Goal: Information Seeking & Learning: Learn about a topic

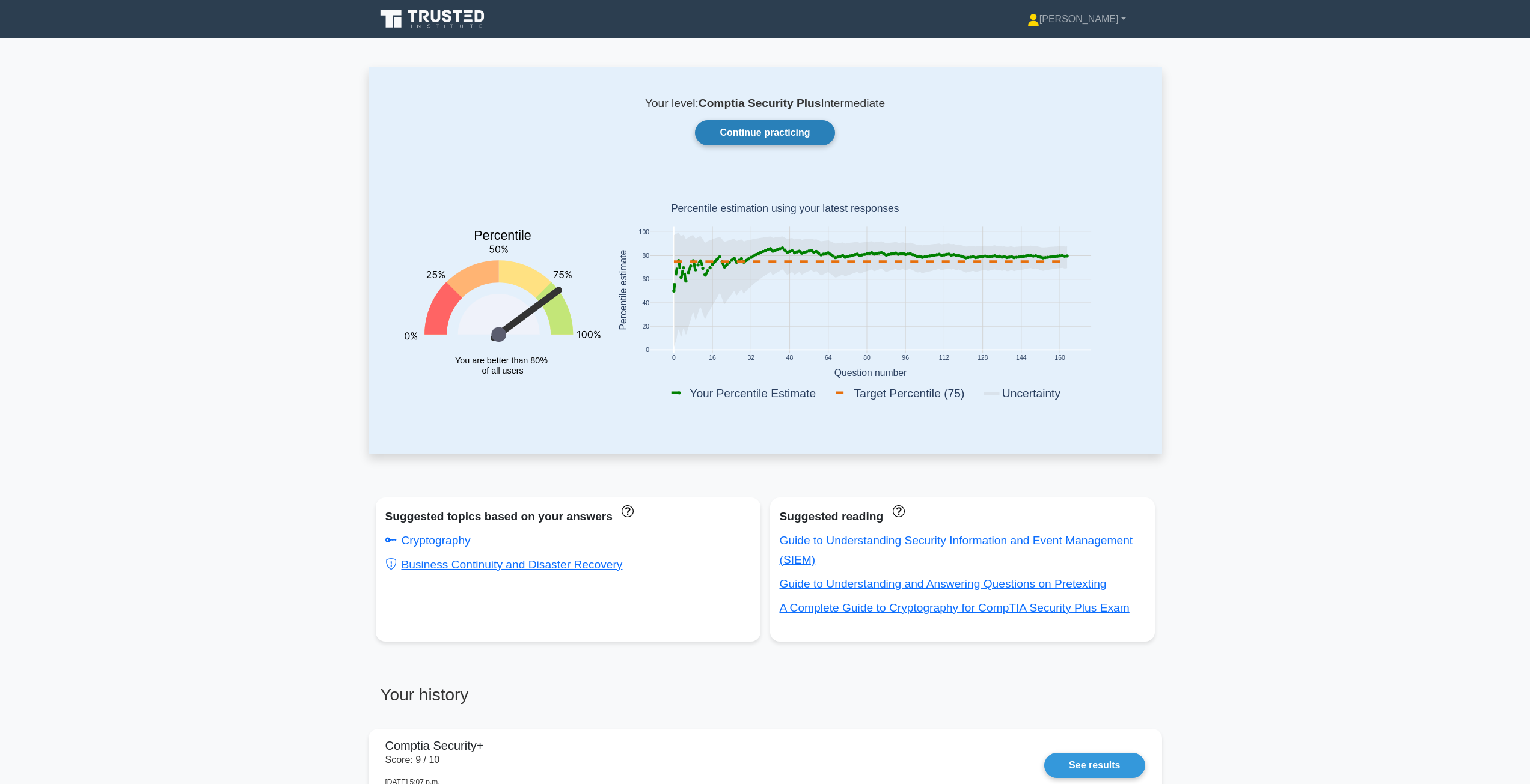
click at [781, 127] on link "Continue practicing" at bounding box center [764, 133] width 139 height 25
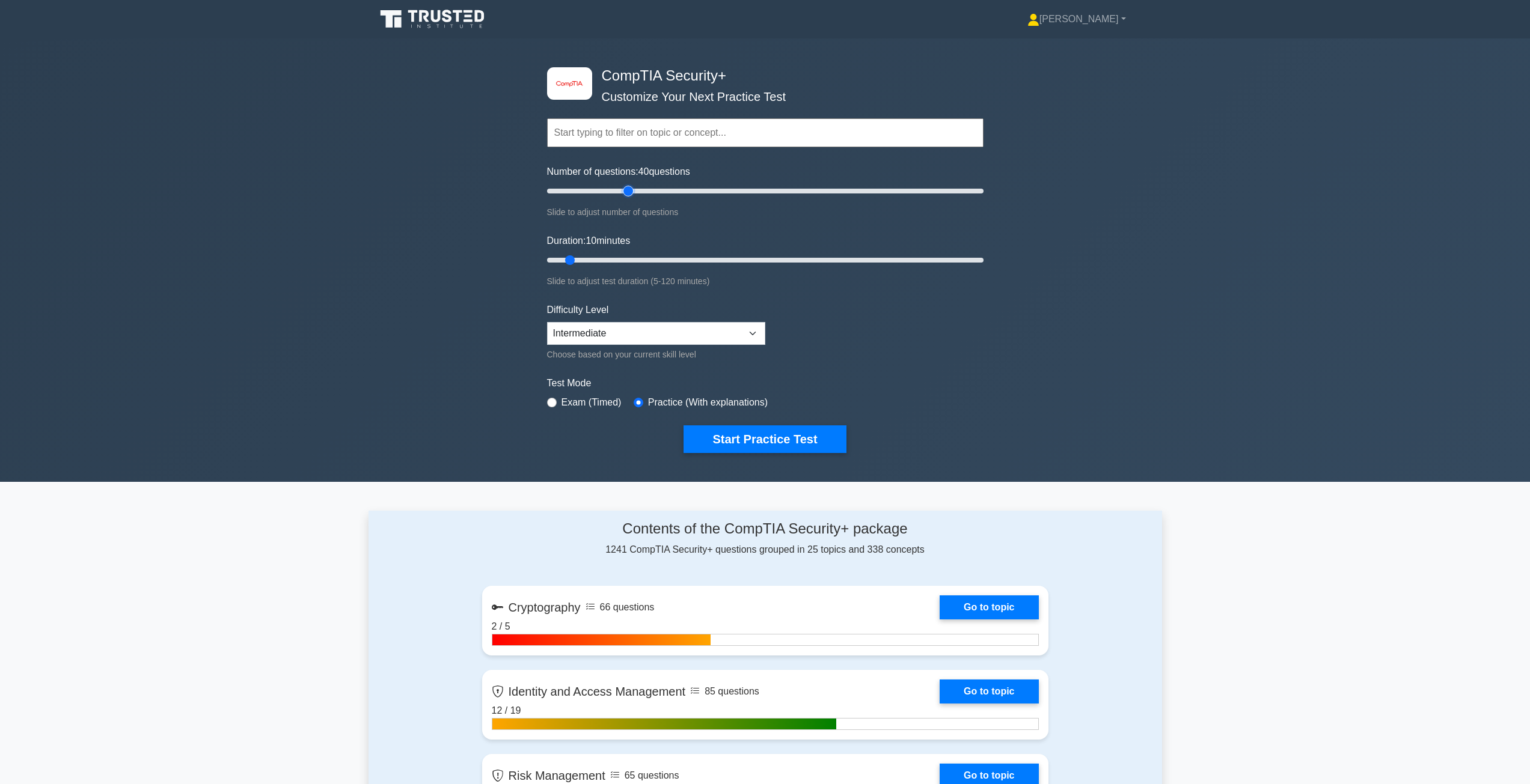
drag, startPoint x: 561, startPoint y: 192, endPoint x: 633, endPoint y: 195, distance: 72.1
type input "40"
click at [633, 195] on input "Number of questions: 40 questions" at bounding box center [765, 191] width 436 height 15
drag, startPoint x: 568, startPoint y: 257, endPoint x: 676, endPoint y: 260, distance: 108.0
type input "40"
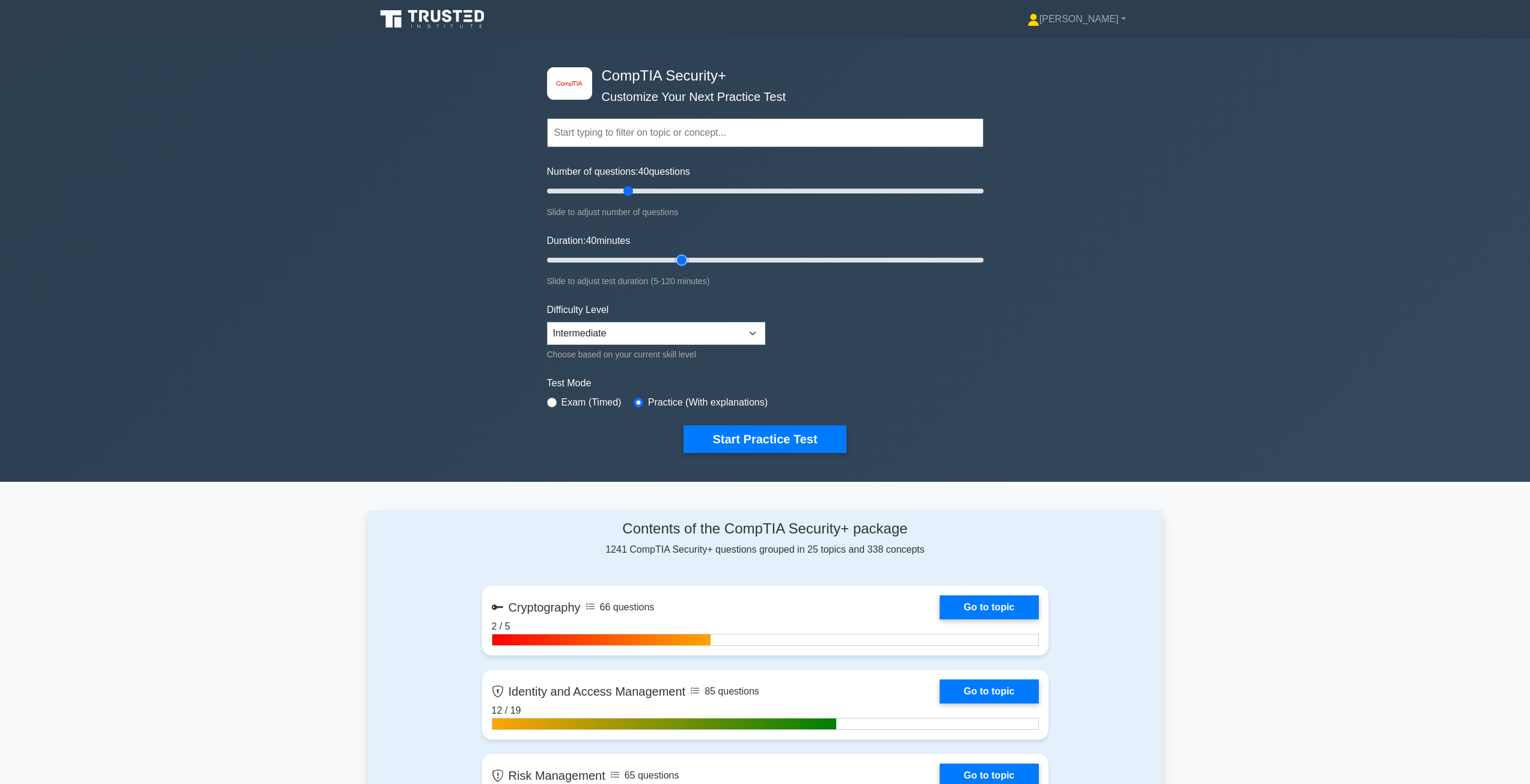
click at [676, 260] on input "Duration: 40 minutes" at bounding box center [765, 260] width 436 height 15
click at [732, 449] on button "Start Practice Test" at bounding box center [764, 439] width 162 height 28
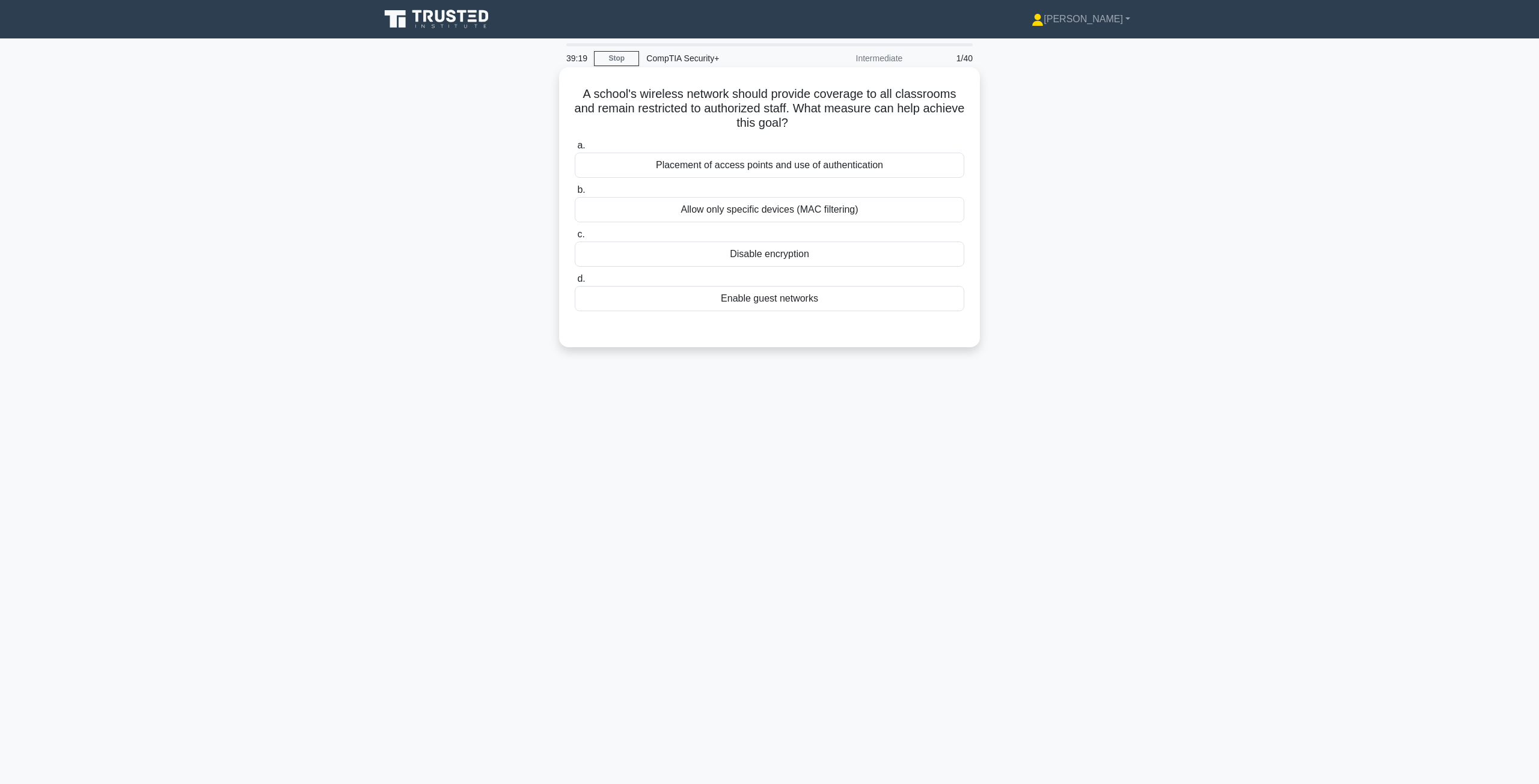
click at [741, 208] on div "Allow only specific devices (MAC filtering)" at bounding box center [769, 210] width 390 height 25
click at [575, 194] on input "b. Allow only specific devices (MAC filtering)" at bounding box center [575, 190] width 0 height 8
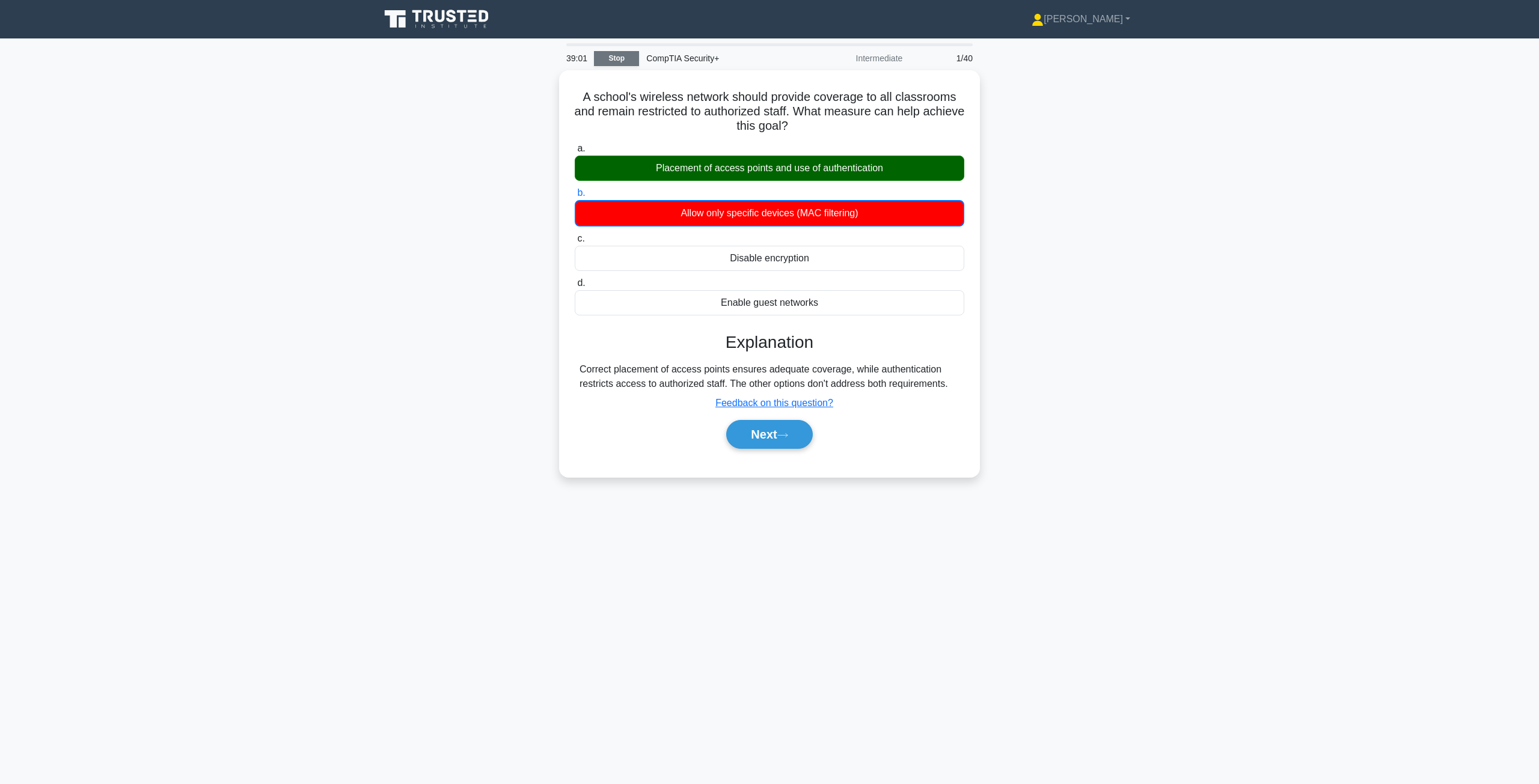
click at [605, 59] on link "Stop" at bounding box center [616, 59] width 45 height 15
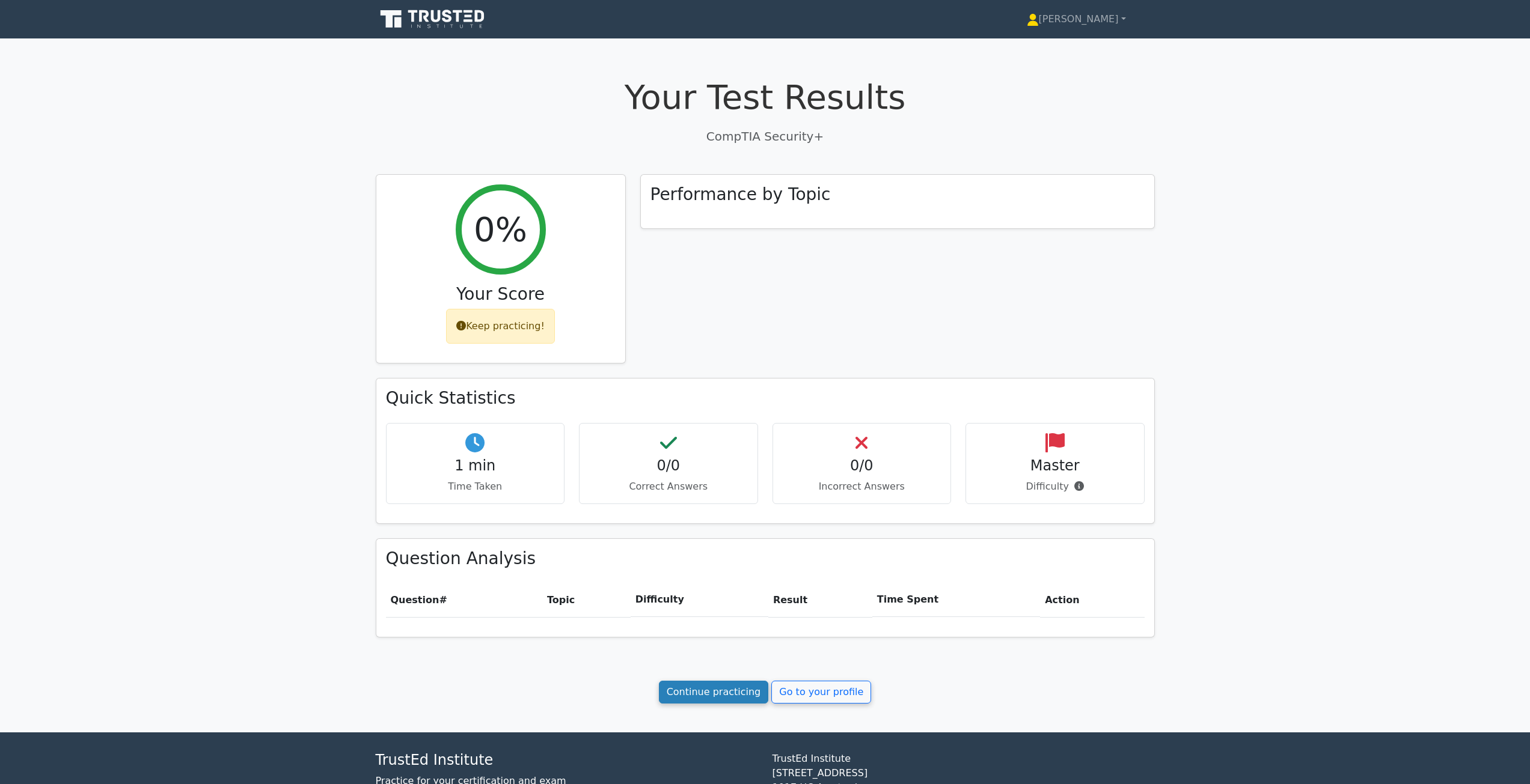
click at [749, 695] on link "Continue practicing" at bounding box center [714, 692] width 110 height 23
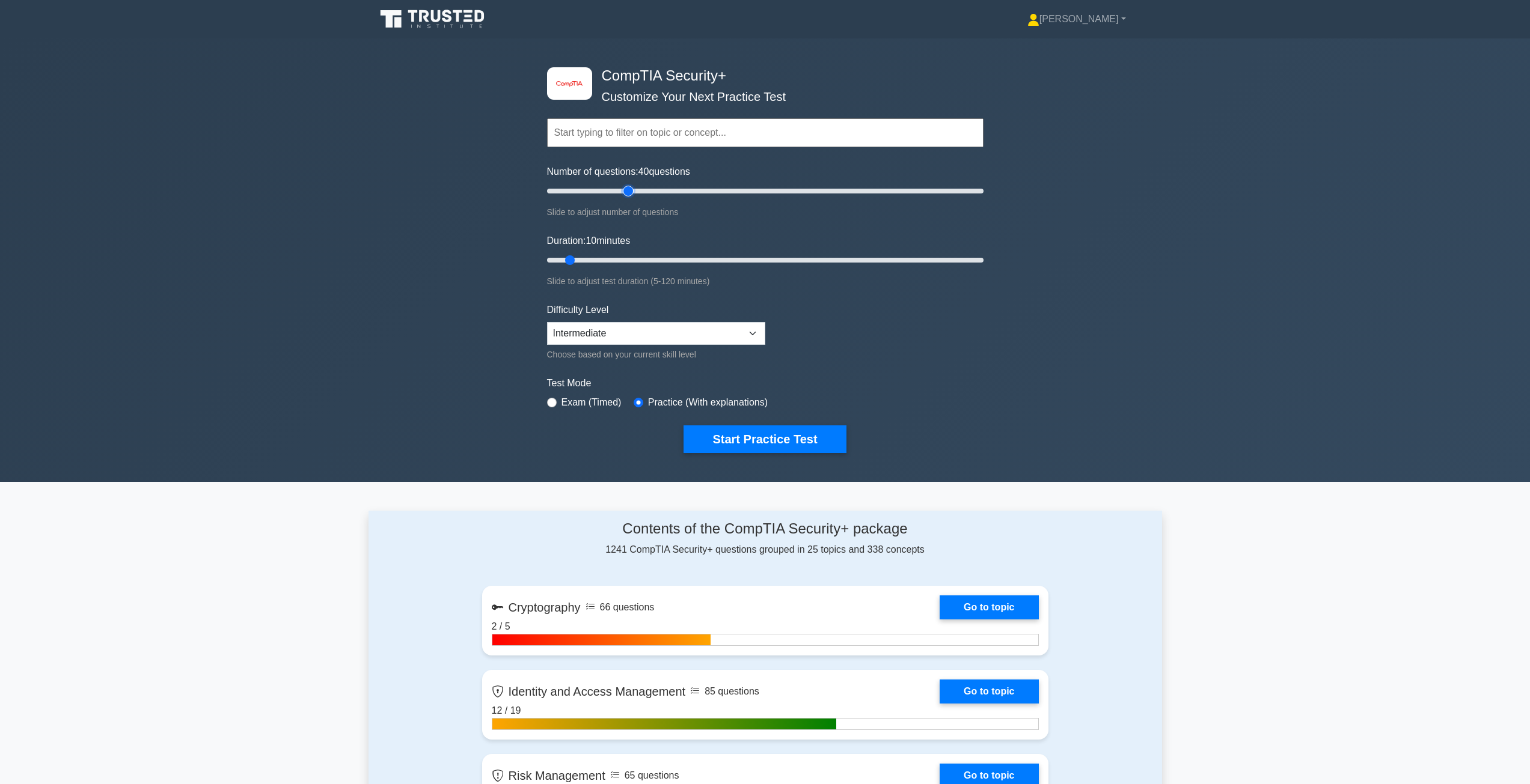
drag, startPoint x: 564, startPoint y: 190, endPoint x: 624, endPoint y: 192, distance: 60.0
type input "40"
click at [624, 192] on input "Number of questions: 40 questions" at bounding box center [765, 191] width 436 height 15
drag, startPoint x: 567, startPoint y: 259, endPoint x: 658, endPoint y: 257, distance: 91.0
type input "35"
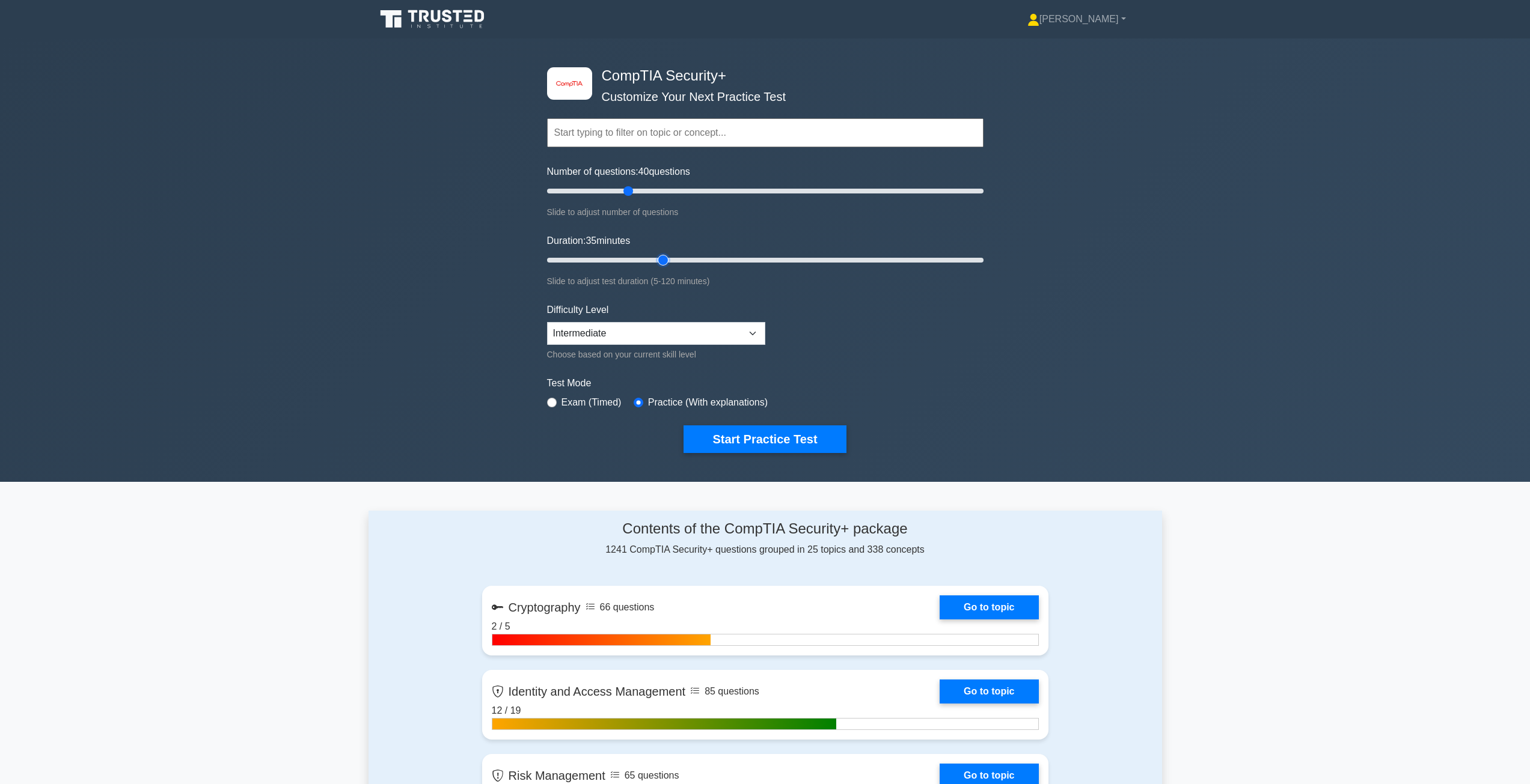
click at [658, 257] on input "Duration: 35 minutes" at bounding box center [765, 260] width 436 height 15
click at [741, 444] on button "Start Practice Test" at bounding box center [764, 439] width 162 height 28
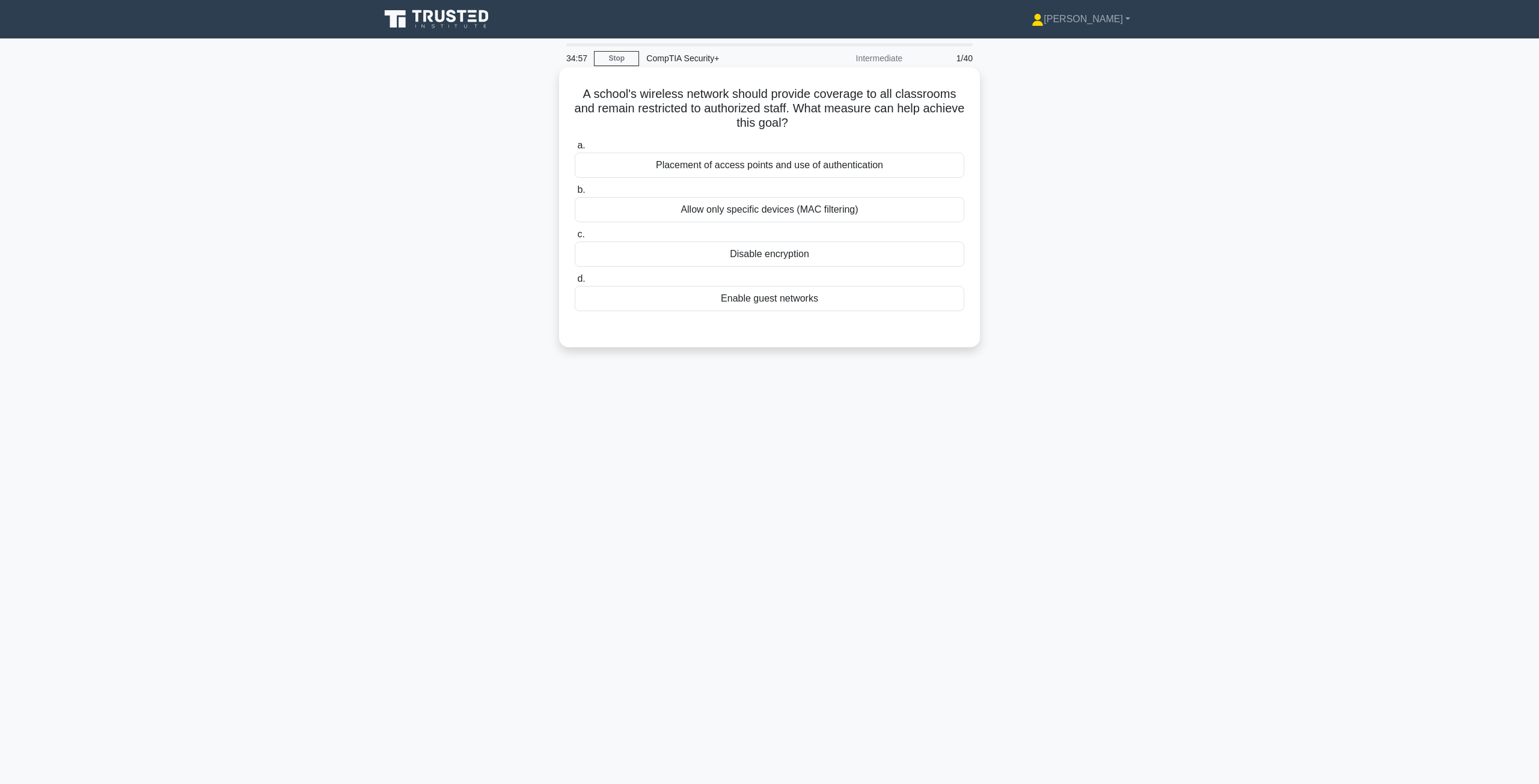
click at [749, 166] on div "Placement of access points and use of authentication" at bounding box center [769, 165] width 390 height 25
click at [575, 149] on input "a. Placement of access points and use of authentication" at bounding box center [575, 145] width 0 height 8
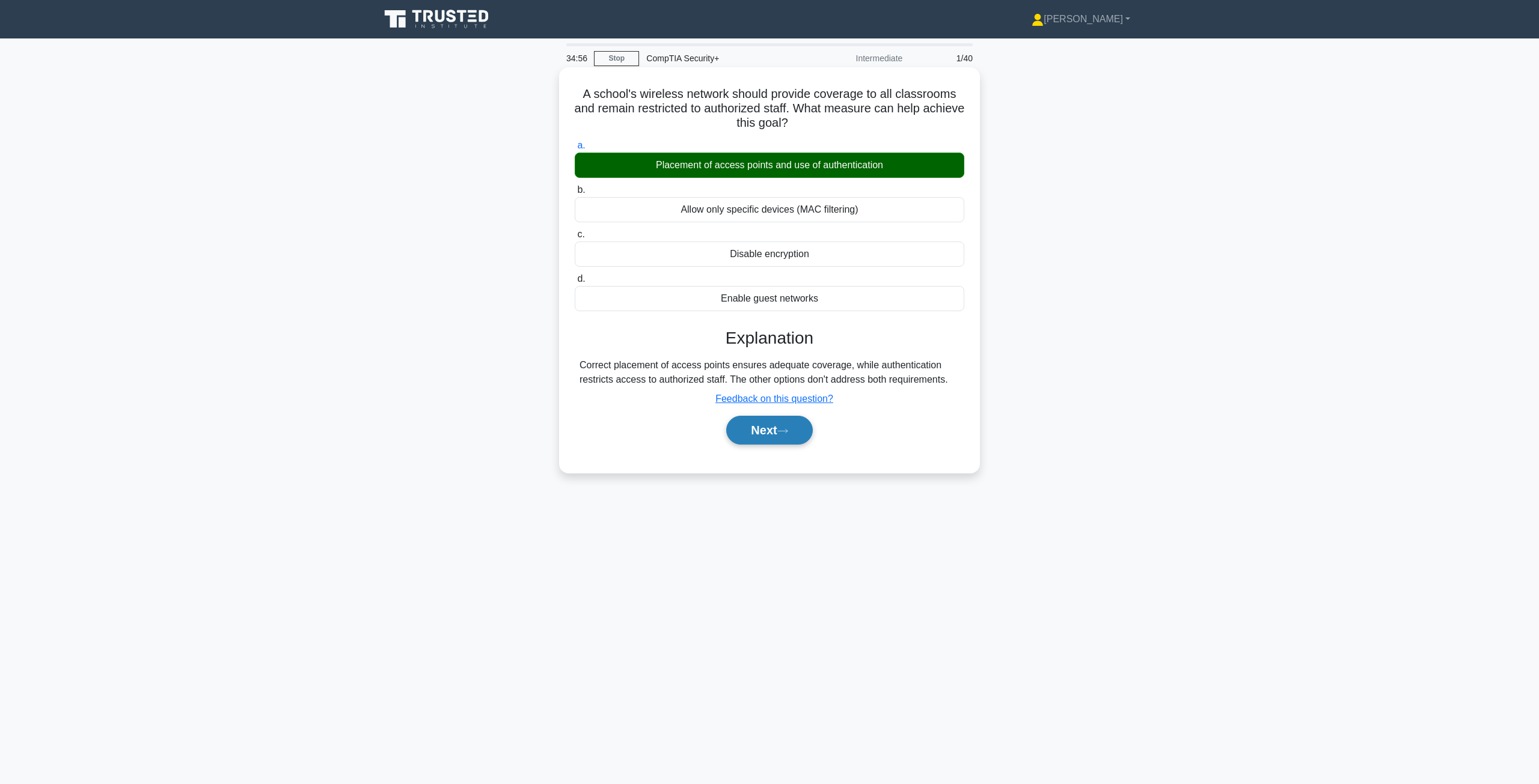
click at [777, 436] on button "Next" at bounding box center [769, 430] width 86 height 29
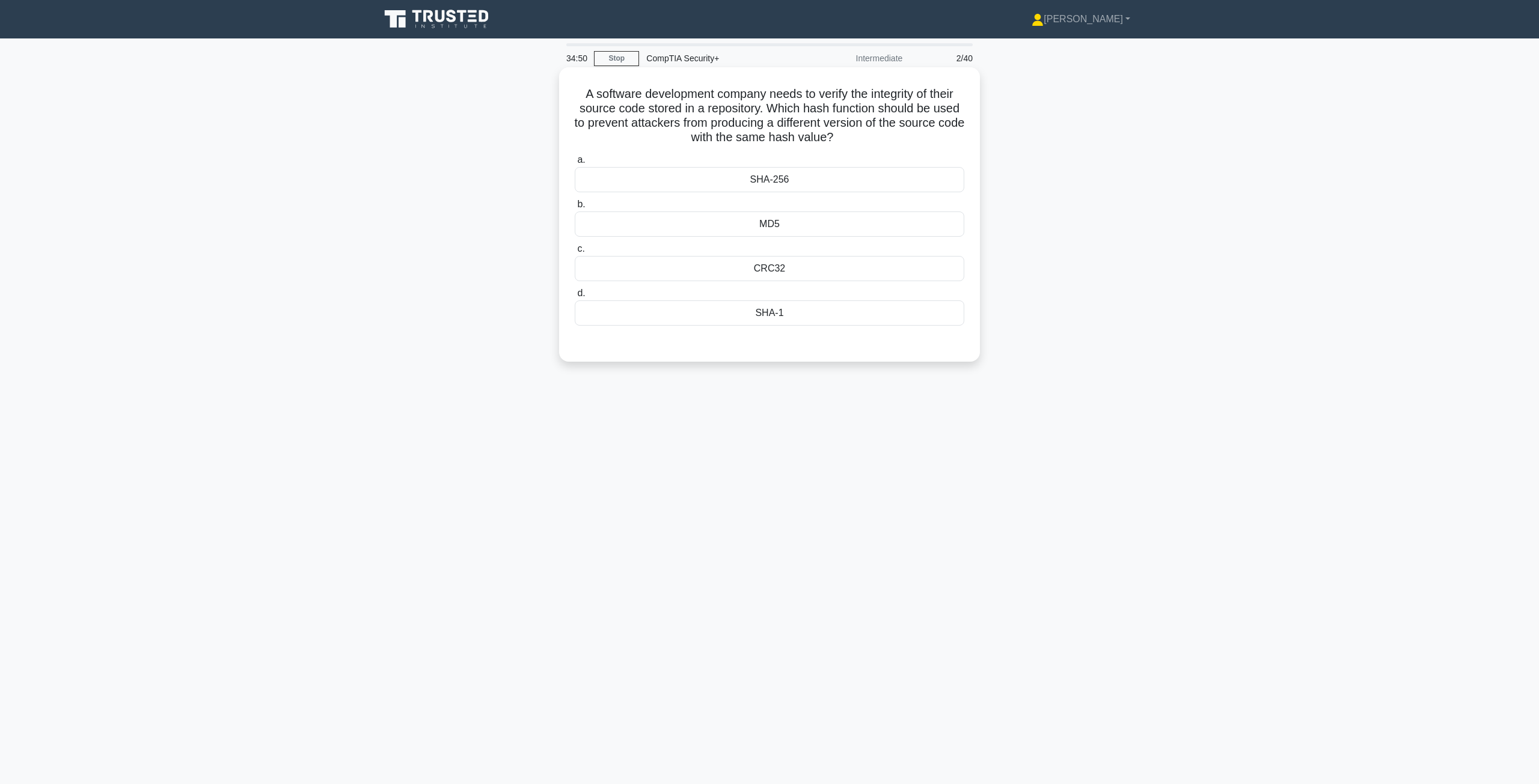
click at [701, 174] on div "SHA-256" at bounding box center [769, 179] width 390 height 25
click at [575, 164] on input "a. SHA-256" at bounding box center [575, 160] width 0 height 8
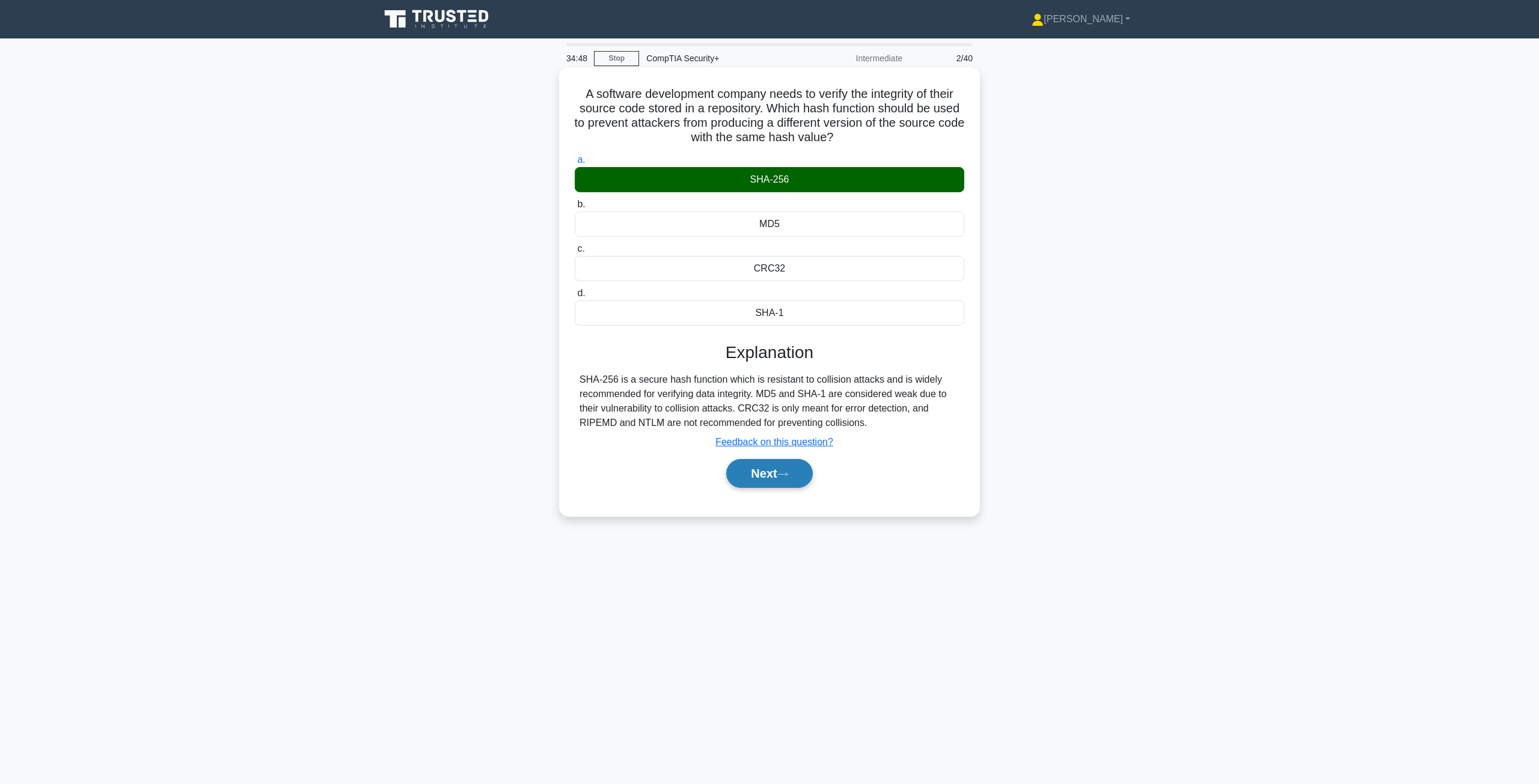
click at [761, 467] on button "Next" at bounding box center [769, 473] width 86 height 29
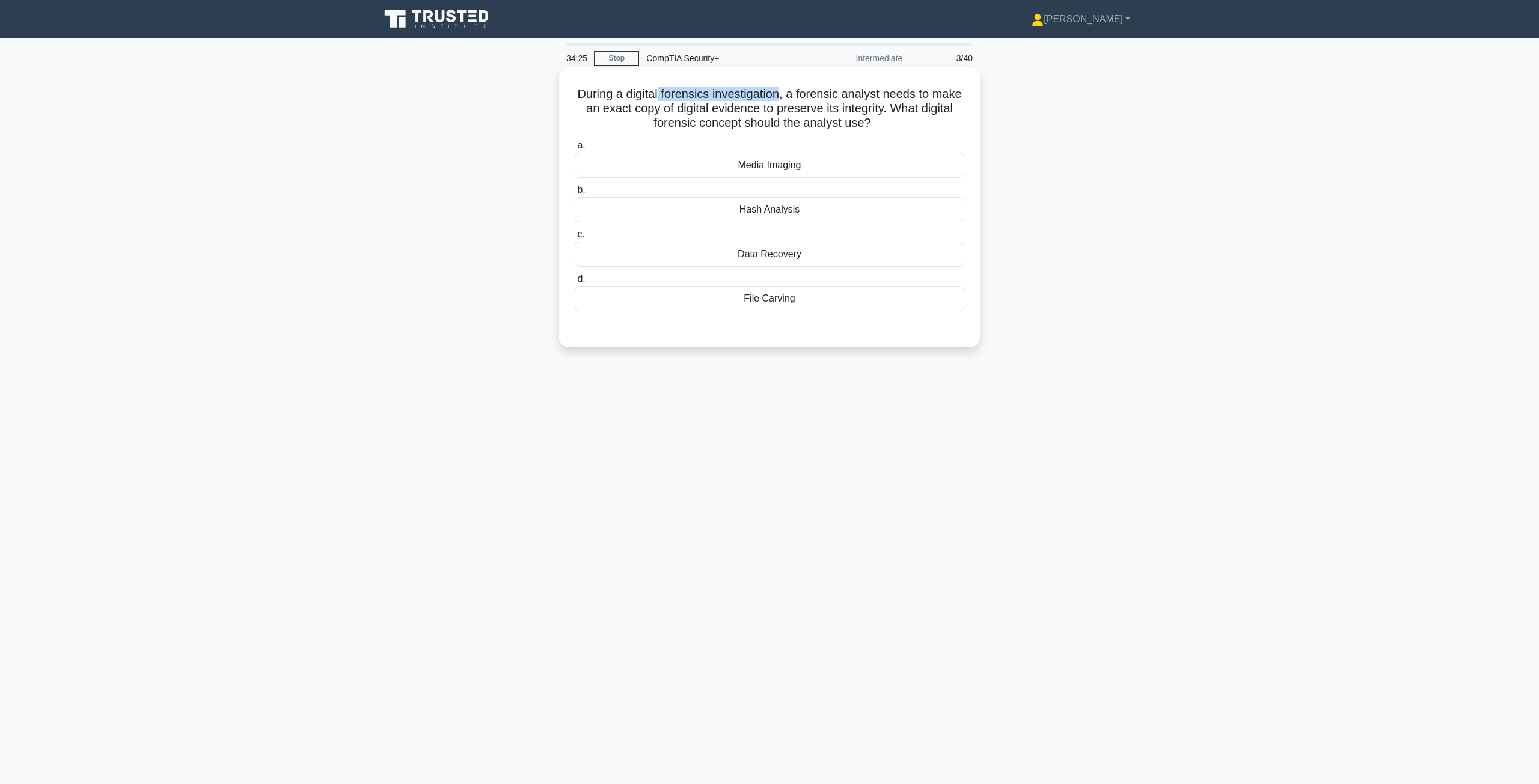
drag, startPoint x: 678, startPoint y: 95, endPoint x: 797, endPoint y: 98, distance: 119.0
click at [797, 98] on h5 "During a digital forensics investigation, a forensic analyst needs to make an e…" at bounding box center [769, 109] width 392 height 44
drag, startPoint x: 807, startPoint y: 96, endPoint x: 803, endPoint y: 105, distance: 9.8
click at [803, 105] on h5 "During a digital forensics investigation, a forensic analyst needs to make an e…" at bounding box center [769, 109] width 392 height 44
click at [851, 126] on h5 "During a digital forensics investigation, a forensic analyst needs to make an e…" at bounding box center [769, 109] width 392 height 44
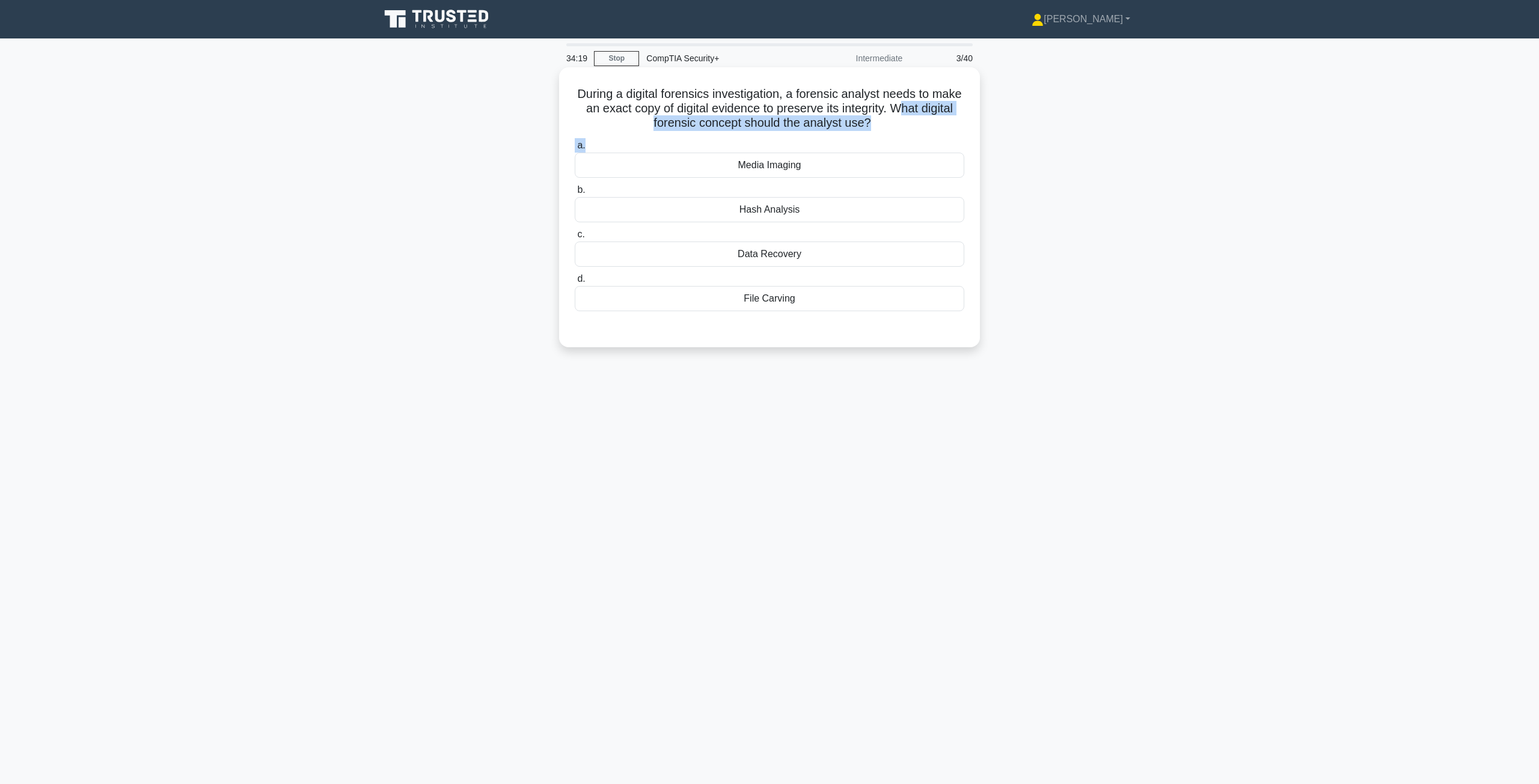
drag, startPoint x: 938, startPoint y: 116, endPoint x: 937, endPoint y: 136, distance: 20.0
click at [937, 136] on div "During a digital forensics investigation, a forensic analyst needs to make an e…" at bounding box center [769, 207] width 411 height 271
click at [786, 167] on div "Media Imaging" at bounding box center [769, 165] width 390 height 25
click at [575, 149] on input "a. Media Imaging" at bounding box center [575, 145] width 0 height 8
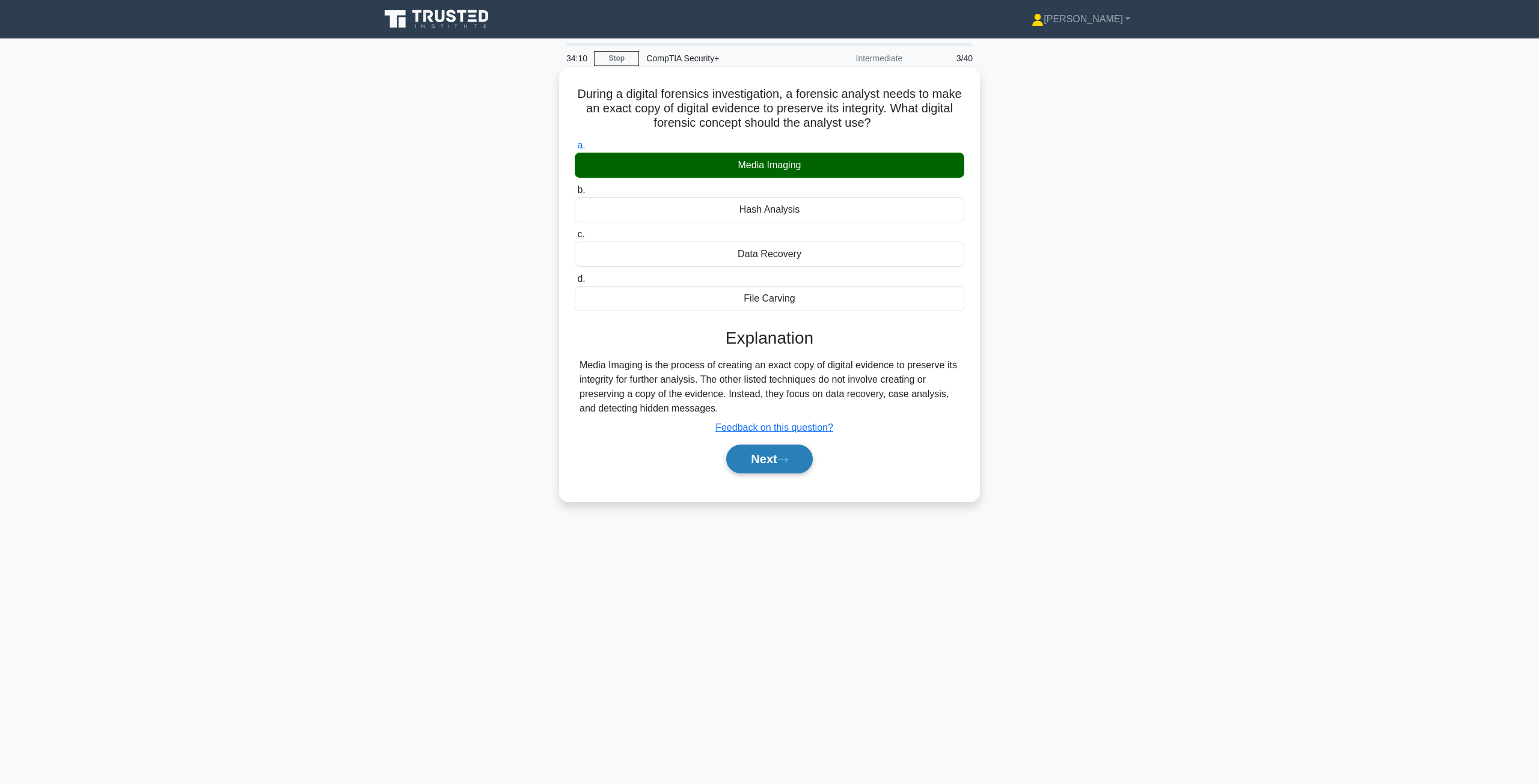
click at [751, 463] on button "Next" at bounding box center [769, 459] width 86 height 29
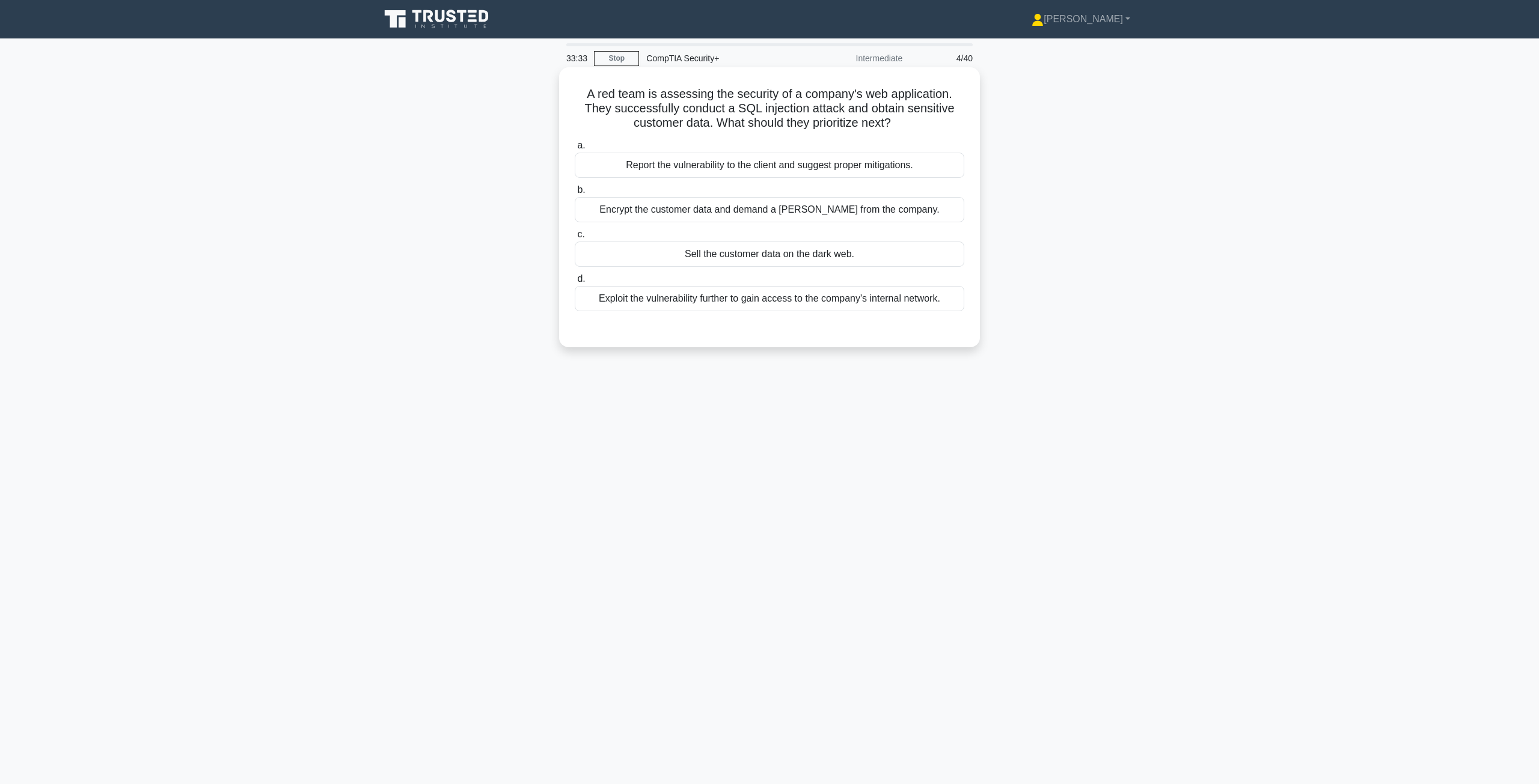
click at [755, 307] on div "Exploit the vulnerability further to gain access to the company's internal netw…" at bounding box center [769, 298] width 390 height 25
click at [575, 283] on input "d. Exploit the vulnerability further to gain access to the company's internal n…" at bounding box center [575, 279] width 0 height 8
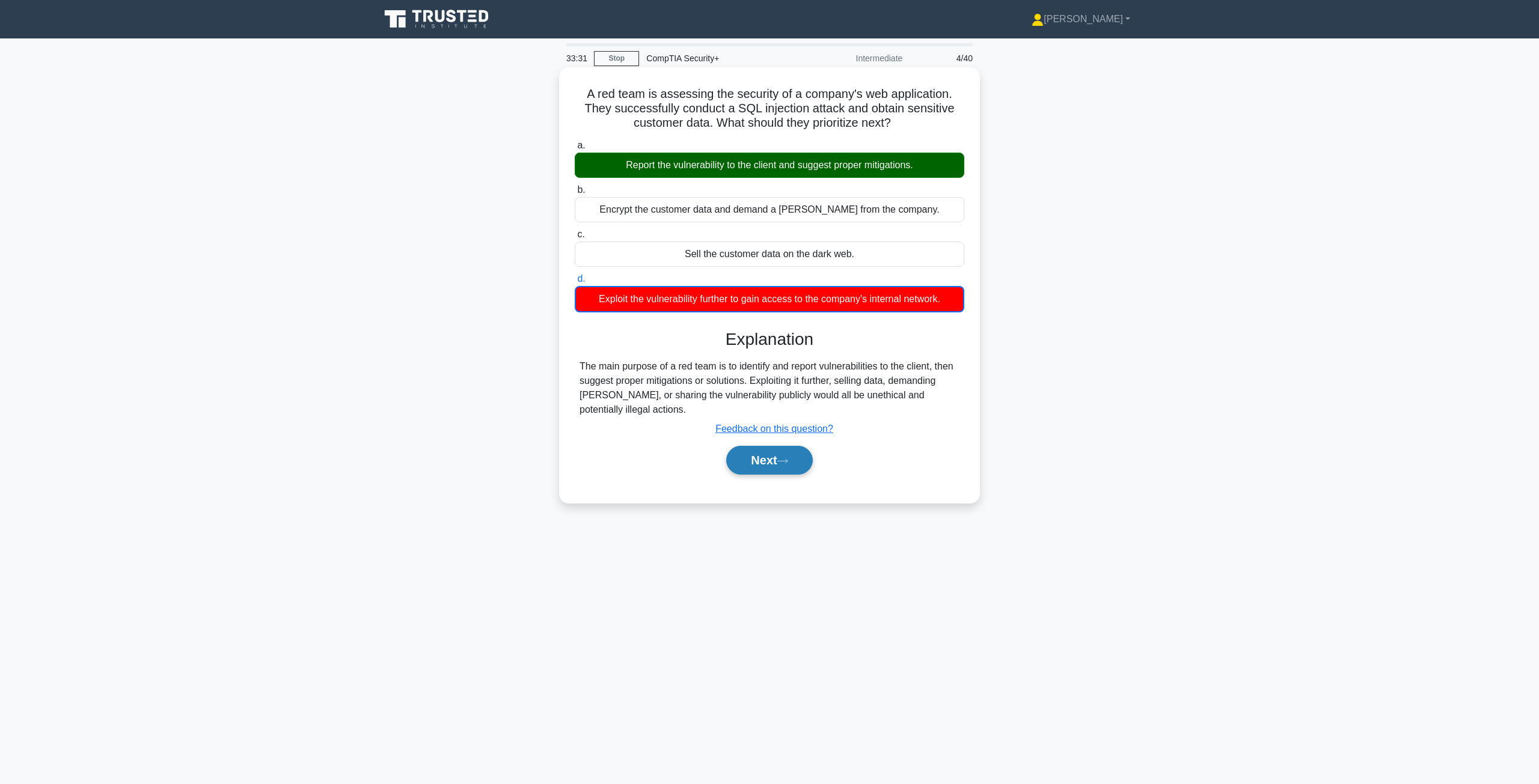
click at [782, 450] on button "Next" at bounding box center [769, 460] width 86 height 29
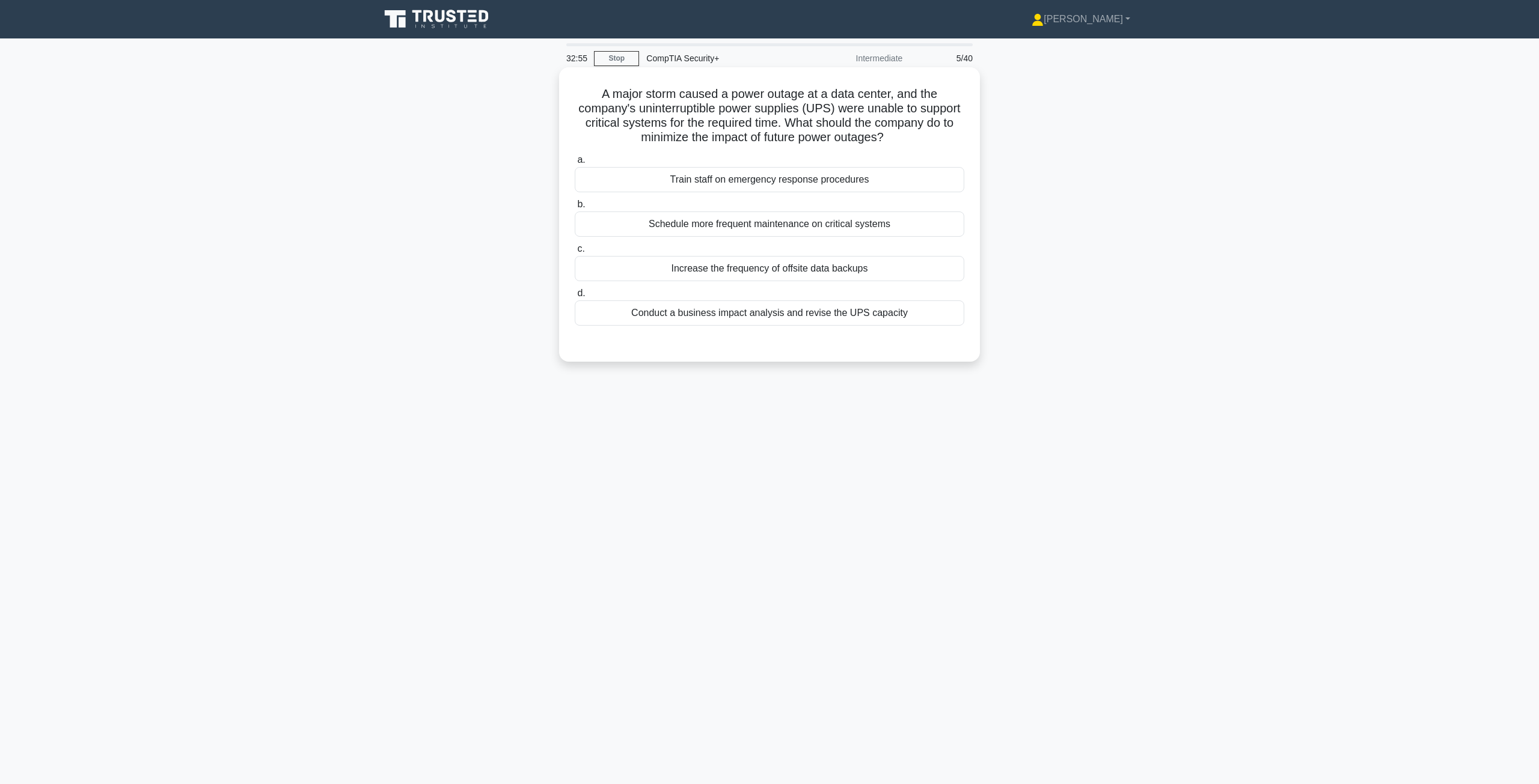
click at [709, 273] on div "Increase the frequency of offsite data backups" at bounding box center [769, 268] width 390 height 25
click at [575, 253] on input "c. Increase the frequency of offsite data backups" at bounding box center [575, 248] width 0 height 8
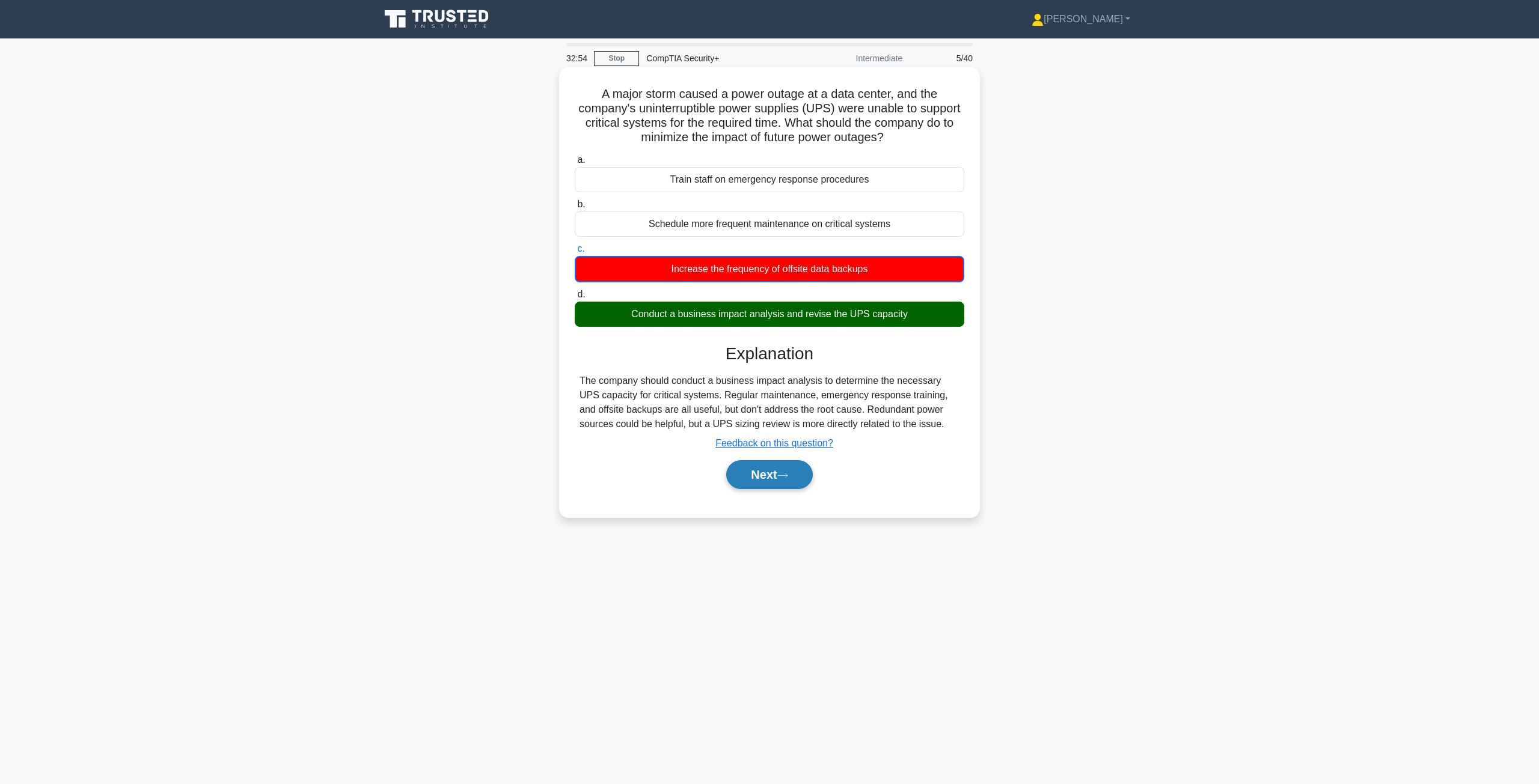
click at [795, 475] on button "Next" at bounding box center [769, 475] width 86 height 29
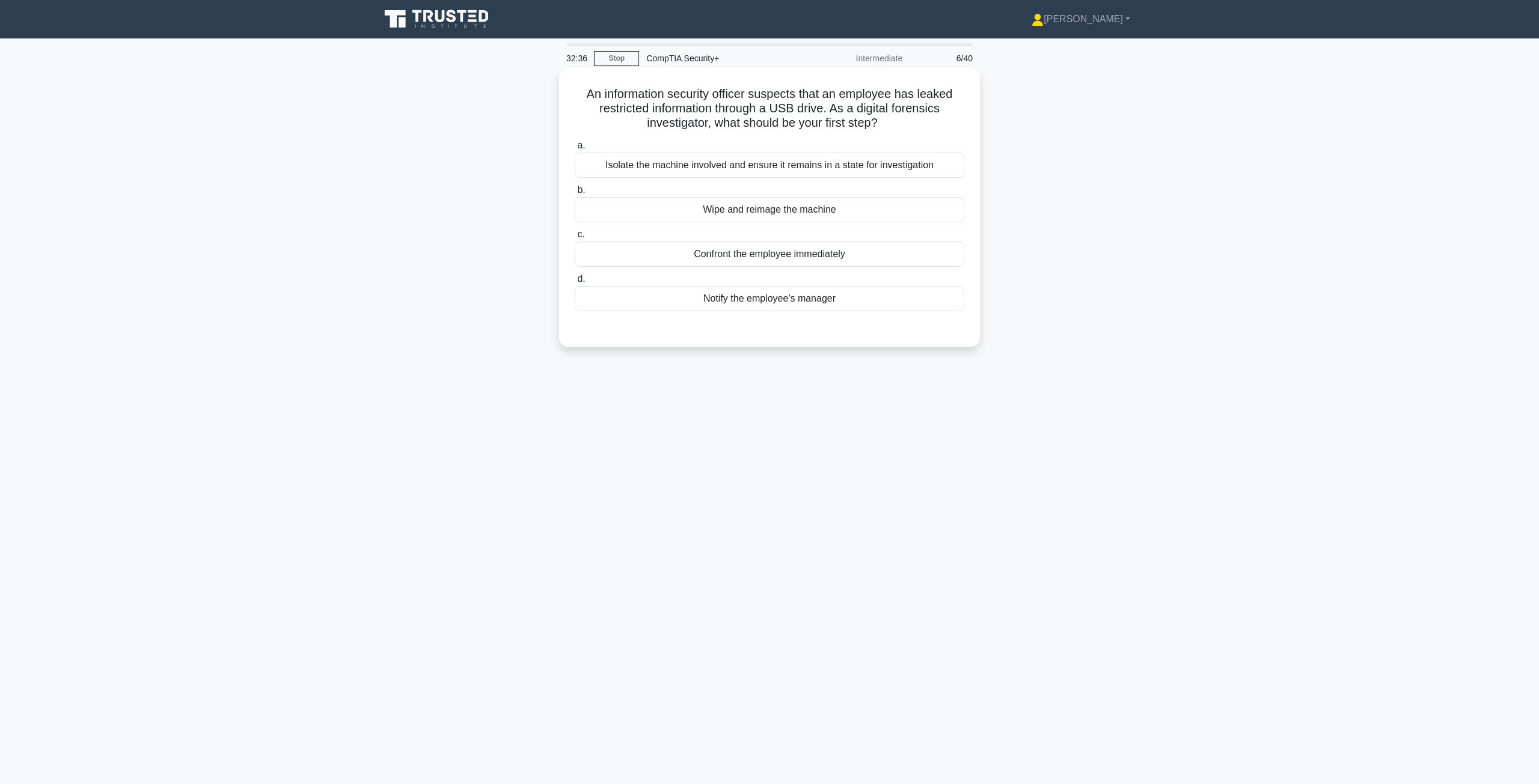
click at [750, 174] on div "Isolate the machine involved and ensure it remains in a state for investigation" at bounding box center [769, 165] width 390 height 25
click at [575, 149] on input "a. Isolate the machine involved and ensure it remains in a state for investigat…" at bounding box center [575, 145] width 0 height 8
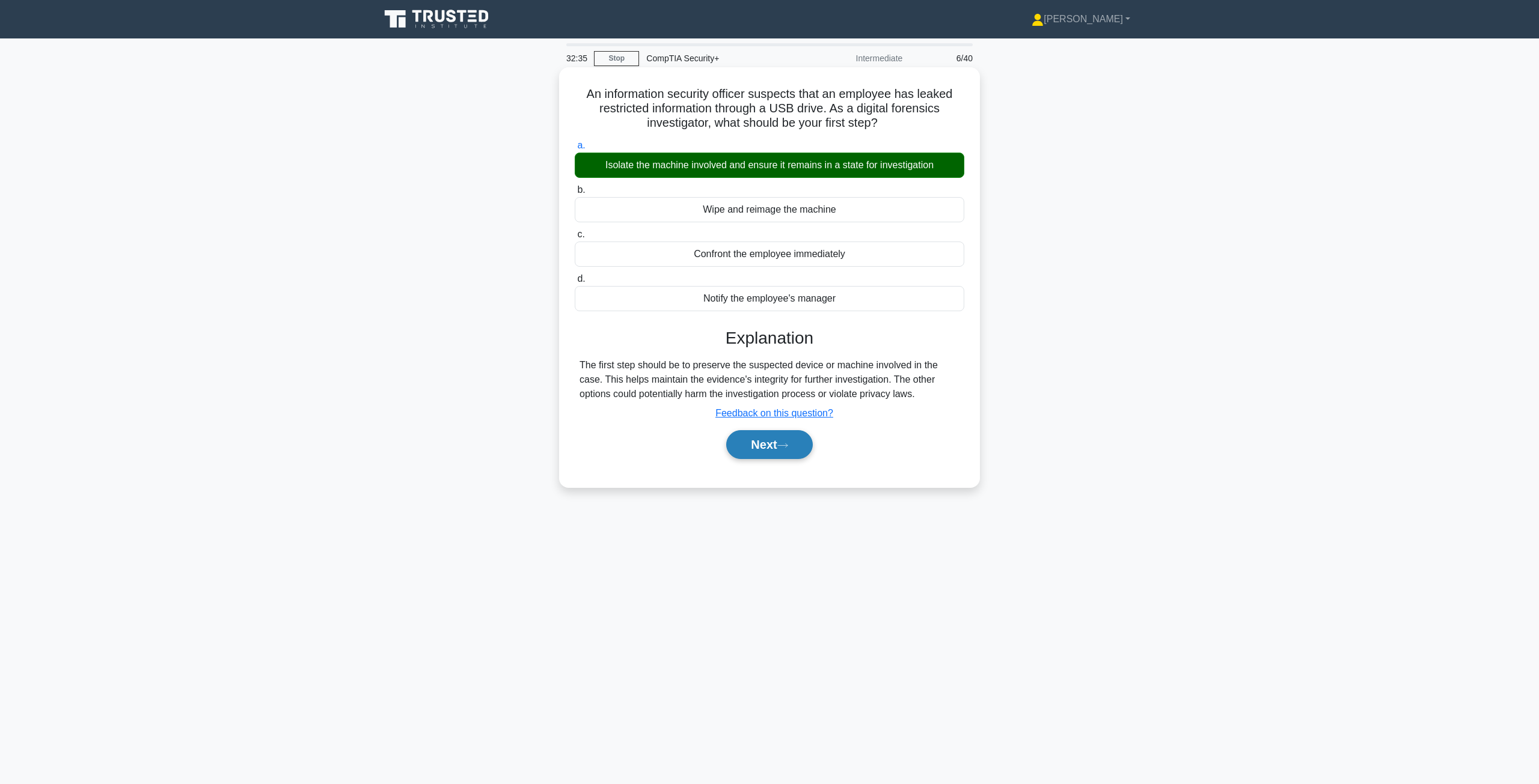
click at [752, 448] on button "Next" at bounding box center [769, 445] width 86 height 29
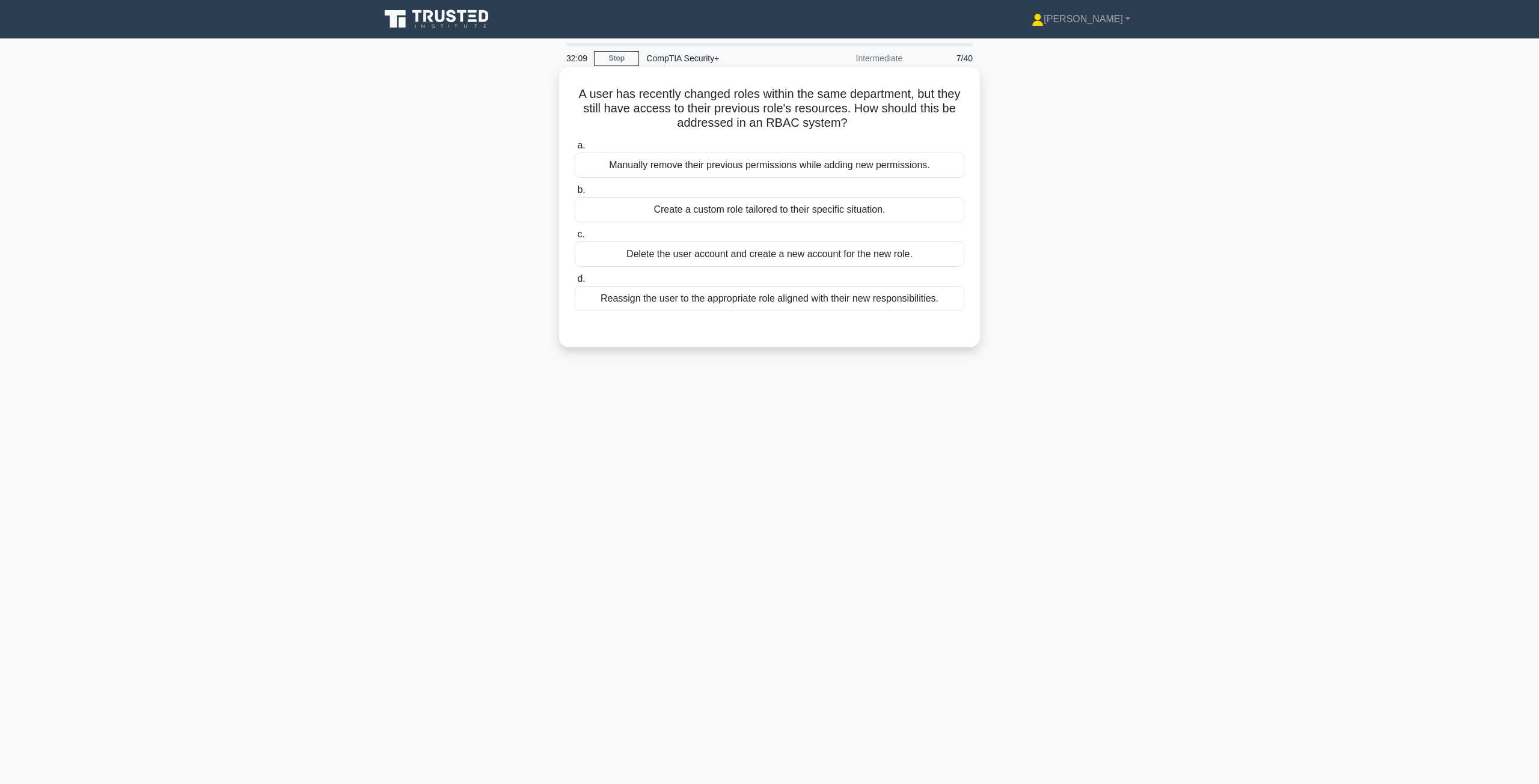
click at [725, 295] on div "Reassign the user to the appropriate role aligned with their new responsibiliti…" at bounding box center [769, 298] width 390 height 25
click at [575, 283] on input "d. Reassign the user to the appropriate role aligned with their new responsibil…" at bounding box center [575, 279] width 0 height 8
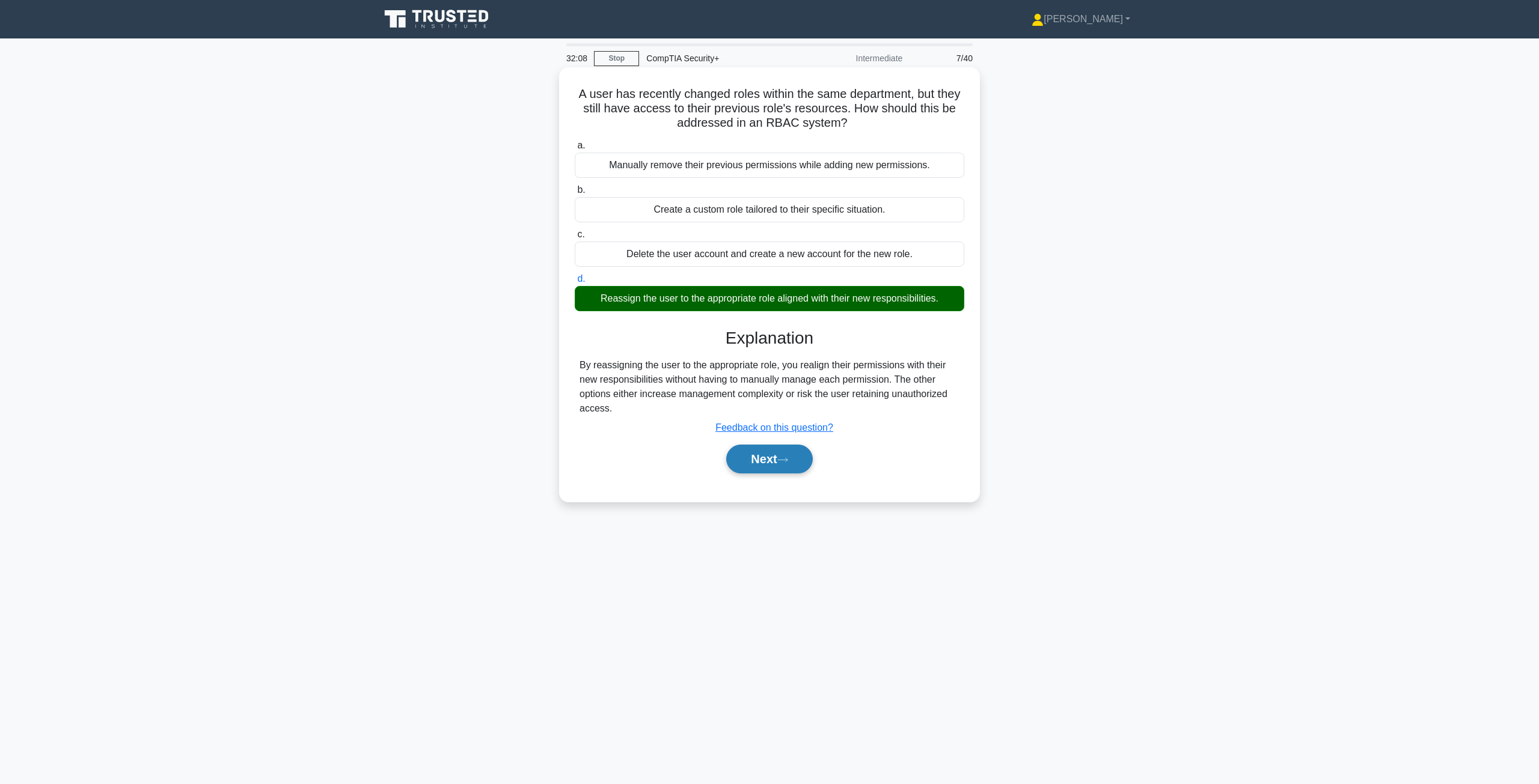
click at [755, 462] on button "Next" at bounding box center [769, 459] width 86 height 29
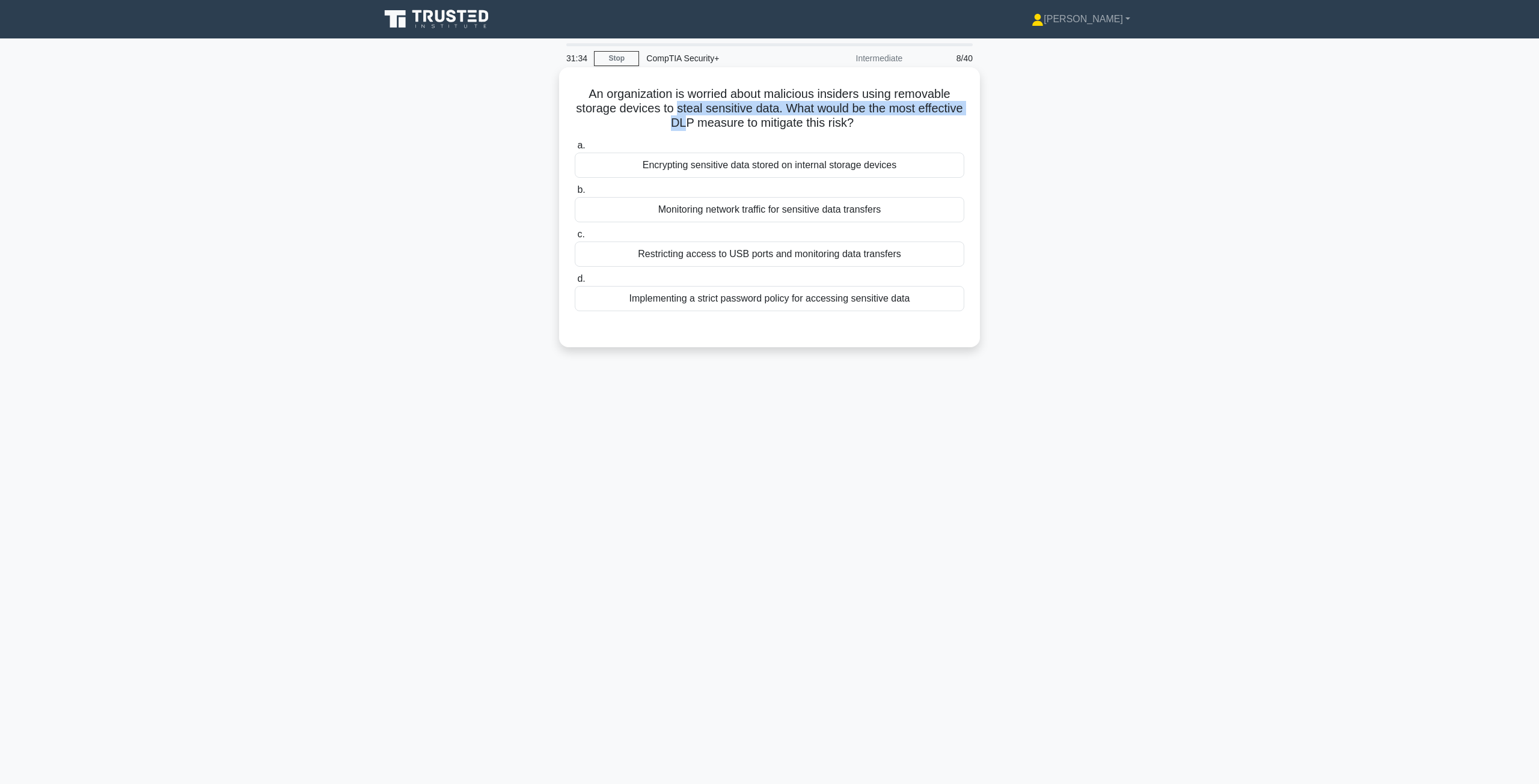
drag, startPoint x: 698, startPoint y: 109, endPoint x: 710, endPoint y: 130, distance: 24.2
click at [710, 130] on h5 "An organization is worried about malicious insiders using removable storage dev…" at bounding box center [769, 109] width 392 height 44
click at [700, 125] on h5 "An organization is worried about malicious insiders using removable storage dev…" at bounding box center [769, 109] width 392 height 44
drag, startPoint x: 695, startPoint y: 122, endPoint x: 762, endPoint y: 123, distance: 67.0
click at [762, 123] on h5 "An organization is worried about malicious insiders using removable storage dev…" at bounding box center [769, 109] width 392 height 44
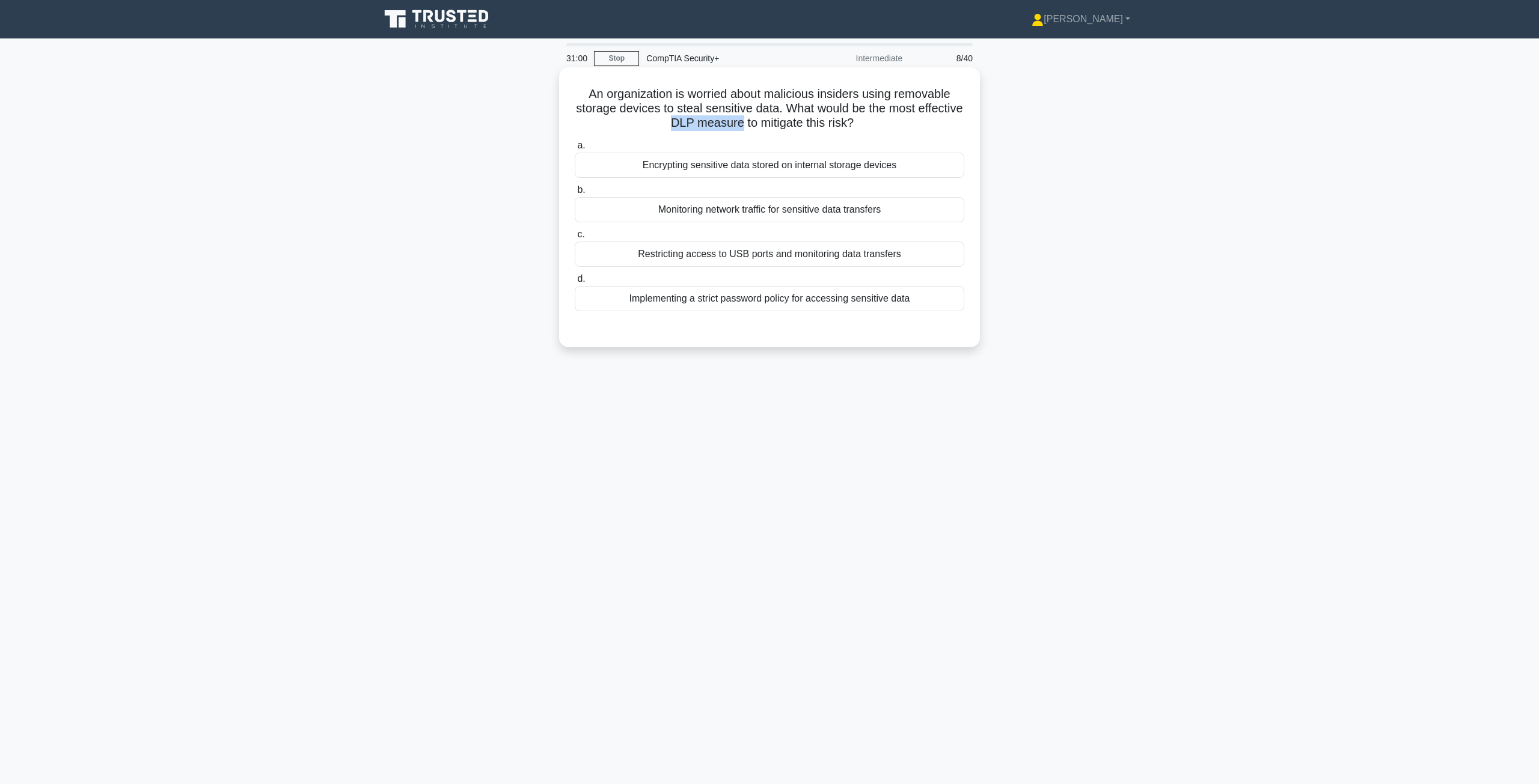
copy h5 "DLP measure"
click at [1045, 199] on div "An organization is worried about malicious insiders using removable storage dev…" at bounding box center [769, 217] width 793 height 294
click at [660, 259] on div "Restricting access to USB ports and monitoring data transfers" at bounding box center [769, 254] width 390 height 25
click at [575, 239] on input "c. Restricting access to USB ports and monitoring data transfers" at bounding box center [575, 234] width 0 height 8
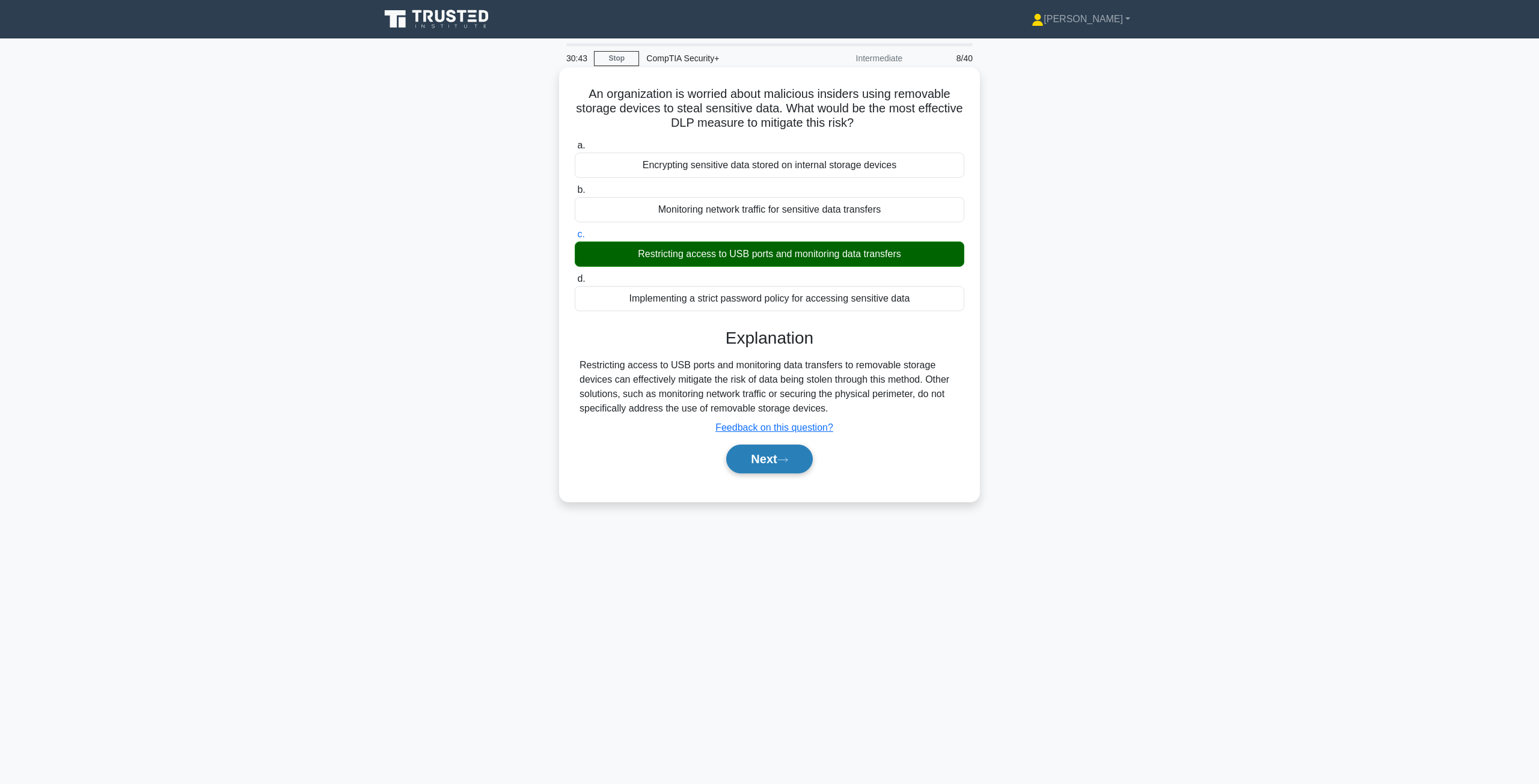
click at [790, 465] on button "Next" at bounding box center [769, 459] width 86 height 29
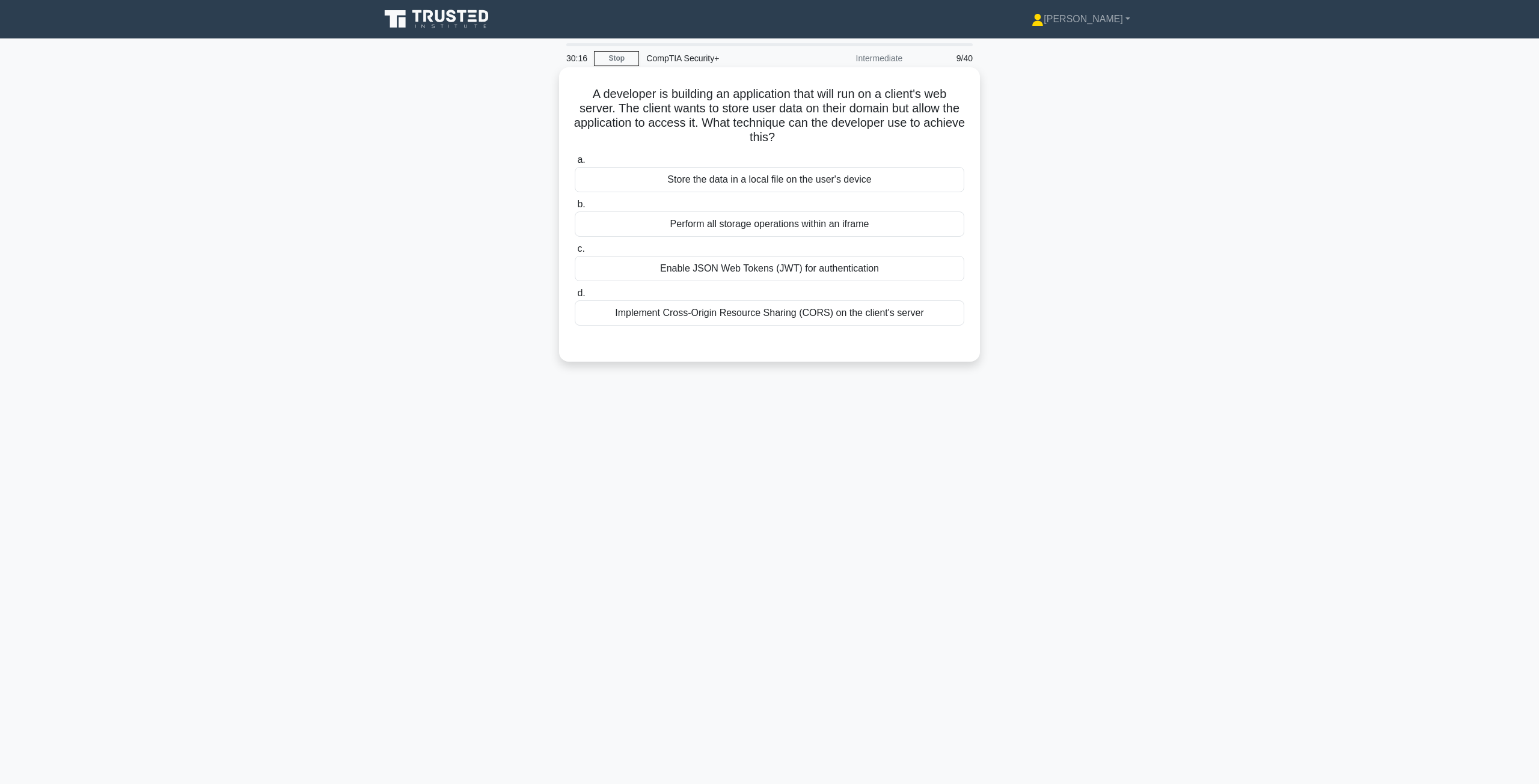
click at [760, 320] on div "Implement Cross-Origin Resource Sharing (CORS) on the client's server" at bounding box center [769, 313] width 390 height 25
click at [575, 298] on input "d. Implement Cross-Origin Resource Sharing (CORS) on the client's server" at bounding box center [575, 293] width 0 height 8
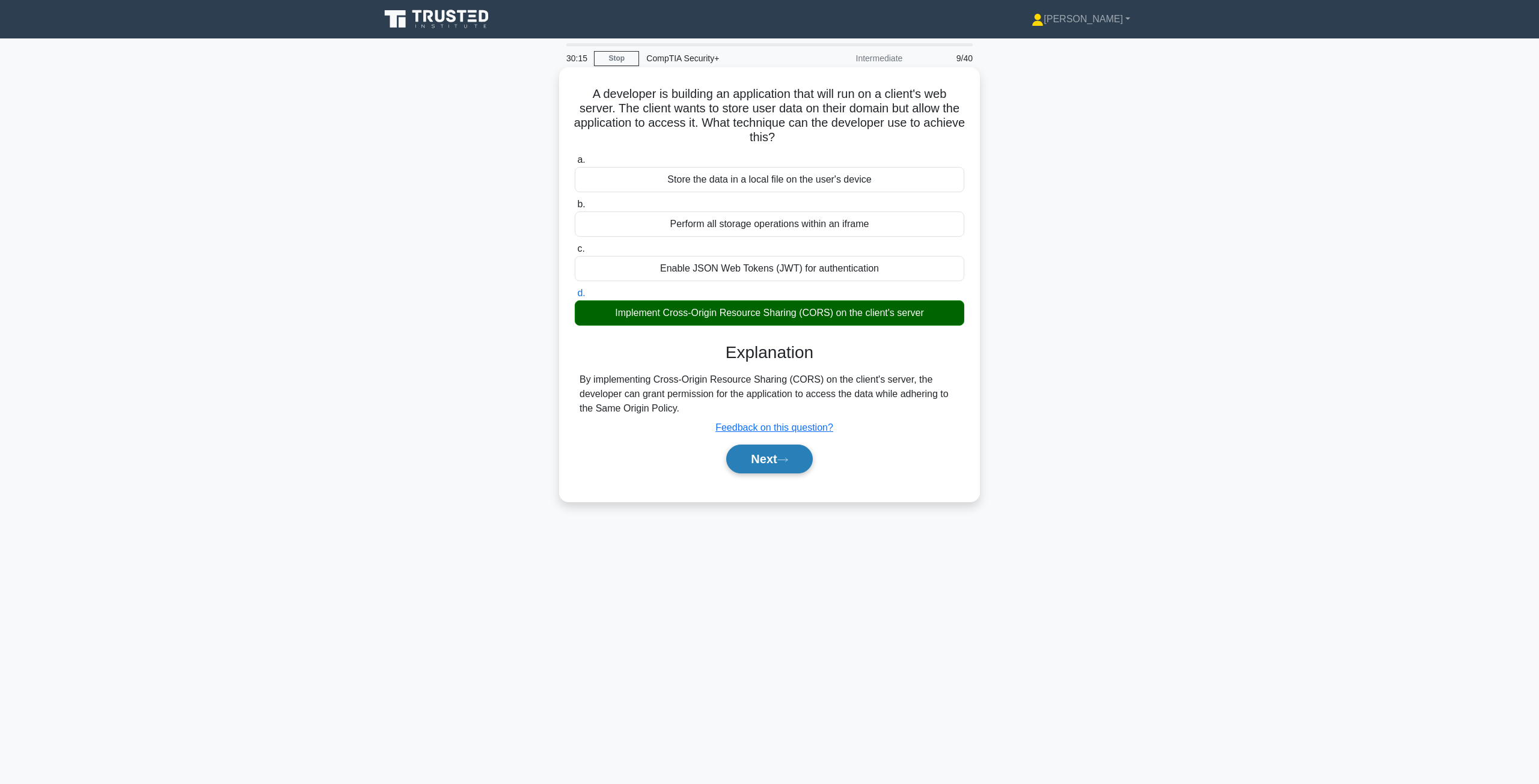
click at [759, 453] on button "Next" at bounding box center [769, 459] width 86 height 29
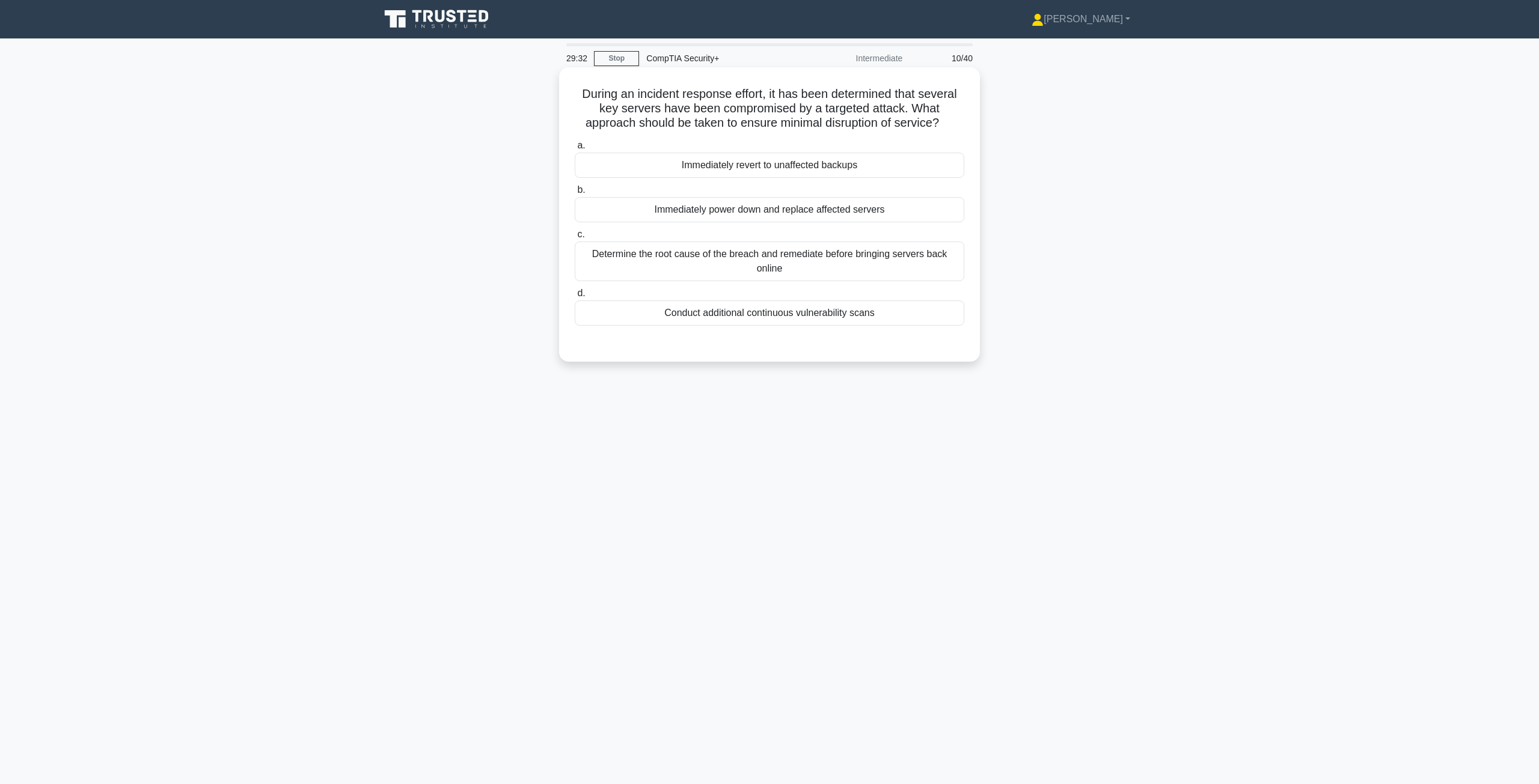
click at [708, 259] on div "Determine the root cause of the breach and remediate before bringing servers ba…" at bounding box center [769, 261] width 390 height 39
click at [575, 239] on input "c. Determine the root cause of the breach and remediate before bringing servers…" at bounding box center [575, 234] width 0 height 8
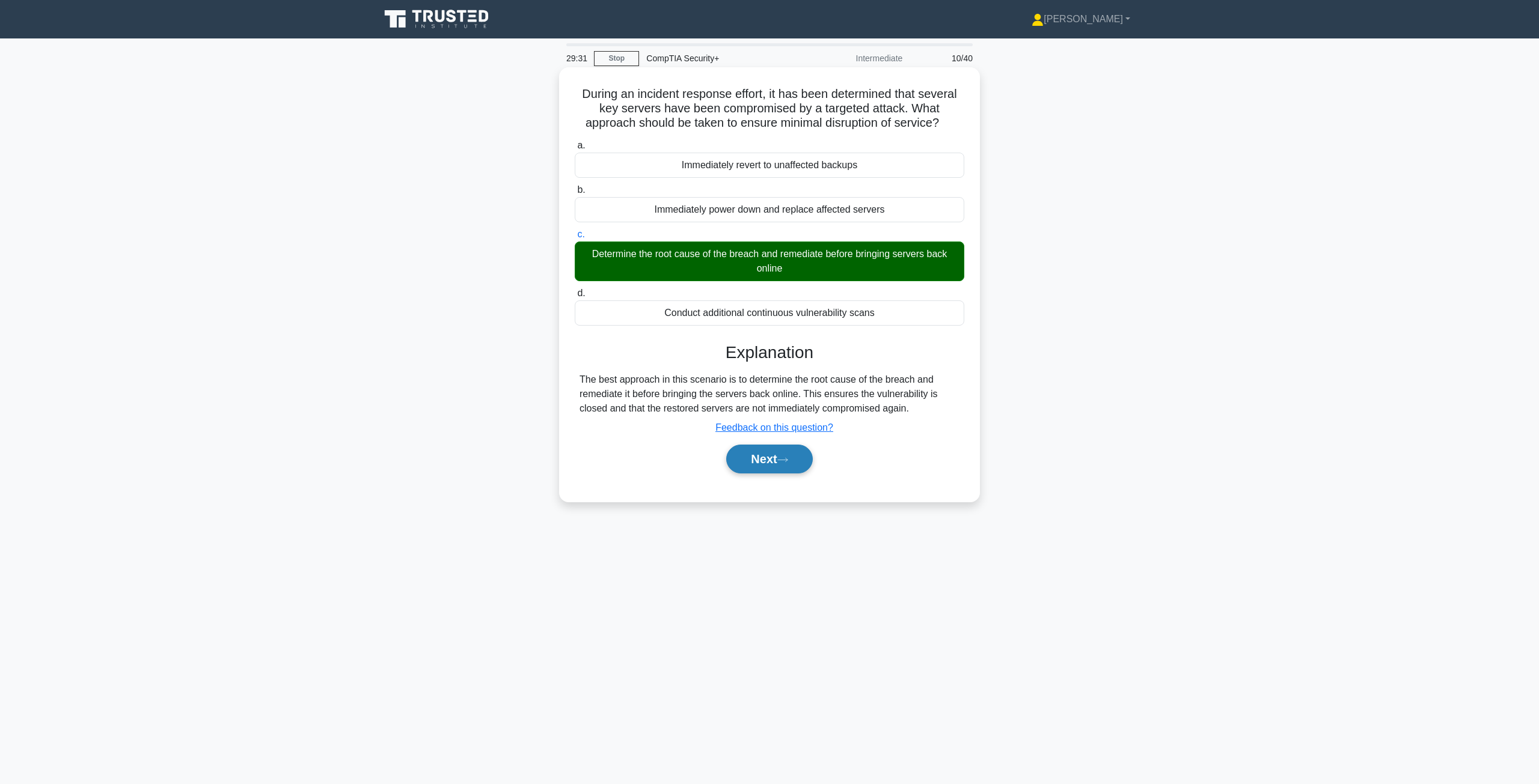
click at [761, 467] on button "Next" at bounding box center [769, 459] width 86 height 29
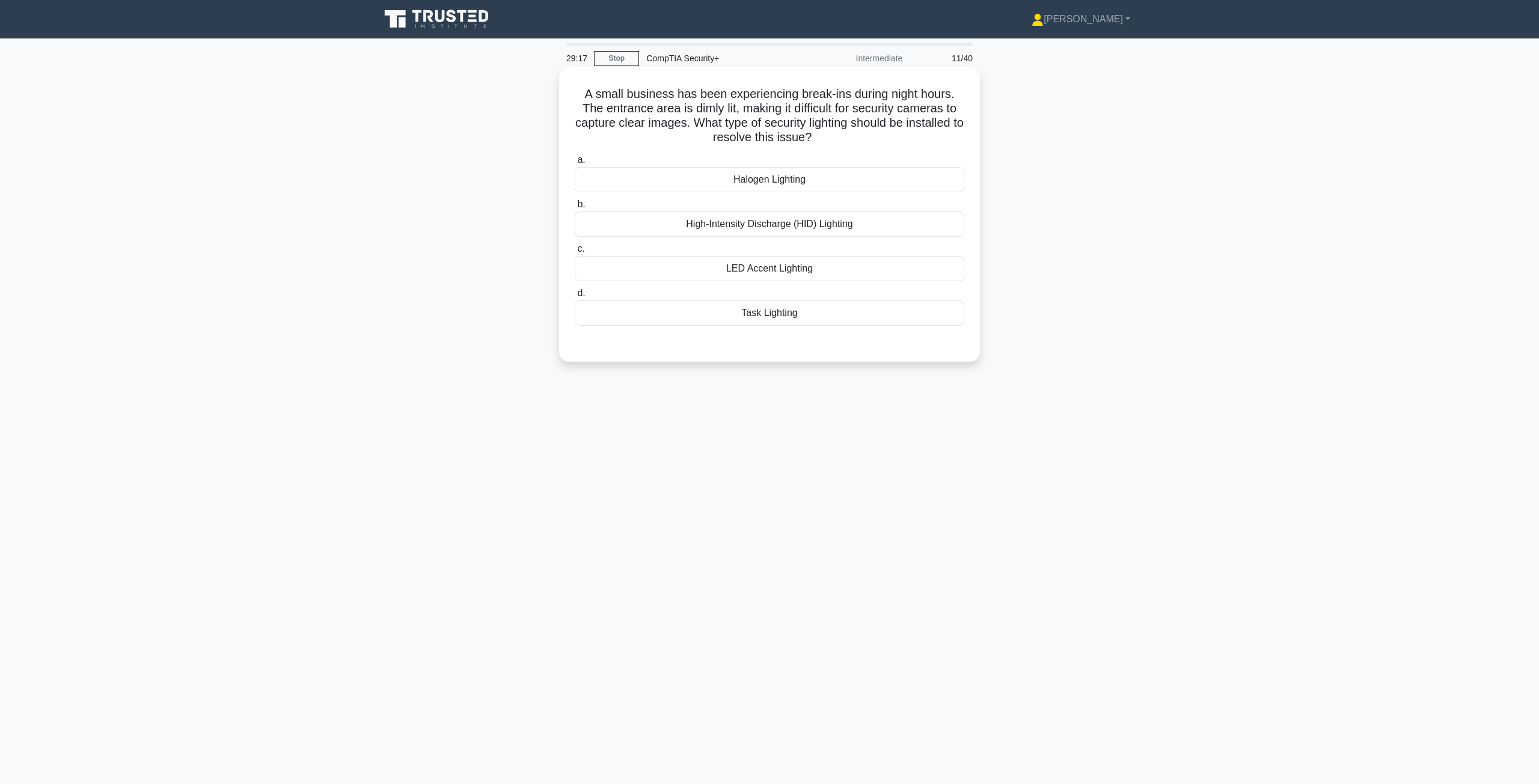
click at [730, 230] on div "High-Intensity Discharge (HID) Lighting" at bounding box center [769, 224] width 390 height 25
click at [575, 208] on input "b. High-Intensity Discharge (HID) Lighting" at bounding box center [575, 204] width 0 height 8
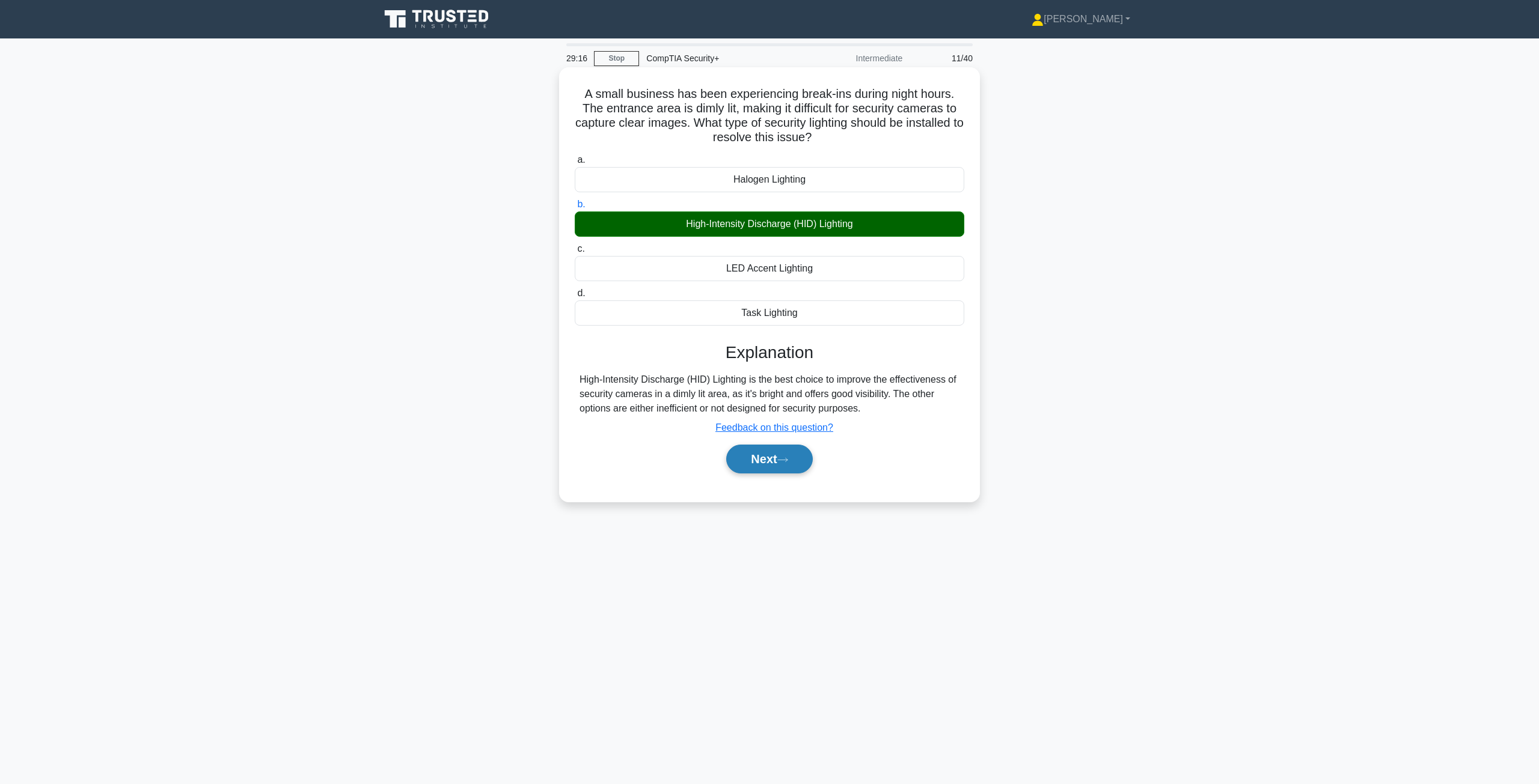
click at [784, 465] on button "Next" at bounding box center [769, 459] width 86 height 29
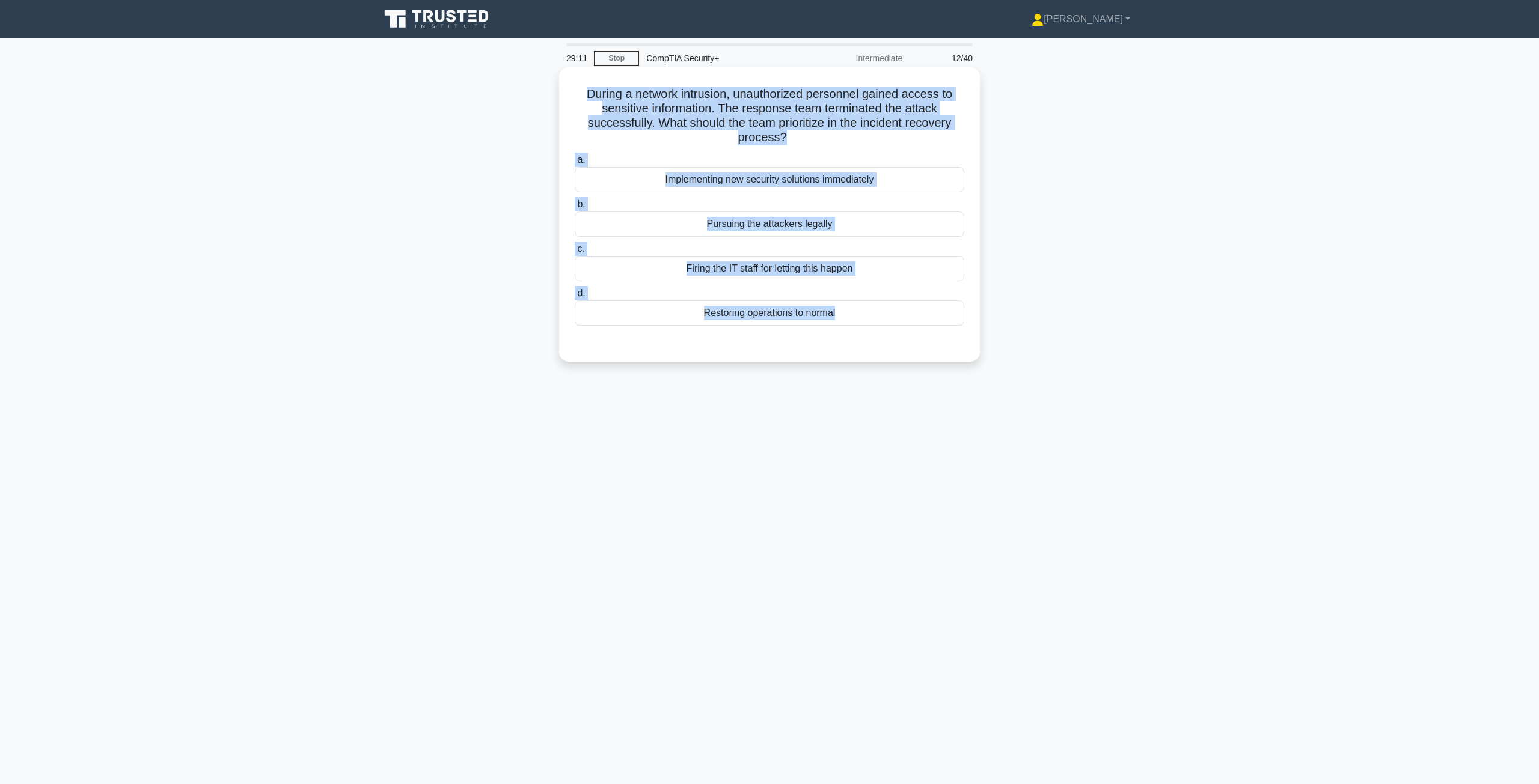
drag, startPoint x: 579, startPoint y: 96, endPoint x: 886, endPoint y: 340, distance: 392.2
click at [886, 340] on div "During a network intrusion, unauthorized personnel gained access to sensitive i…" at bounding box center [769, 215] width 411 height 285
copy div "During a network intrusion, unauthorized personnel gained access to sensitive i…"
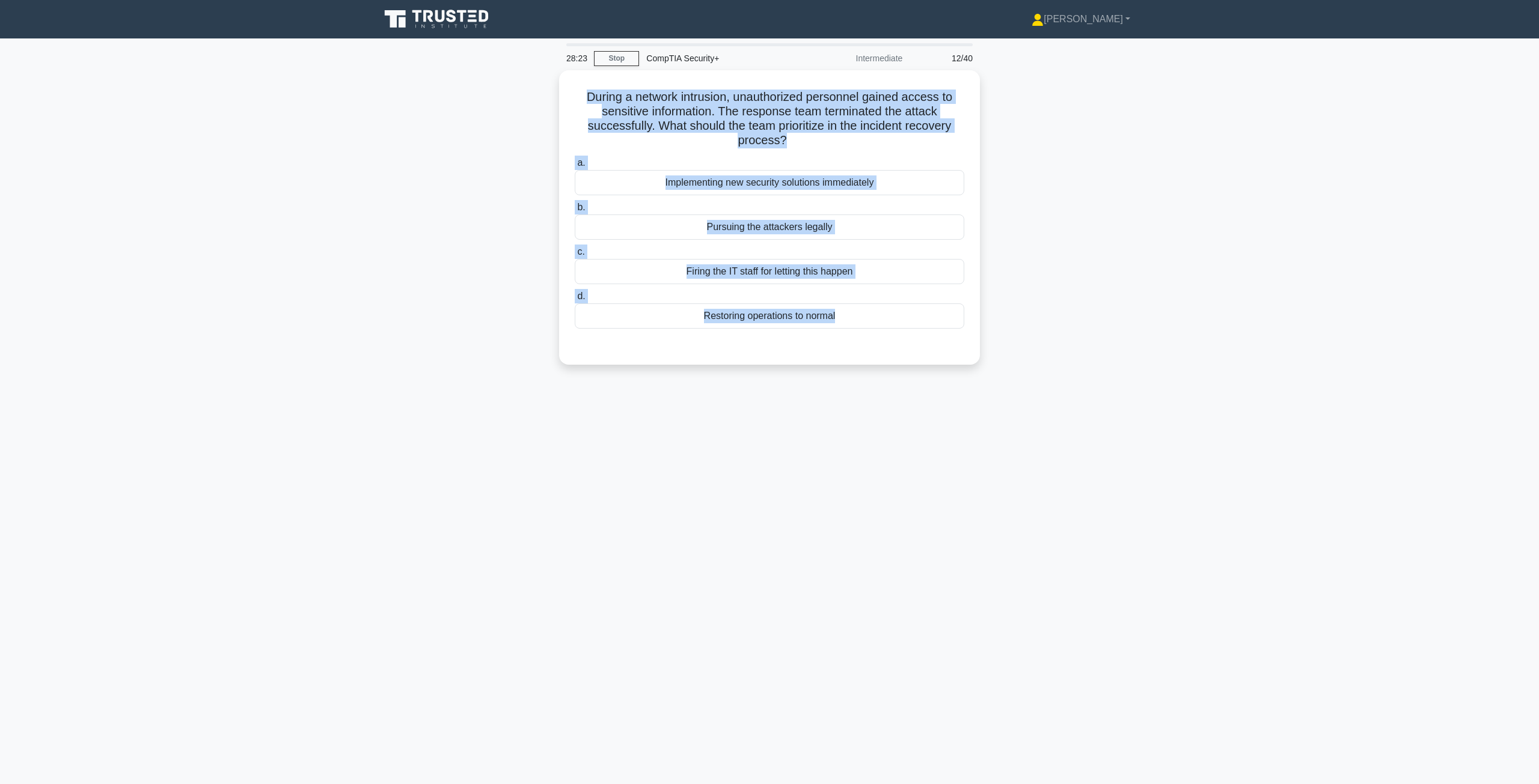
click at [444, 342] on div "During a network intrusion, unauthorized personnel gained access to sensitive i…" at bounding box center [769, 225] width 793 height 309
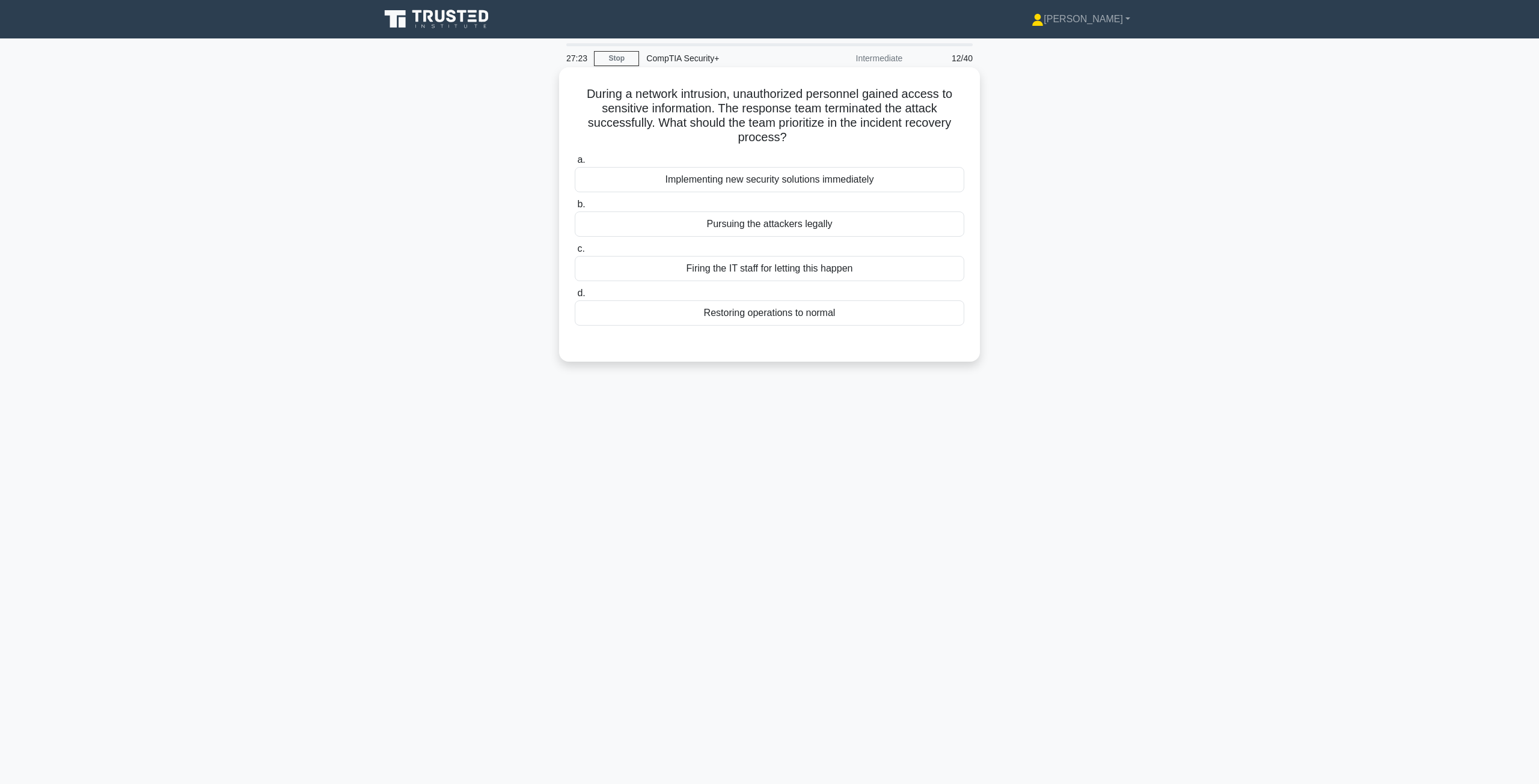
drag, startPoint x: 862, startPoint y: 124, endPoint x: 863, endPoint y: 140, distance: 16.0
click at [863, 140] on h5 "During a network intrusion, unauthorized personnel gained access to sensitive i…" at bounding box center [769, 116] width 392 height 59
click at [768, 316] on div "Restoring operations to normal" at bounding box center [769, 313] width 390 height 25
click at [575, 298] on input "d. Restoring operations to normal" at bounding box center [575, 293] width 0 height 8
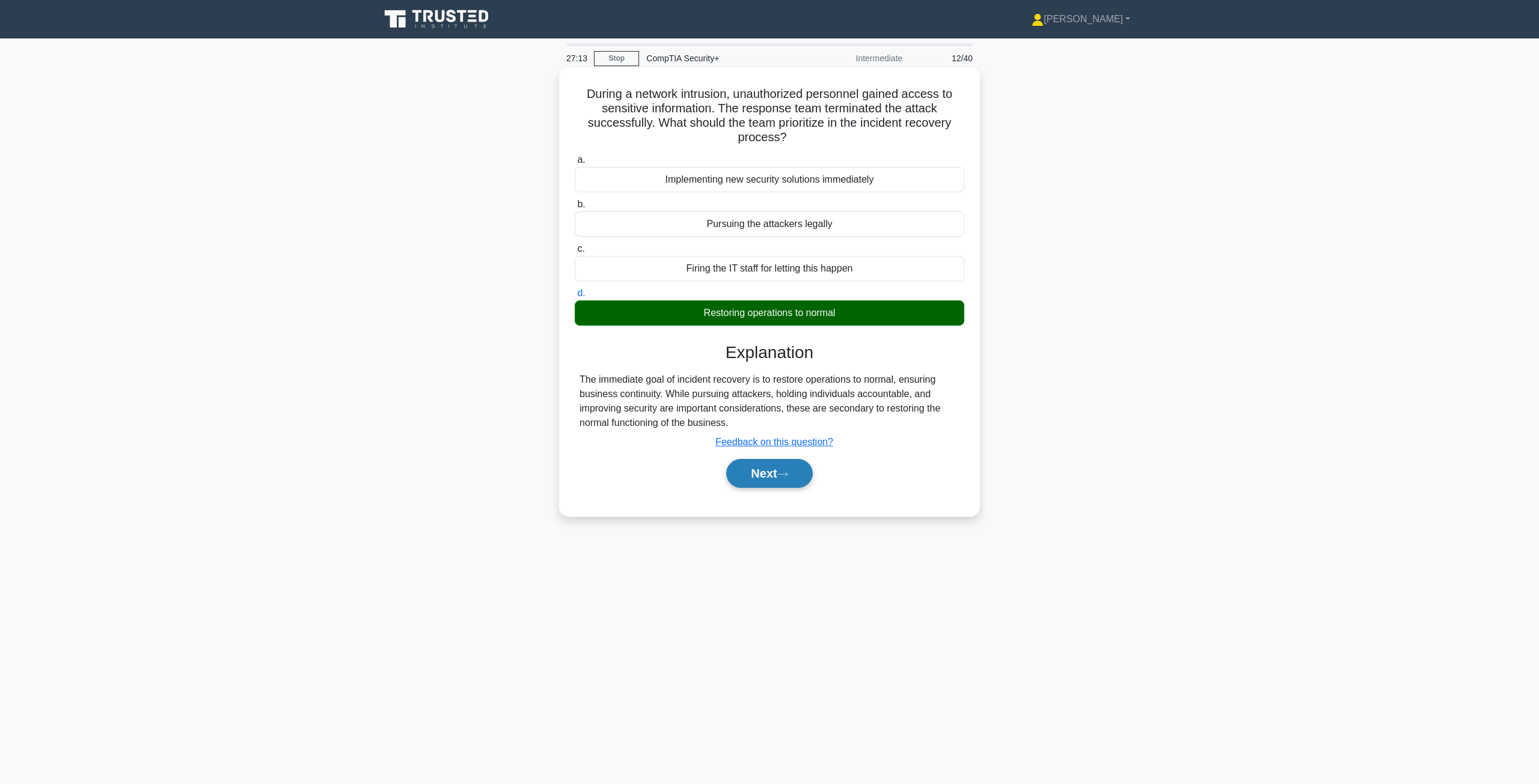
click at [756, 471] on button "Next" at bounding box center [769, 473] width 86 height 29
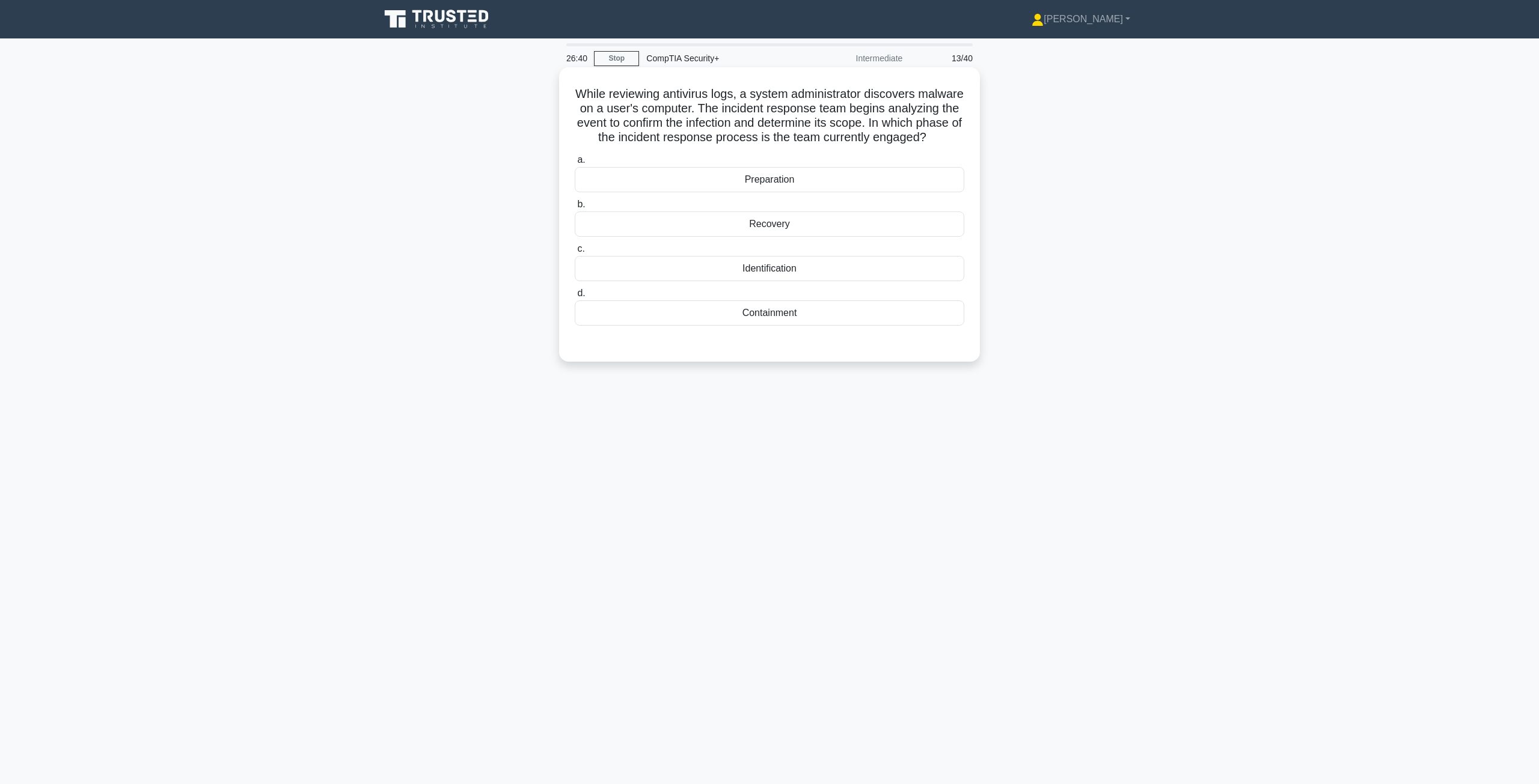
click at [758, 322] on div "Containment" at bounding box center [769, 313] width 390 height 25
click at [575, 298] on input "d. Containment" at bounding box center [575, 293] width 0 height 8
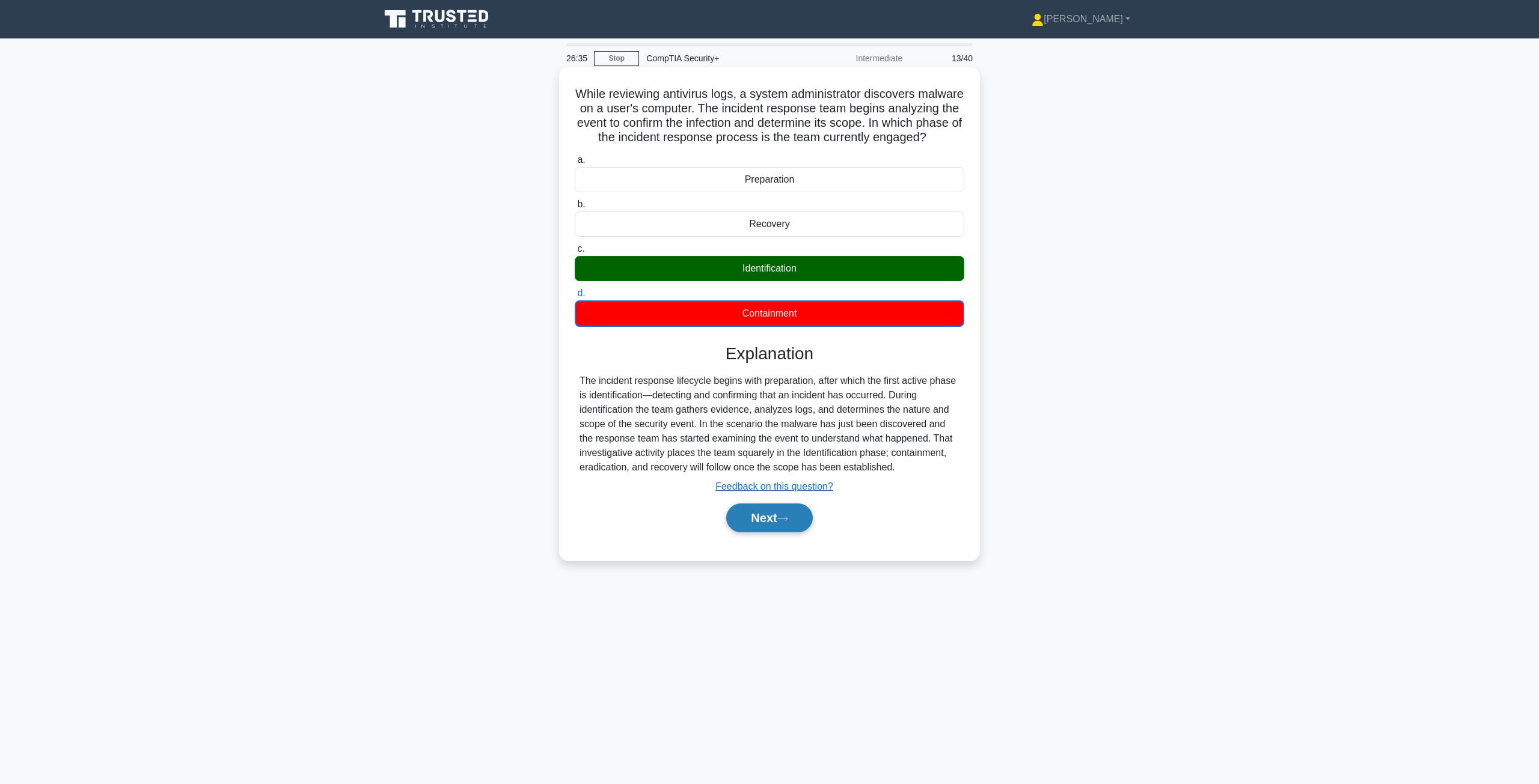
click at [777, 532] on button "Next" at bounding box center [769, 518] width 86 height 29
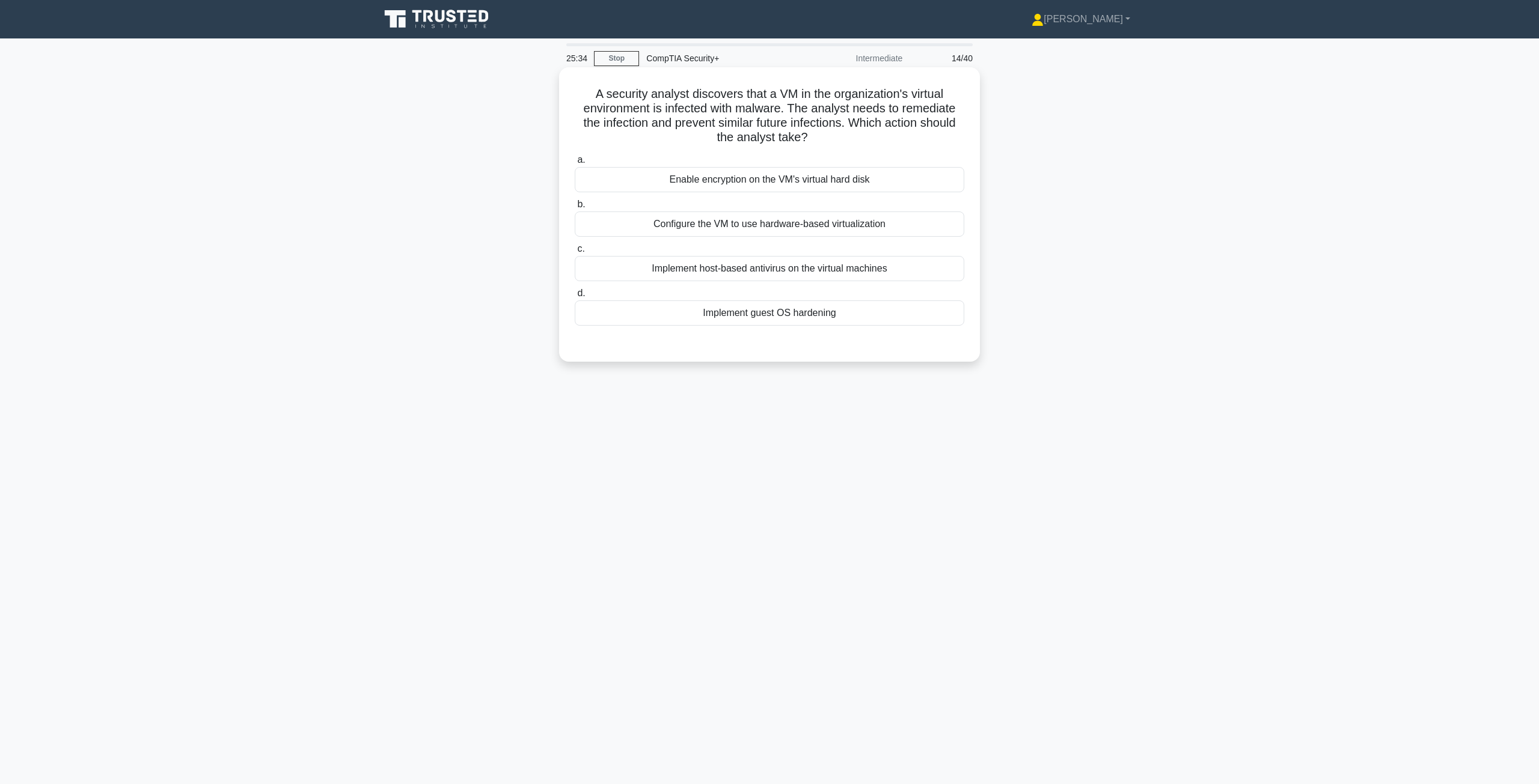
click at [757, 277] on div "Implement host-based antivirus on the virtual machines" at bounding box center [769, 268] width 390 height 25
click at [575, 253] on input "c. Implement host-based antivirus on the virtual machines" at bounding box center [575, 248] width 0 height 8
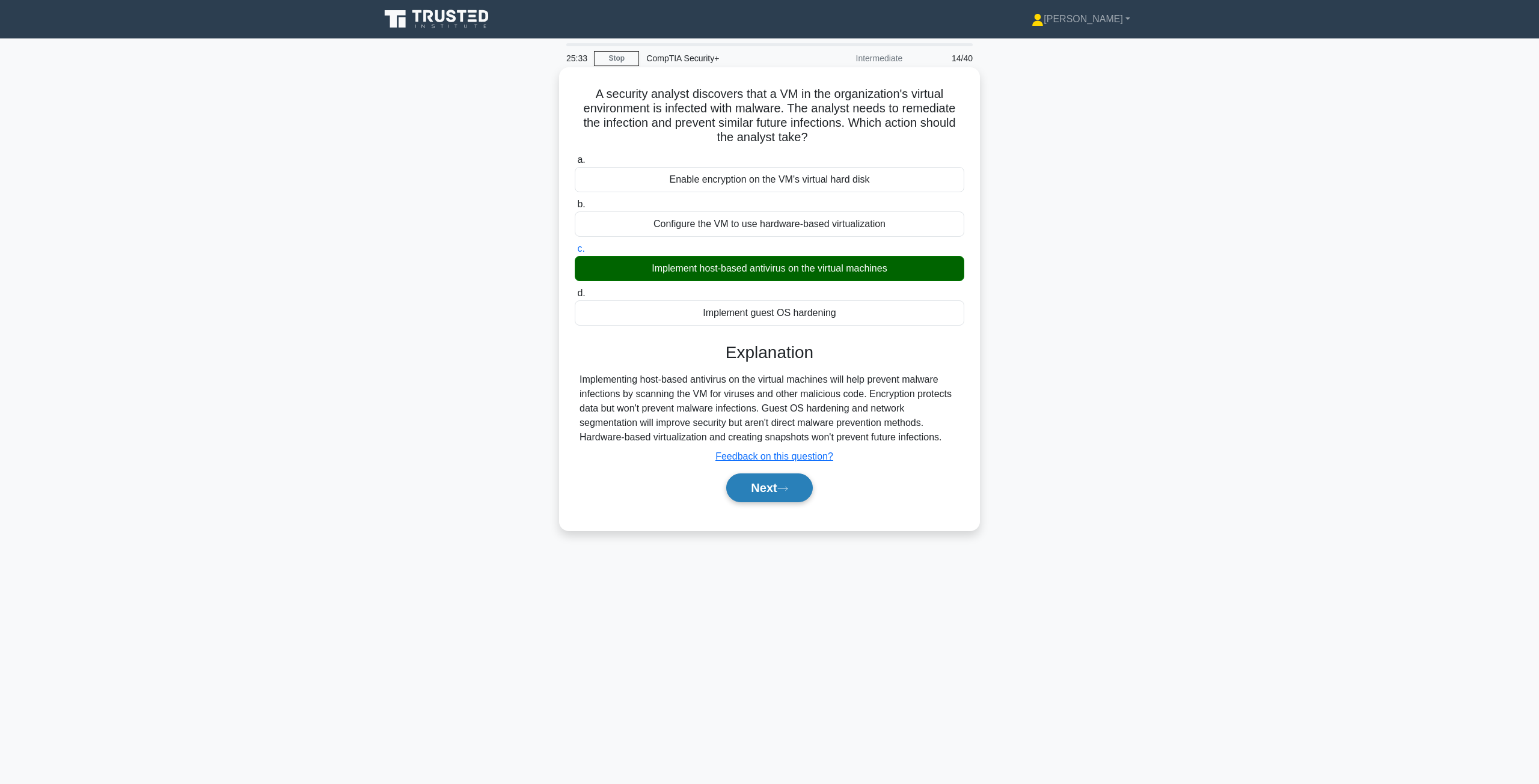
click at [777, 487] on button "Next" at bounding box center [769, 488] width 86 height 29
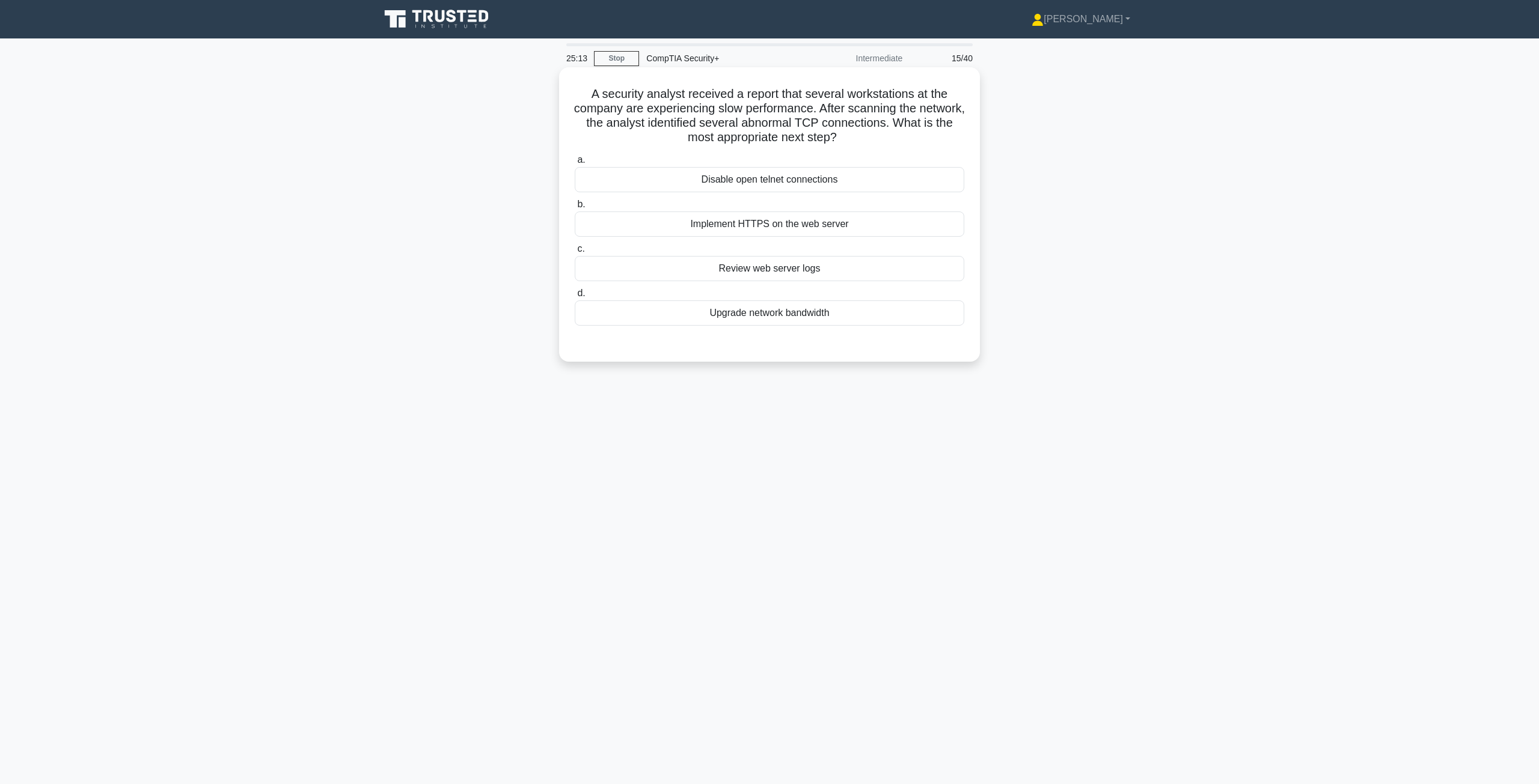
click at [780, 182] on div "Disable open telnet connections" at bounding box center [769, 179] width 390 height 25
click at [575, 164] on input "a. Disable open telnet connections" at bounding box center [575, 160] width 0 height 8
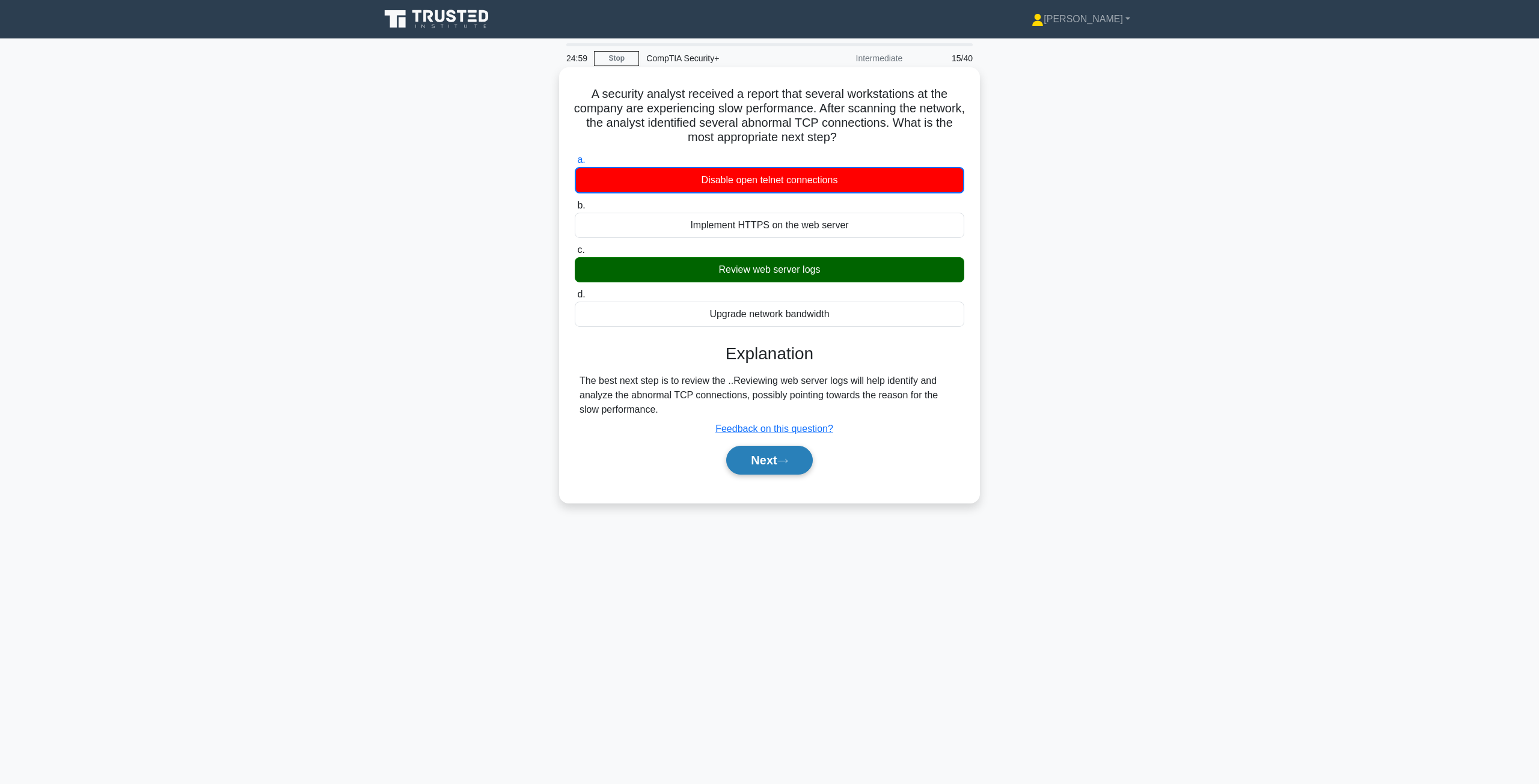
click at [781, 458] on button "Next" at bounding box center [769, 460] width 86 height 29
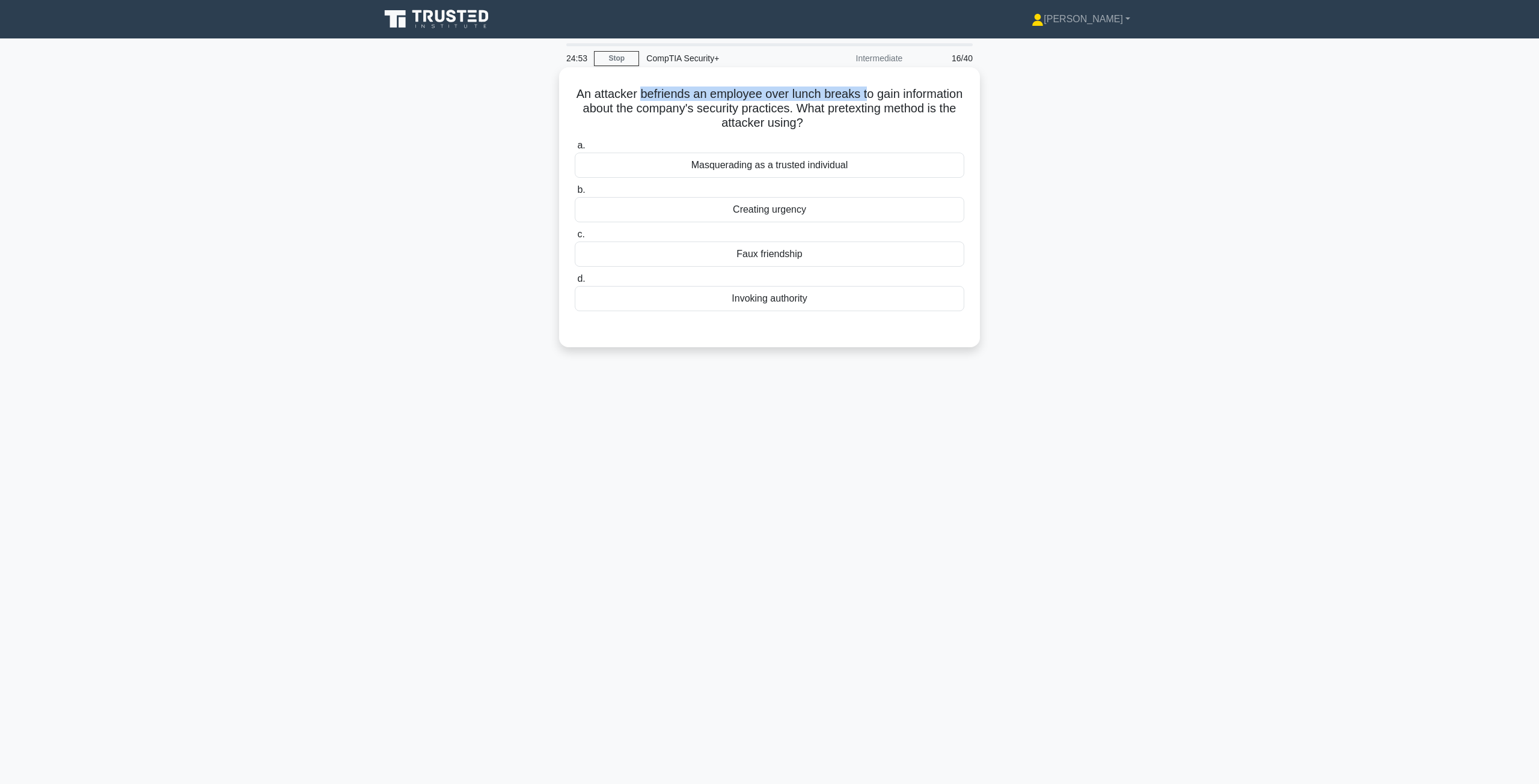
drag, startPoint x: 668, startPoint y: 93, endPoint x: 901, endPoint y: 95, distance: 233.0
click at [901, 95] on h5 "An attacker befriends an employee over lunch breaks to gain information about t…" at bounding box center [769, 109] width 392 height 44
click at [777, 257] on div "Faux friendship" at bounding box center [769, 254] width 390 height 25
click at [575, 239] on input "c. Faux friendship" at bounding box center [575, 234] width 0 height 8
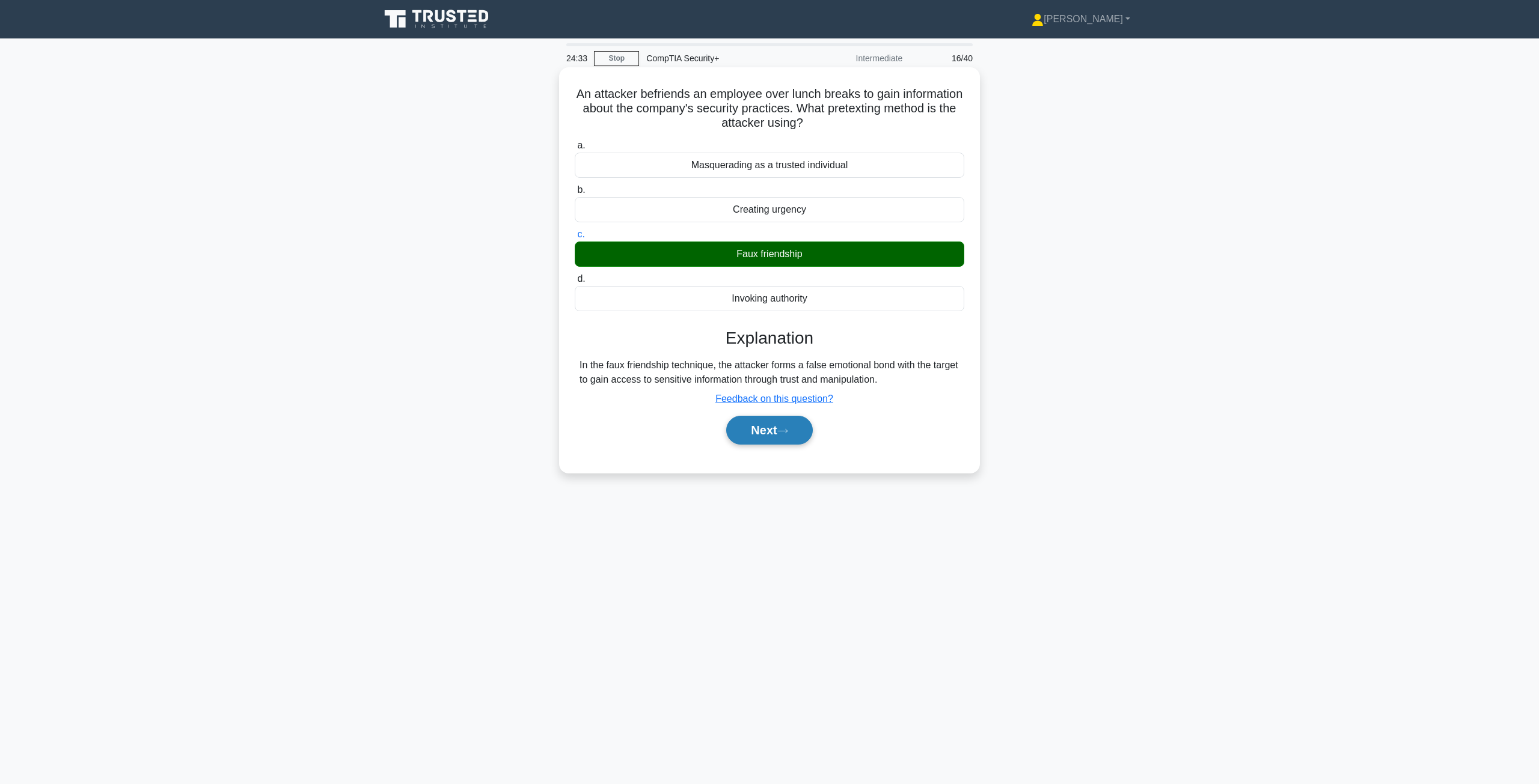
click at [755, 431] on button "Next" at bounding box center [769, 430] width 86 height 29
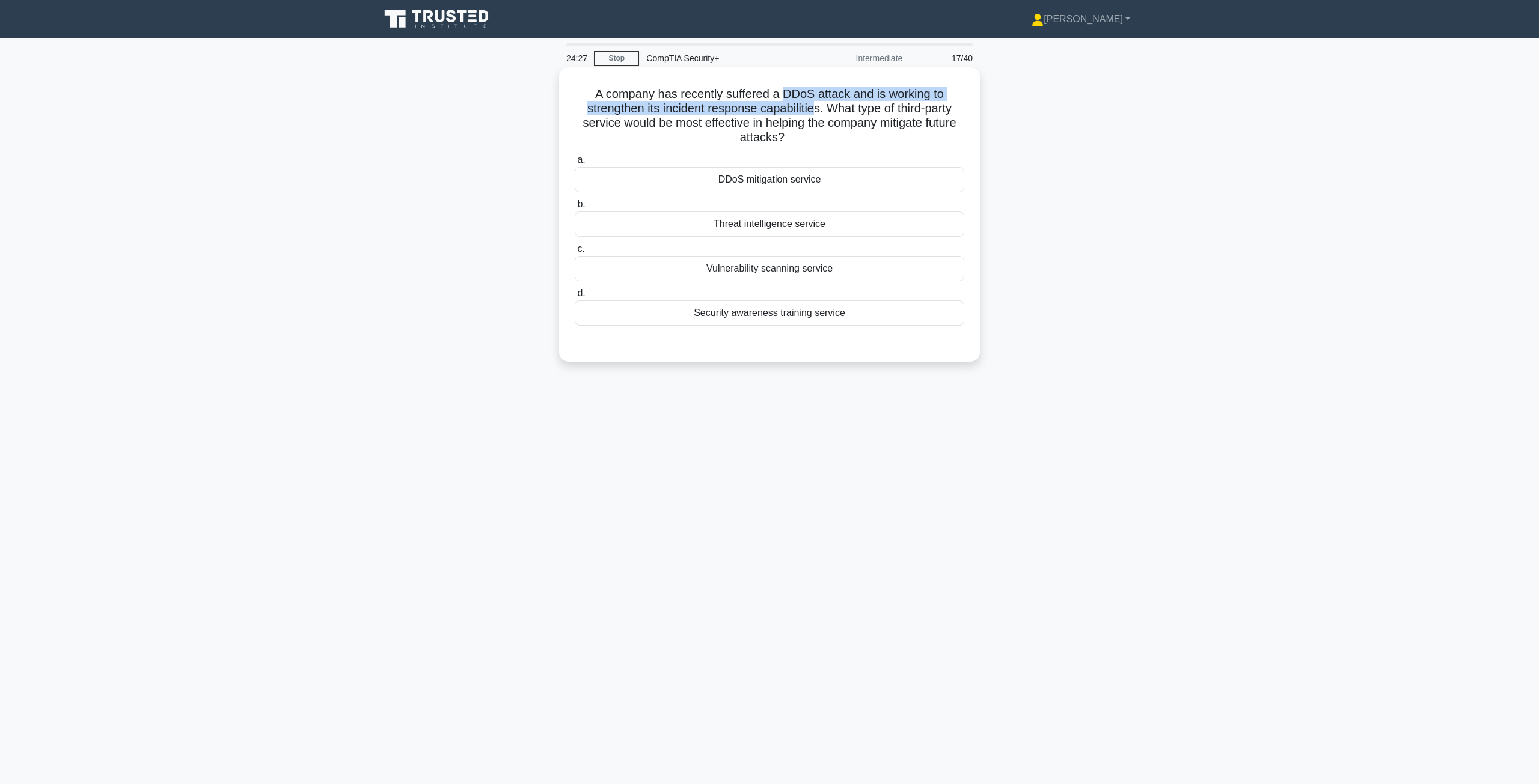
drag, startPoint x: 782, startPoint y: 97, endPoint x: 814, endPoint y: 104, distance: 32.8
click at [814, 104] on h5 "A company has recently suffered a DDoS attack and is working to strengthen its …" at bounding box center [769, 116] width 392 height 59
click at [770, 183] on div "DDoS mitigation service" at bounding box center [769, 179] width 390 height 25
click at [575, 164] on input "a. DDoS mitigation service" at bounding box center [575, 160] width 0 height 8
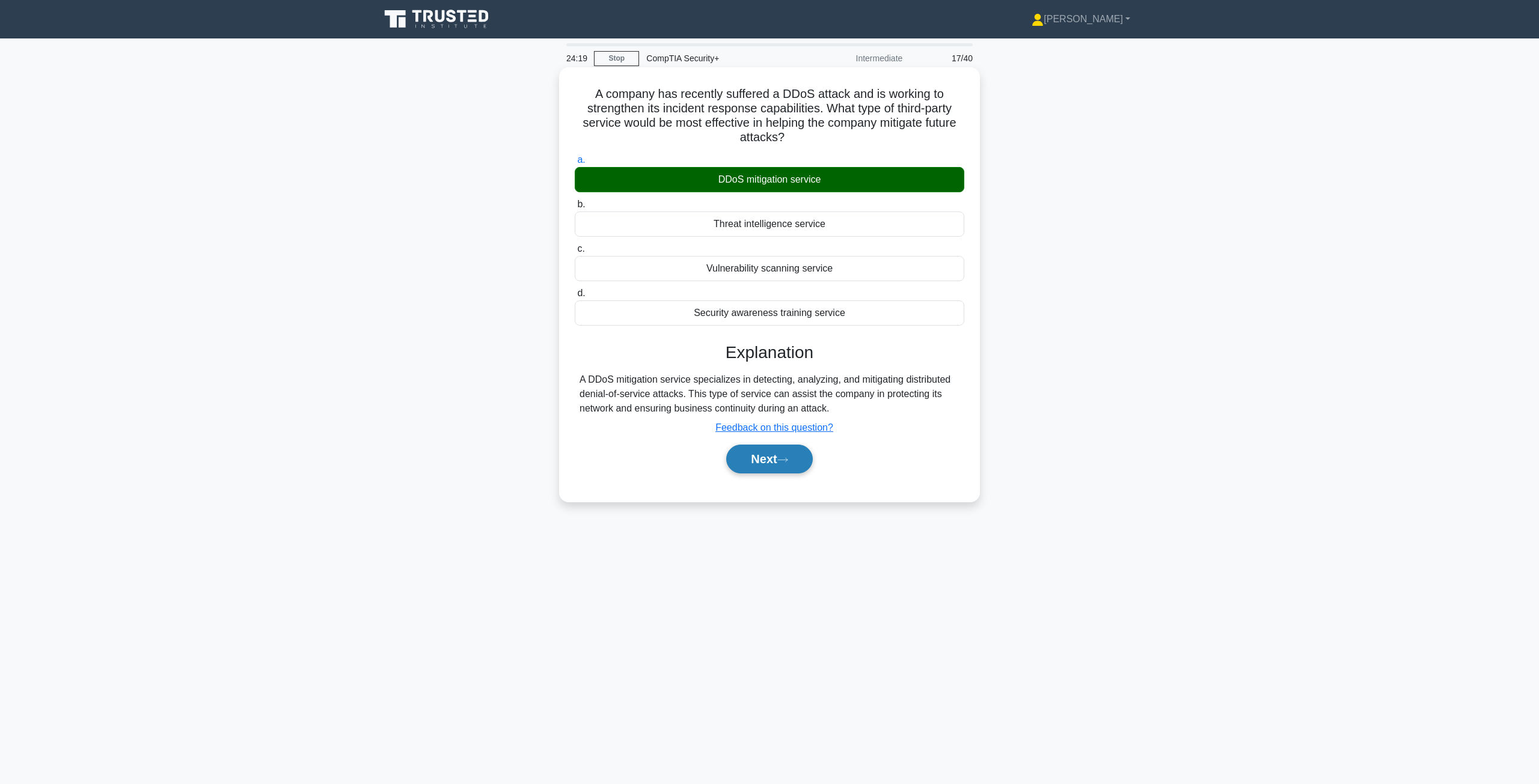
click at [782, 463] on icon at bounding box center [783, 460] width 11 height 7
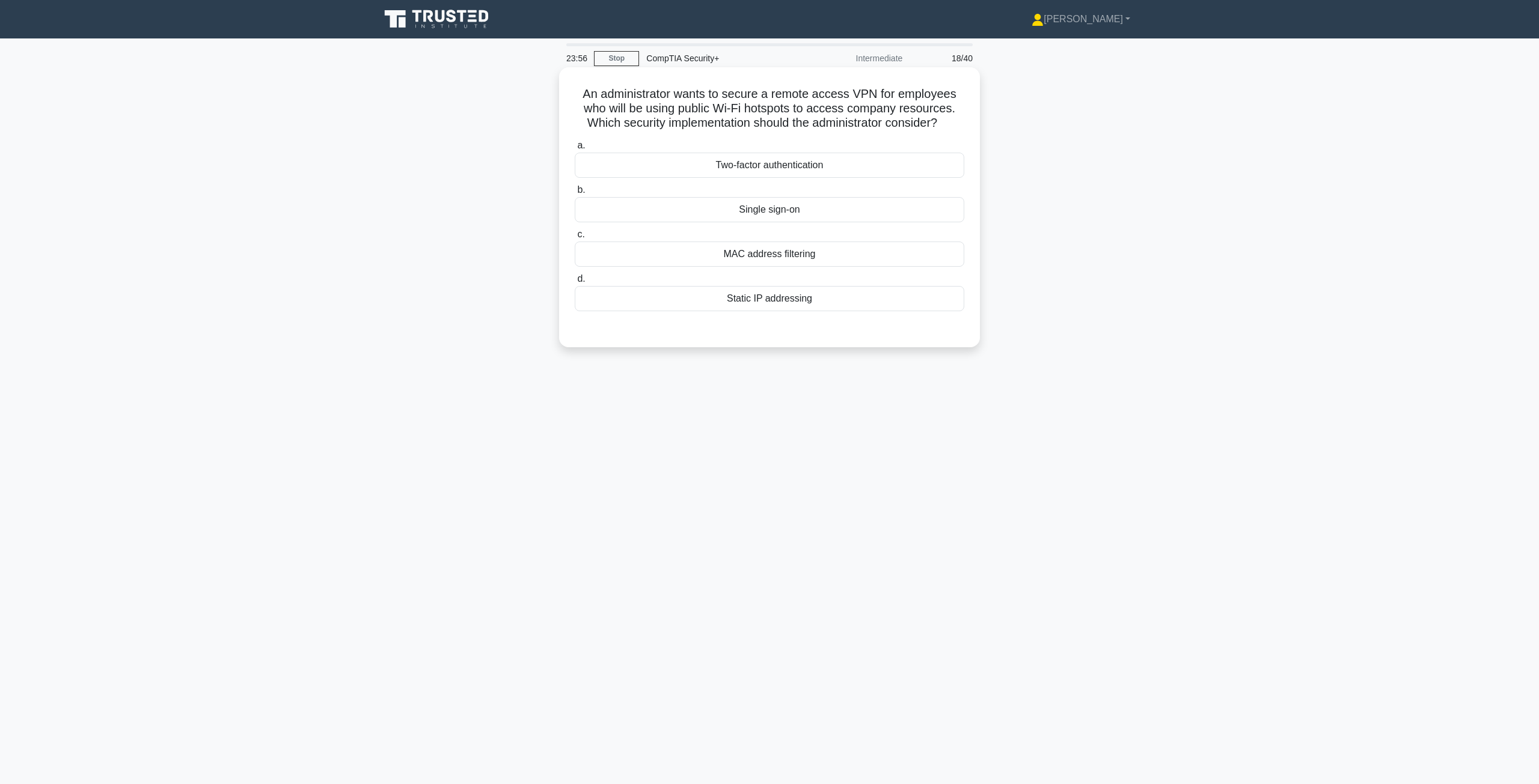
click at [768, 165] on div "Two-factor authentication" at bounding box center [769, 165] width 390 height 25
click at [575, 149] on input "a. Two-factor authentication" at bounding box center [575, 145] width 0 height 8
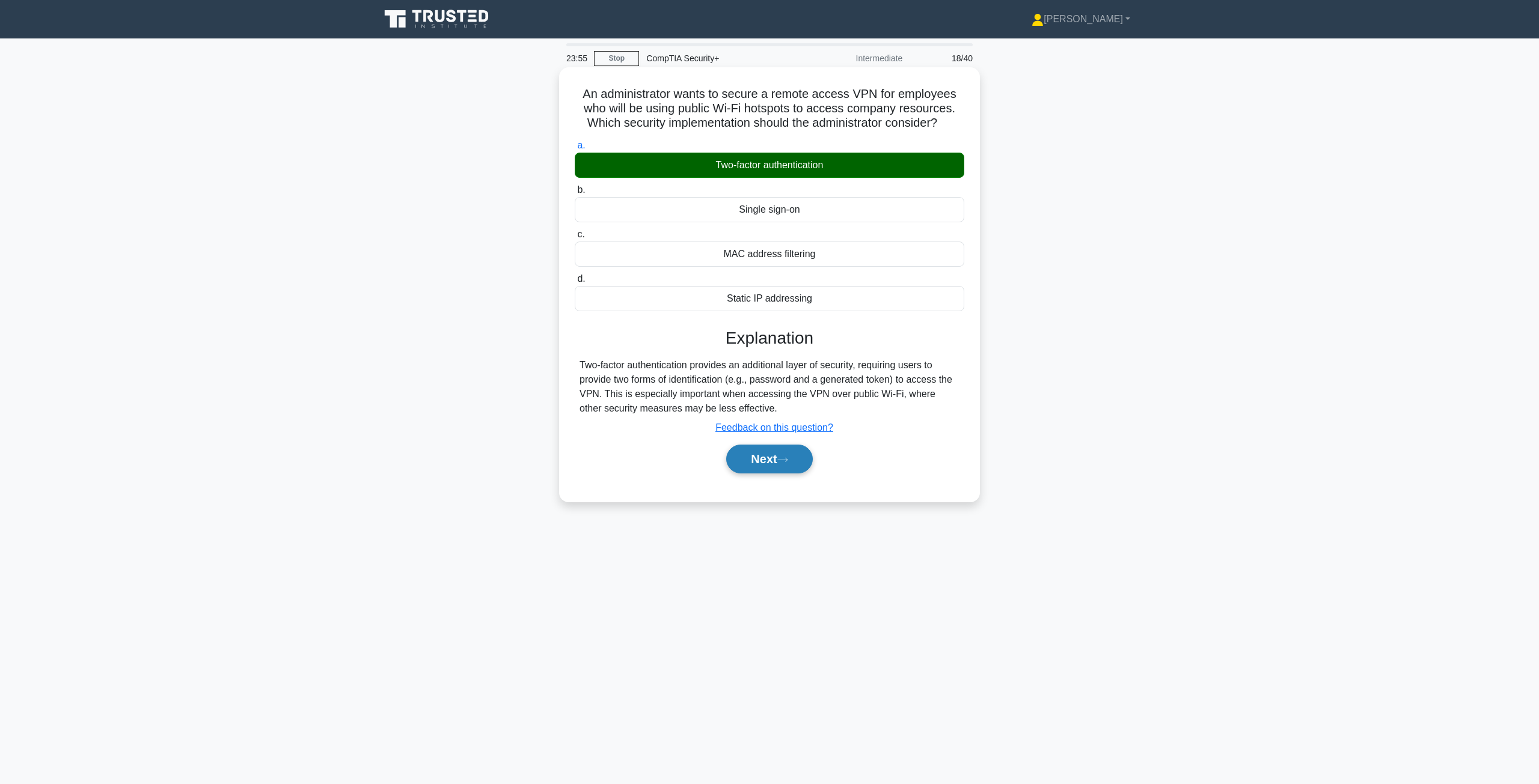
click at [764, 459] on button "Next" at bounding box center [769, 459] width 86 height 29
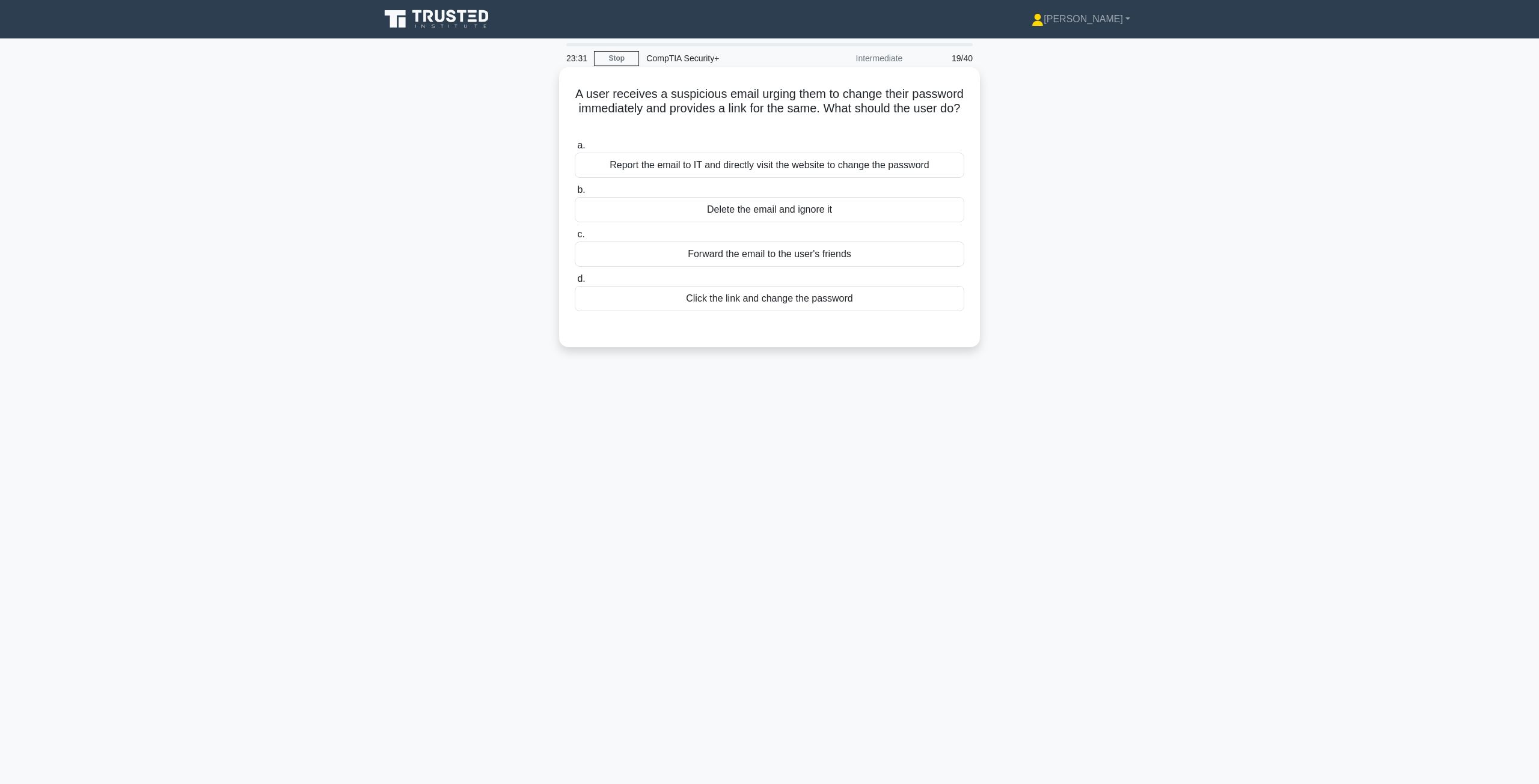
click at [699, 170] on div "Report the email to IT and directly visit the website to change the password" at bounding box center [769, 165] width 390 height 25
click at [575, 149] on input "a. Report the email to IT and directly visit the website to change the password" at bounding box center [575, 145] width 0 height 8
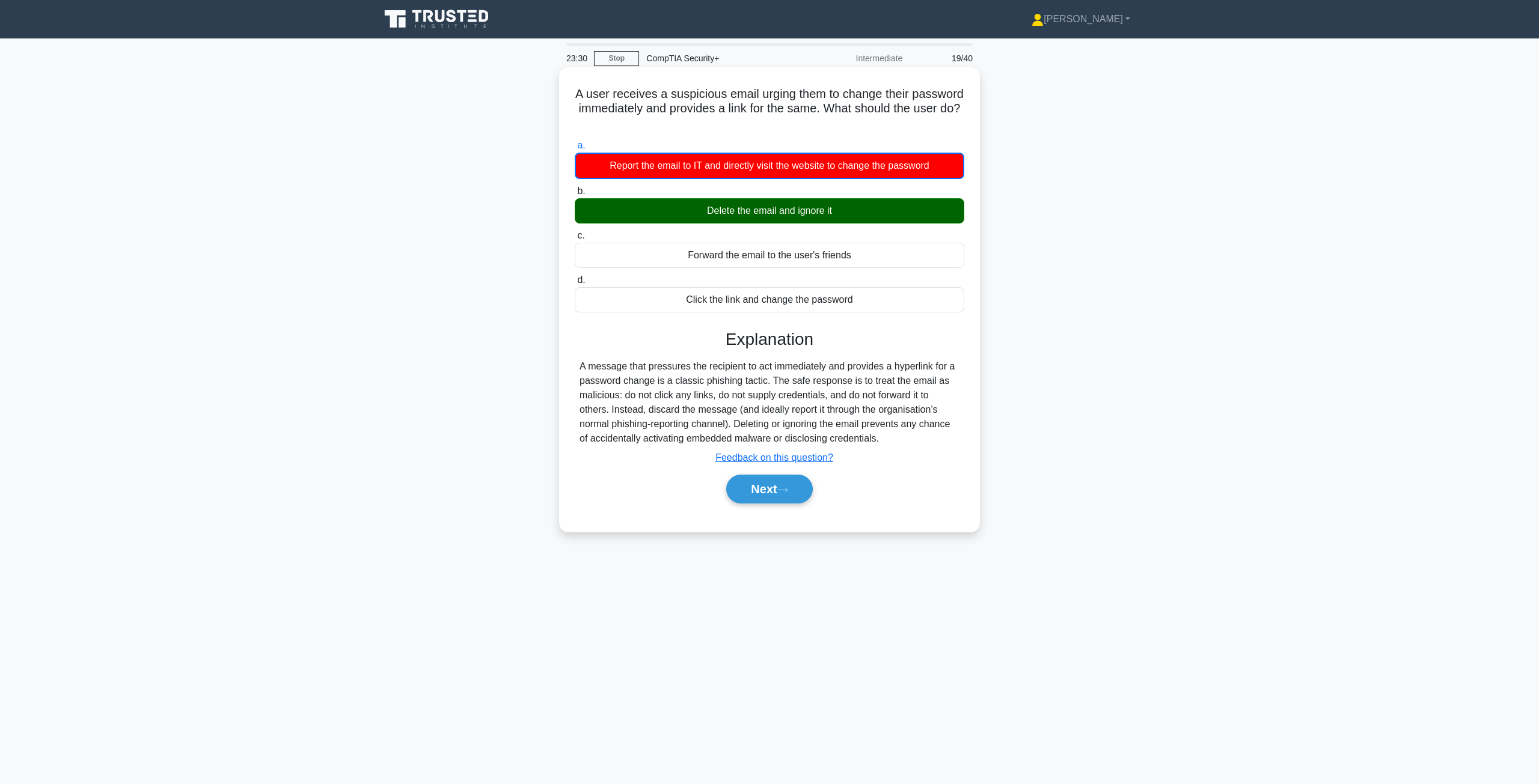
click at [705, 213] on div "Delete the email and ignore it" at bounding box center [769, 211] width 390 height 25
click at [575, 195] on input "b. Delete the email and ignore it" at bounding box center [575, 191] width 0 height 8
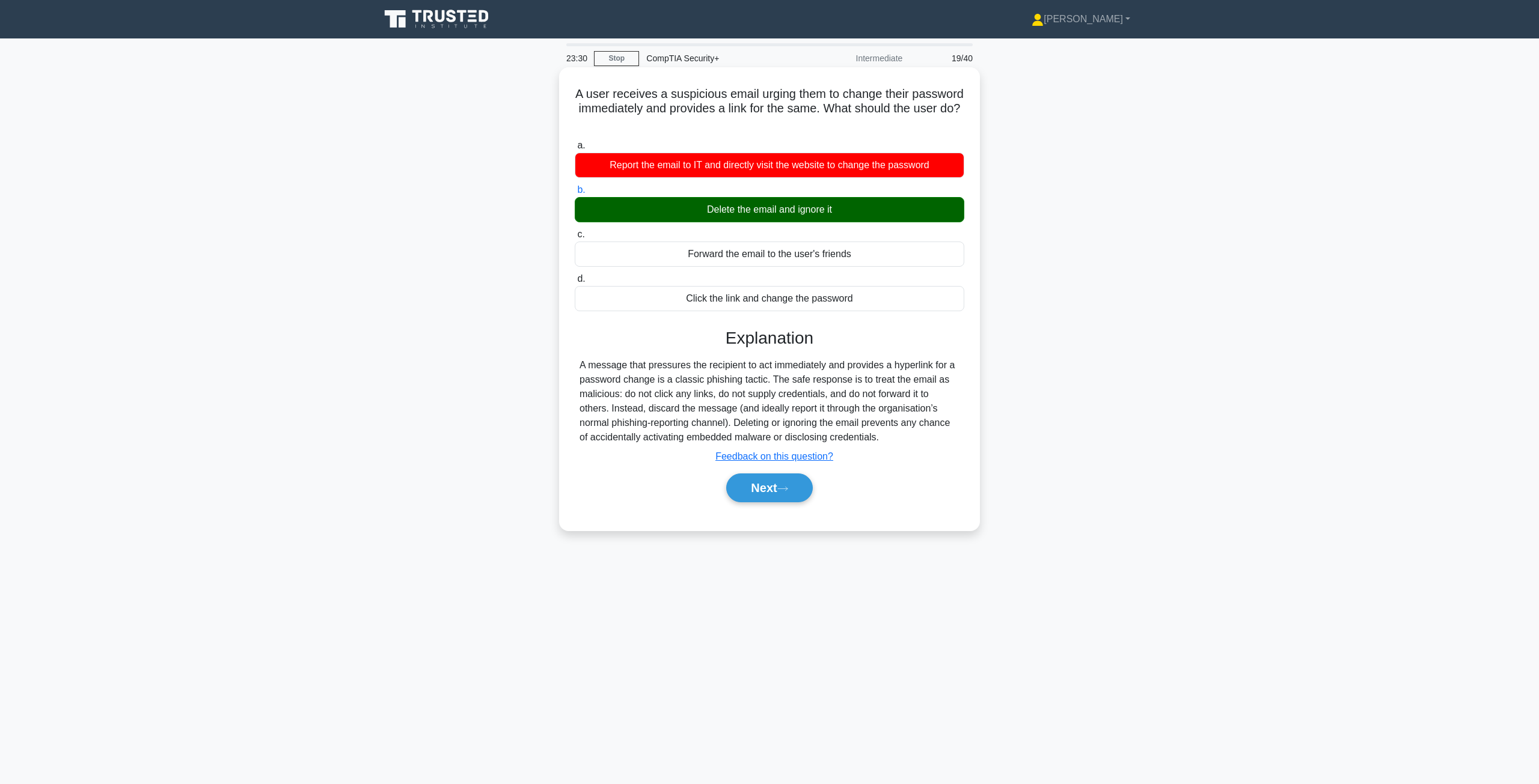
click at [705, 213] on div "Delete the email and ignore it" at bounding box center [769, 210] width 390 height 25
click at [575, 194] on input "b. Delete the email and ignore it" at bounding box center [575, 190] width 0 height 8
click at [705, 213] on div "Delete the email and ignore it" at bounding box center [769, 210] width 390 height 25
click at [575, 194] on input "b. Delete the email and ignore it" at bounding box center [575, 190] width 0 height 8
click at [789, 217] on div "Delete the email and ignore it" at bounding box center [769, 210] width 390 height 25
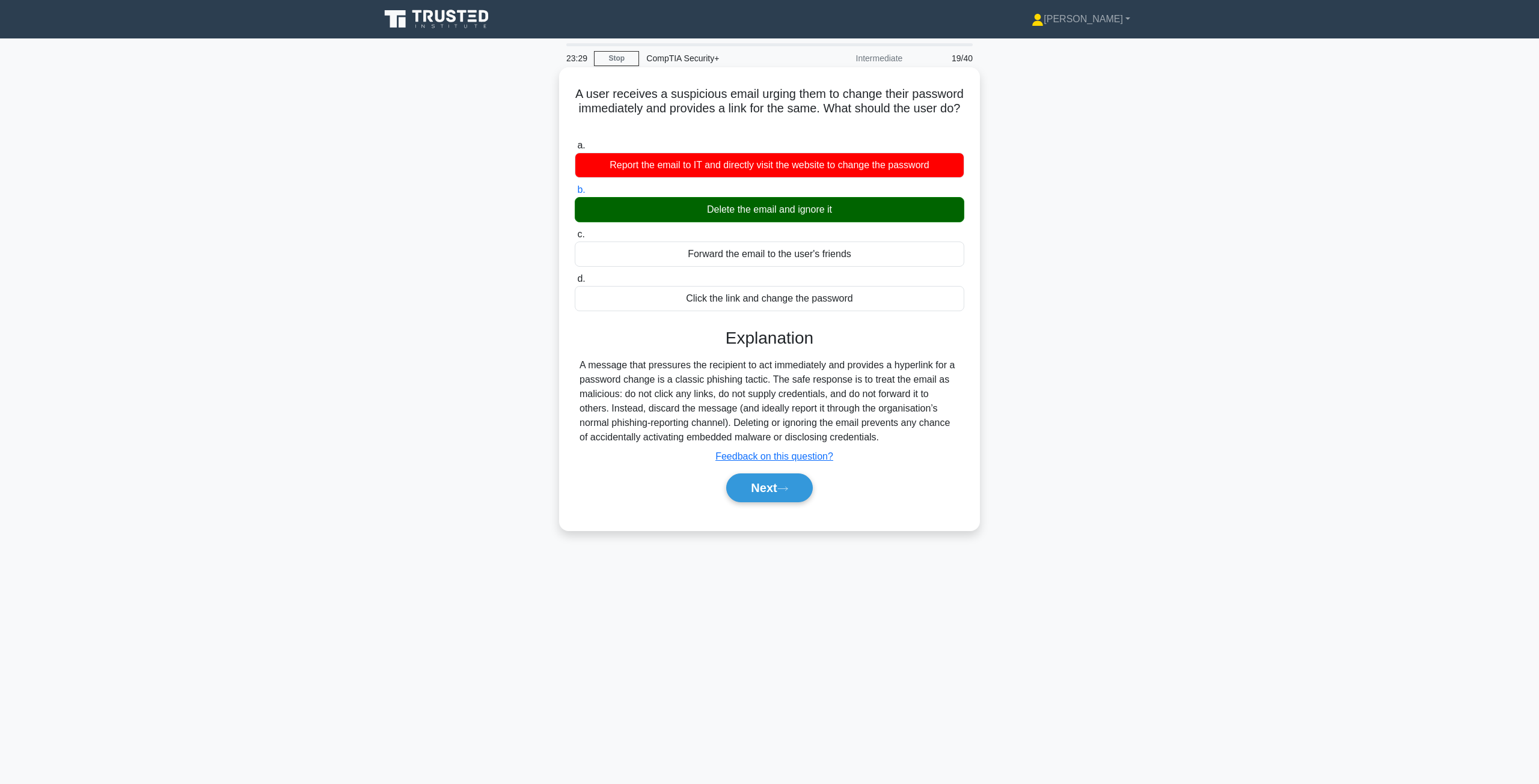
click at [575, 194] on input "b. Delete the email and ignore it" at bounding box center [575, 190] width 0 height 8
click at [789, 217] on div "Delete the email and ignore it" at bounding box center [769, 210] width 390 height 25
click at [575, 194] on input "b. Delete the email and ignore it" at bounding box center [575, 190] width 0 height 8
click at [789, 217] on div "Delete the email and ignore it" at bounding box center [769, 210] width 390 height 25
click at [575, 194] on input "b. Delete the email and ignore it" at bounding box center [575, 190] width 0 height 8
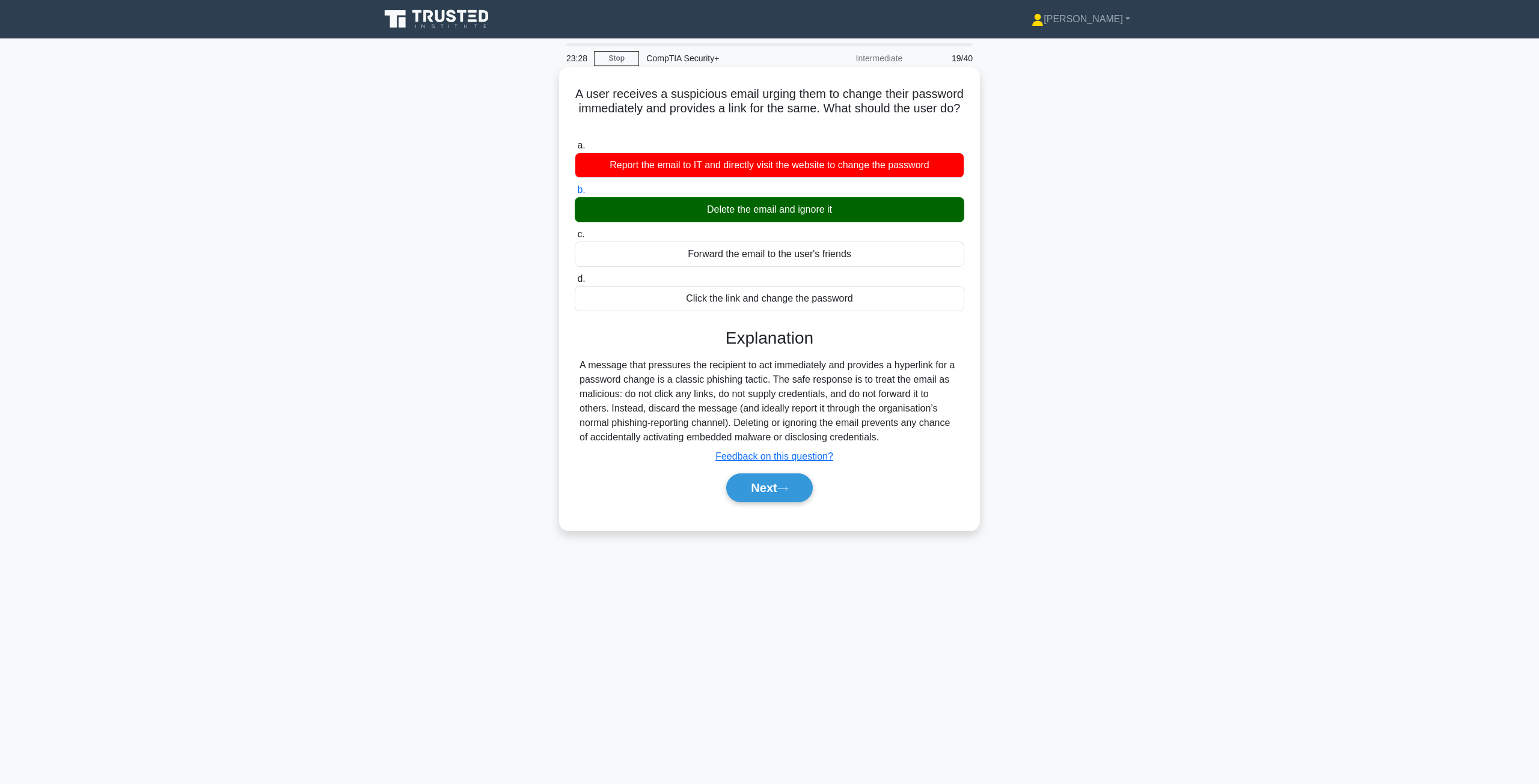
click at [784, 144] on label "a. Report the email to IT and directly visit the website to change the password" at bounding box center [769, 158] width 390 height 39
click at [575, 144] on input "a. Report the email to IT and directly visit the website to change the password" at bounding box center [575, 145] width 0 height 8
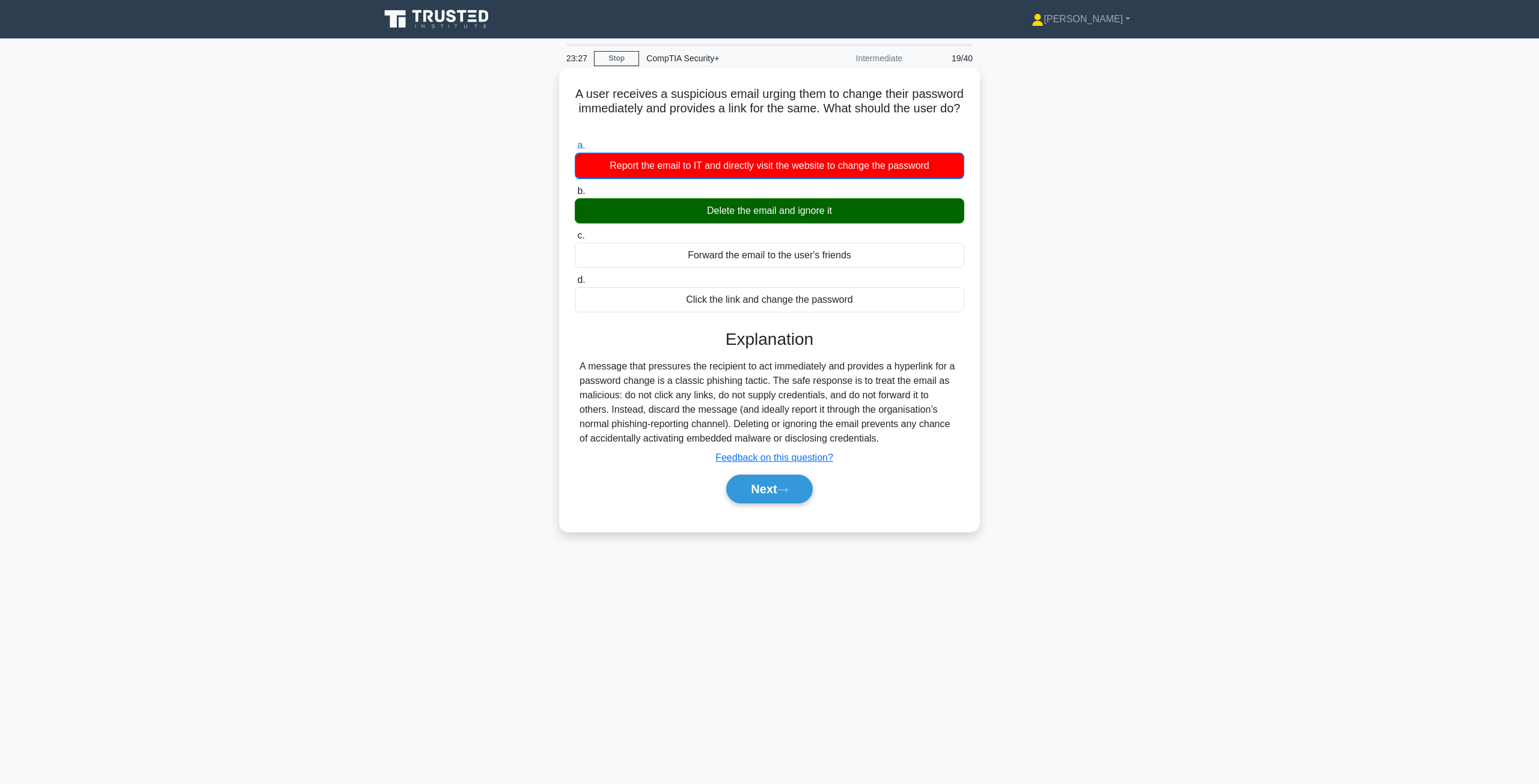
click at [773, 167] on div "Report the email to IT and directly visit the website to change the password" at bounding box center [769, 166] width 390 height 26
click at [575, 149] on input "a. Report the email to IT and directly visit the website to change the password" at bounding box center [575, 145] width 0 height 8
click at [773, 167] on div "Report the email to IT and directly visit the website to change the password" at bounding box center [769, 166] width 390 height 26
click at [575, 149] on input "a. Report the email to IT and directly visit the website to change the password" at bounding box center [575, 145] width 0 height 8
click at [773, 167] on div "Report the email to IT and directly visit the website to change the password" at bounding box center [769, 166] width 390 height 26
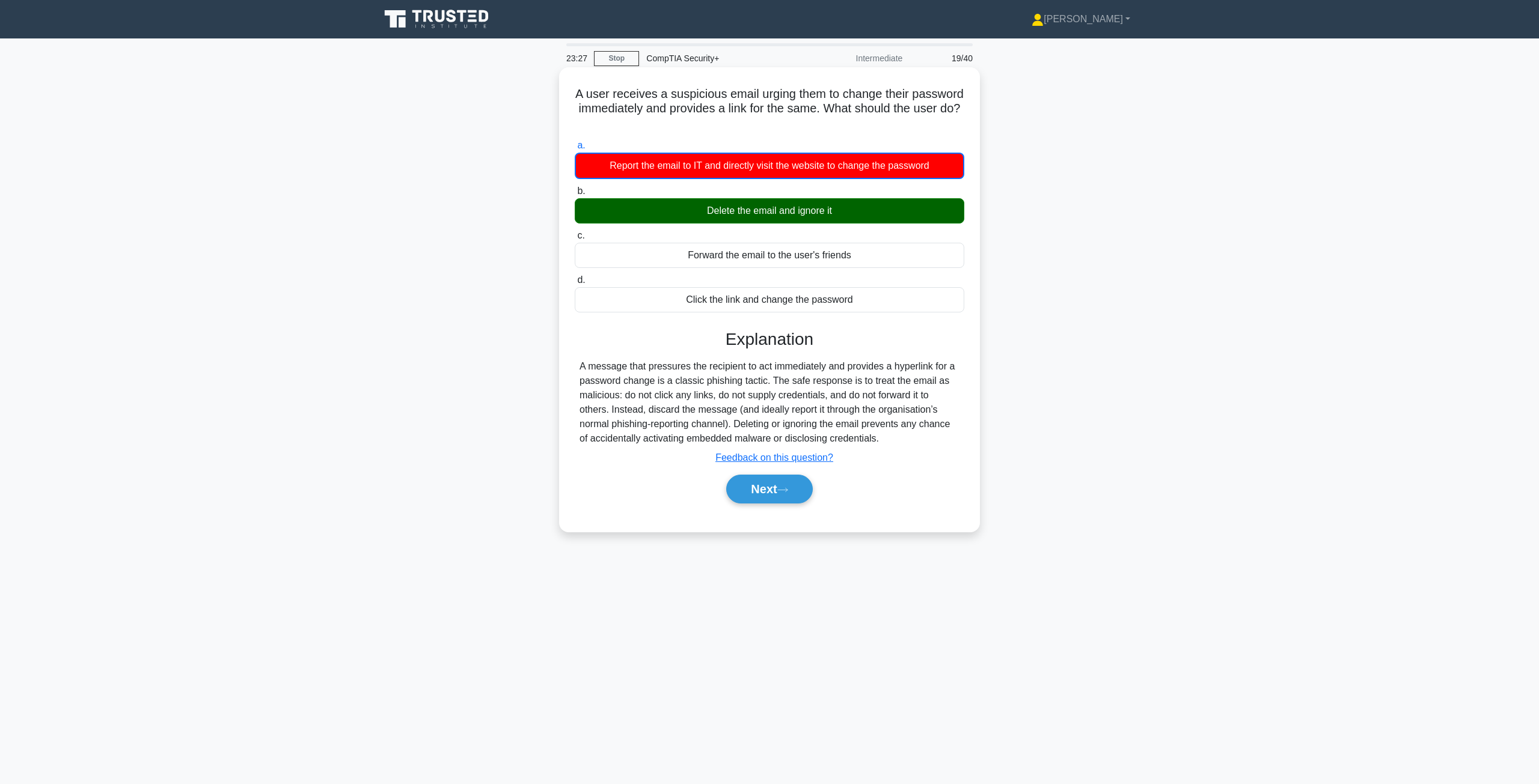
click at [575, 149] on input "a. Report the email to IT and directly visit the website to change the password" at bounding box center [575, 145] width 0 height 8
click at [761, 201] on div "Delete the email and ignore it" at bounding box center [769, 211] width 390 height 25
click at [575, 195] on input "b. Delete the email and ignore it" at bounding box center [575, 191] width 0 height 8
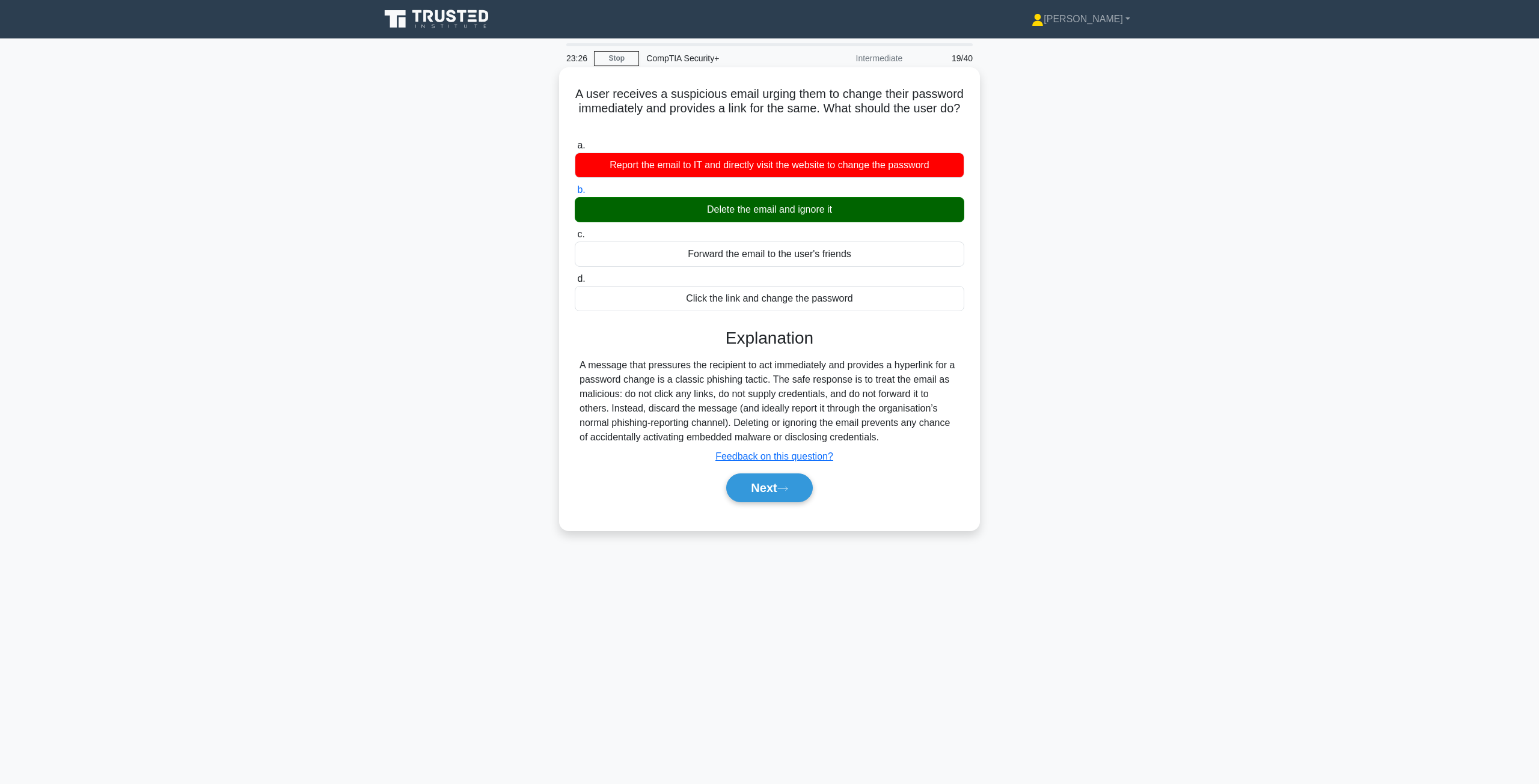
click at [757, 210] on div "Delete the email and ignore it" at bounding box center [769, 210] width 390 height 25
click at [575, 194] on input "b. Delete the email and ignore it" at bounding box center [575, 190] width 0 height 8
click at [756, 210] on div "Delete the email and ignore it" at bounding box center [769, 210] width 390 height 25
click at [575, 194] on input "b. Delete the email and ignore it" at bounding box center [575, 190] width 0 height 8
click at [756, 210] on div "Delete the email and ignore it" at bounding box center [769, 210] width 390 height 25
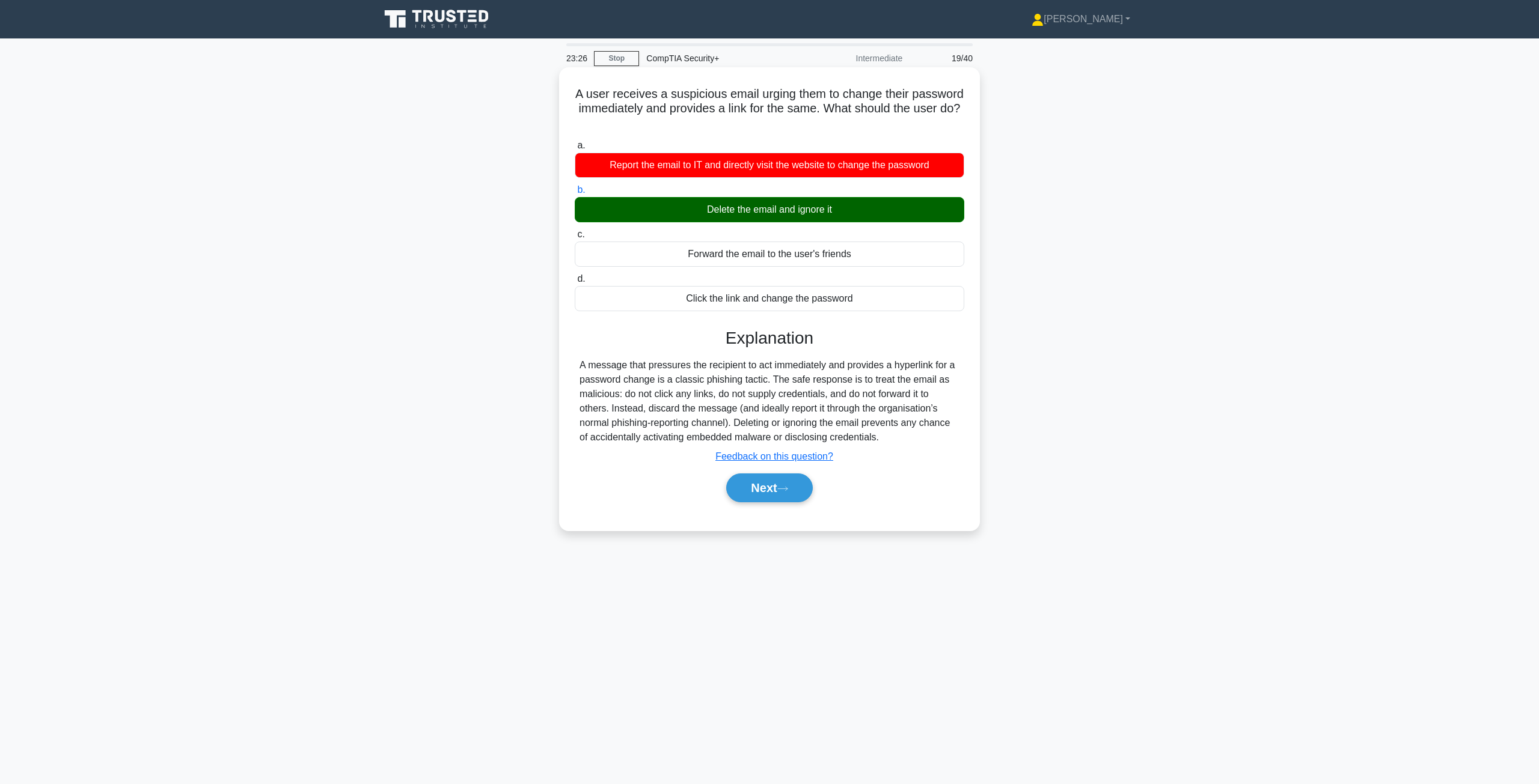
click at [575, 194] on input "b. Delete the email and ignore it" at bounding box center [575, 190] width 0 height 8
click at [756, 210] on div "Delete the email and ignore it" at bounding box center [769, 210] width 390 height 25
click at [575, 194] on input "b. Delete the email and ignore it" at bounding box center [575, 190] width 0 height 8
click at [759, 209] on div "Delete the email and ignore it" at bounding box center [769, 210] width 390 height 25
click at [575, 194] on input "b. Delete the email and ignore it" at bounding box center [575, 190] width 0 height 8
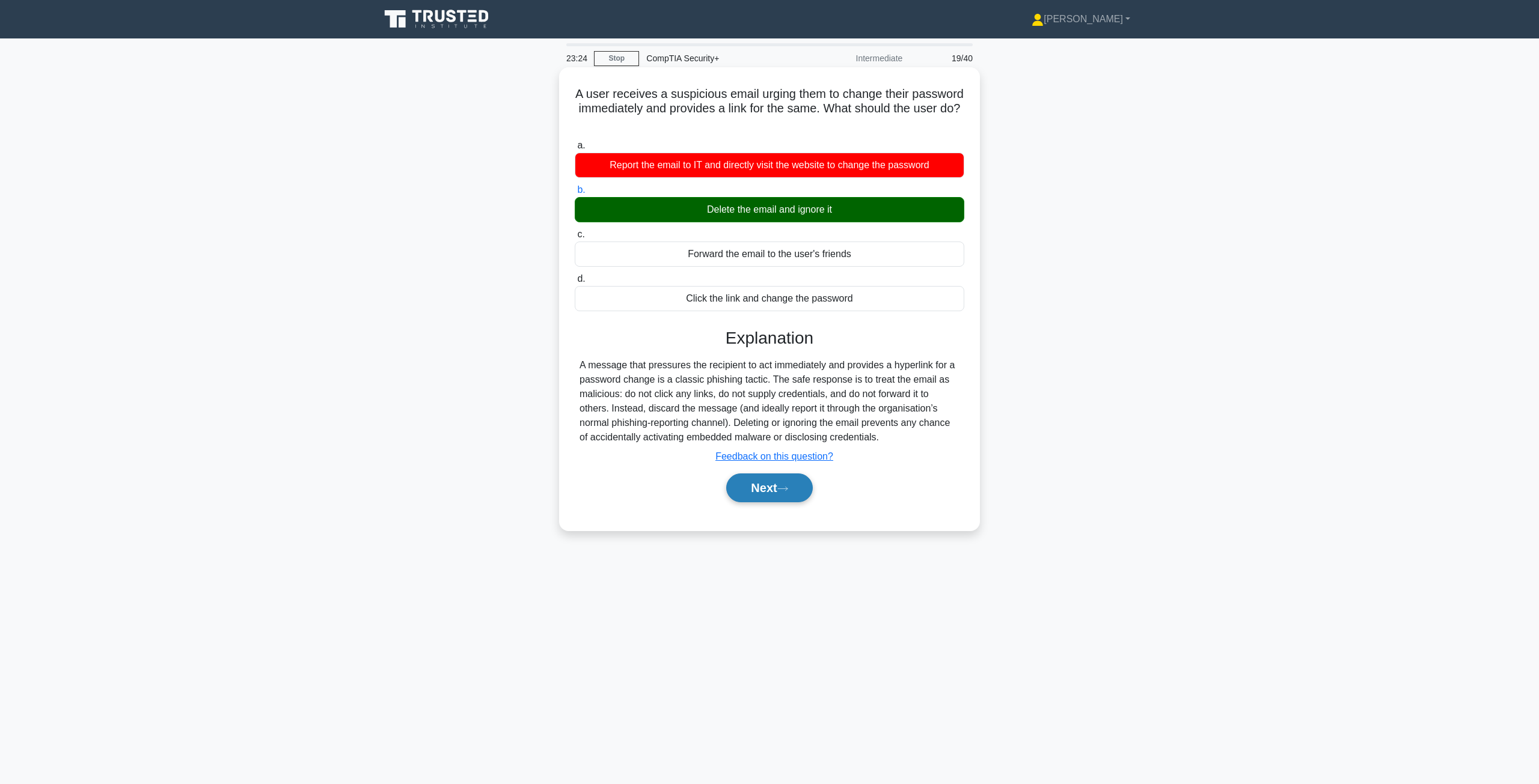
click at [776, 484] on button "Next" at bounding box center [769, 488] width 86 height 29
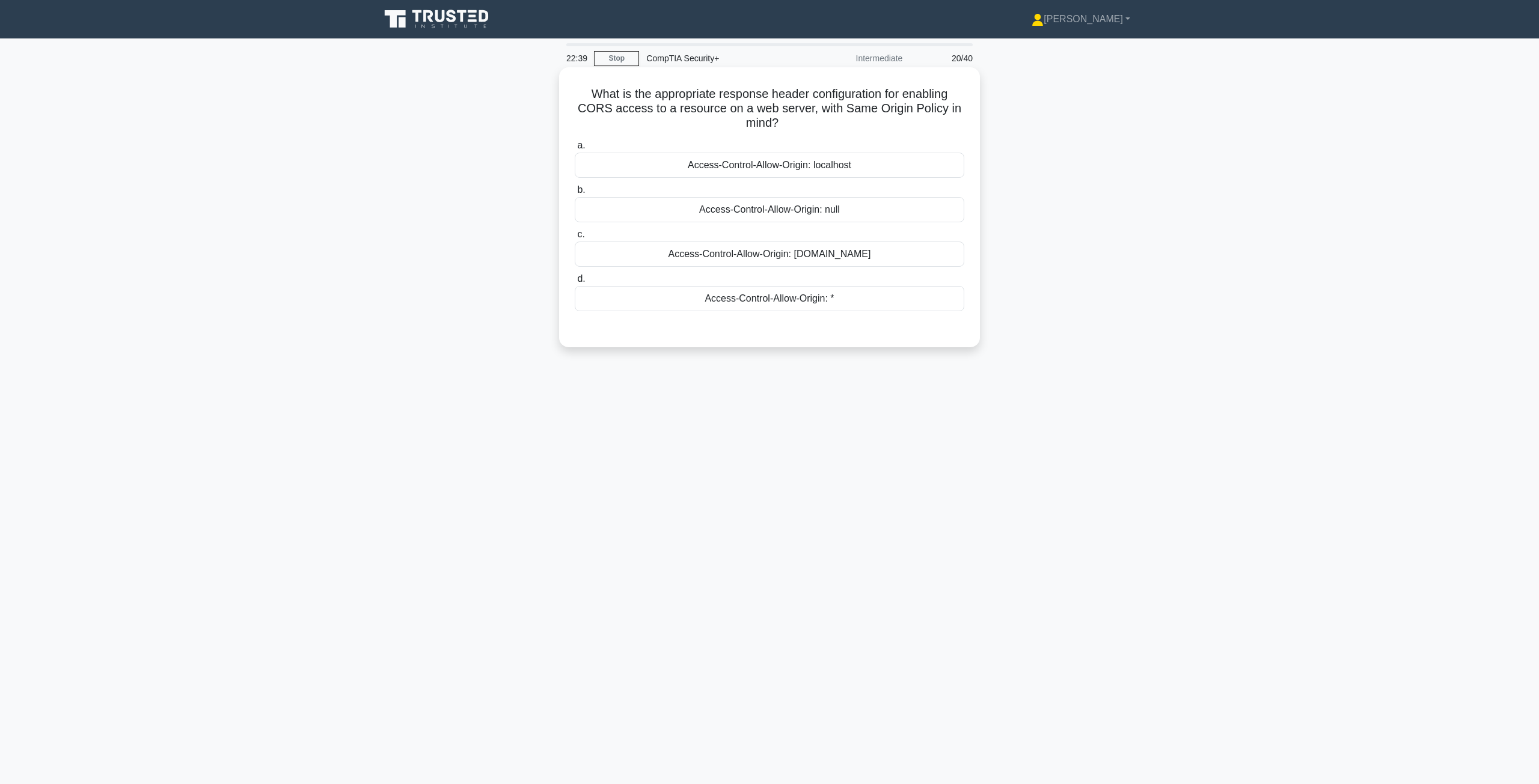
drag, startPoint x: 723, startPoint y: 93, endPoint x: 829, endPoint y: 120, distance: 109.4
click at [829, 120] on h5 "What is the appropriate response header configuration for enabling CORS access …" at bounding box center [769, 109] width 392 height 44
click at [784, 109] on h5 "What is the appropriate response header configuration for enabling CORS access …" at bounding box center [769, 109] width 392 height 44
click at [776, 168] on div "Access-Control-Allow-Origin: localhost" at bounding box center [769, 165] width 390 height 25
click at [575, 149] on input "a. Access-Control-Allow-Origin: localhost" at bounding box center [575, 145] width 0 height 8
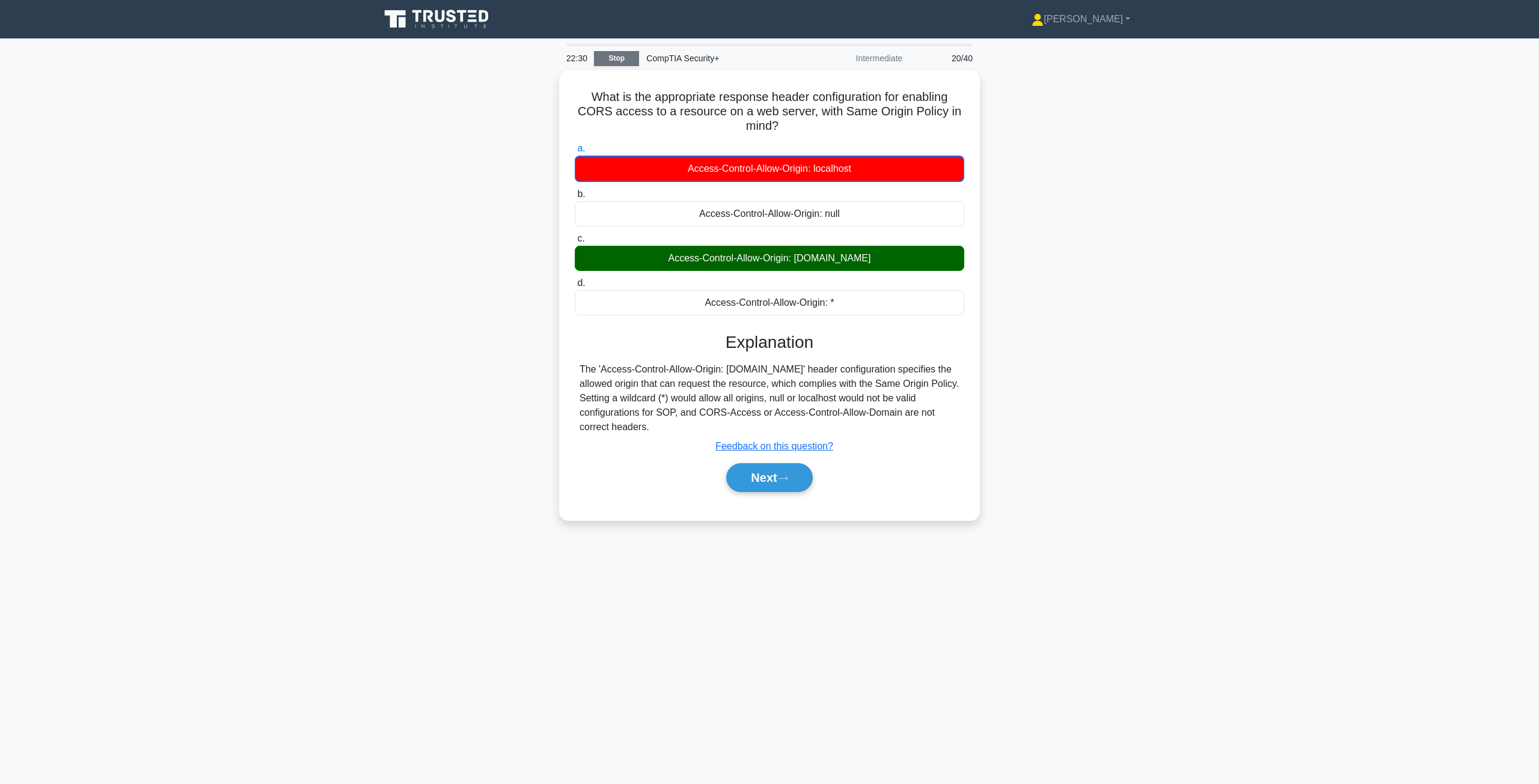
click at [623, 60] on link "Stop" at bounding box center [616, 59] width 45 height 15
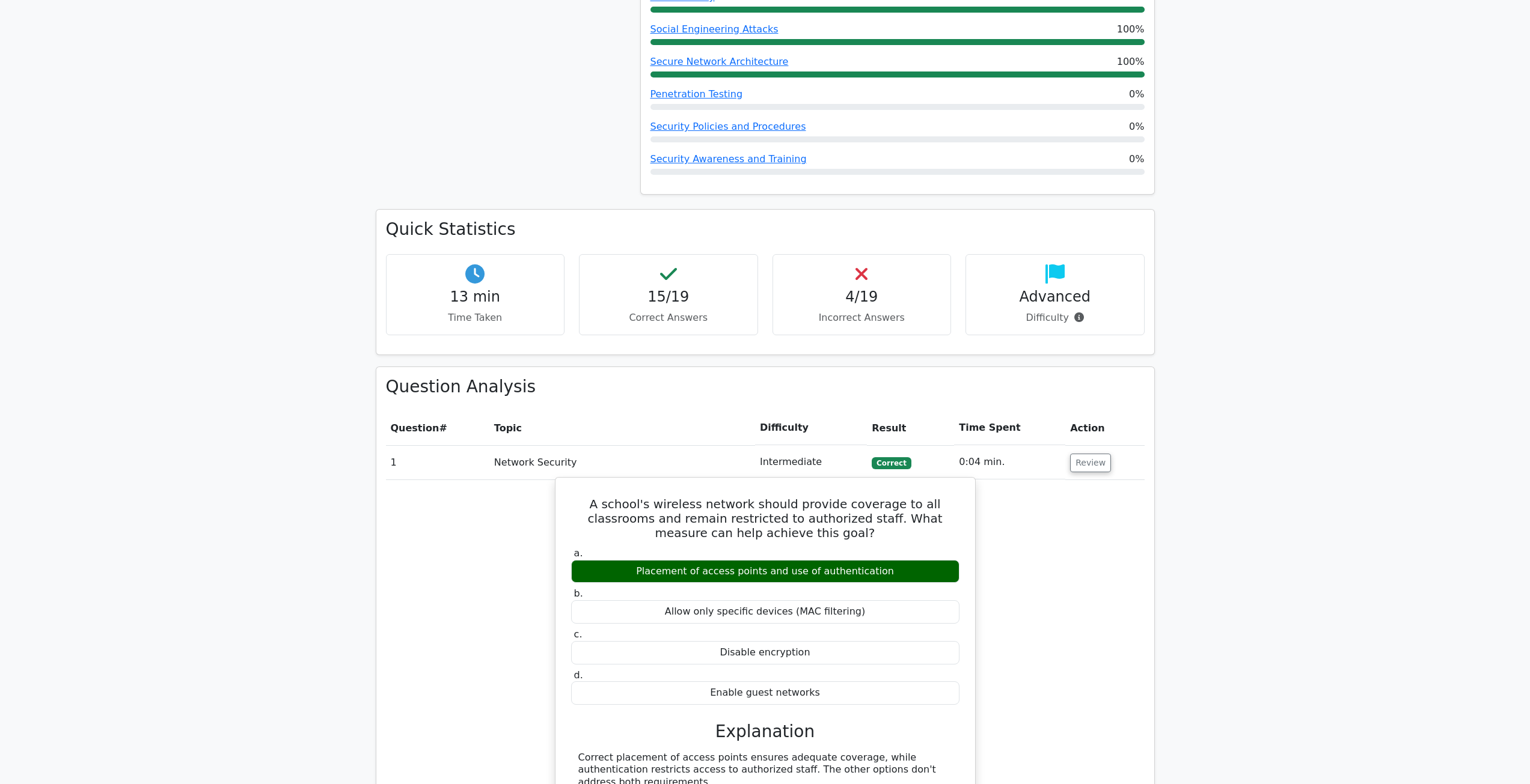
scroll to position [781, 0]
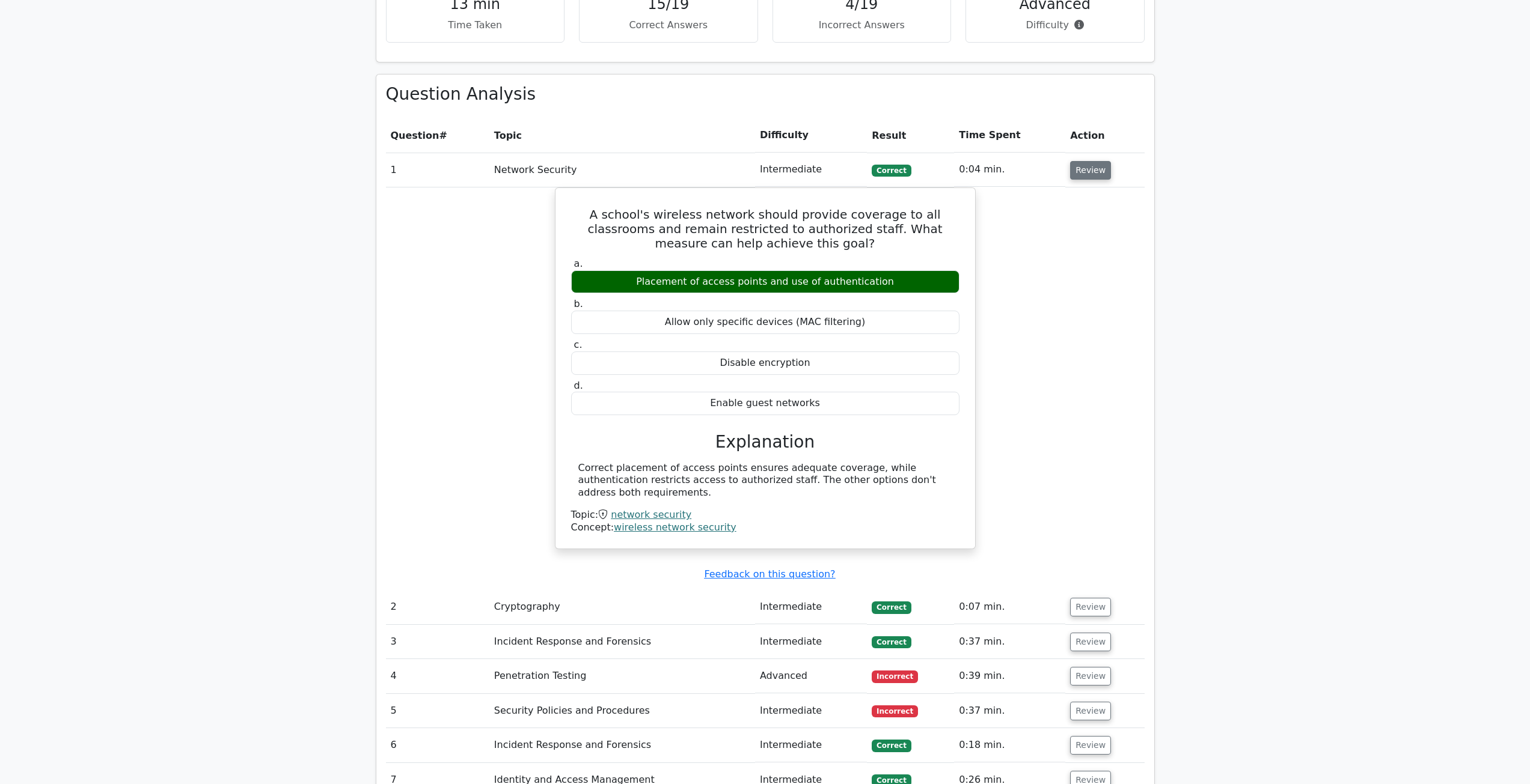
click at [1090, 174] on button "Review" at bounding box center [1090, 170] width 41 height 19
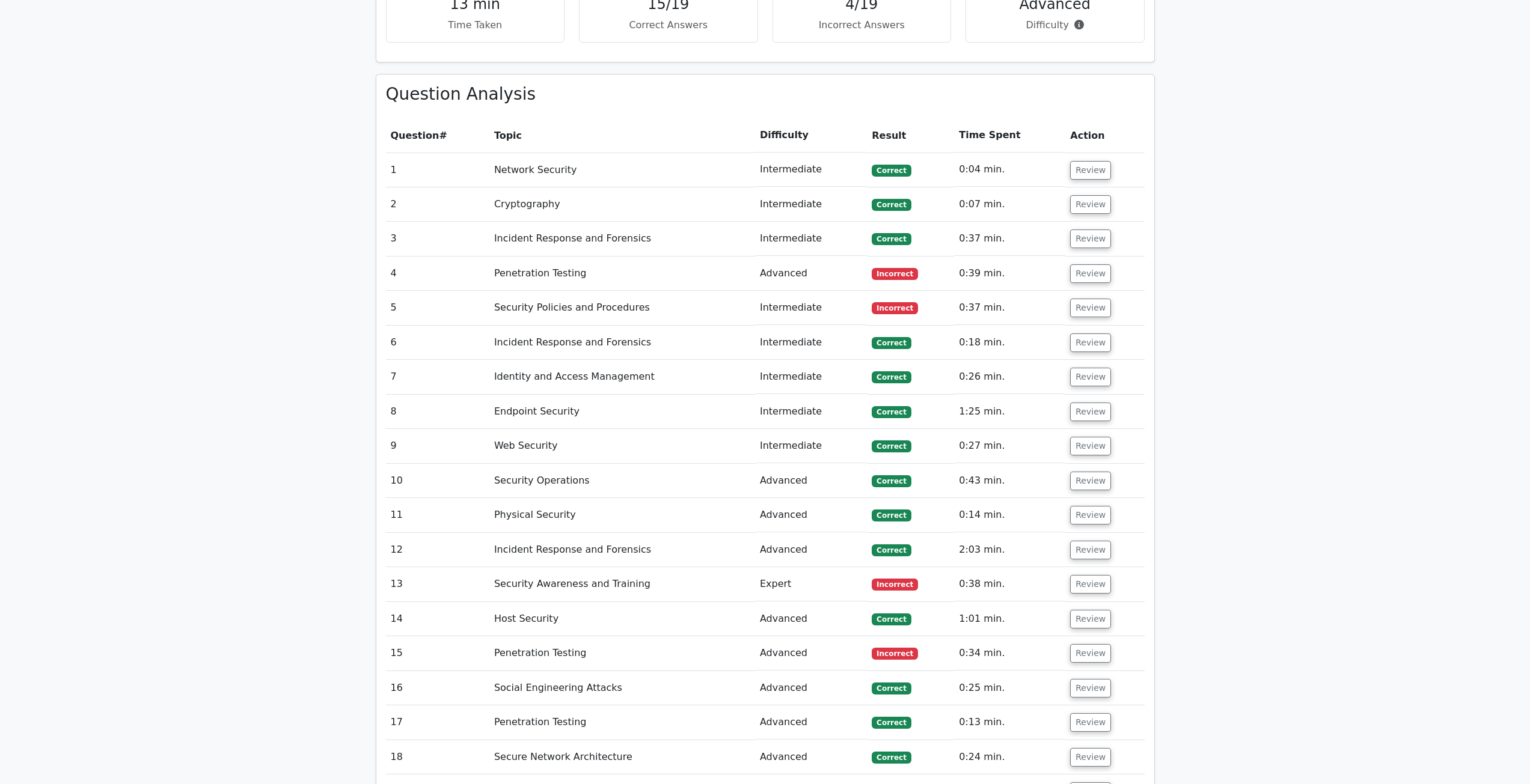
drag, startPoint x: 1088, startPoint y: 271, endPoint x: 982, endPoint y: 457, distance: 214.1
click at [986, 461] on tbody "1 Network Security Intermediate Correct 0:04 min. Review" at bounding box center [765, 481] width 759 height 657
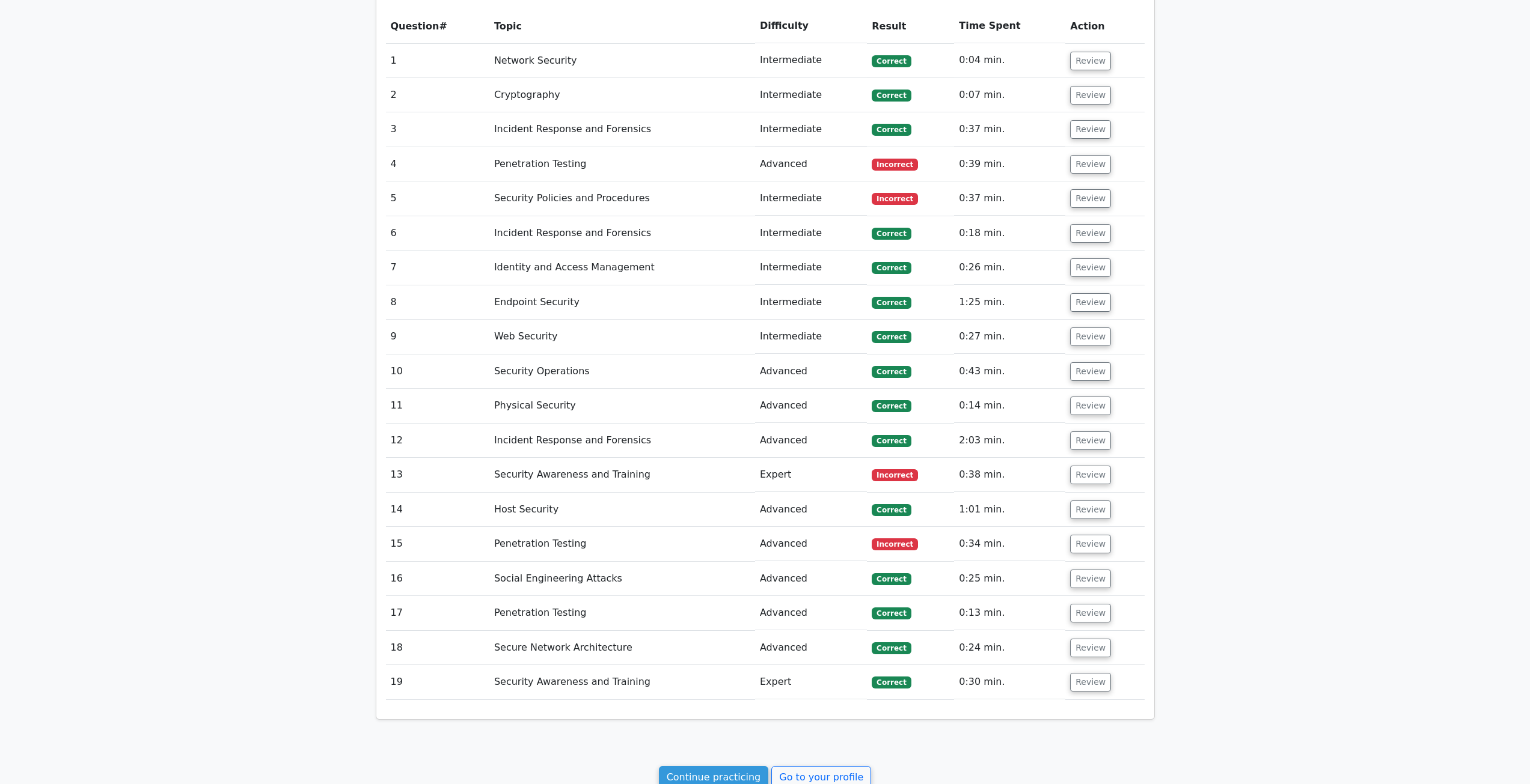
scroll to position [1066, 0]
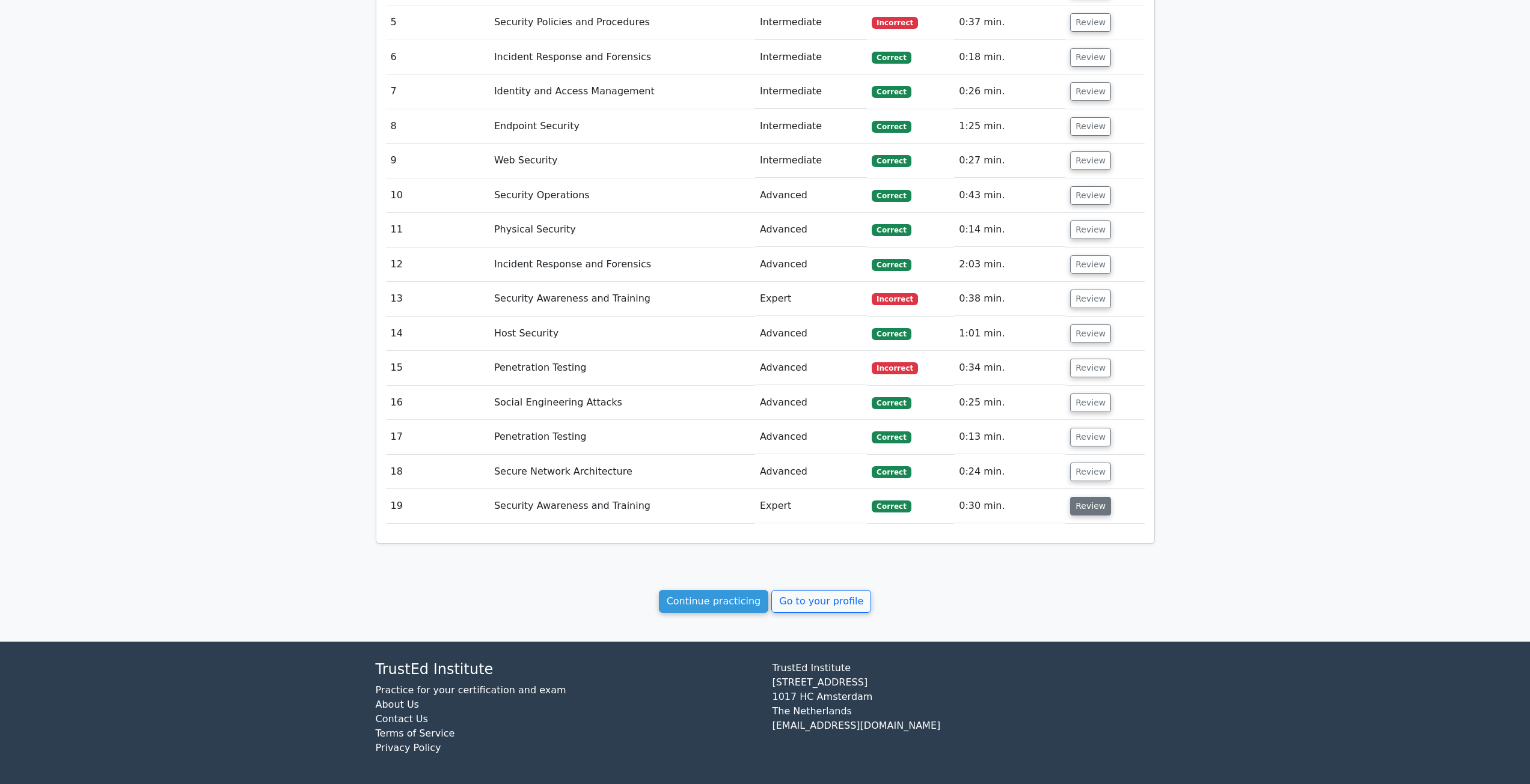
click at [1088, 505] on button "Review" at bounding box center [1090, 506] width 41 height 19
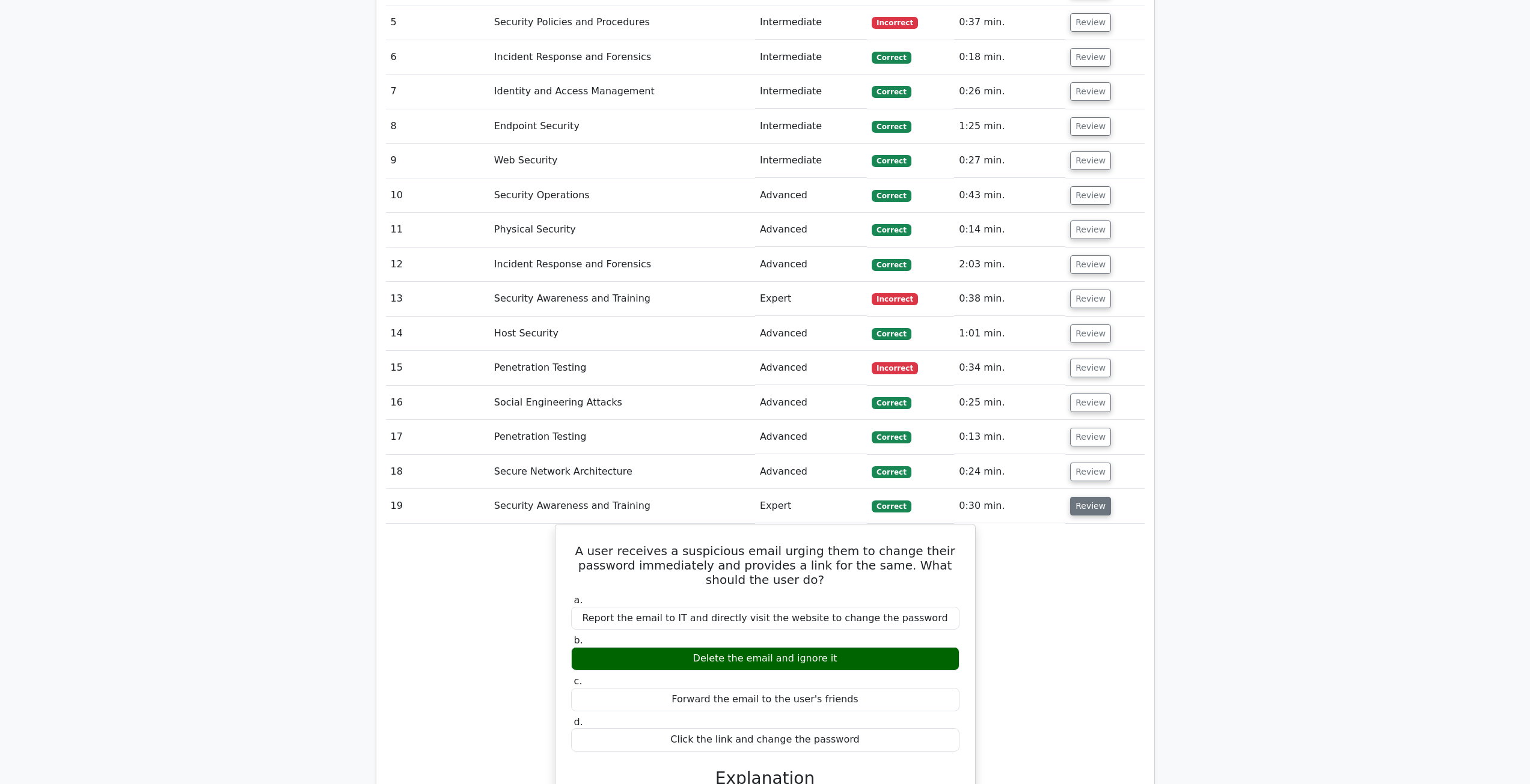
click at [1091, 509] on button "Review" at bounding box center [1090, 506] width 41 height 19
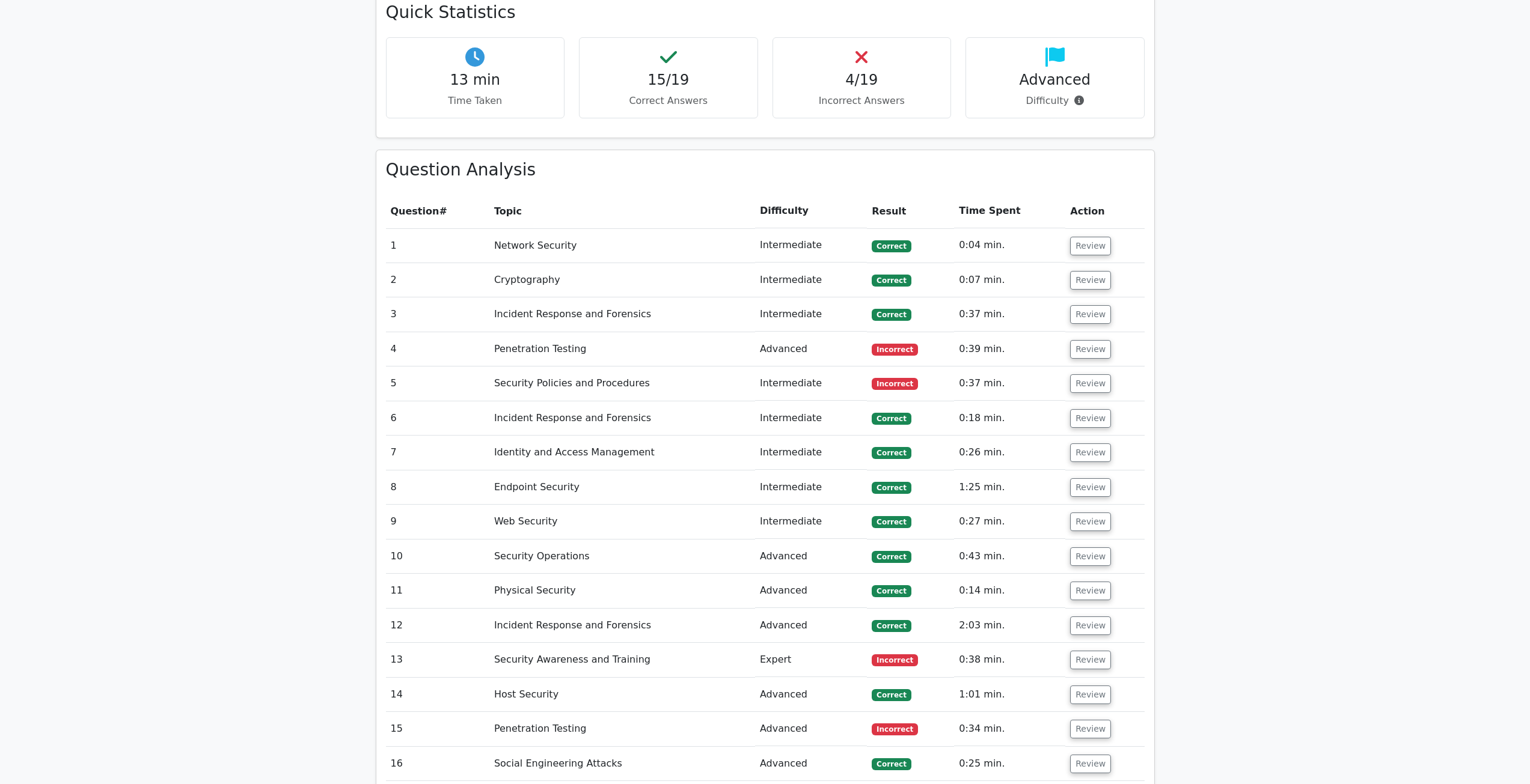
scroll to position [706, 0]
click at [1096, 351] on button "Review" at bounding box center [1090, 349] width 41 height 19
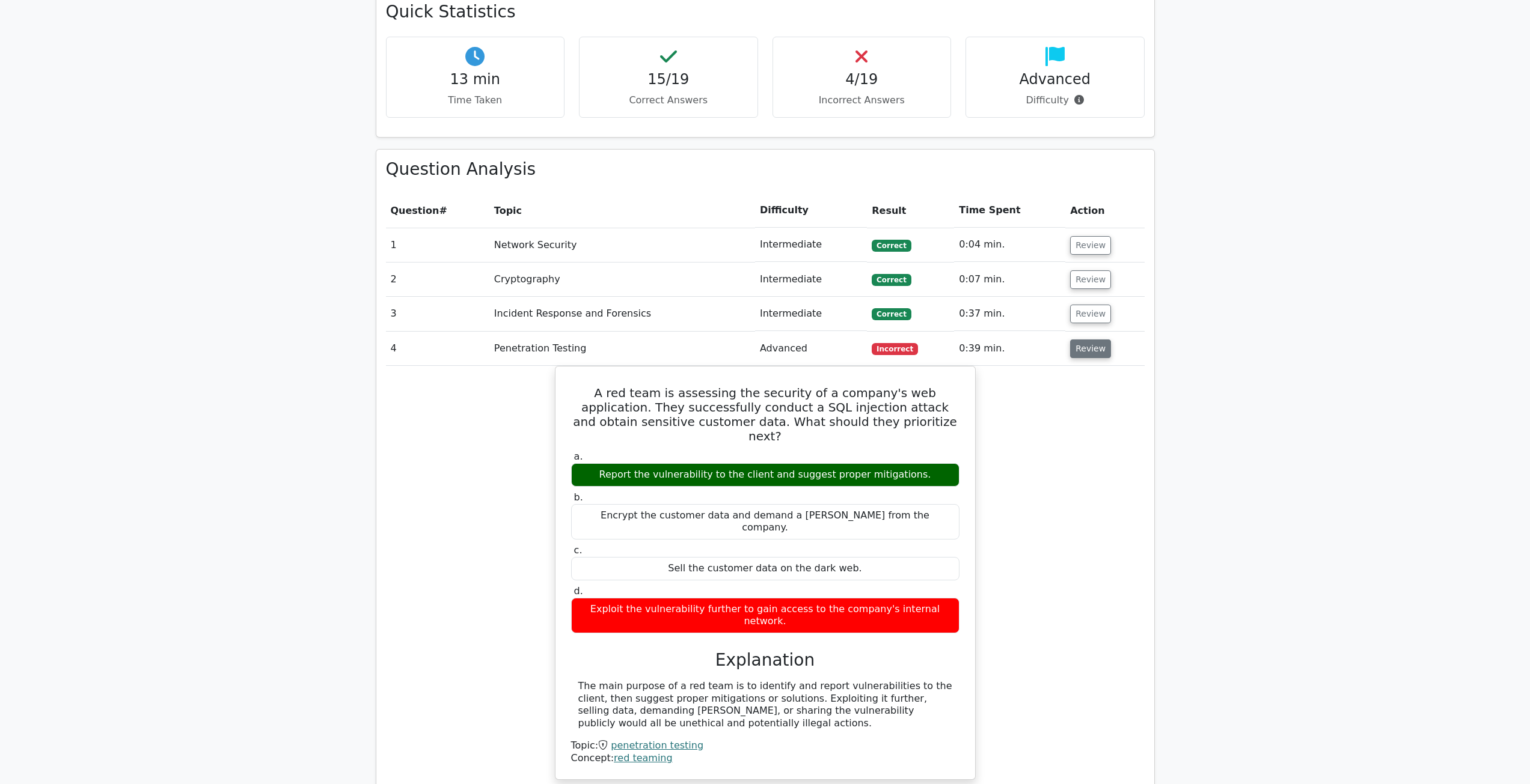
click at [1098, 347] on button "Review" at bounding box center [1090, 349] width 41 height 19
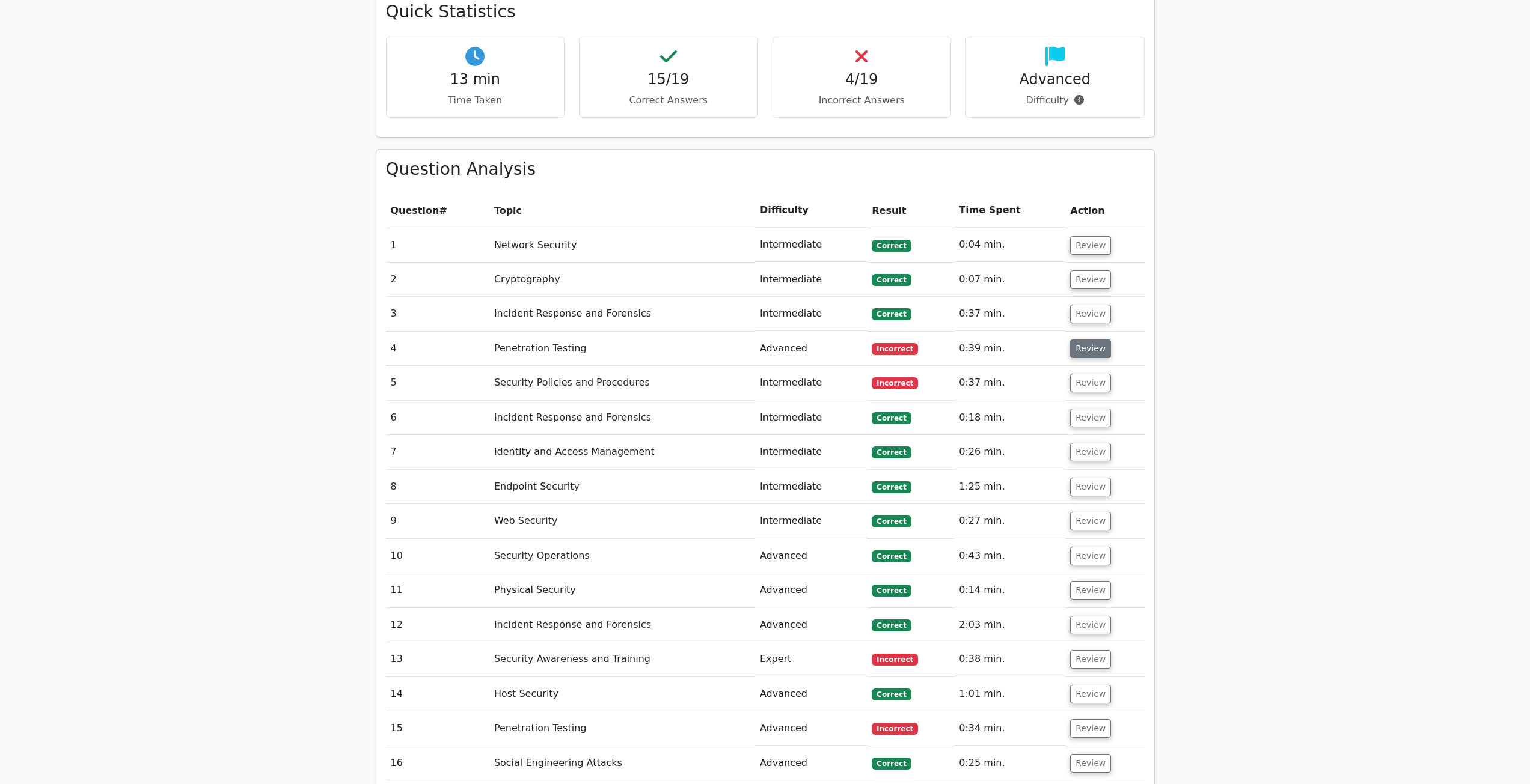
click at [1097, 346] on button "Review" at bounding box center [1090, 349] width 41 height 19
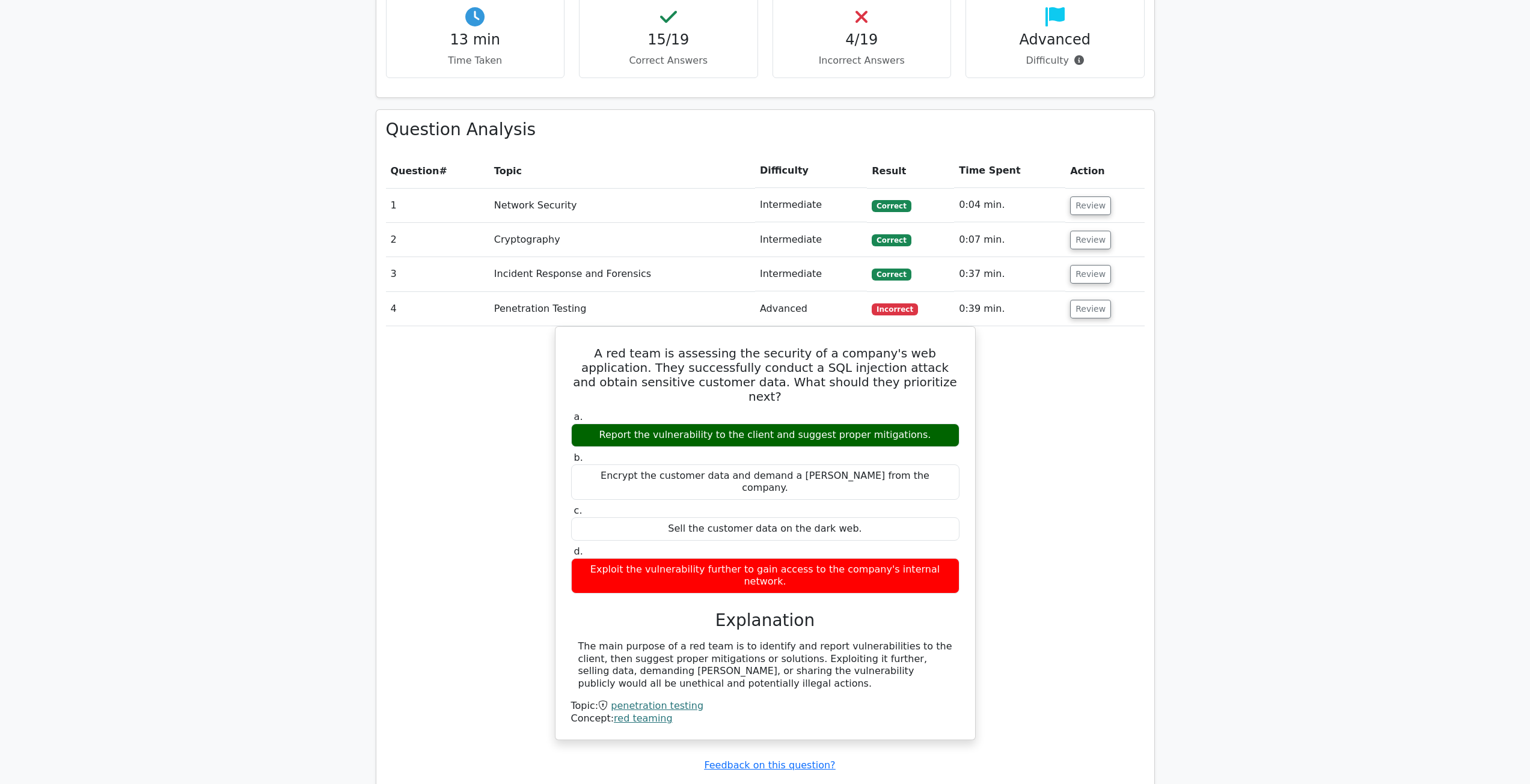
scroll to position [766, 0]
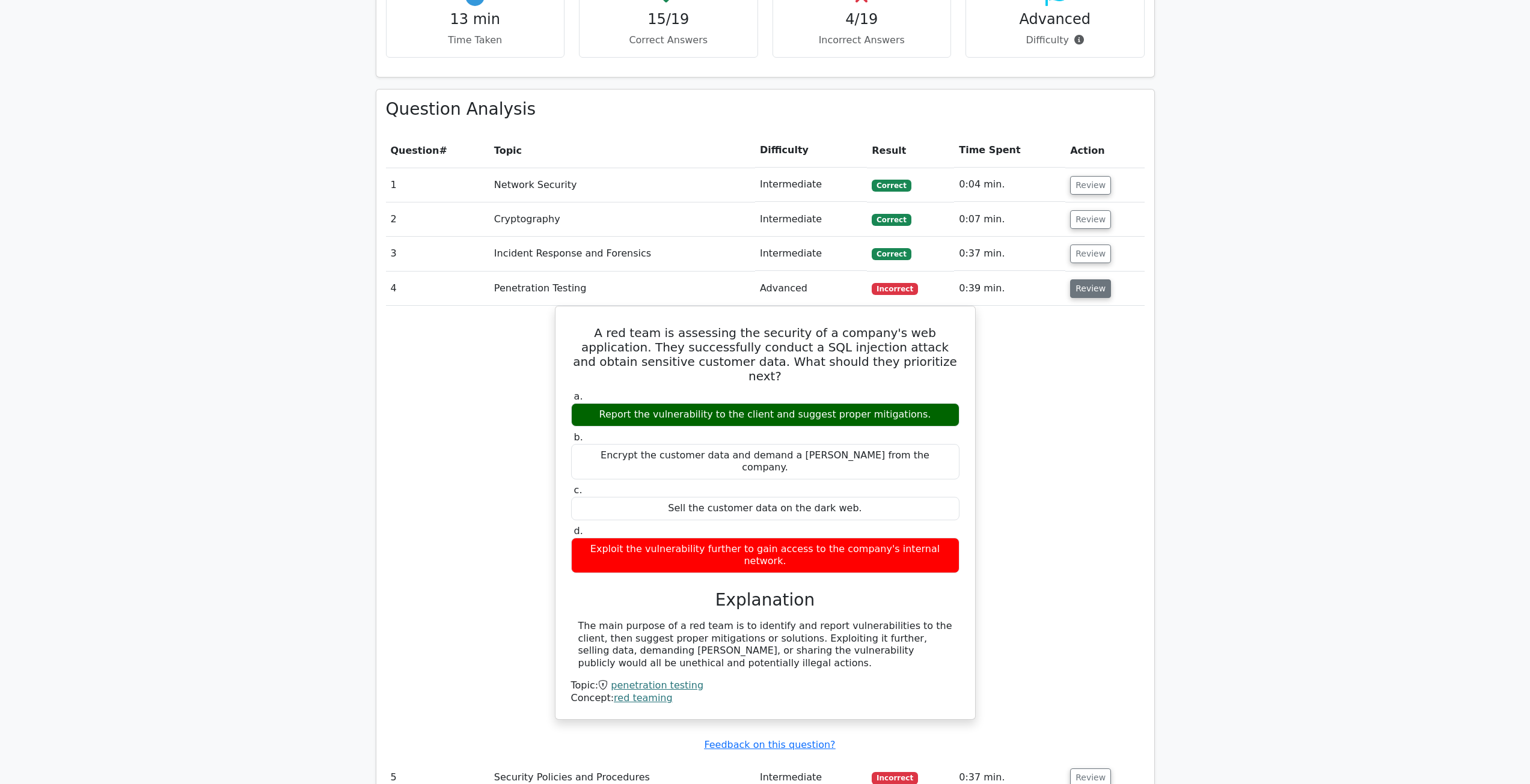
click at [1088, 296] on button "Review" at bounding box center [1090, 289] width 41 height 19
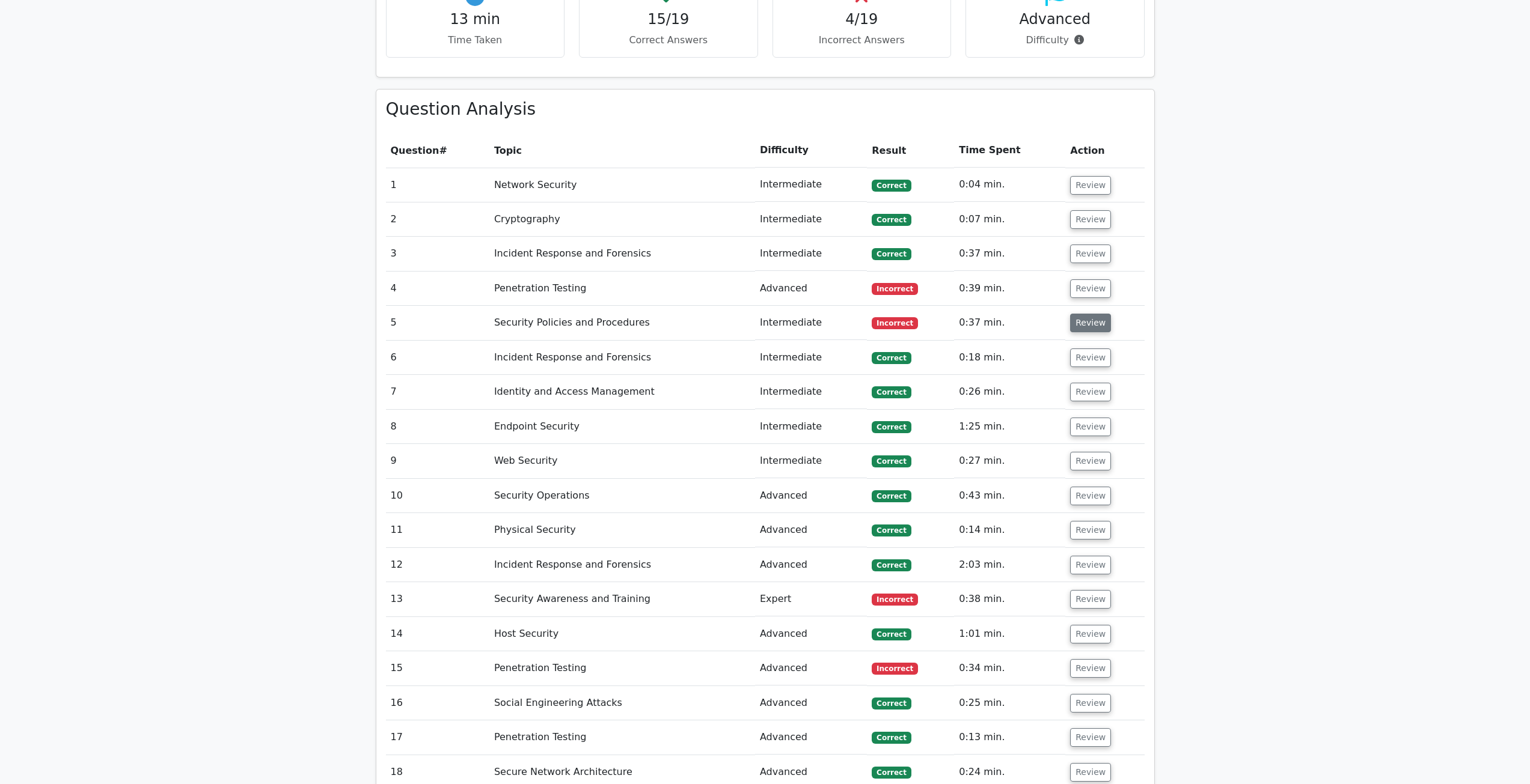
click at [1090, 331] on button "Review" at bounding box center [1090, 322] width 41 height 19
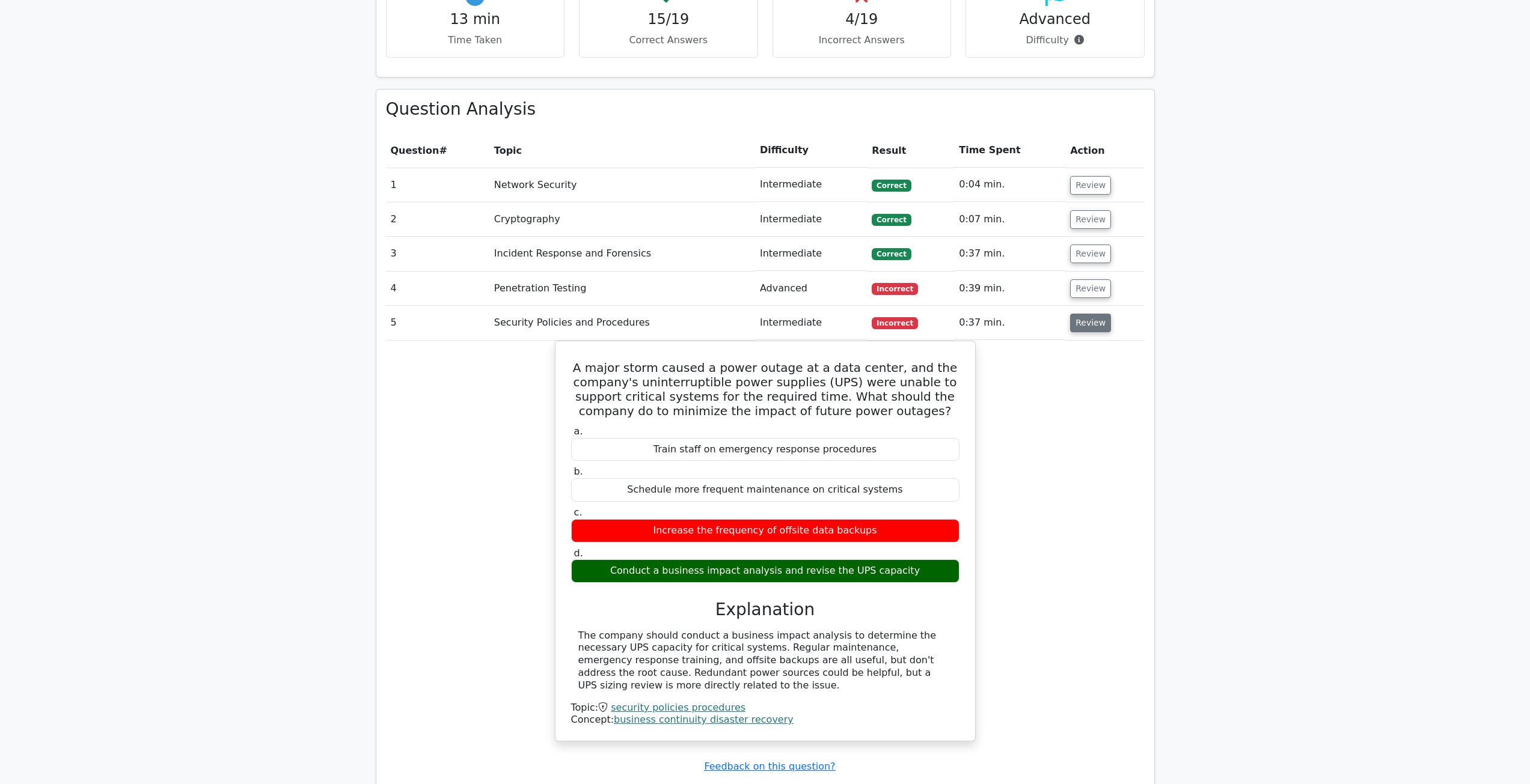
click at [1093, 322] on button "Review" at bounding box center [1090, 322] width 41 height 19
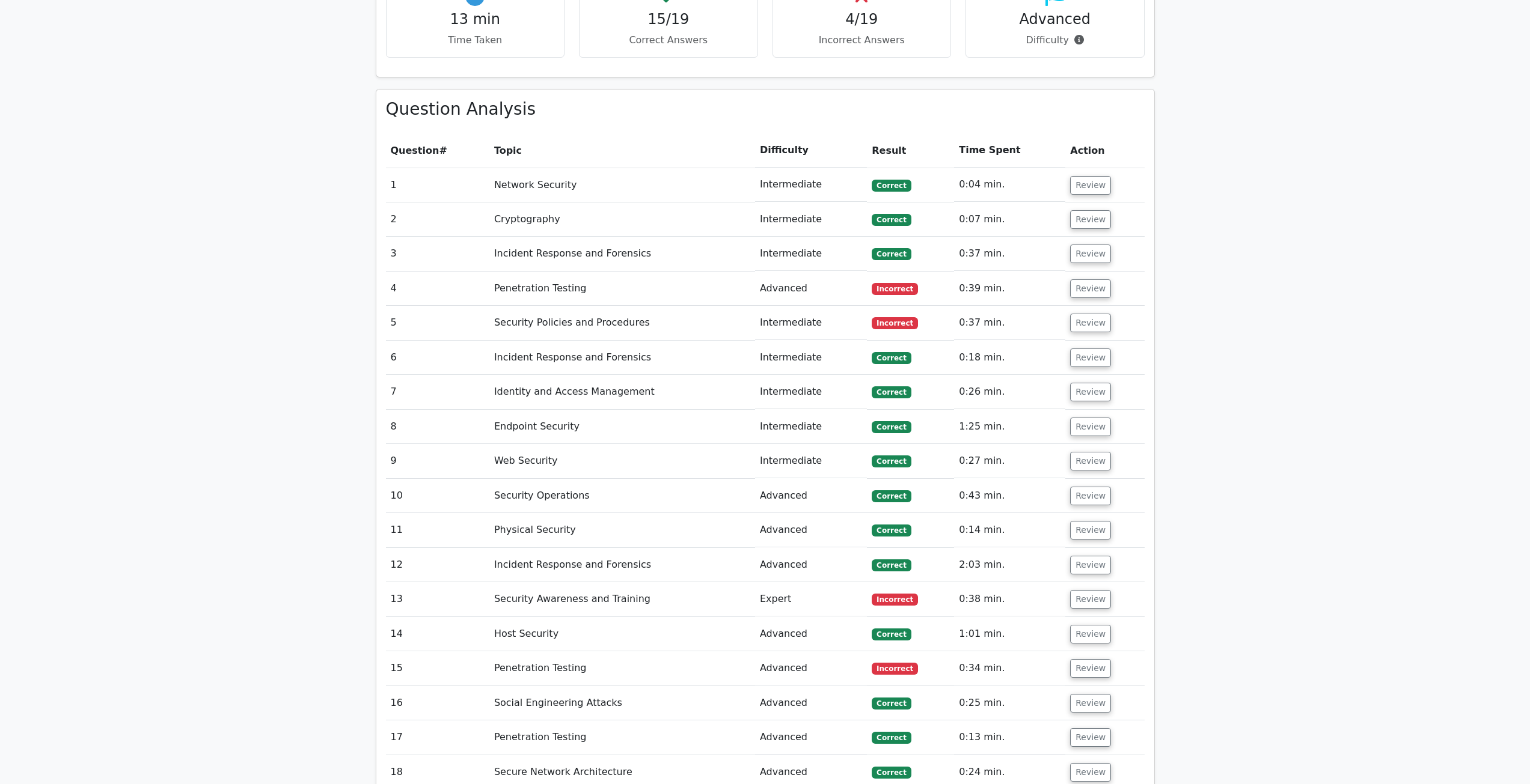
scroll to position [946, 0]
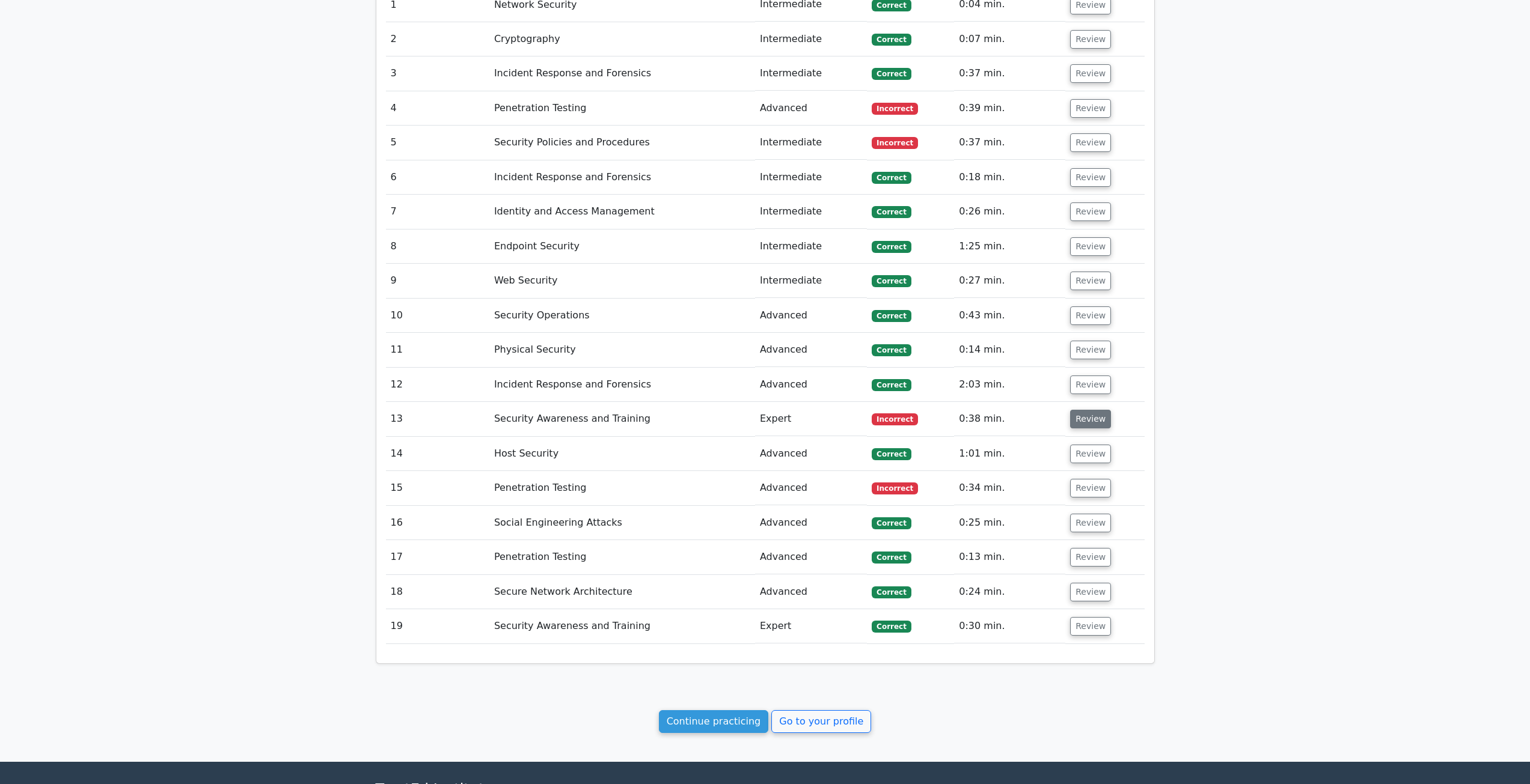
click at [1097, 413] on button "Review" at bounding box center [1090, 419] width 41 height 19
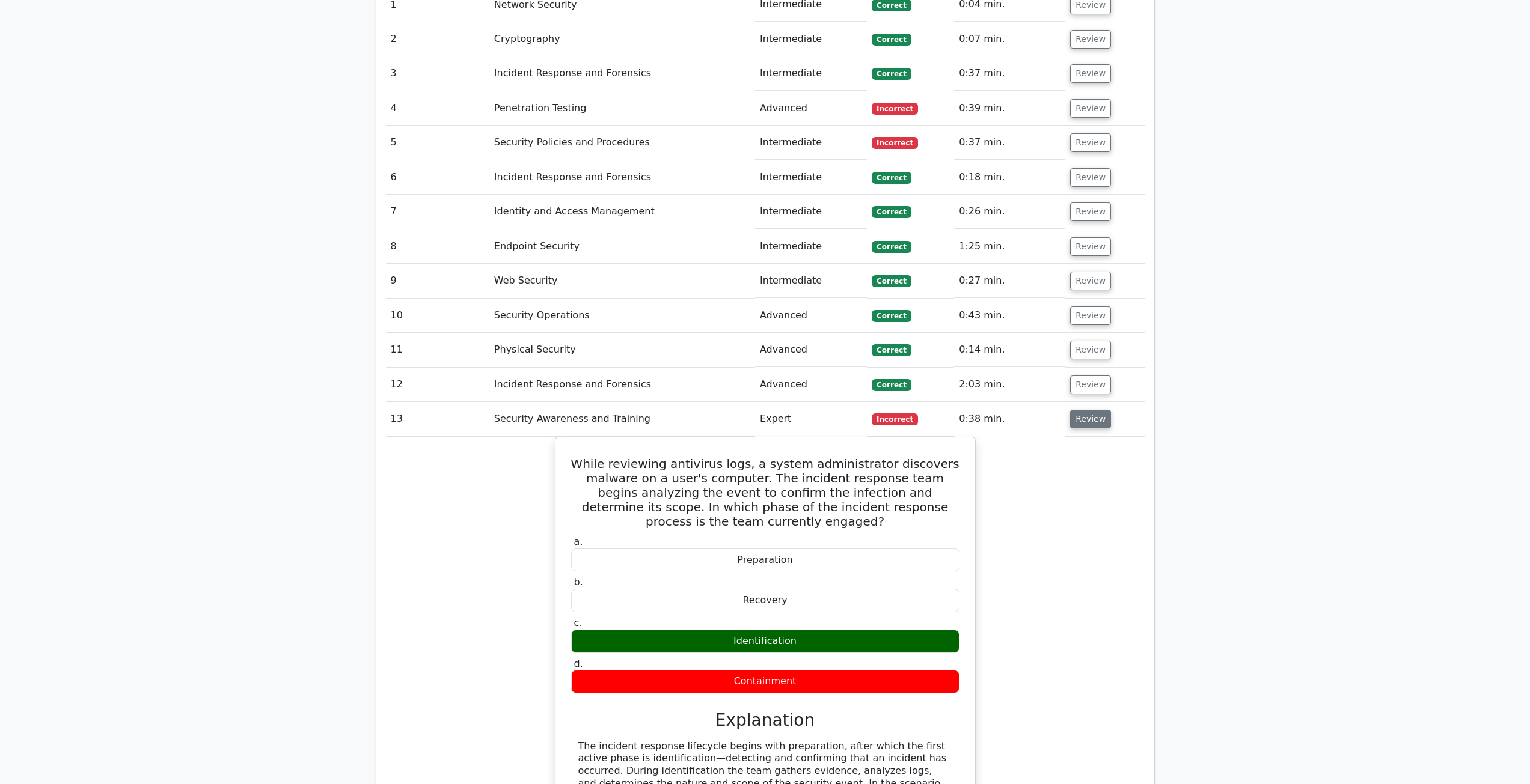
click at [1097, 414] on button "Review" at bounding box center [1090, 419] width 41 height 19
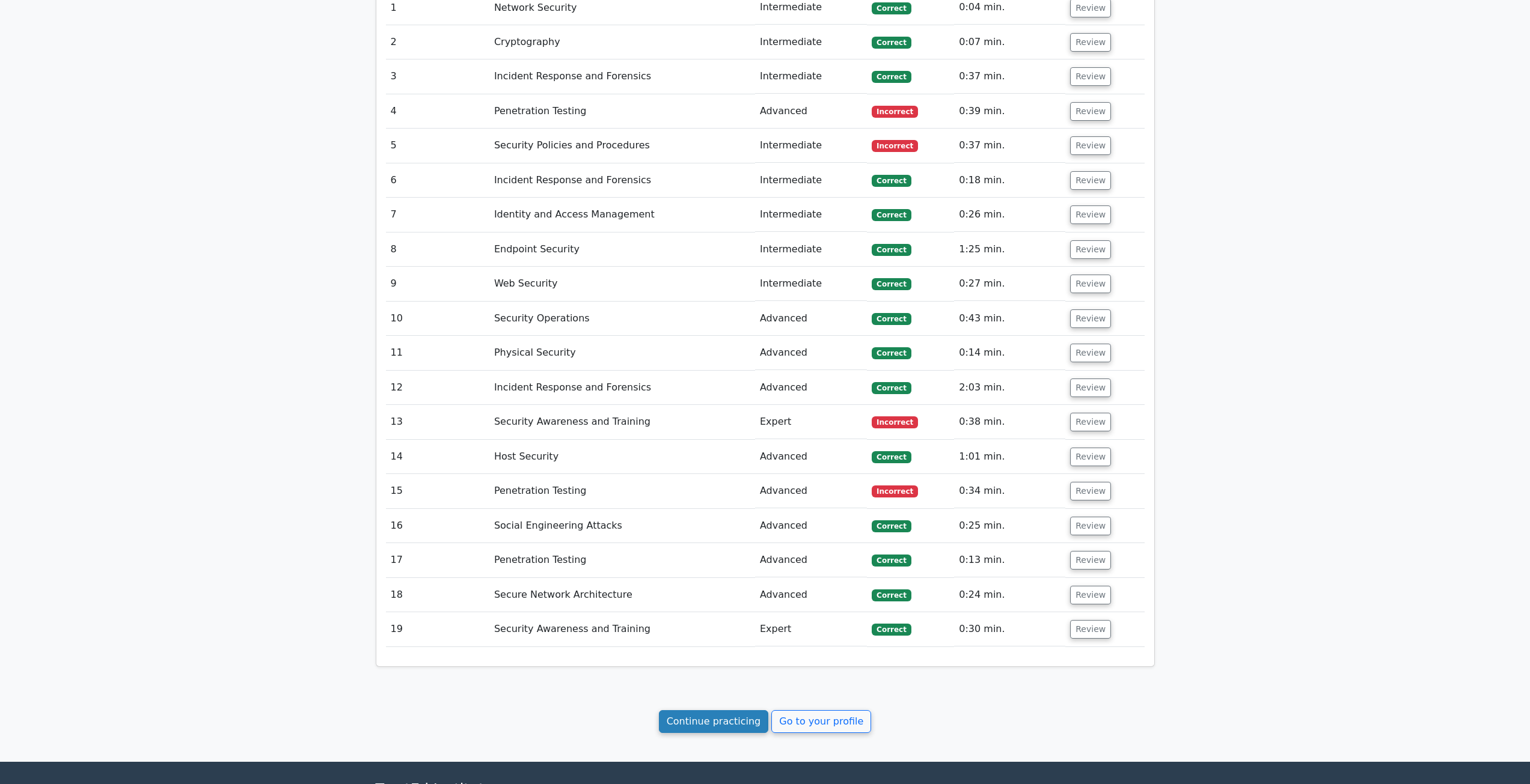
click at [730, 724] on link "Continue practicing" at bounding box center [714, 721] width 110 height 23
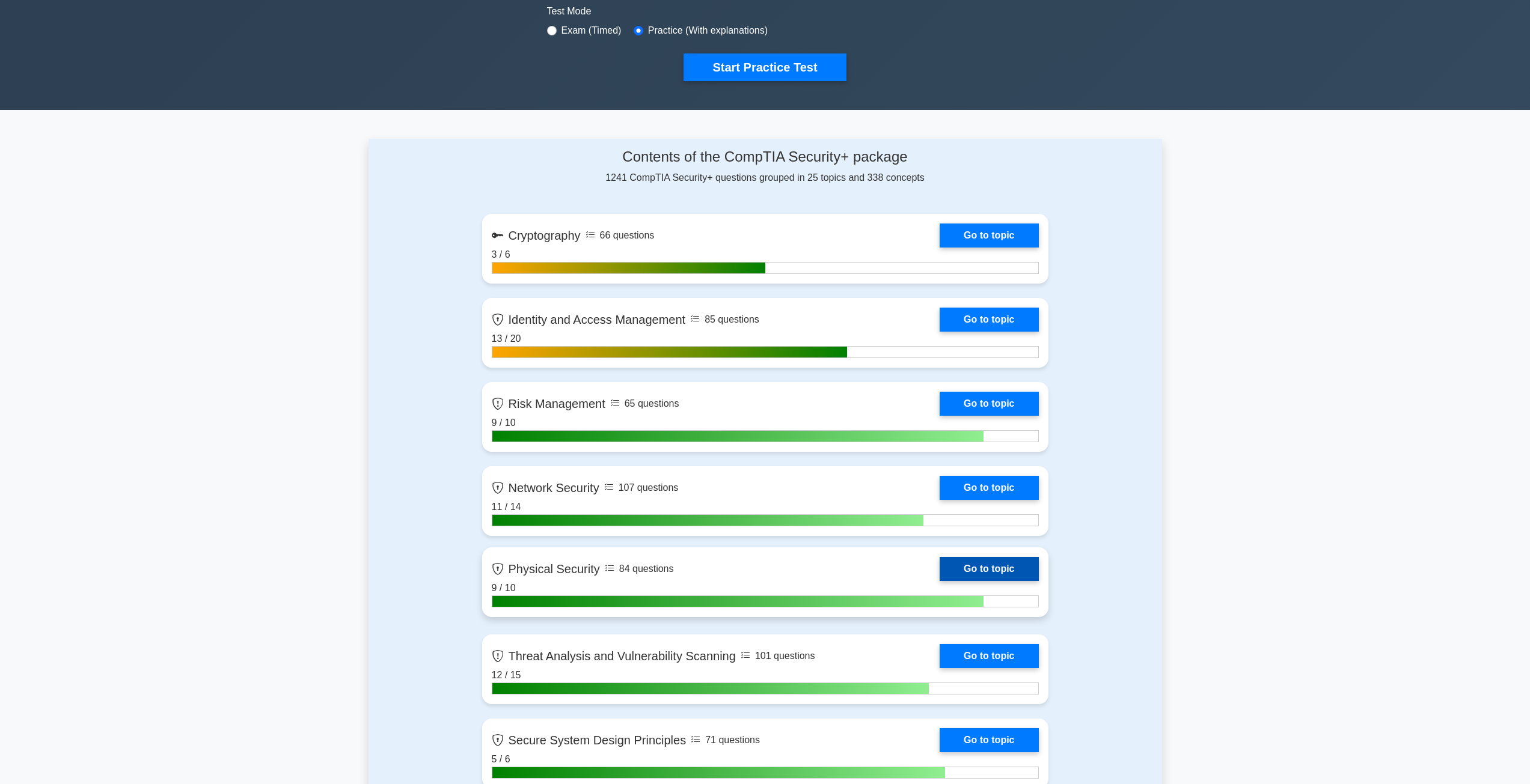
scroll to position [240, 0]
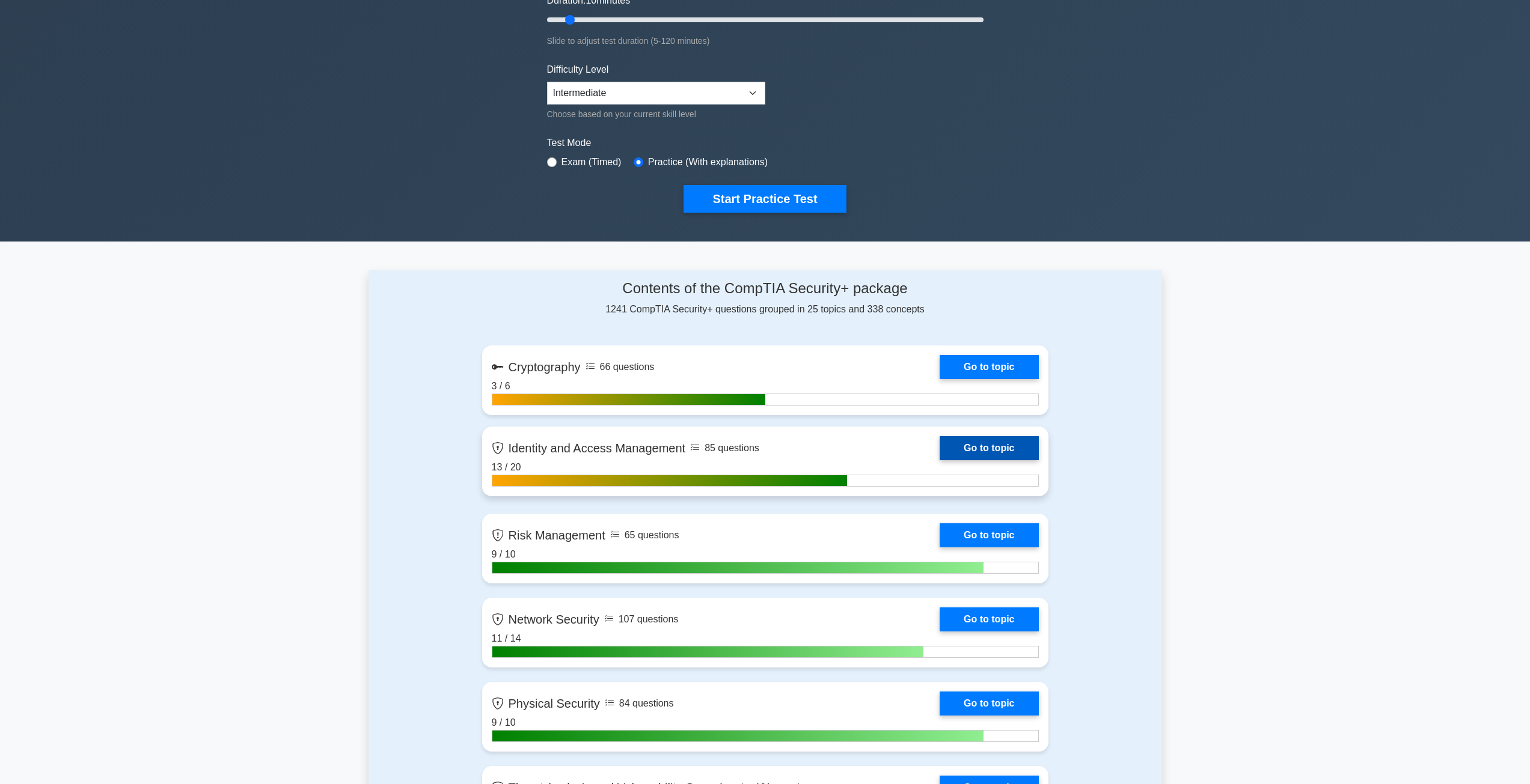
click at [939, 458] on link "Go to topic" at bounding box center [989, 448] width 98 height 24
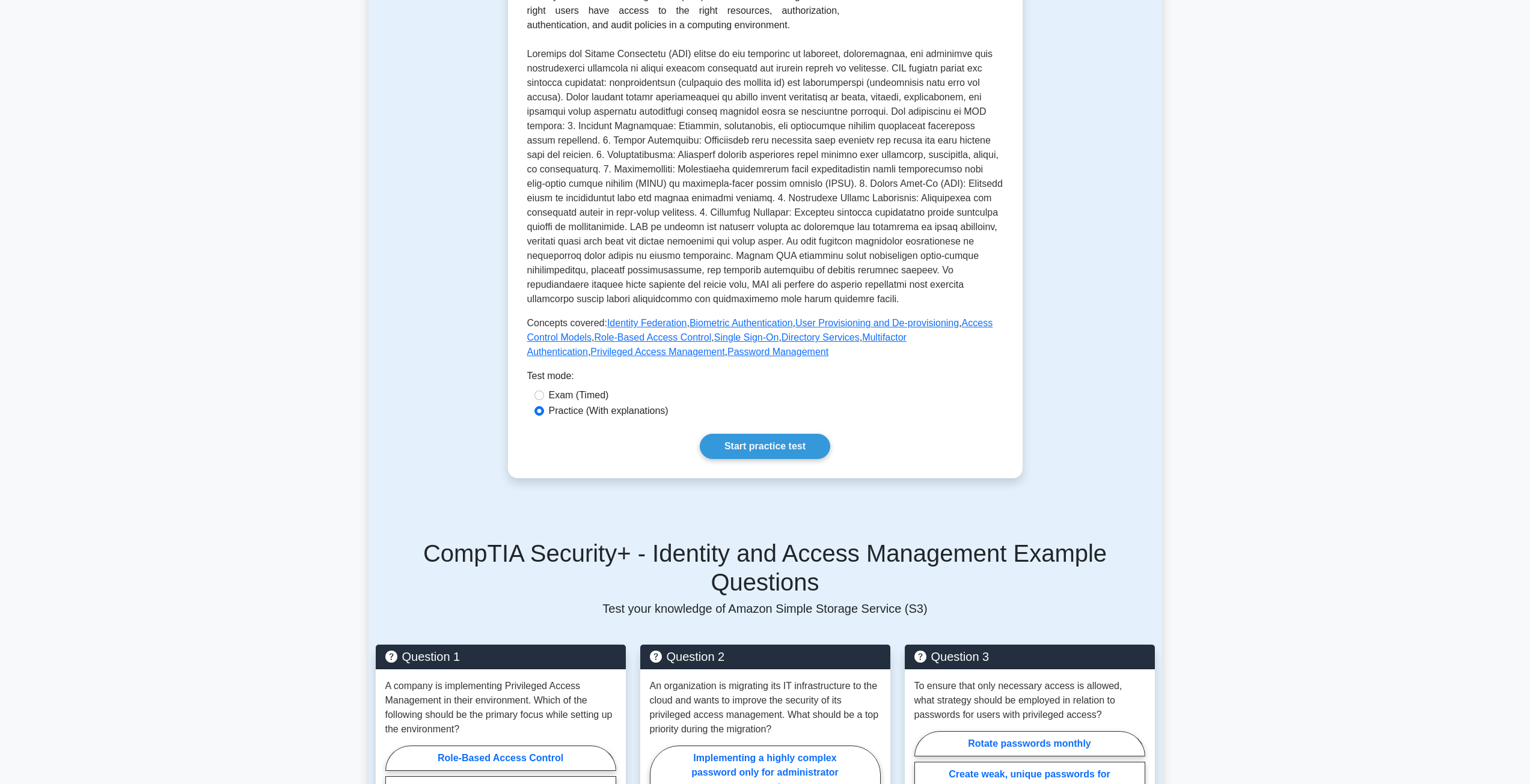
scroll to position [60, 0]
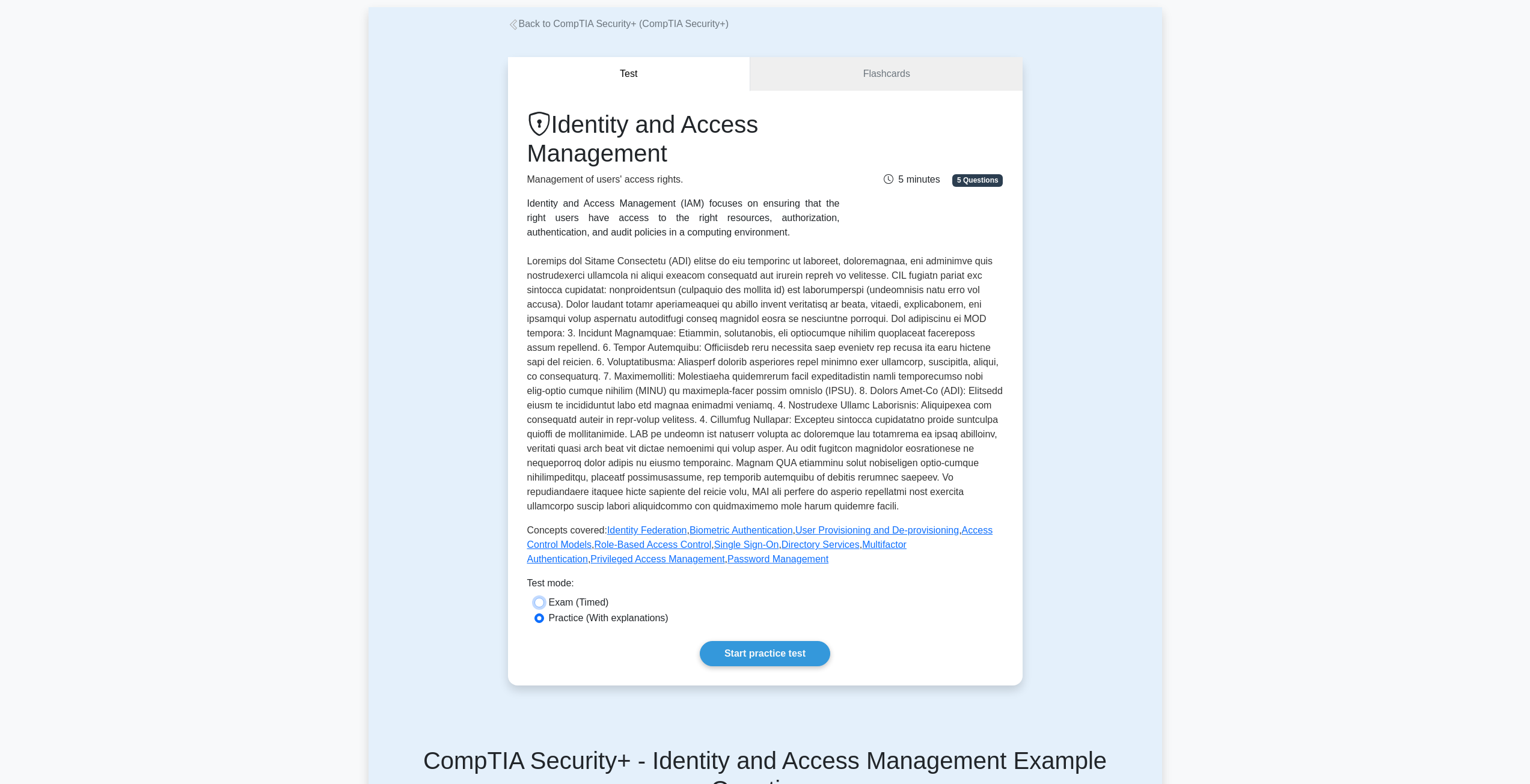
click at [543, 602] on input "Exam (Timed)" at bounding box center [539, 603] width 10 height 10
radio input "true"
click at [541, 619] on input "Practice (With explanations)" at bounding box center [539, 618] width 10 height 10
radio input "true"
click at [972, 177] on span "5 Questions" at bounding box center [977, 180] width 51 height 12
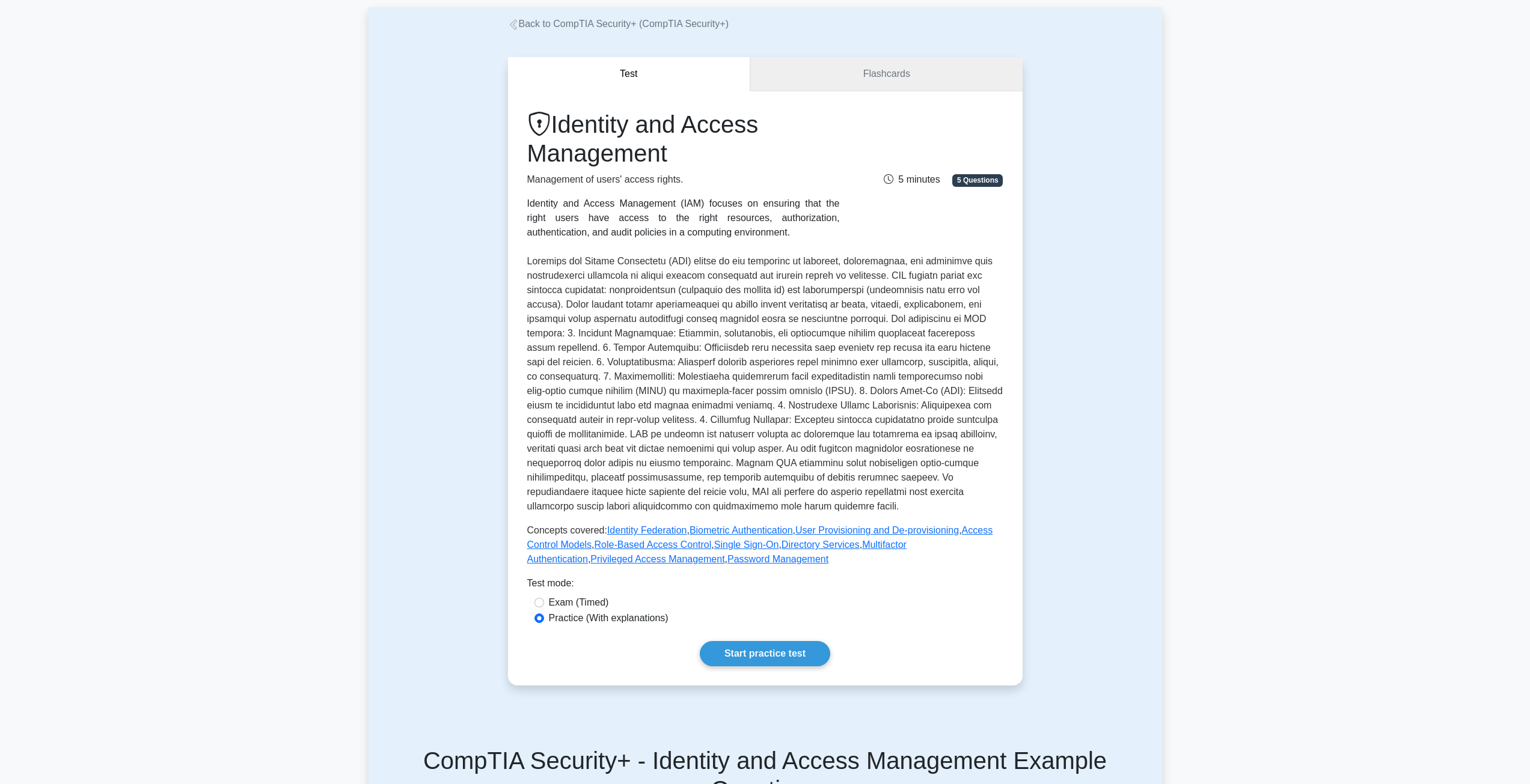
click at [874, 75] on link "Flashcards" at bounding box center [886, 73] width 271 height 34
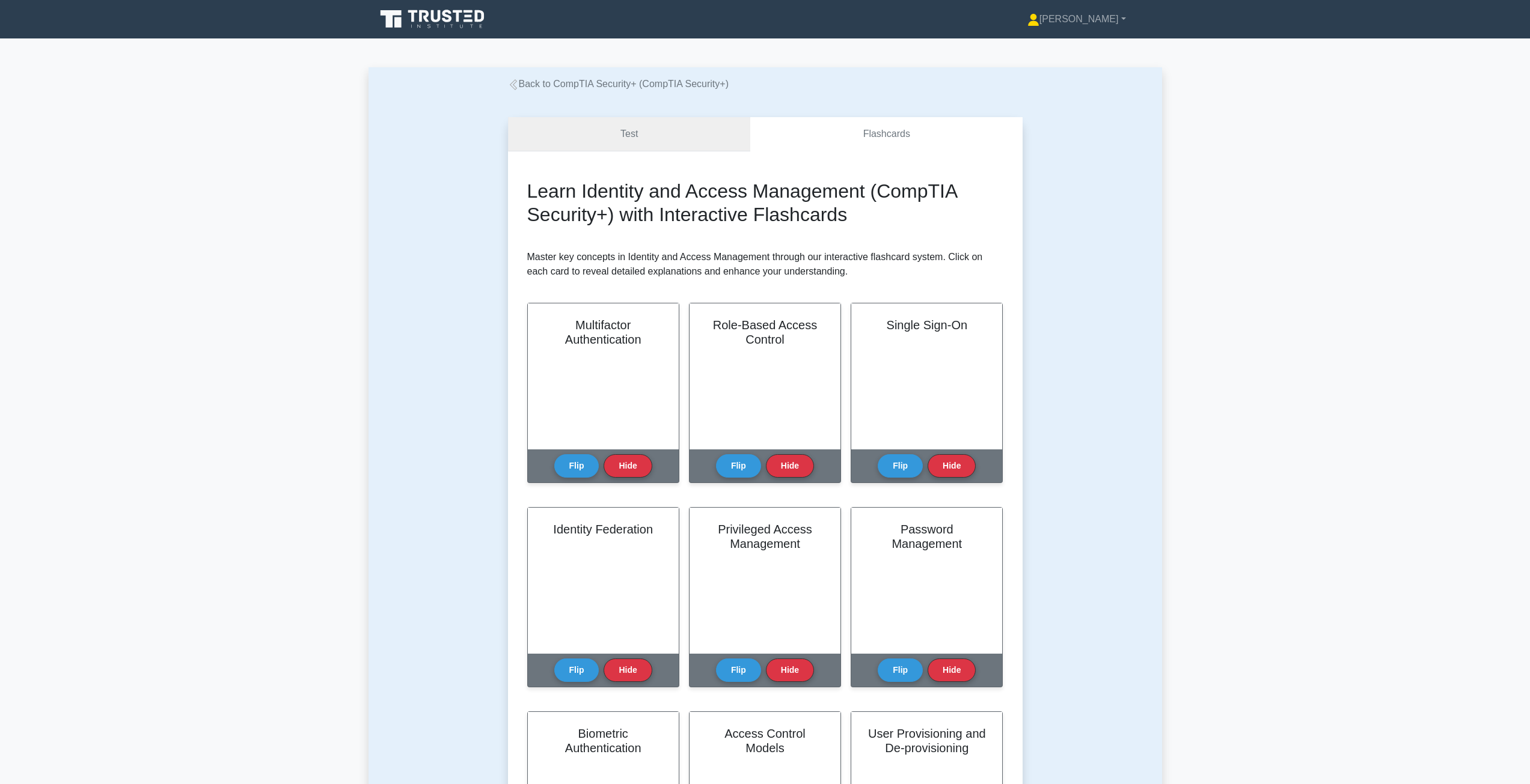
click at [609, 144] on link "Test" at bounding box center [629, 134] width 243 height 34
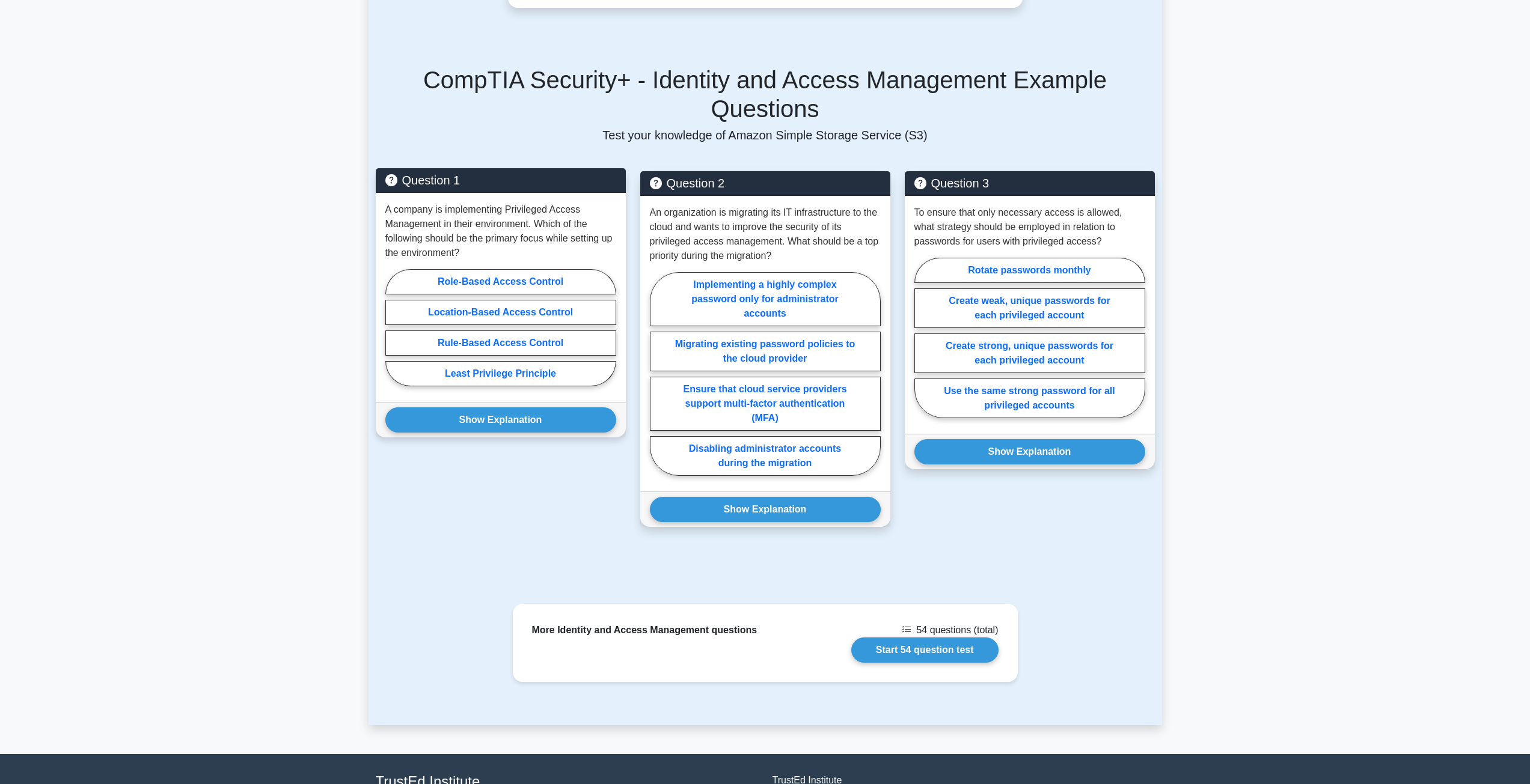
scroll to position [721, 0]
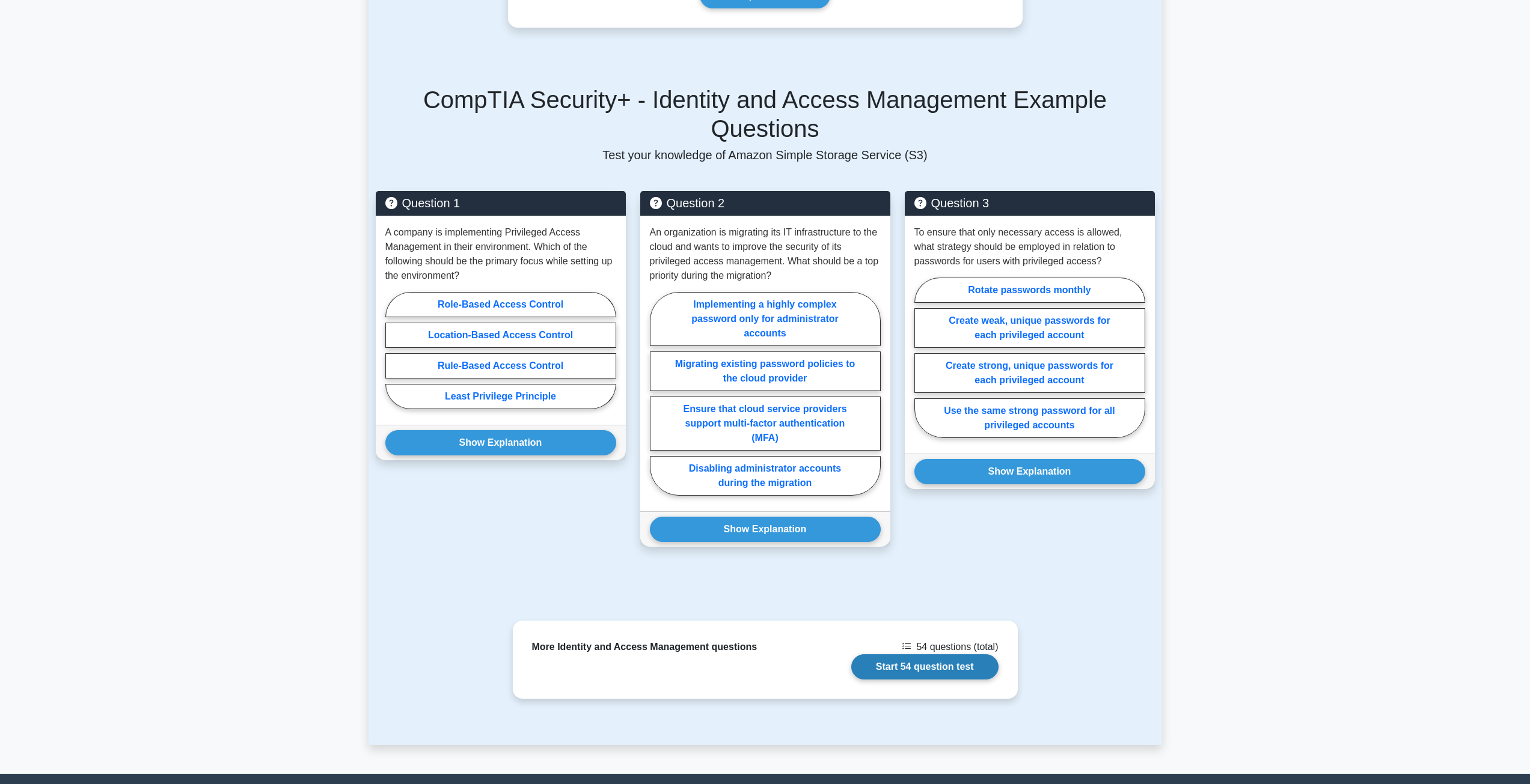
click at [937, 654] on link "Start 54 question test" at bounding box center [924, 666] width 147 height 25
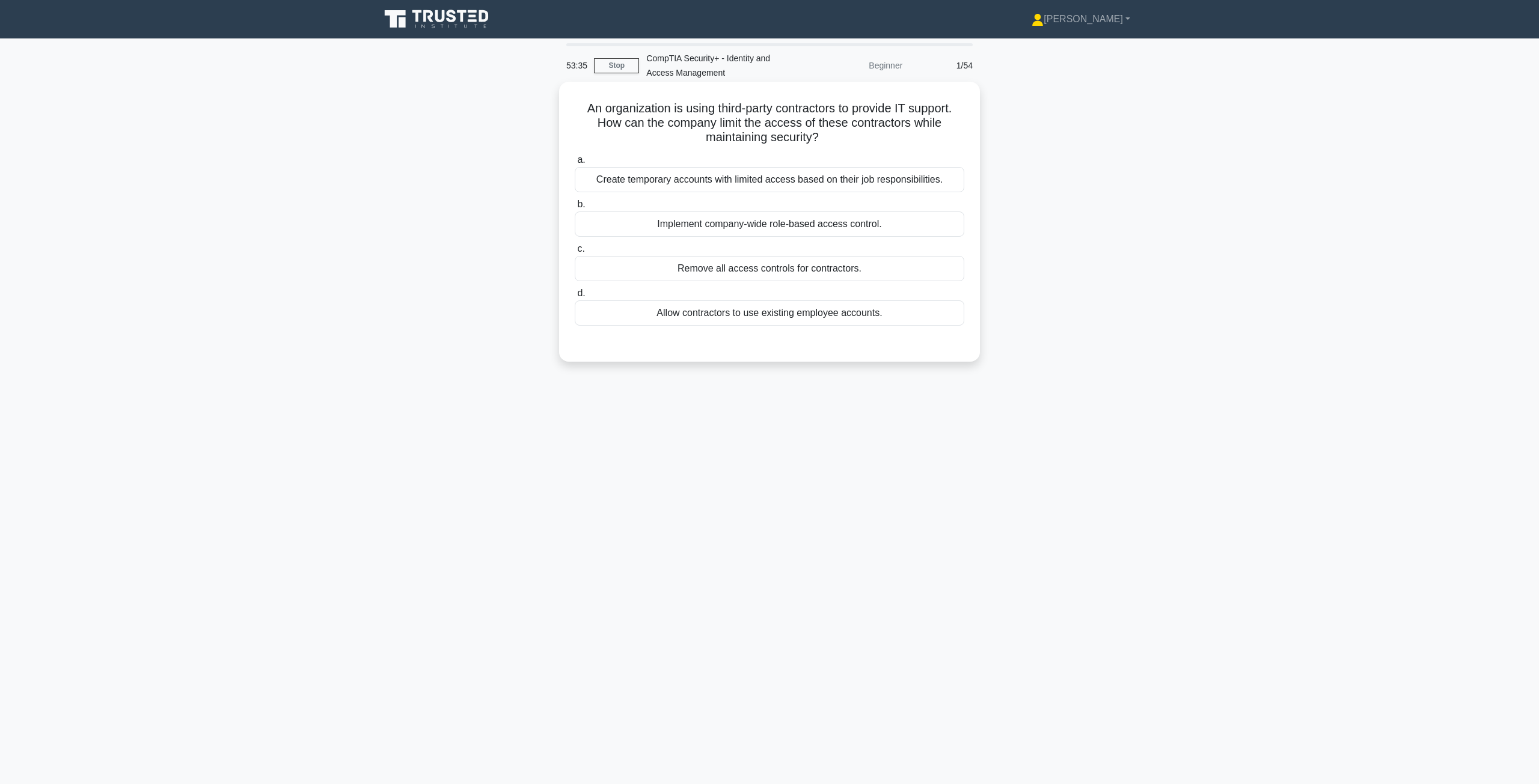
click at [878, 192] on div "Create temporary accounts with limited access based on their job responsibiliti…" at bounding box center [769, 179] width 390 height 25
click at [575, 164] on input "a. Create temporary accounts with limited access based on their job responsibil…" at bounding box center [575, 160] width 0 height 8
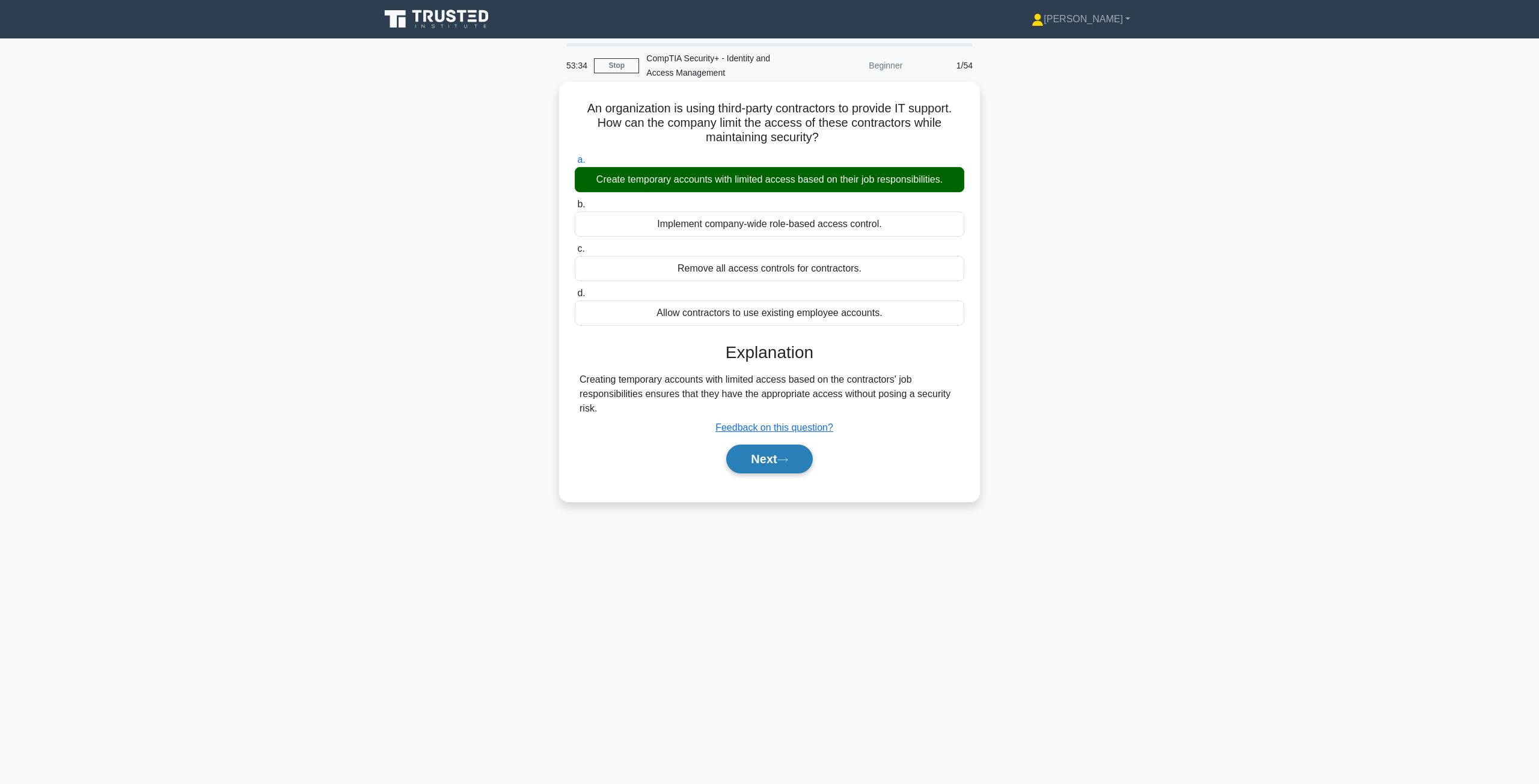
click at [764, 462] on button "Next" at bounding box center [769, 459] width 86 height 29
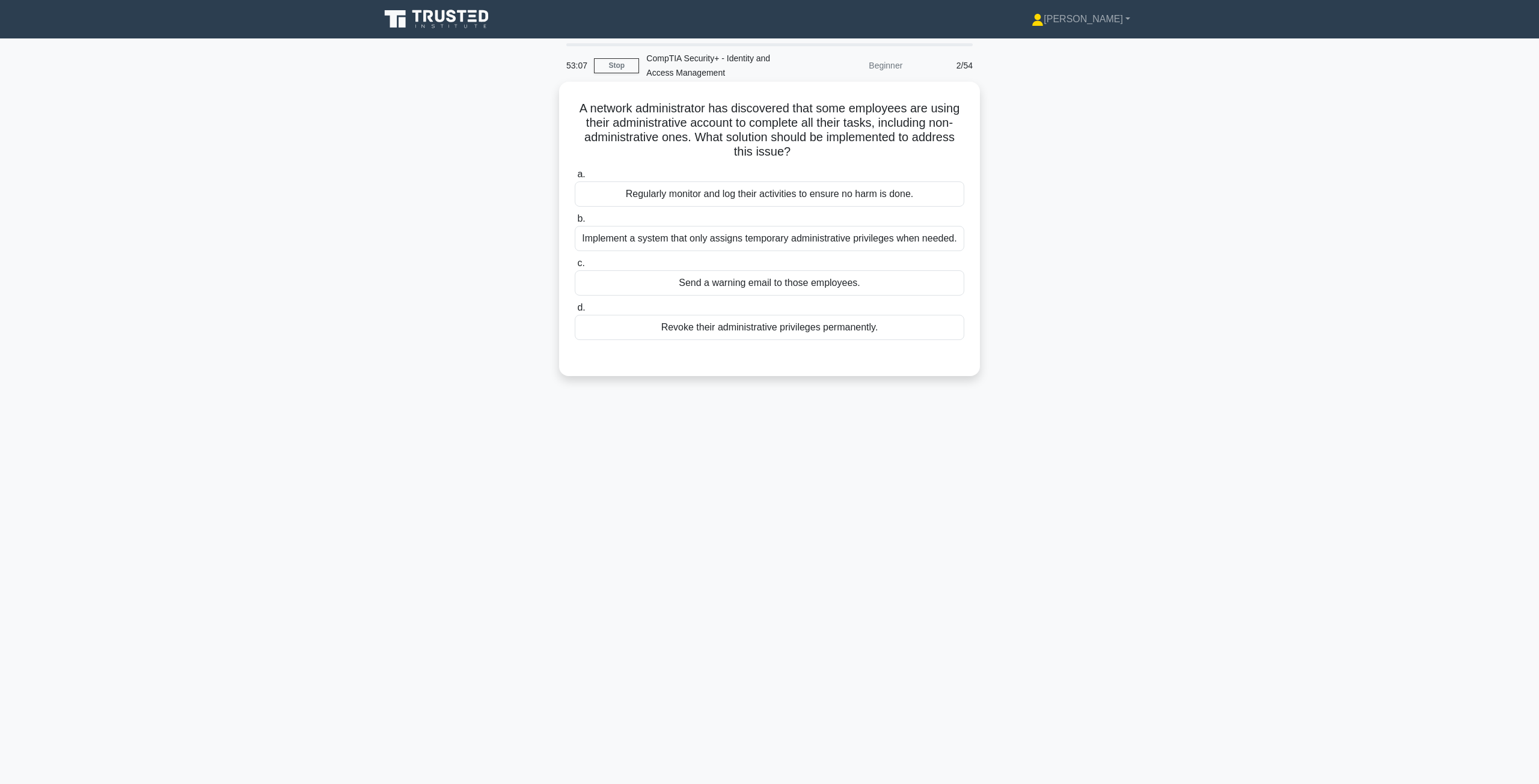
click at [896, 244] on div "Implement a system that only assigns temporary administrative privileges when n…" at bounding box center [769, 238] width 390 height 25
click at [575, 223] on input "b. Implement a system that only assigns temporary administrative privileges whe…" at bounding box center [575, 219] width 0 height 8
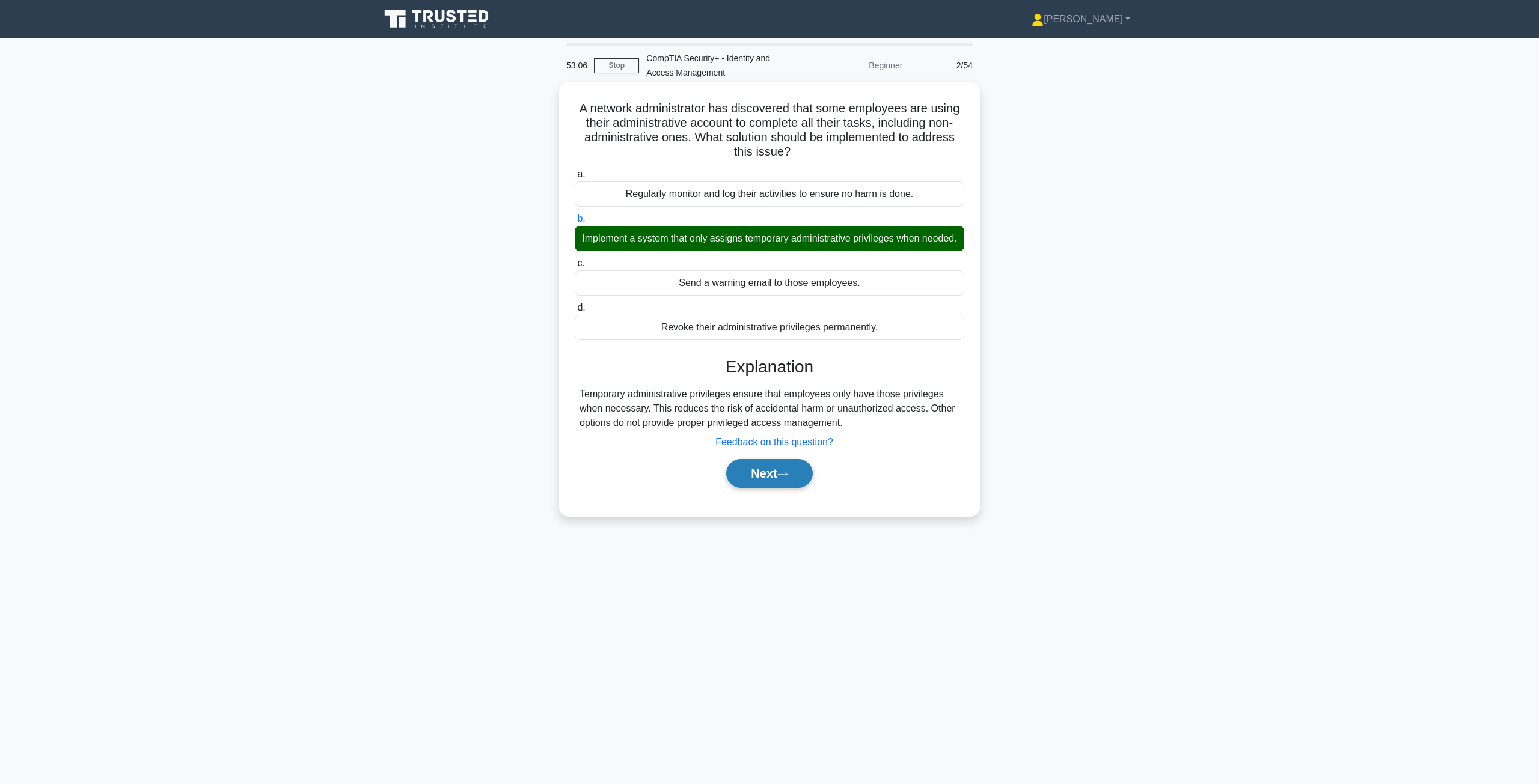
click at [768, 484] on button "Next" at bounding box center [769, 473] width 86 height 29
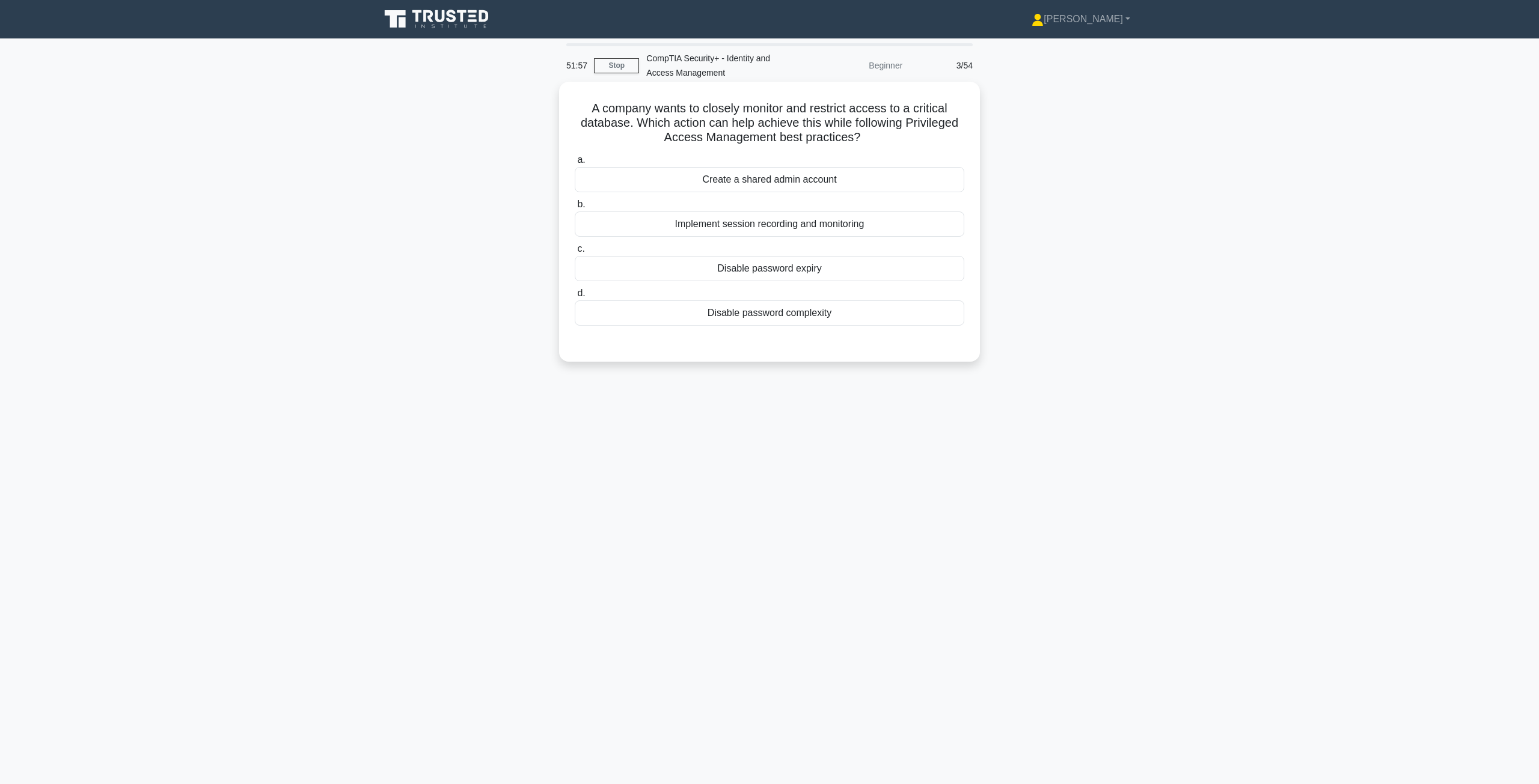
click at [759, 229] on div "Implement session recording and monitoring" at bounding box center [769, 224] width 390 height 25
click at [575, 208] on input "b. Implement session recording and monitoring" at bounding box center [575, 204] width 0 height 8
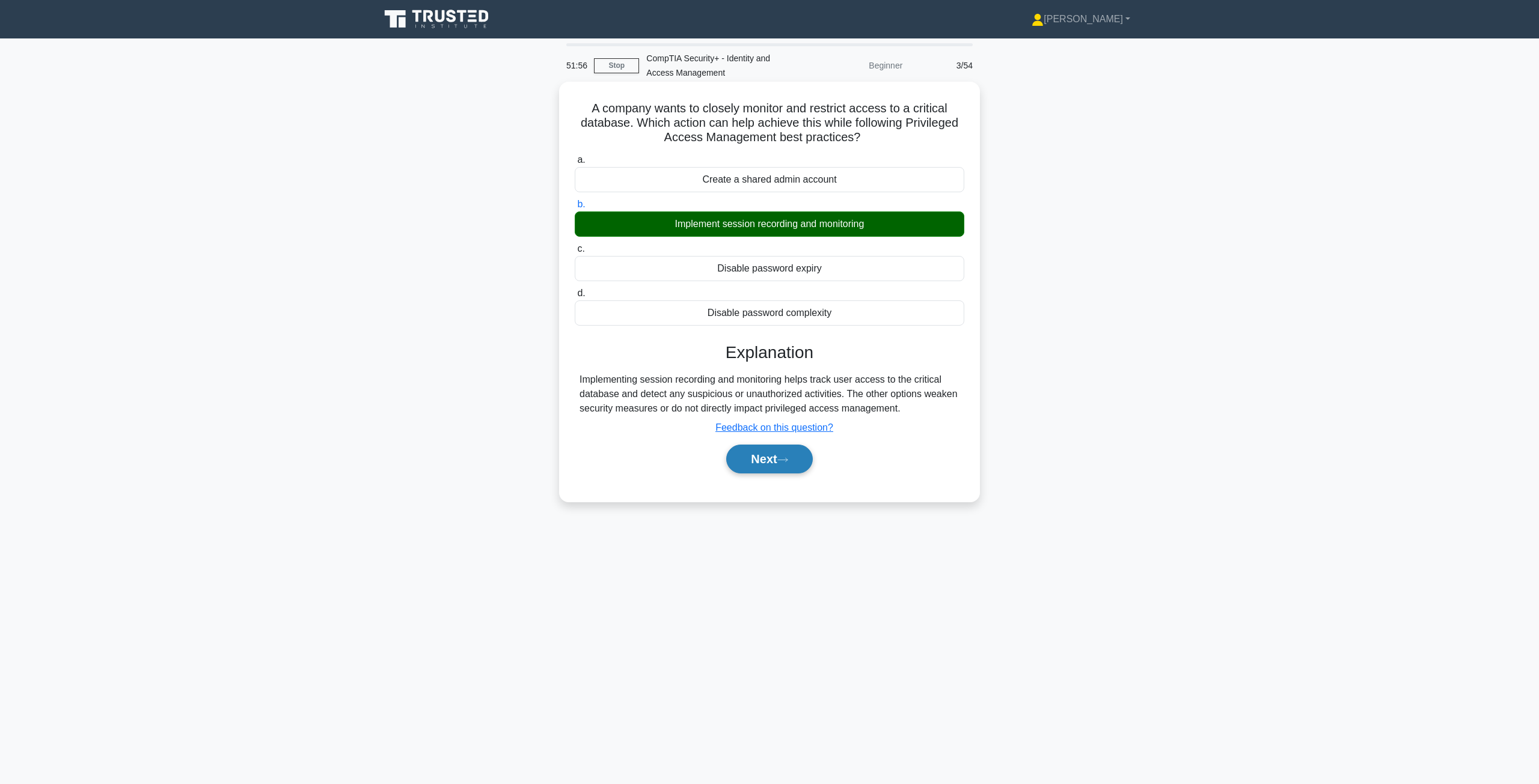
click at [773, 465] on button "Next" at bounding box center [769, 459] width 86 height 29
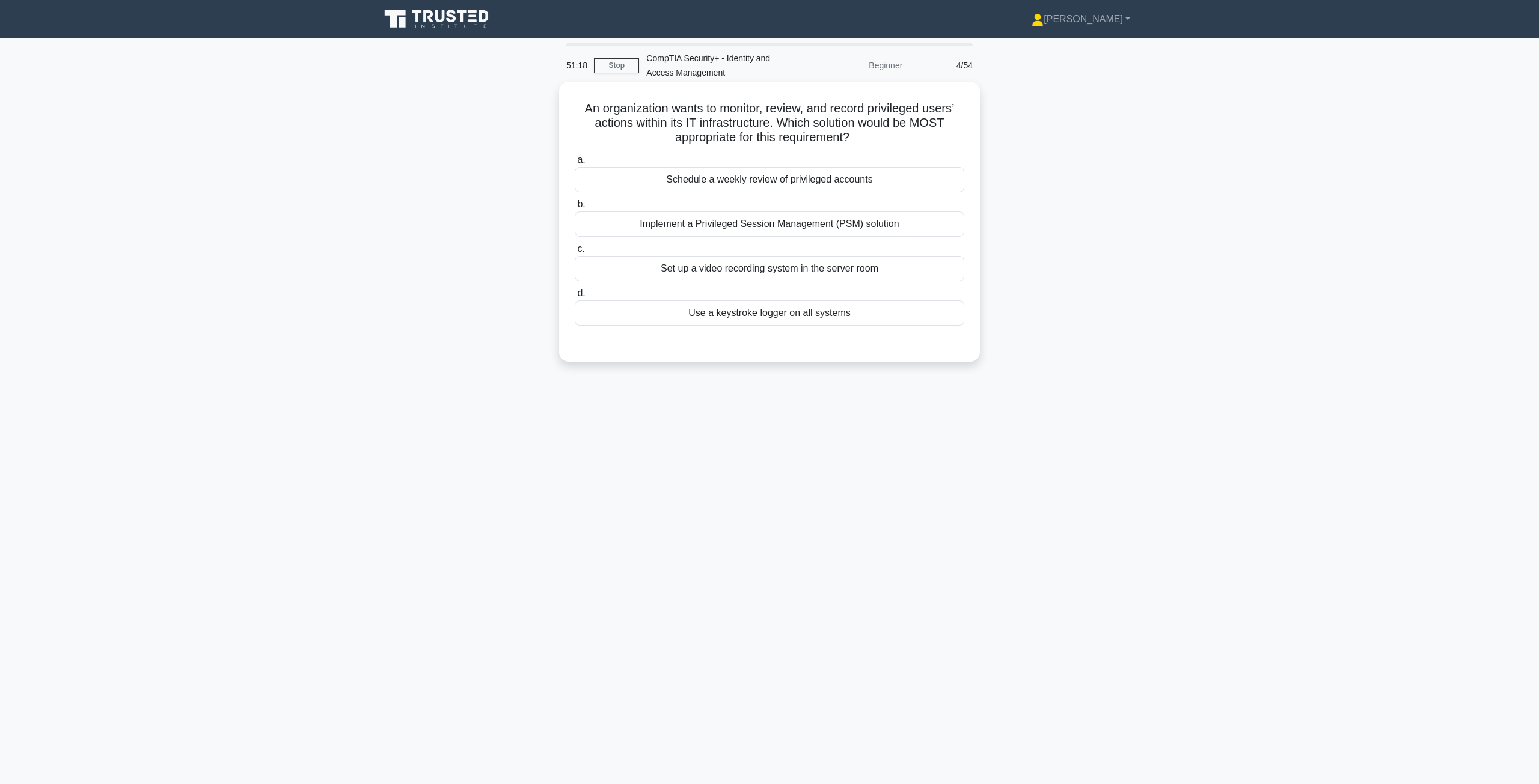
click at [829, 228] on div "Implement a Privileged Session Management (PSM) solution" at bounding box center [769, 224] width 390 height 25
click at [575, 208] on input "b. Implement a Privileged Session Management (PSM) solution" at bounding box center [575, 204] width 0 height 8
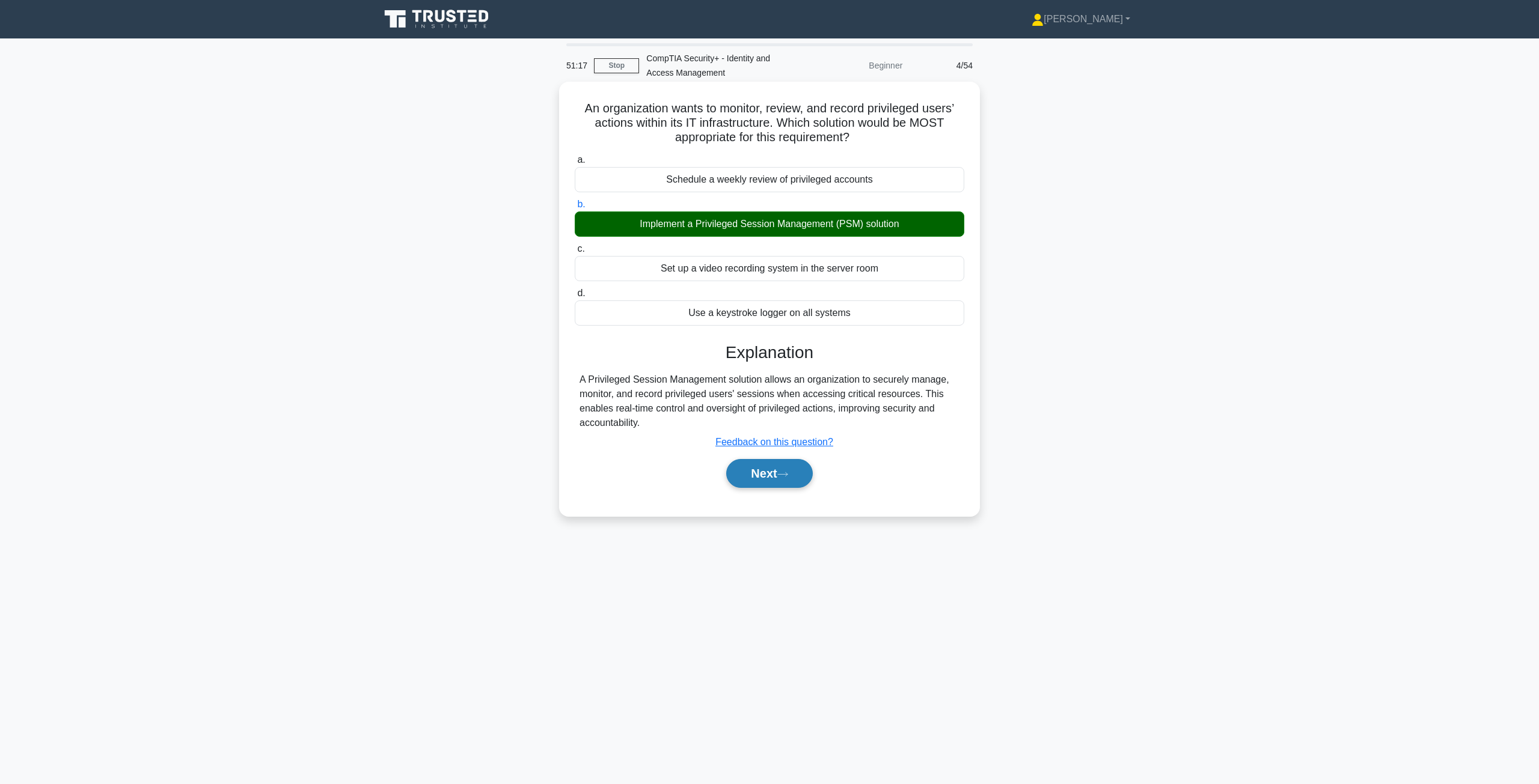
click at [769, 470] on button "Next" at bounding box center [769, 473] width 86 height 29
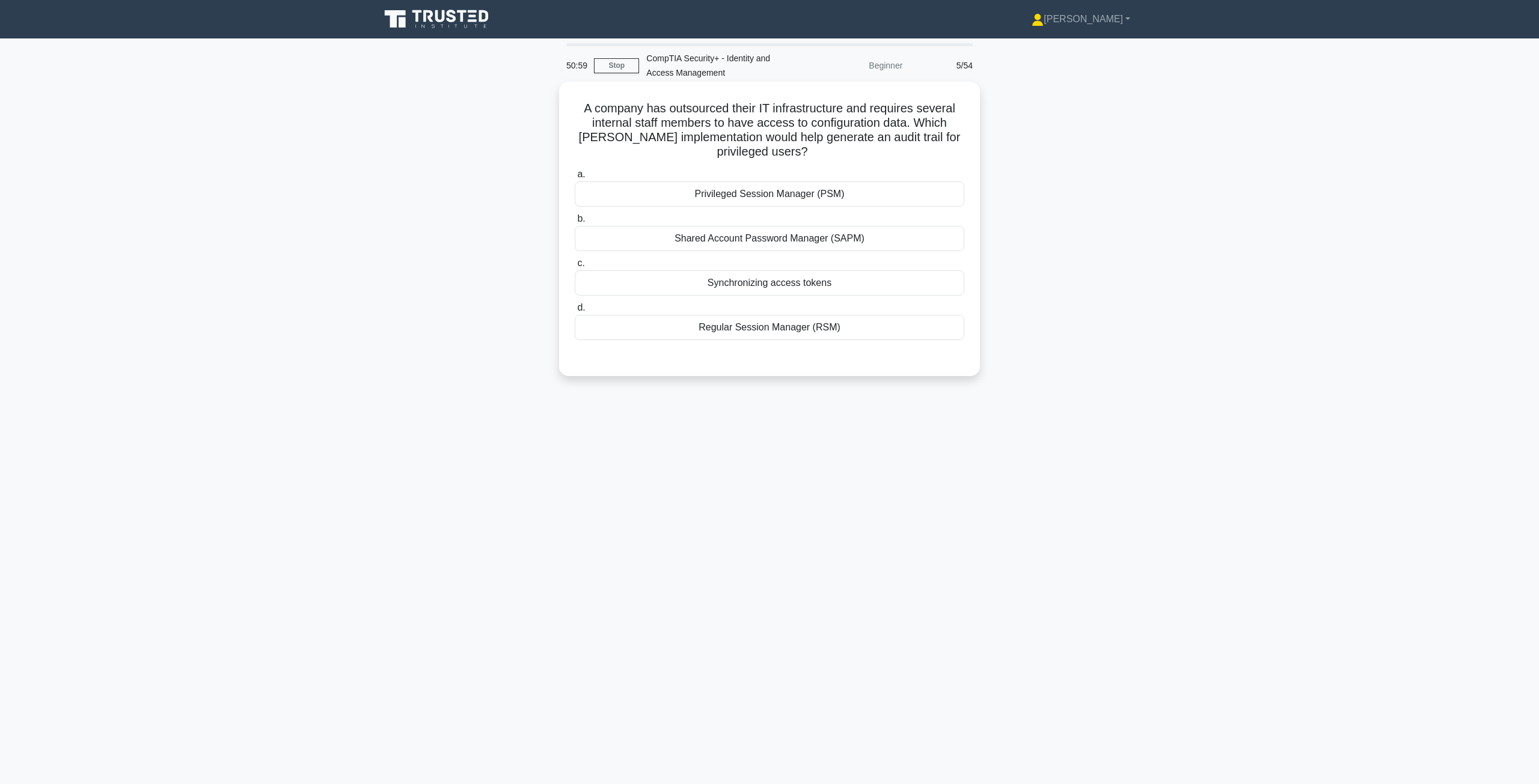
click at [812, 194] on div "Privileged Session Manager (PSM)" at bounding box center [769, 194] width 390 height 25
click at [575, 179] on input "a. Privileged Session Manager (PSM)" at bounding box center [575, 174] width 0 height 8
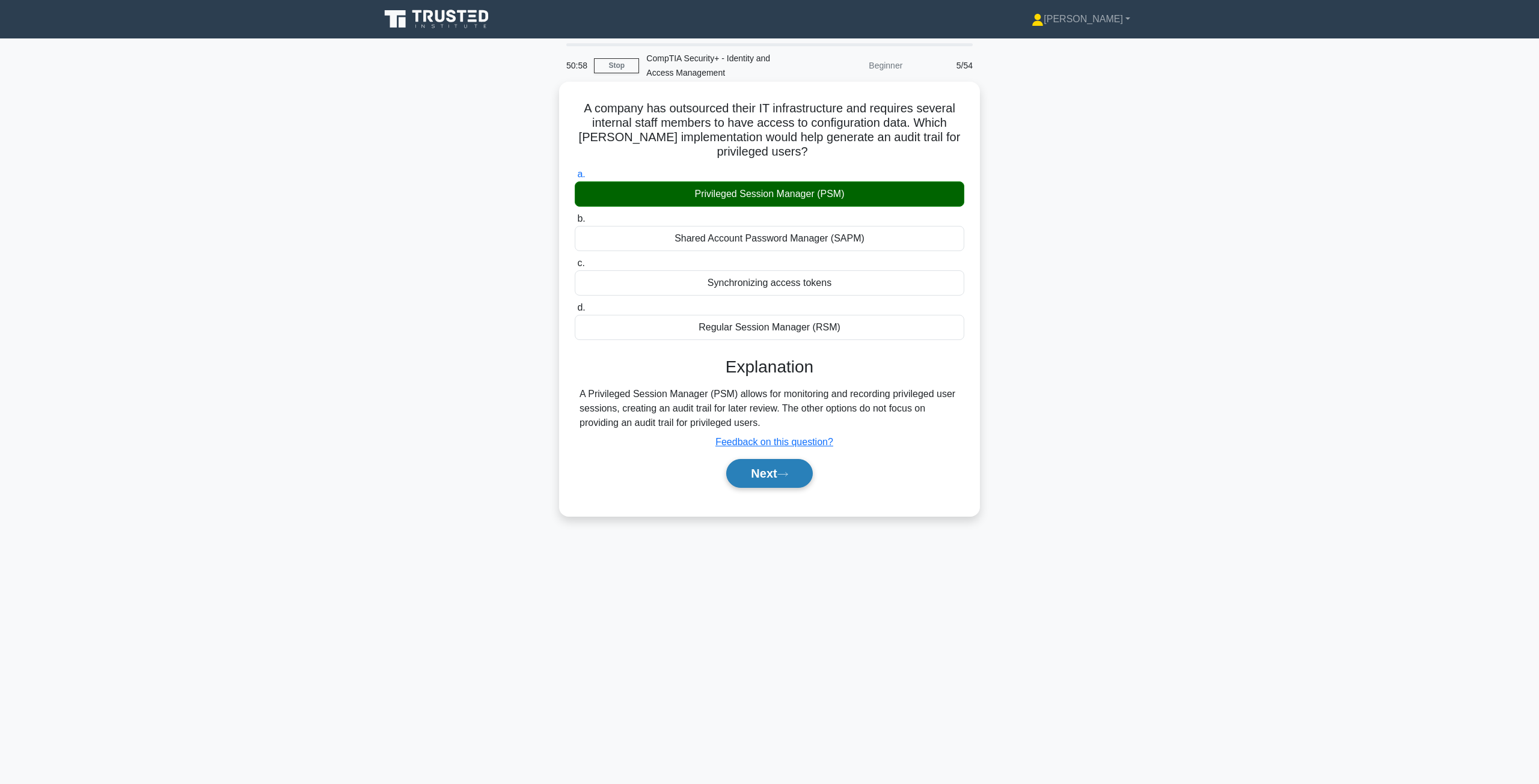
click at [775, 473] on button "Next" at bounding box center [769, 473] width 86 height 29
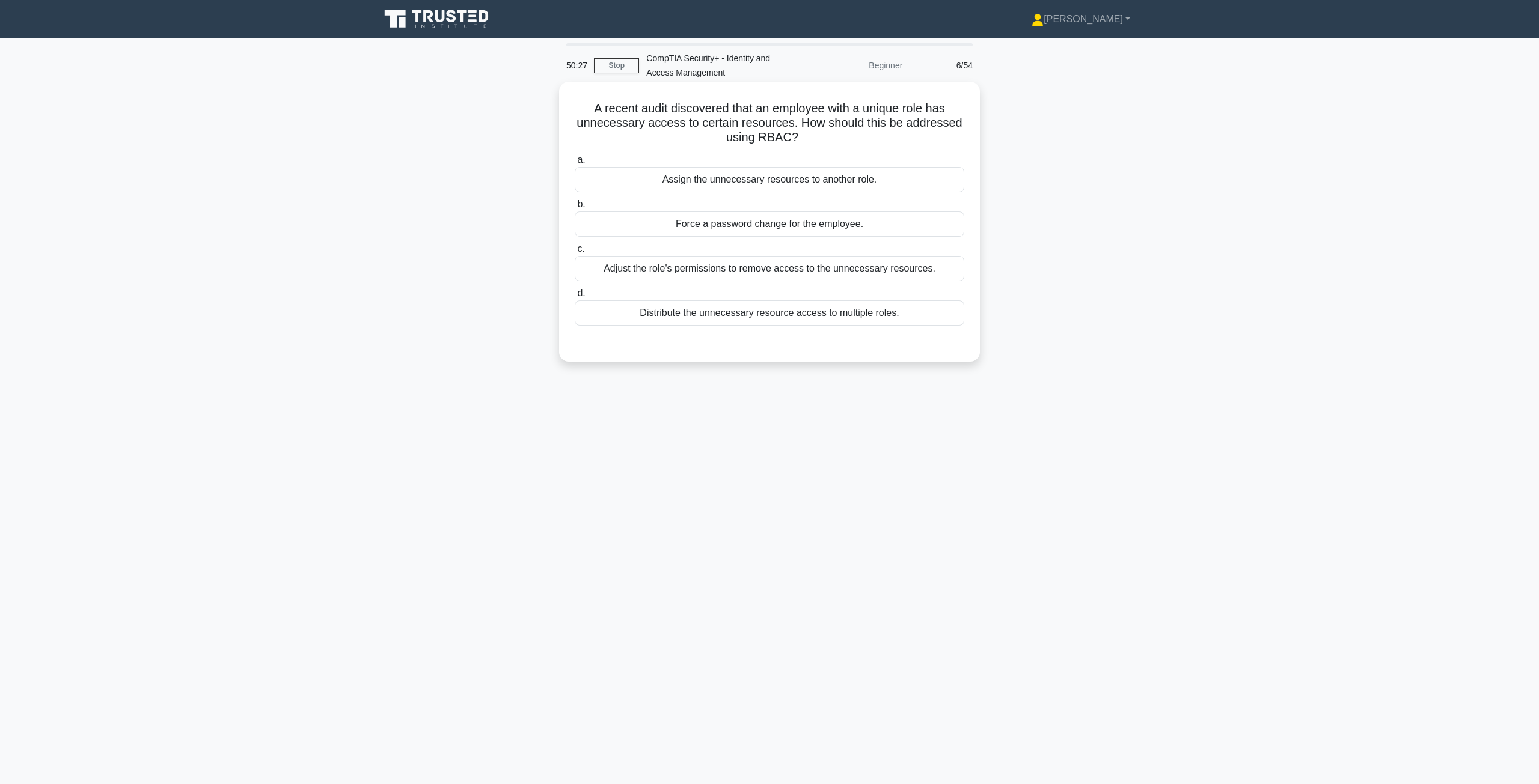
click at [746, 271] on div "Adjust the role's permissions to remove access to the unnecessary resources." at bounding box center [769, 268] width 390 height 25
click at [575, 253] on input "c. Adjust the role's permissions to remove access to the unnecessary resources." at bounding box center [575, 248] width 0 height 8
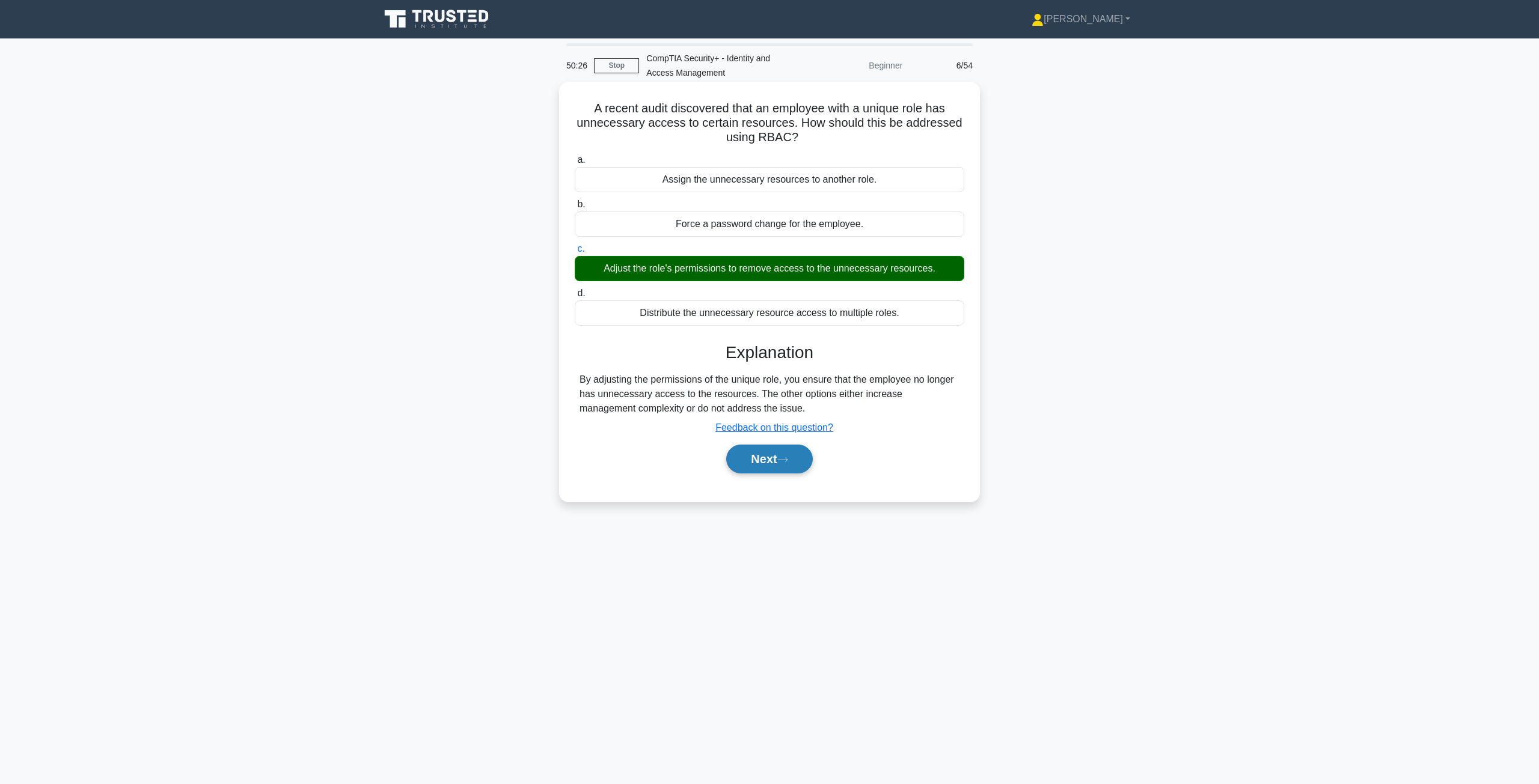
click at [771, 459] on button "Next" at bounding box center [769, 459] width 86 height 29
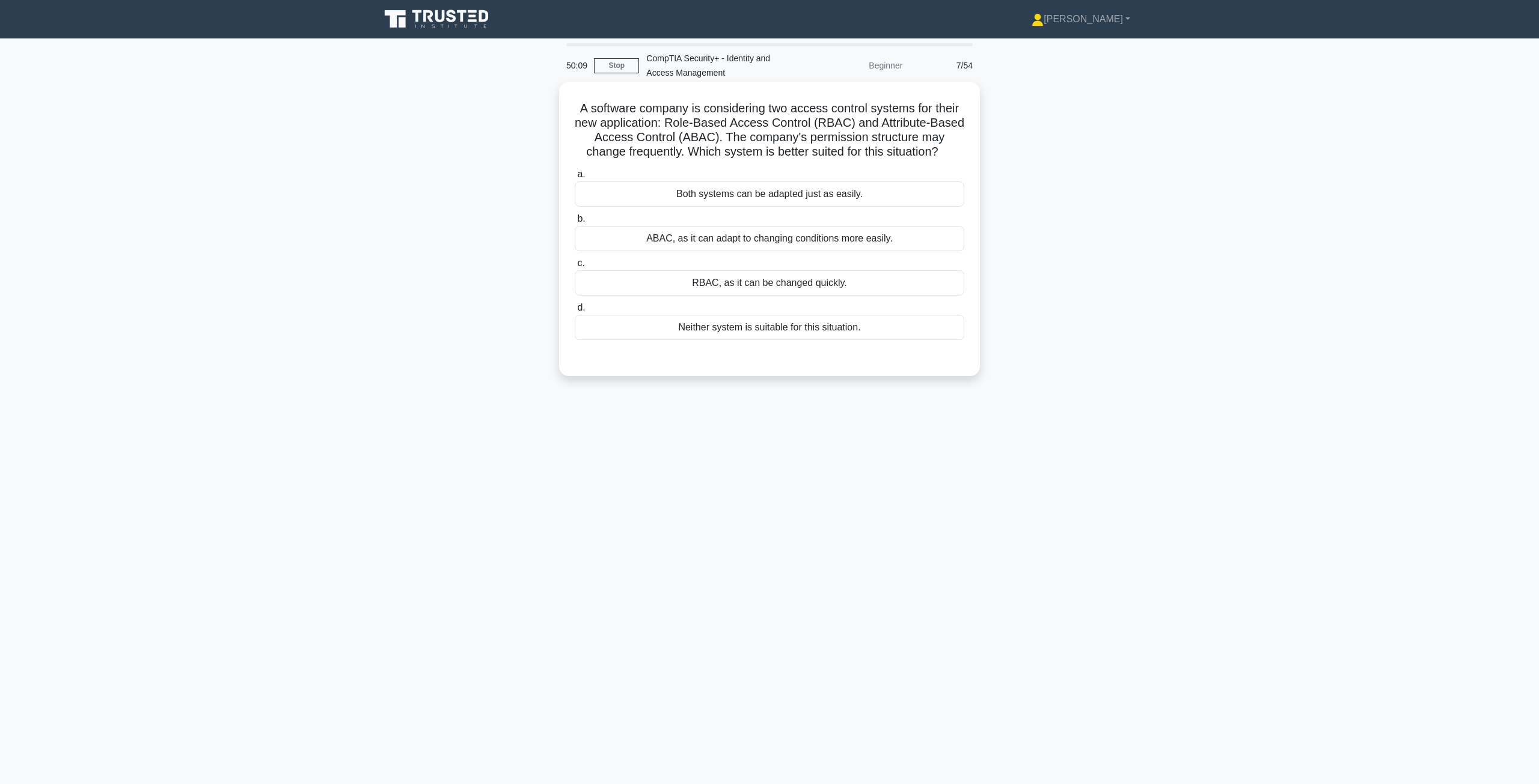
click at [863, 245] on div "ABAC, as it can adapt to changing conditions more easily." at bounding box center [769, 238] width 390 height 25
click at [575, 223] on input "b. ABAC, as it can adapt to changing conditions more easily." at bounding box center [575, 219] width 0 height 8
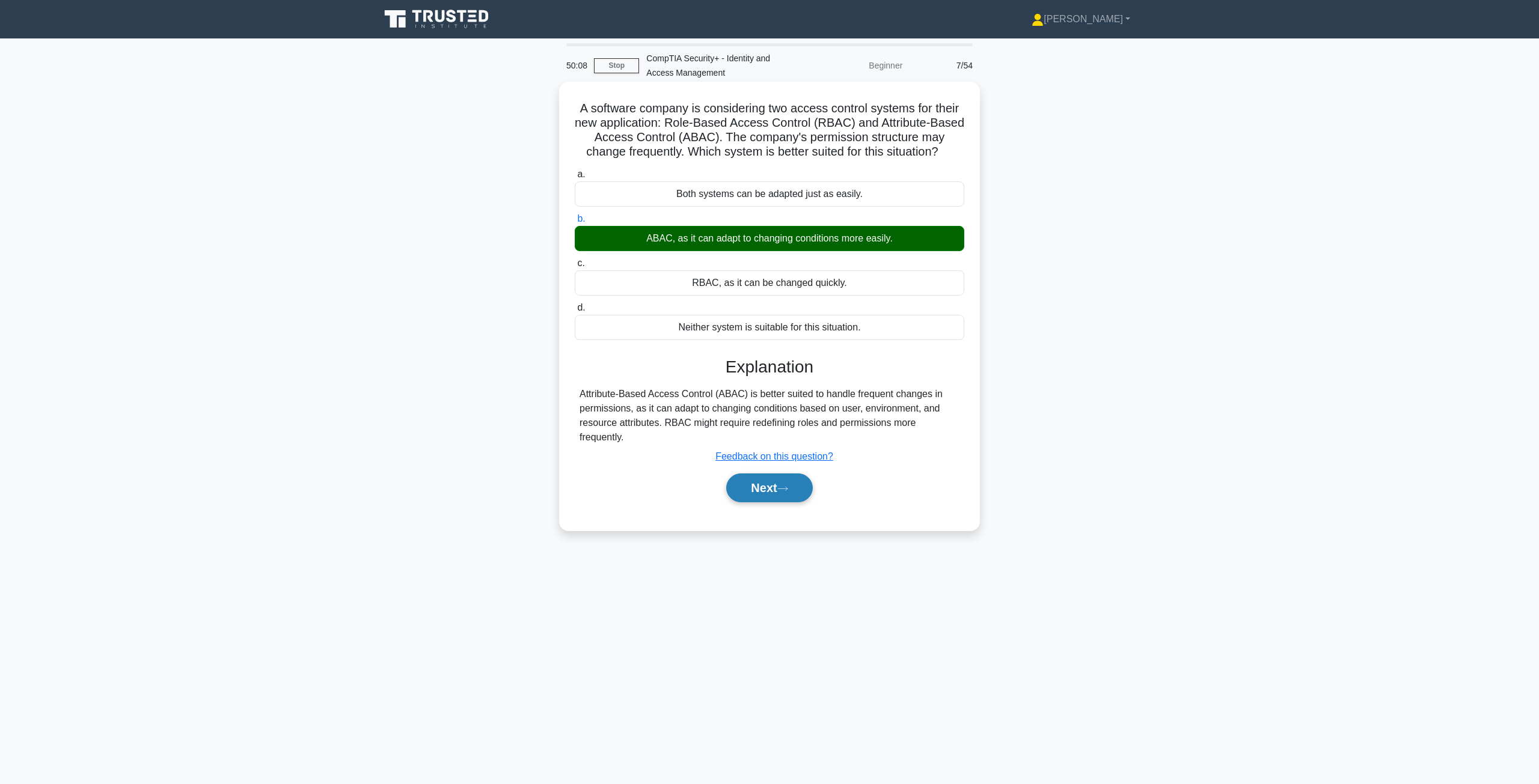
click at [783, 499] on button "Next" at bounding box center [769, 488] width 86 height 29
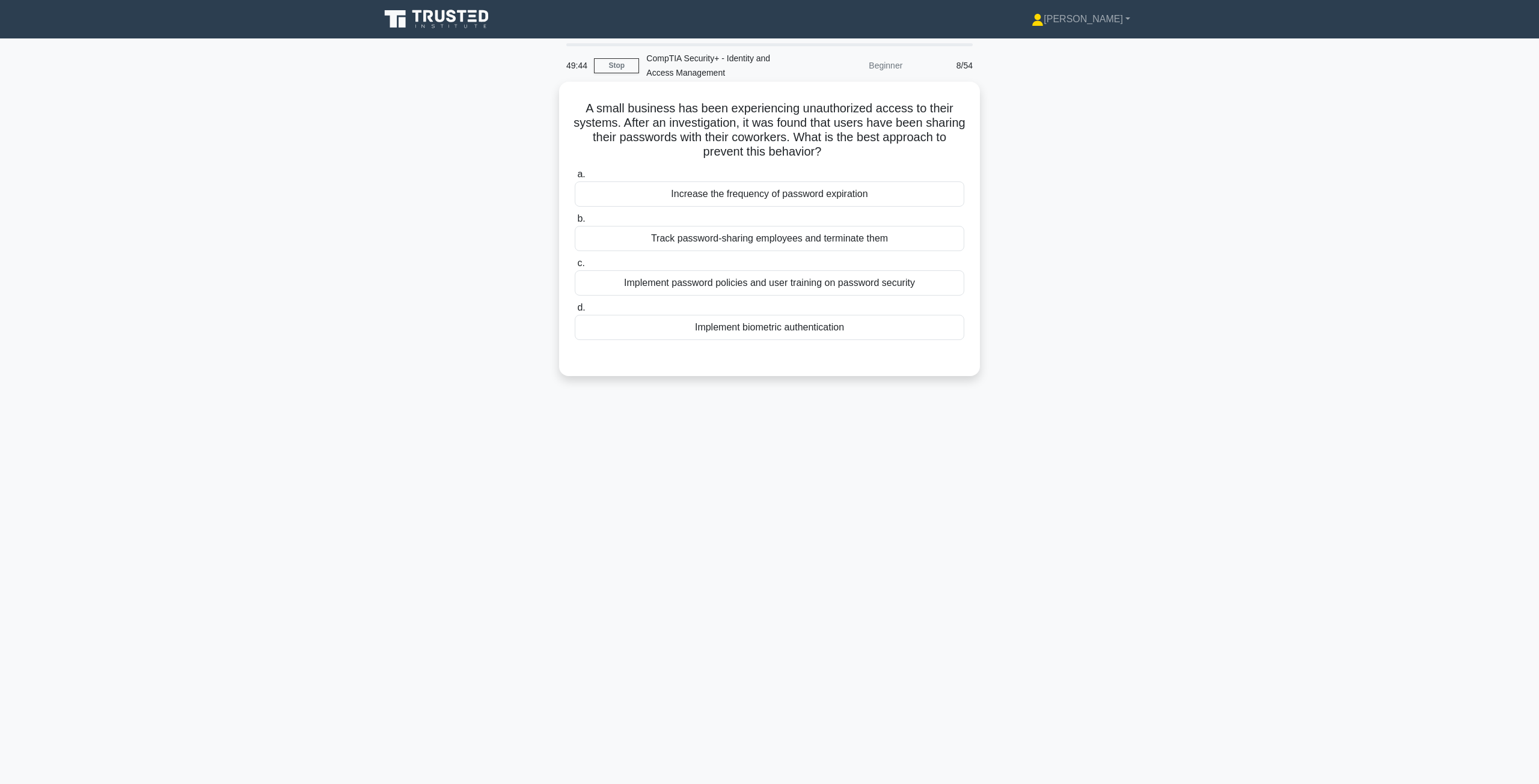
click at [733, 293] on div "Implement password policies and user training on password security" at bounding box center [769, 283] width 390 height 25
click at [575, 267] on input "c. Implement password policies and user training on password security" at bounding box center [575, 263] width 0 height 8
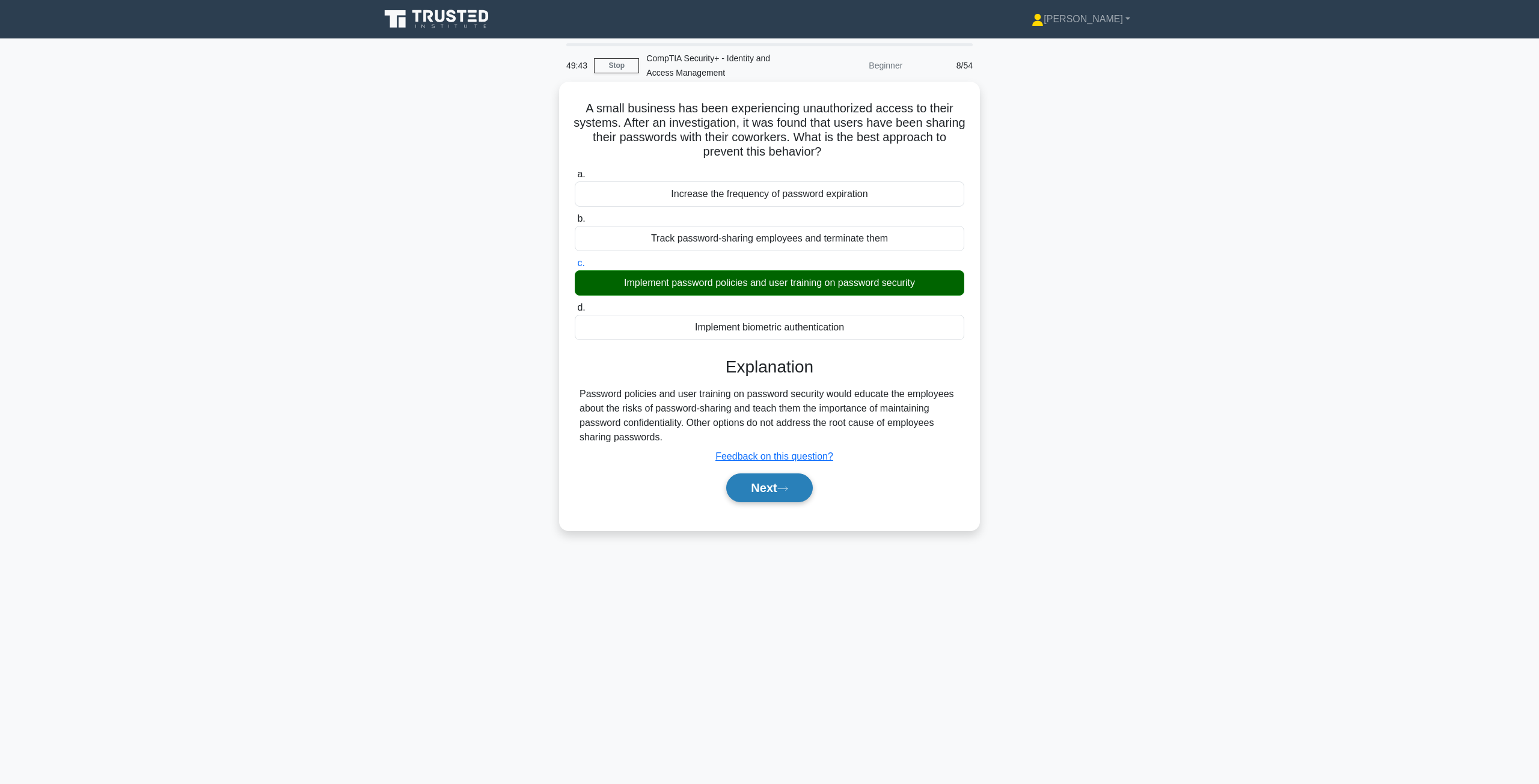
click at [783, 485] on button "Next" at bounding box center [769, 488] width 86 height 29
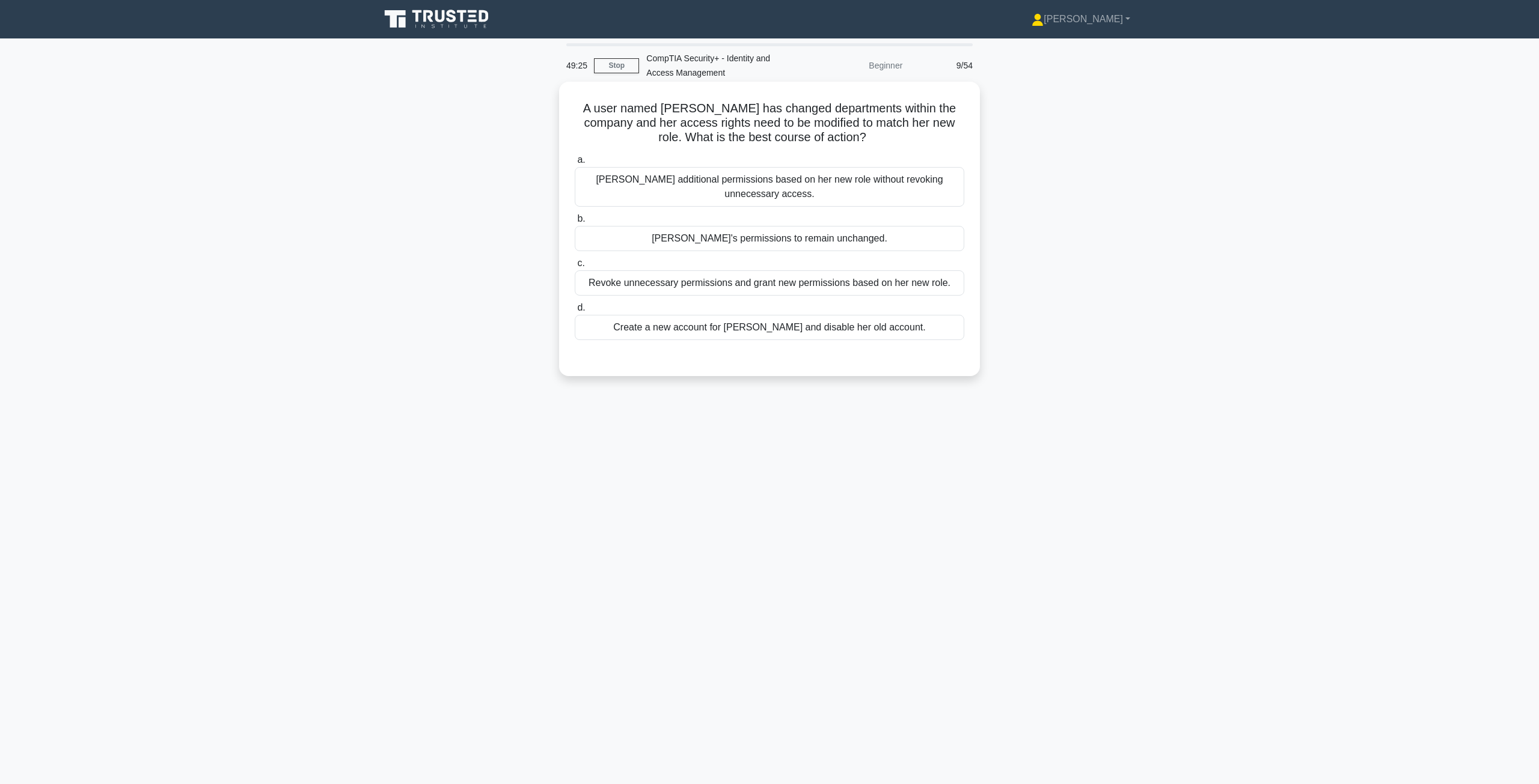
click at [815, 285] on div "Revoke unnecessary permissions and grant new permissions based on her new role." at bounding box center [769, 283] width 390 height 25
click at [575, 267] on input "c. Revoke unnecessary permissions and grant new permissions based on her new ro…" at bounding box center [575, 263] width 0 height 8
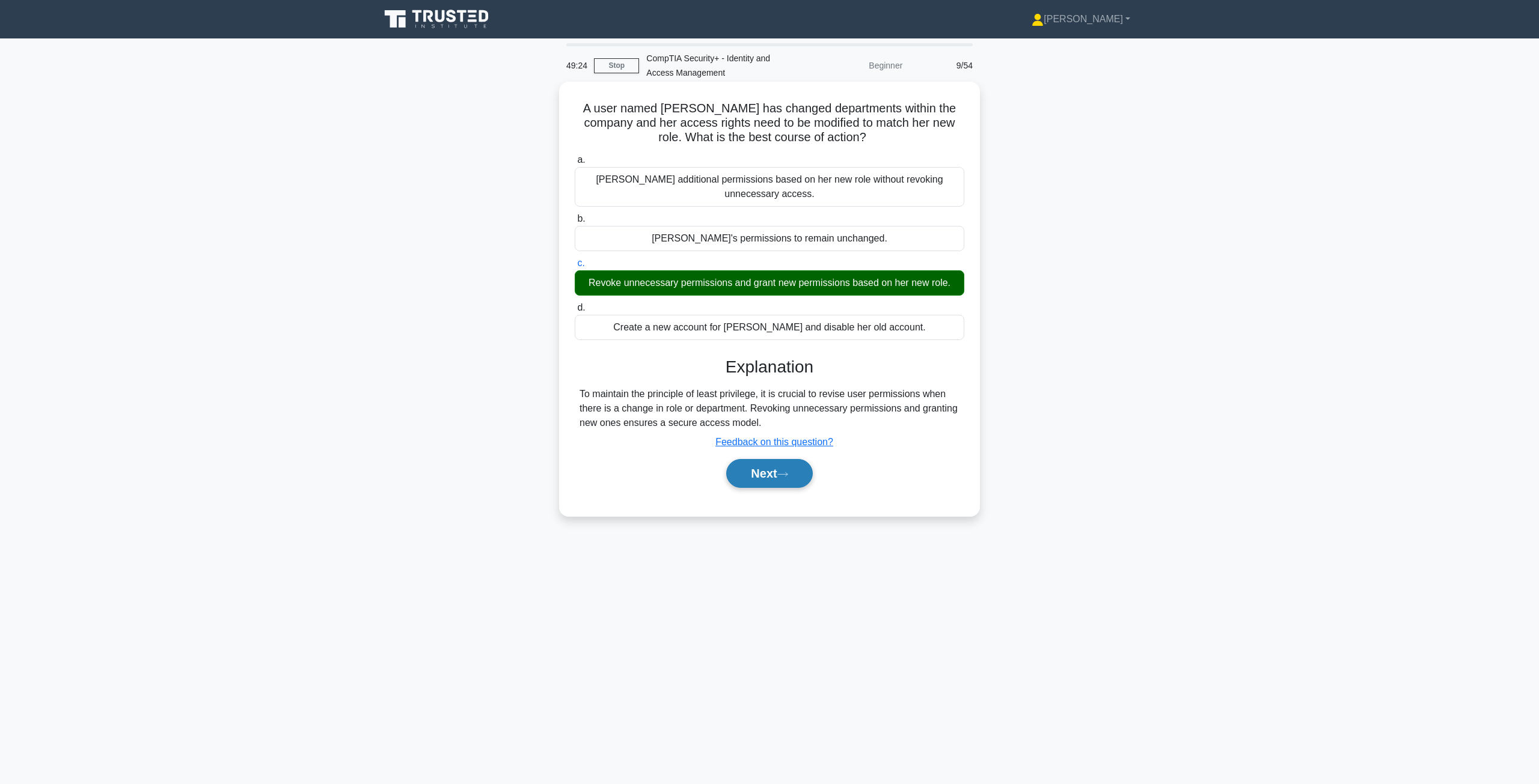
click at [761, 485] on button "Next" at bounding box center [769, 473] width 86 height 29
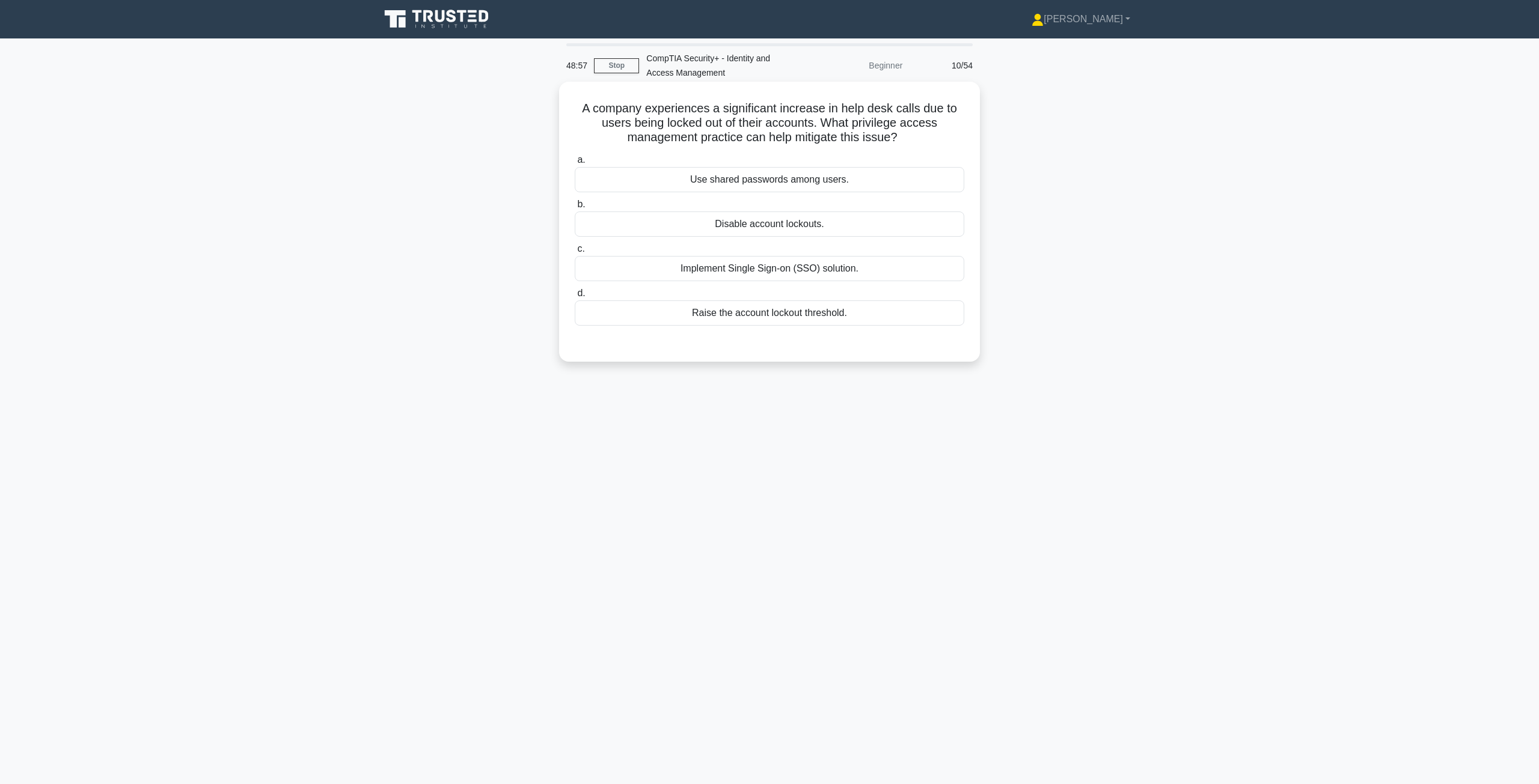
click at [740, 320] on div "Raise the account lockout threshold." at bounding box center [769, 313] width 390 height 25
click at [575, 298] on input "d. Raise the account lockout threshold." at bounding box center [575, 293] width 0 height 8
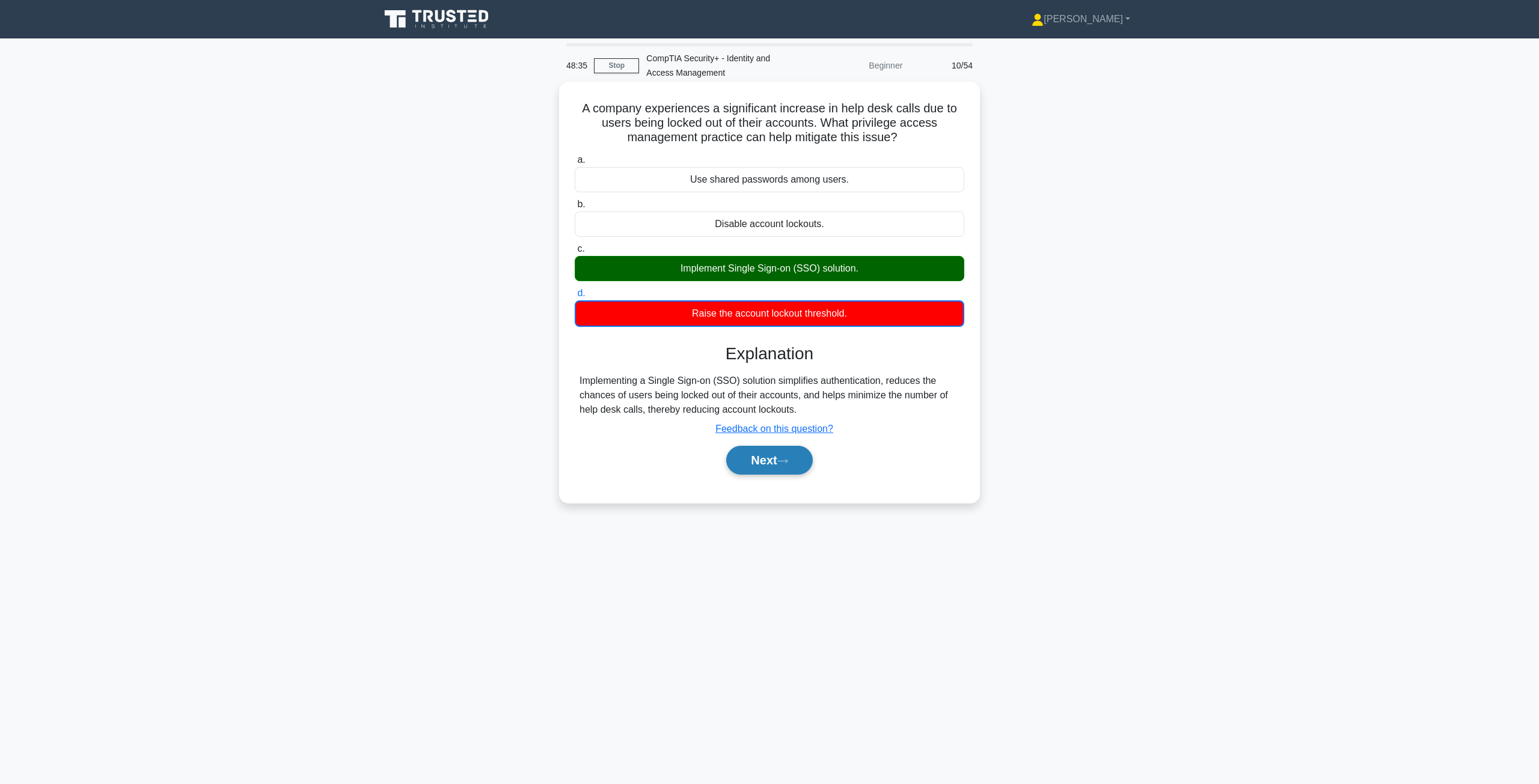
click at [786, 467] on button "Next" at bounding box center [769, 460] width 86 height 29
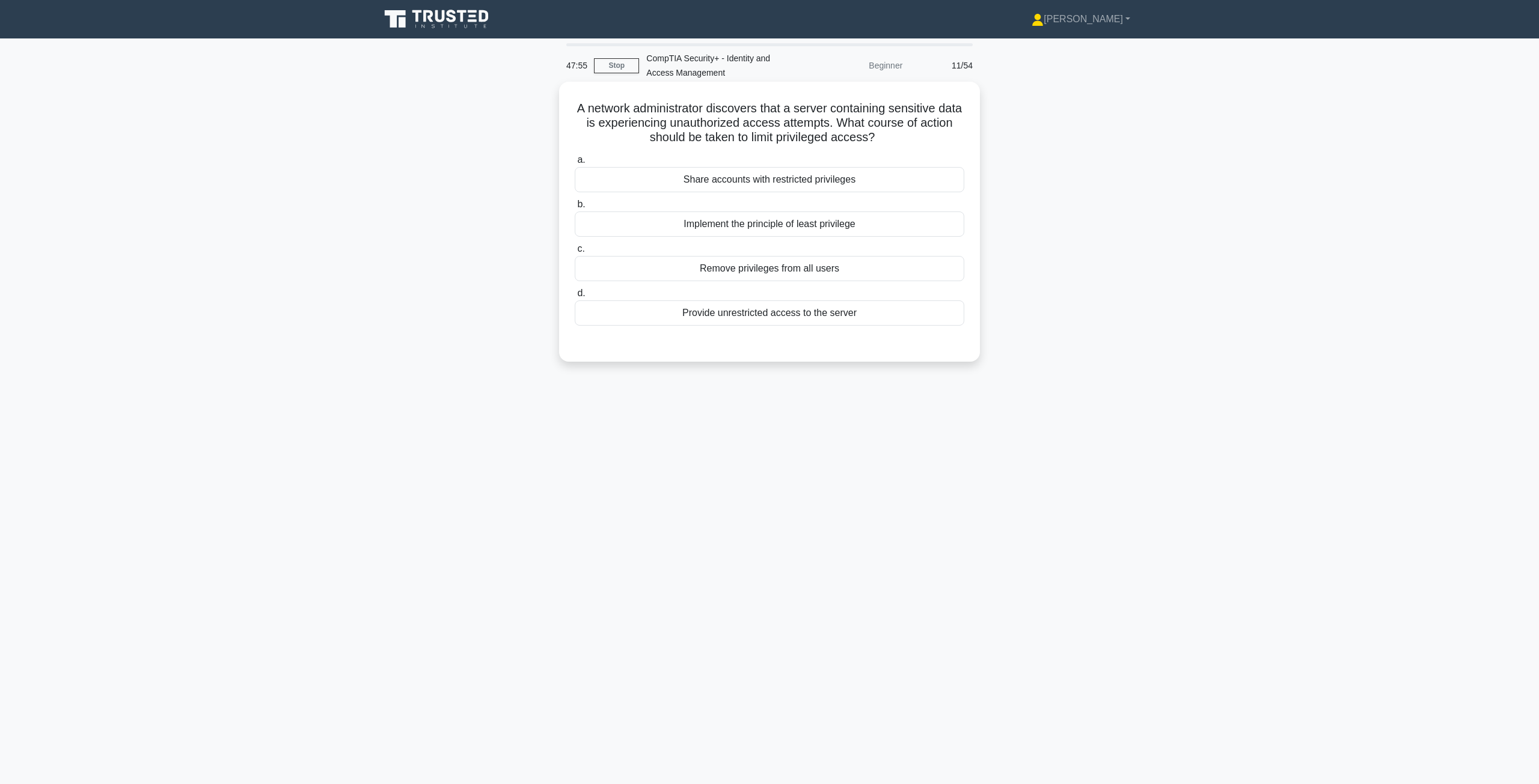
click at [786, 229] on div "Implement the principle of least privilege" at bounding box center [769, 224] width 390 height 25
click at [575, 208] on input "b. Implement the principle of least privilege" at bounding box center [575, 204] width 0 height 8
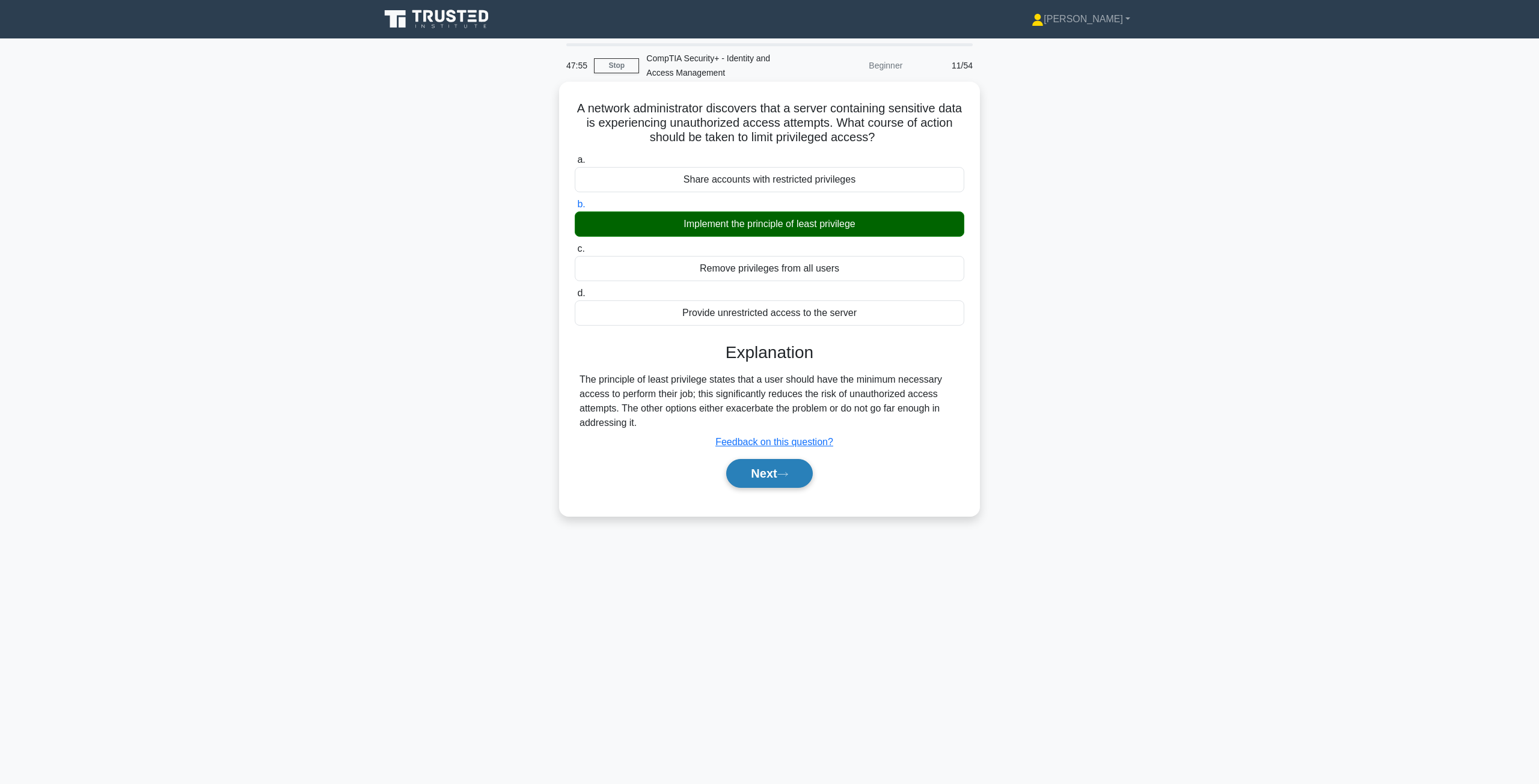
click at [768, 475] on button "Next" at bounding box center [769, 473] width 86 height 29
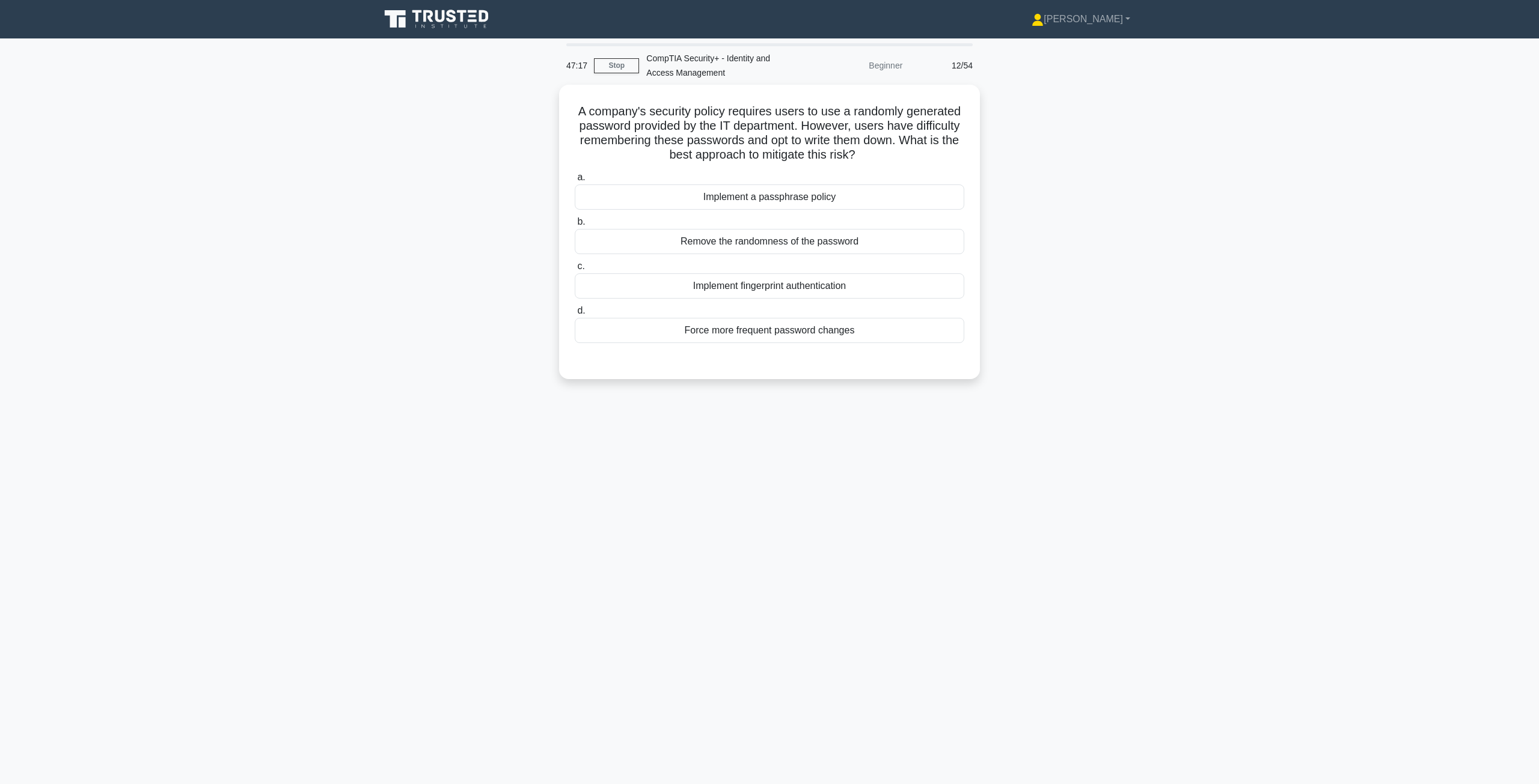
click at [505, 448] on div "47:17 Stop CompTIA Security+ - Identity and Access Management Beginner 12/54 A …" at bounding box center [769, 344] width 793 height 601
click at [735, 203] on div "Implement a passphrase policy" at bounding box center [769, 194] width 390 height 25
click at [575, 179] on input "a. Implement a passphrase policy" at bounding box center [575, 174] width 0 height 8
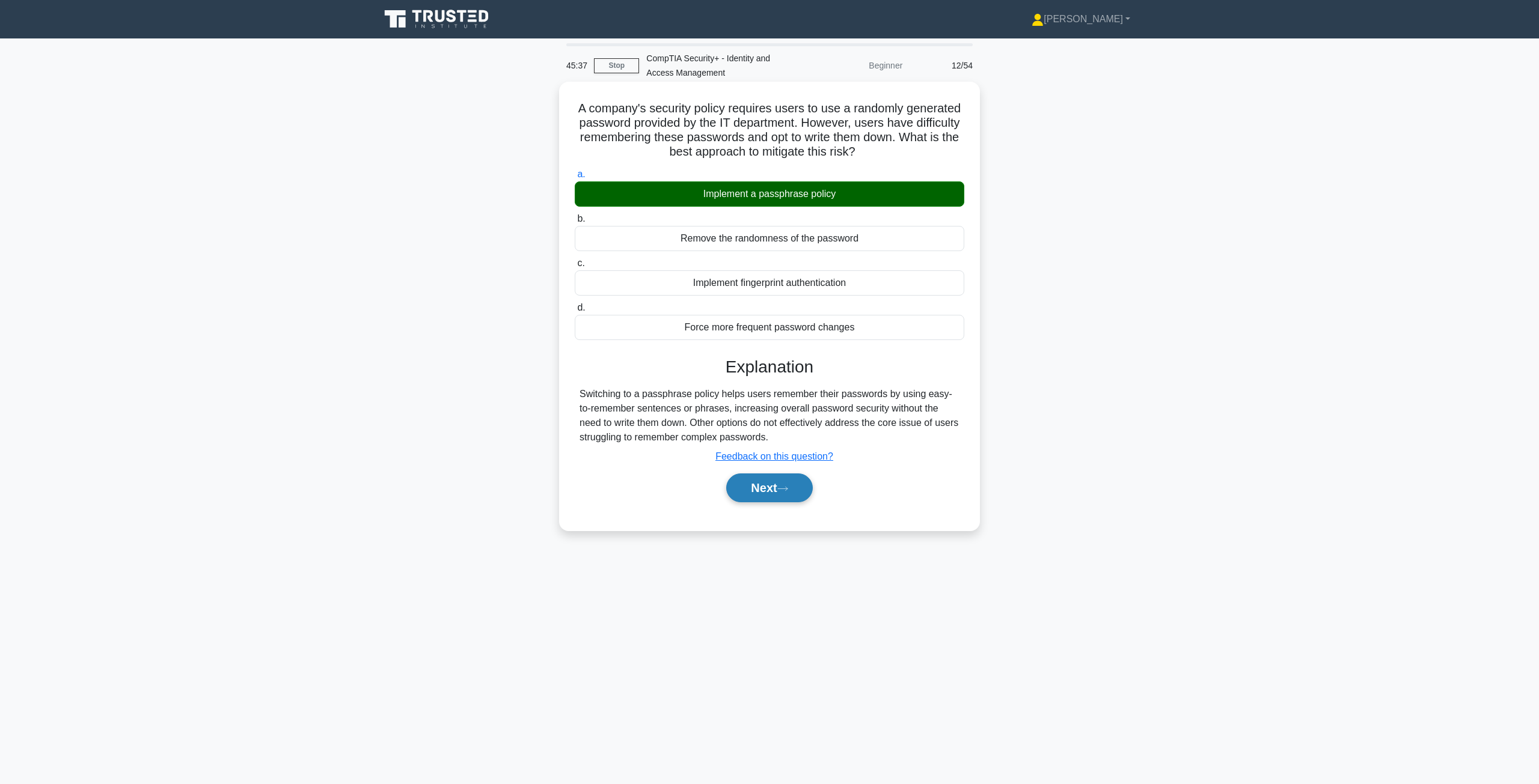
click at [755, 486] on button "Next" at bounding box center [769, 488] width 86 height 29
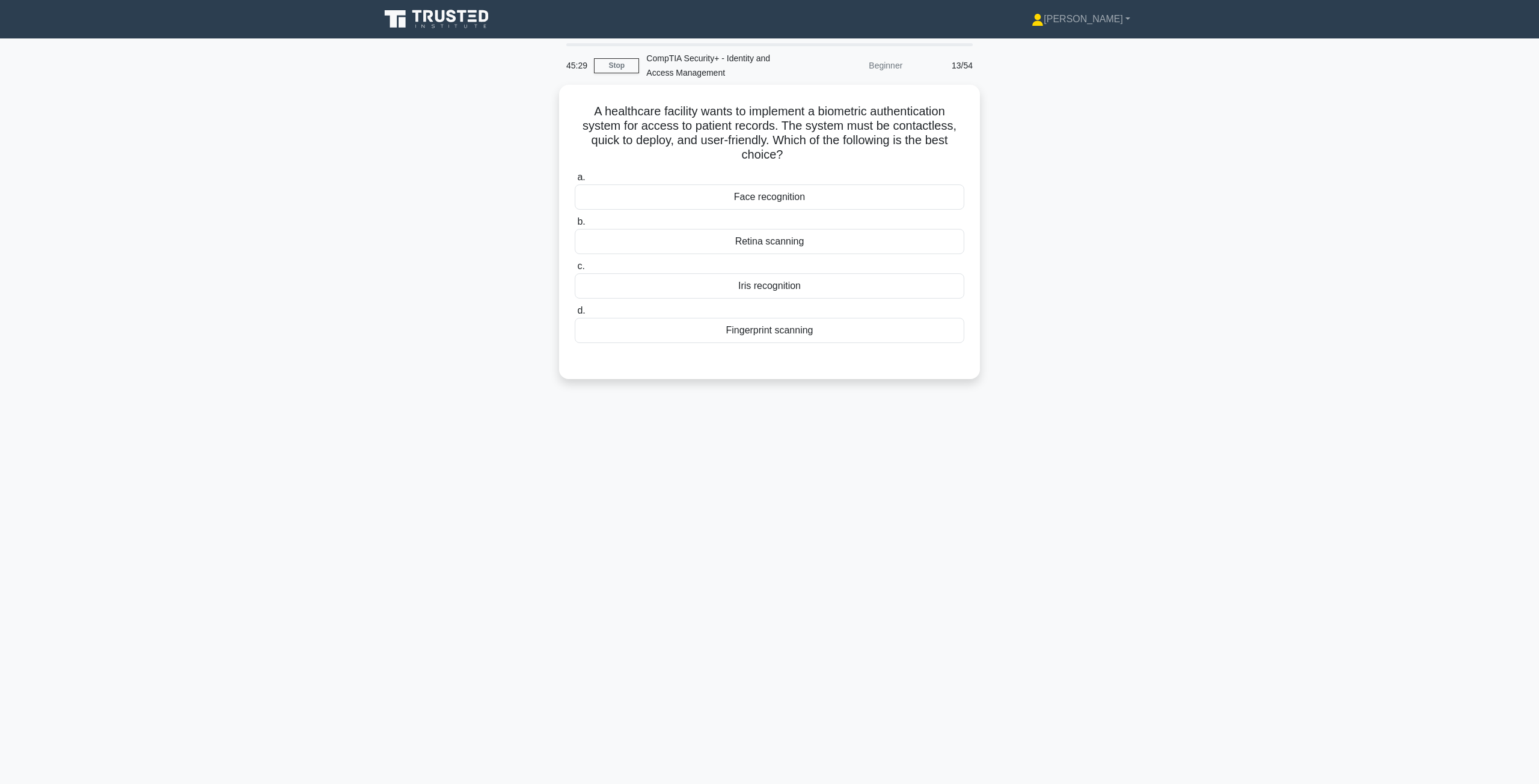
click at [1283, 515] on main "45:29 Stop CompTIA Security+ - Identity and Access Management Beginner 13/54 A …" at bounding box center [769, 411] width 1539 height 745
drag, startPoint x: 1281, startPoint y: 623, endPoint x: 1279, endPoint y: 617, distance: 6.3
click at [1281, 622] on main "45:23 Stop CompTIA Security+ - Identity and Access Management Beginner 13/54 A …" at bounding box center [769, 411] width 1539 height 745
click at [779, 197] on div "Face recognition" at bounding box center [769, 194] width 390 height 25
click at [575, 179] on input "a. Face recognition" at bounding box center [575, 174] width 0 height 8
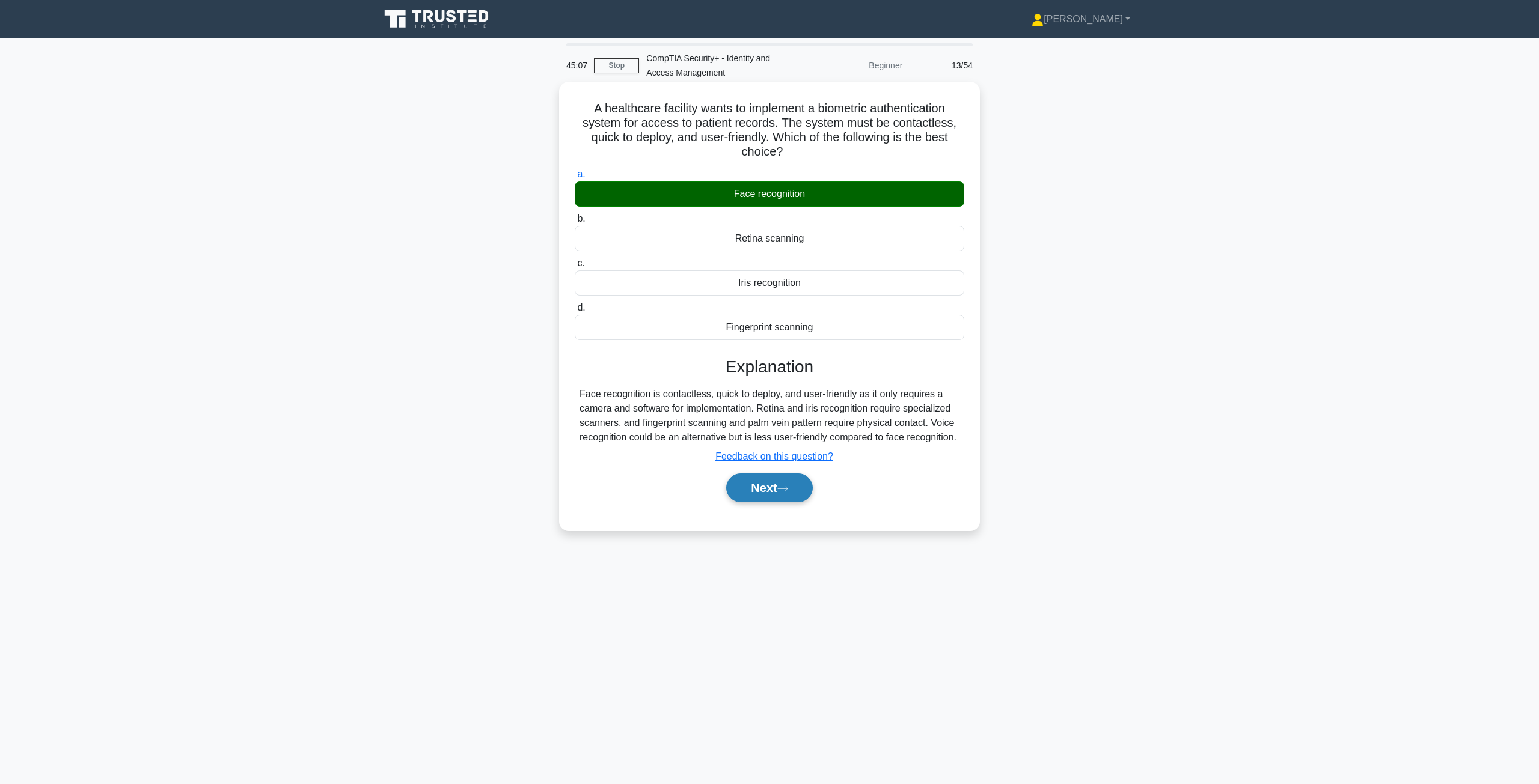
click at [762, 490] on button "Next" at bounding box center [769, 488] width 86 height 29
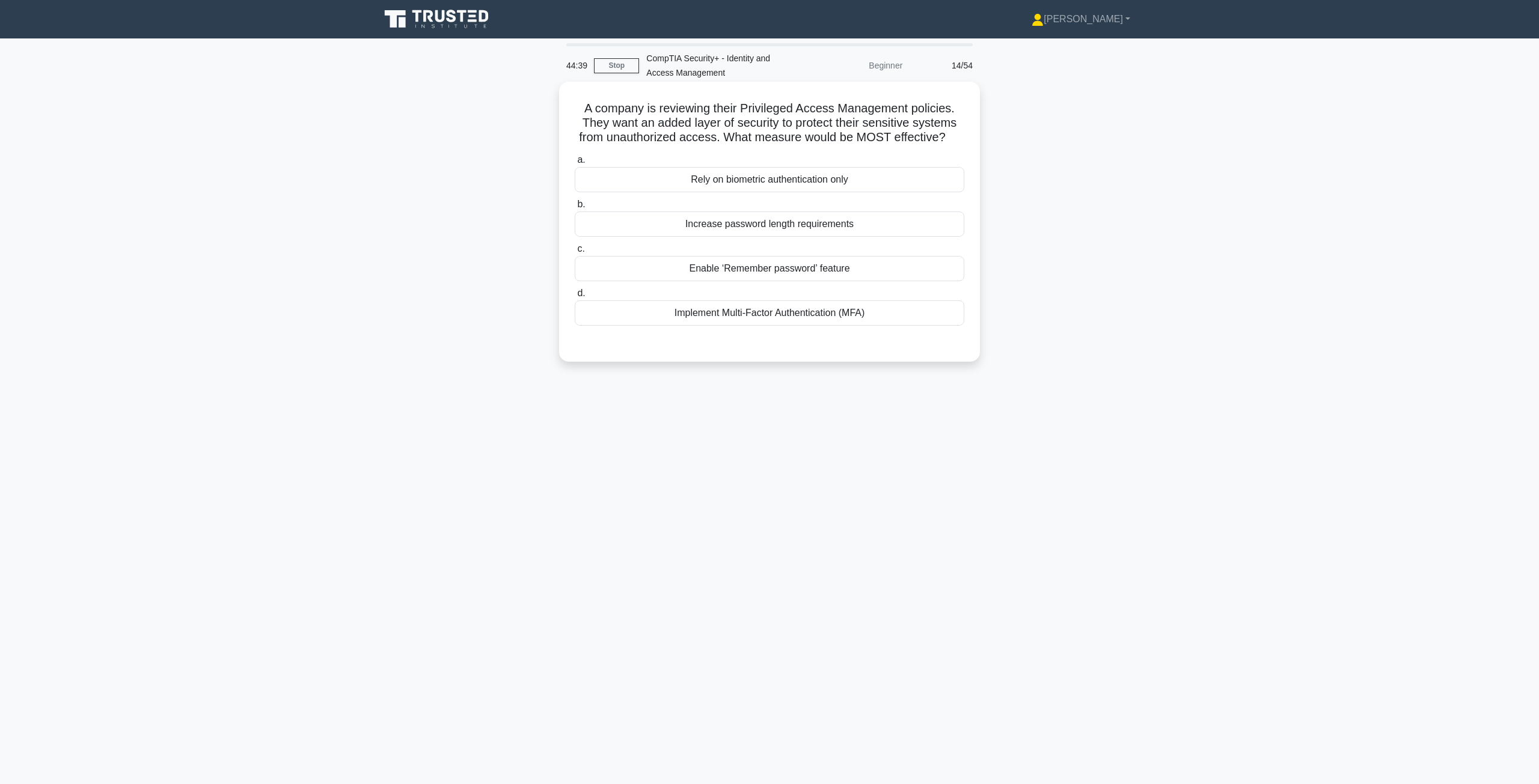
click at [736, 313] on div "Implement Multi-Factor Authentication (MFA)" at bounding box center [769, 313] width 390 height 25
click at [575, 298] on input "d. Implement Multi-Factor Authentication (MFA)" at bounding box center [575, 293] width 0 height 8
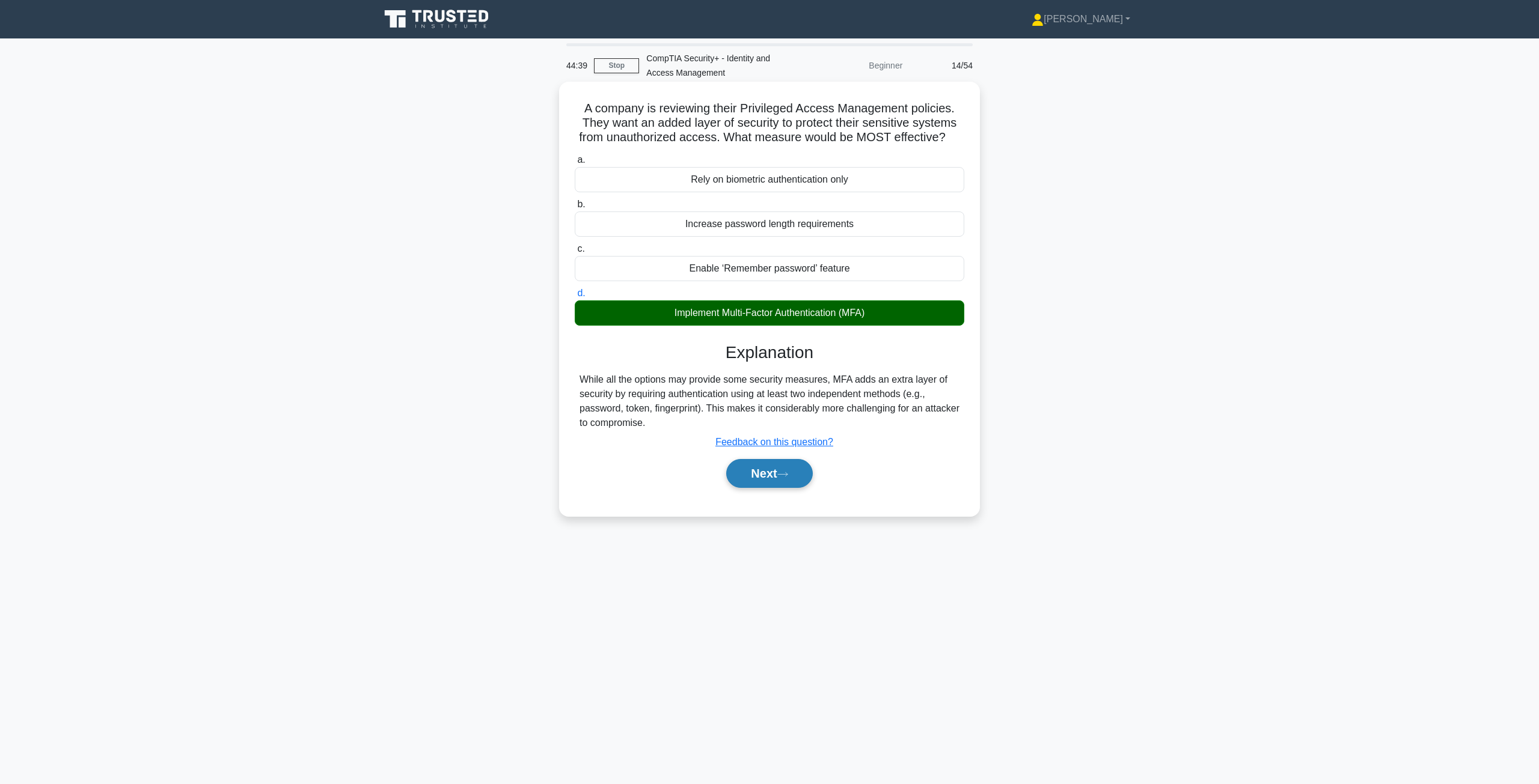
click at [768, 476] on button "Next" at bounding box center [769, 473] width 86 height 29
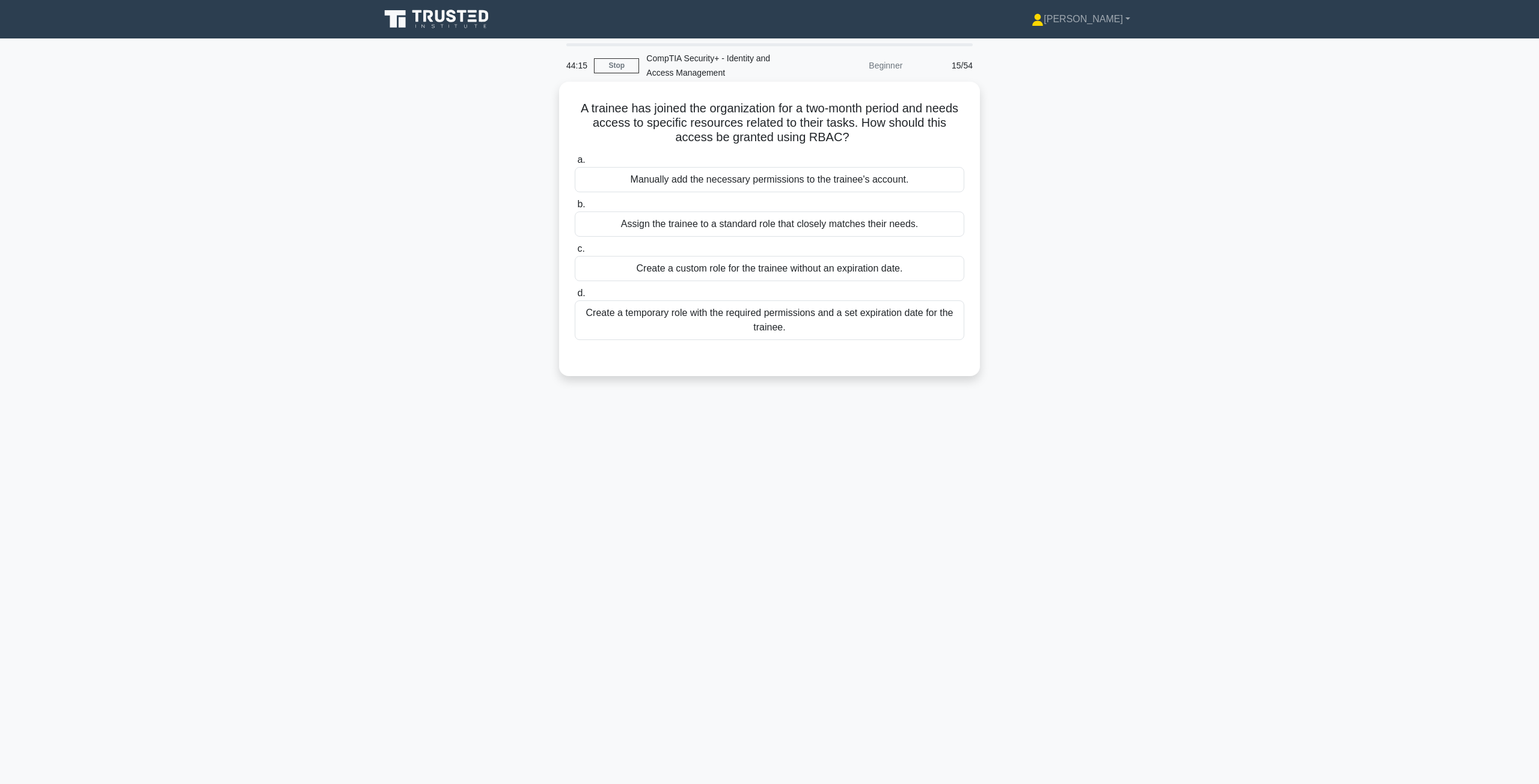
click at [717, 326] on div "Create a temporary role with the required permissions and a set expiration date…" at bounding box center [769, 320] width 390 height 39
click at [575, 298] on input "d. Create a temporary role with the required permissions and a set expiration d…" at bounding box center [575, 293] width 0 height 8
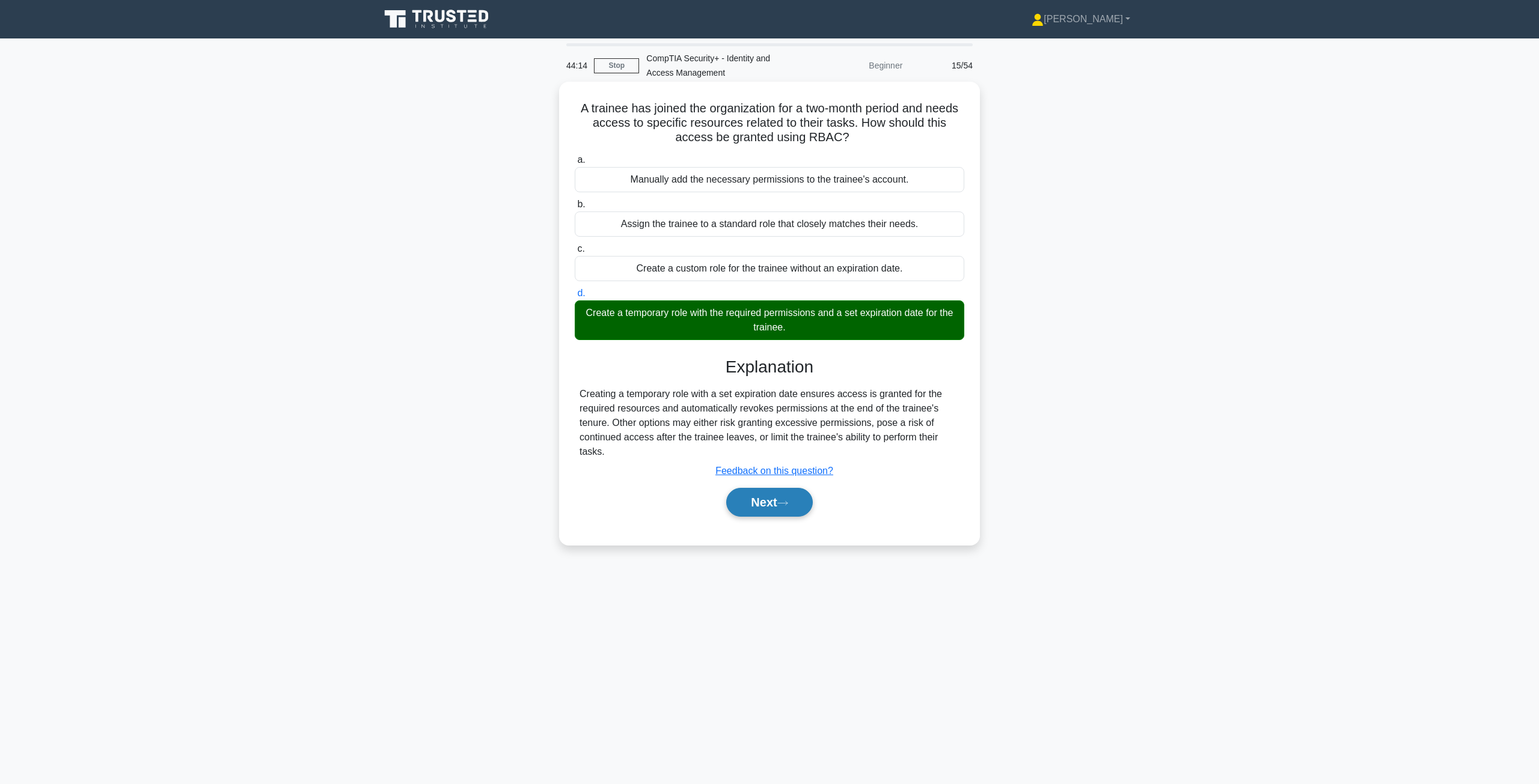
click at [766, 504] on button "Next" at bounding box center [769, 502] width 86 height 29
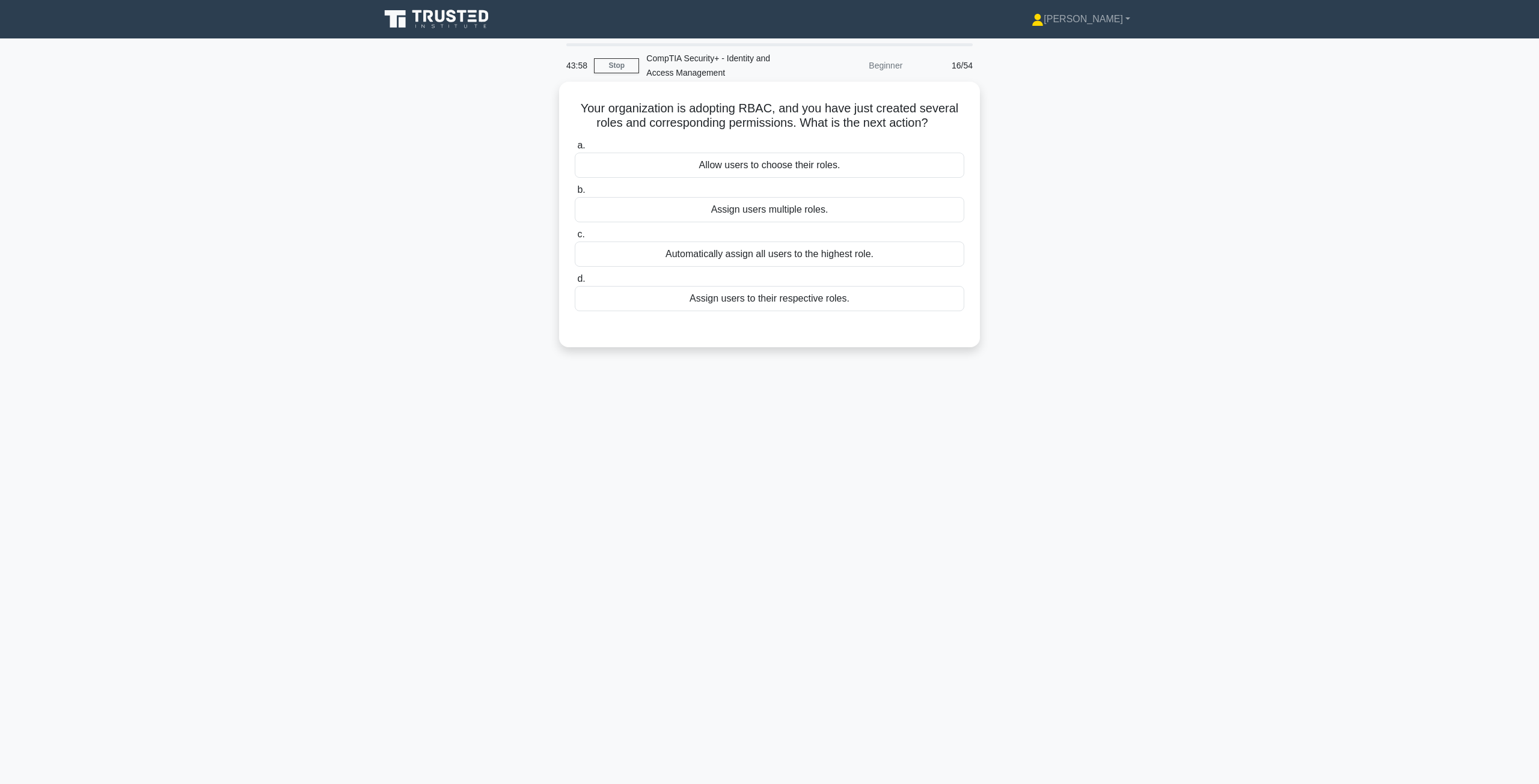
click at [719, 304] on div "Assign users to their respective roles." at bounding box center [769, 298] width 390 height 25
click at [575, 283] on input "d. Assign users to their respective roles." at bounding box center [575, 279] width 0 height 8
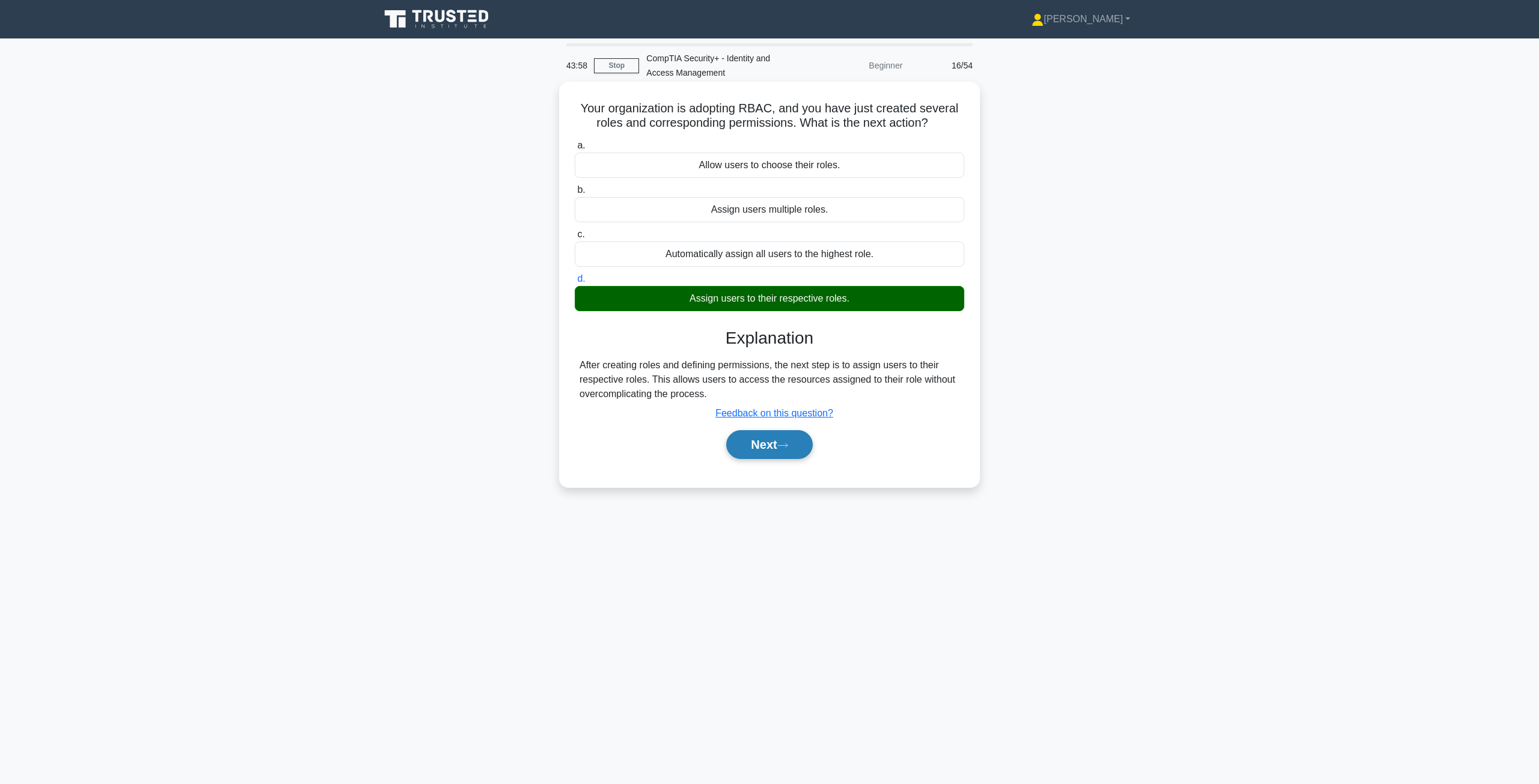
click at [767, 448] on button "Next" at bounding box center [769, 445] width 86 height 29
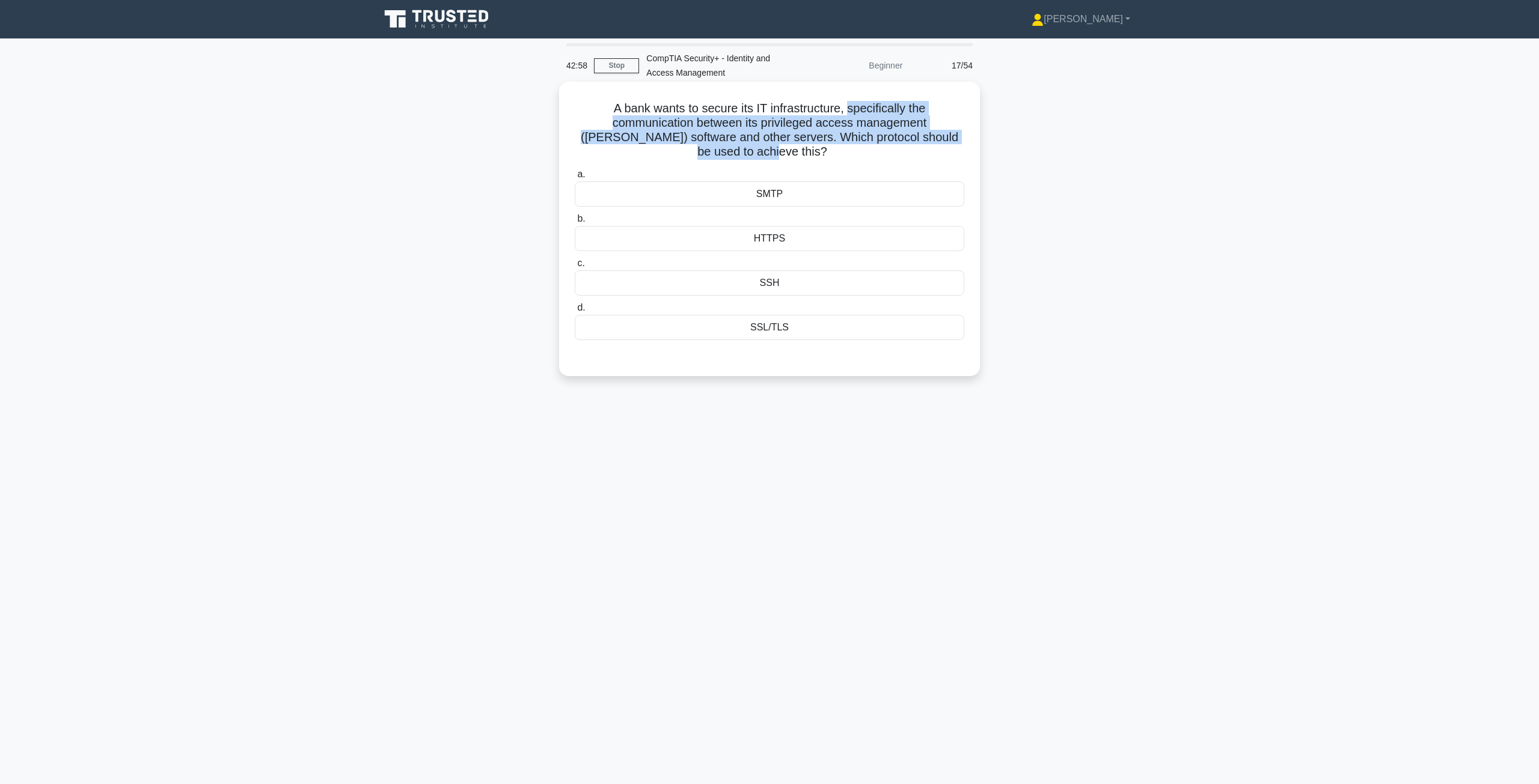
drag, startPoint x: 847, startPoint y: 109, endPoint x: 782, endPoint y: 149, distance: 76.3
click at [782, 149] on h5 "A bank wants to secure its IT infrastructure, specifically the communication be…" at bounding box center [769, 130] width 392 height 59
click at [735, 145] on h5 "A bank wants to secure its IT infrastructure, specifically the communication be…" at bounding box center [769, 130] width 392 height 59
click at [738, 136] on h5 "A bank wants to secure its IT infrastructure, specifically the communication be…" at bounding box center [769, 130] width 392 height 59
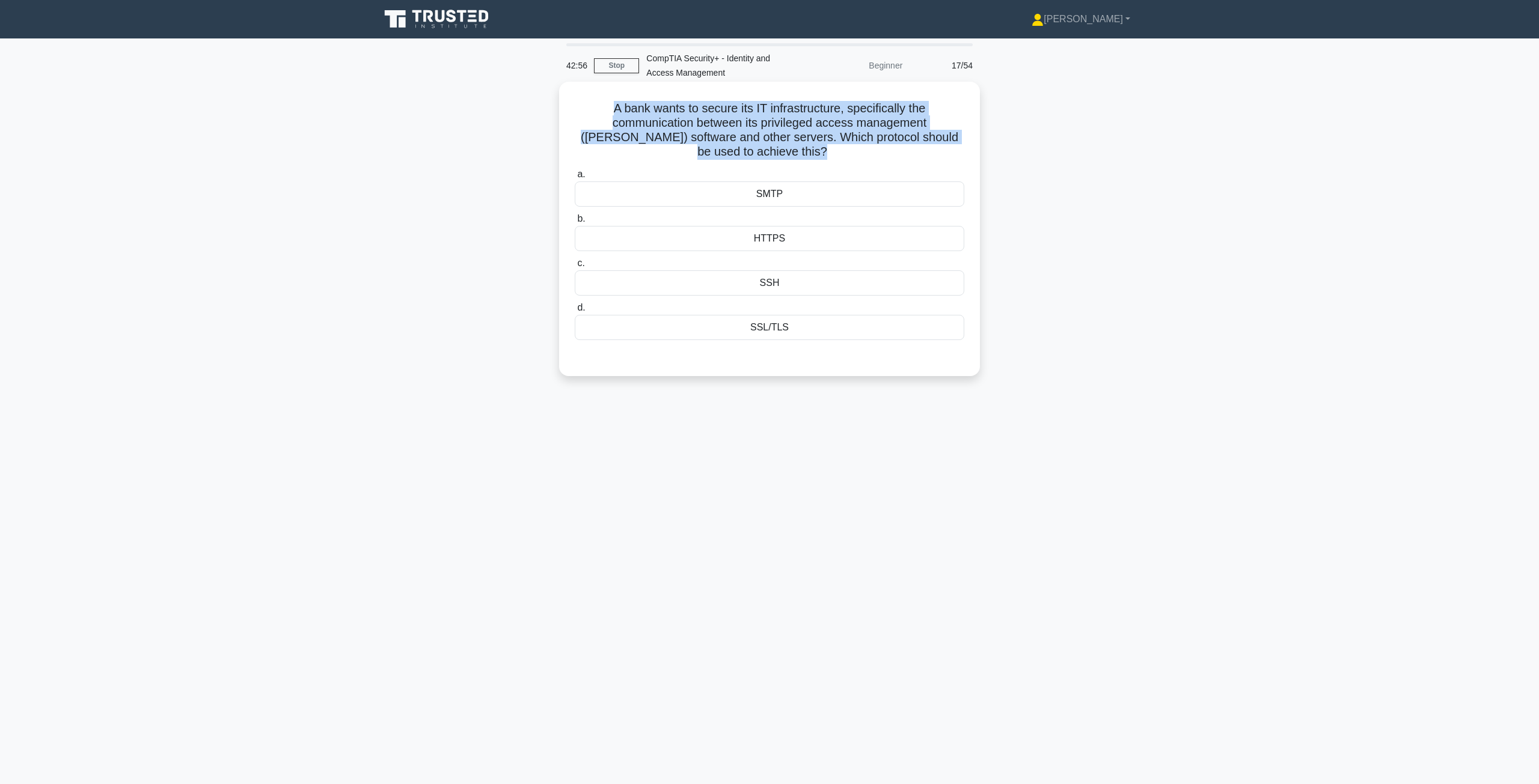
click at [738, 136] on h5 "A bank wants to secure its IT infrastructure, specifically the communication be…" at bounding box center [769, 130] width 392 height 59
click at [849, 138] on h5 "A bank wants to secure its IT infrastructure, specifically the communication be…" at bounding box center [769, 130] width 392 height 59
drag, startPoint x: 605, startPoint y: 108, endPoint x: 793, endPoint y: 152, distance: 193.1
click at [809, 163] on div "A bank wants to secure its IT infrastructure, specifically the communication be…" at bounding box center [769, 229] width 411 height 285
click at [761, 139] on h5 "A bank wants to secure its IT infrastructure, specifically the communication be…" at bounding box center [769, 130] width 392 height 59
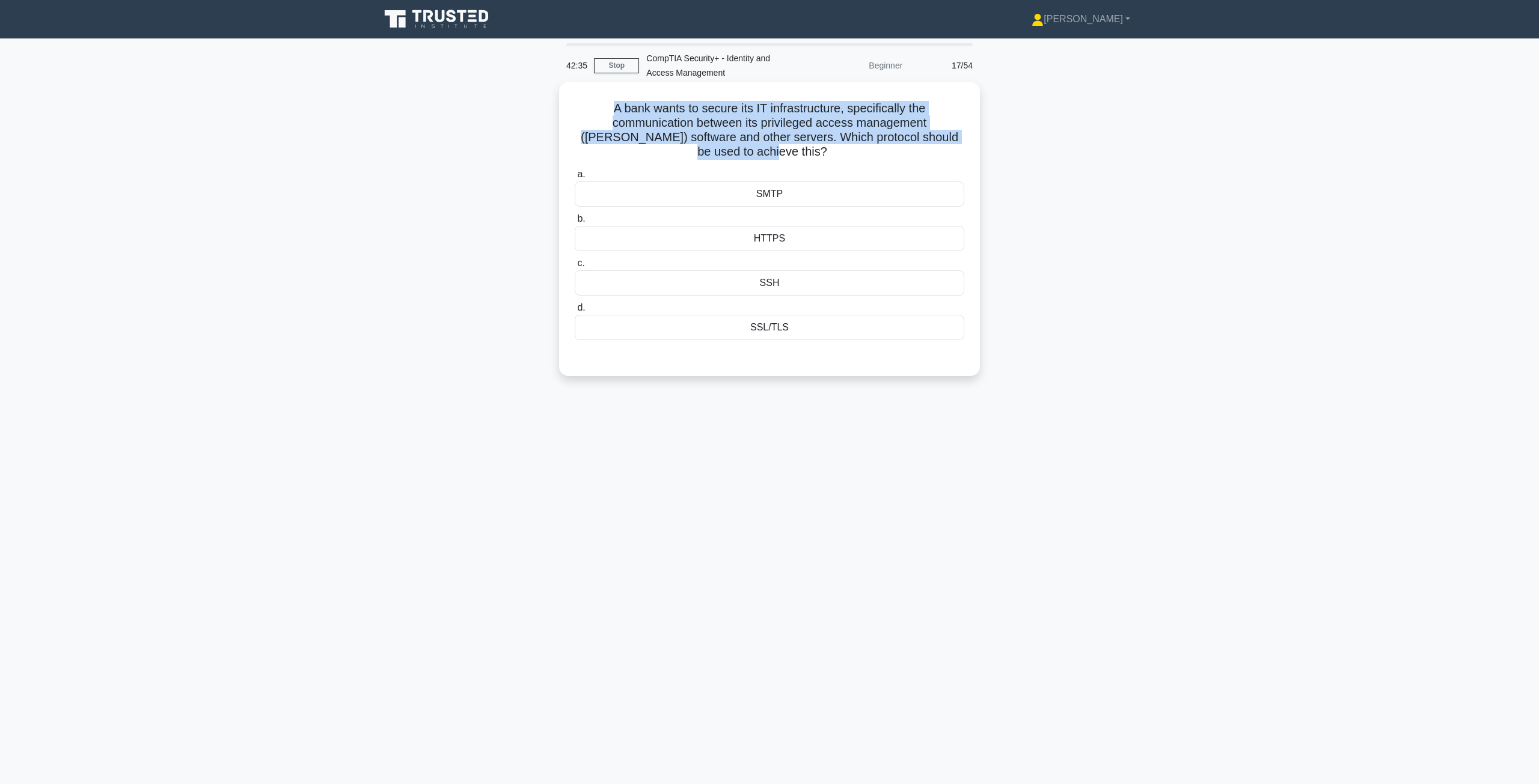
drag, startPoint x: 609, startPoint y: 112, endPoint x: 787, endPoint y: 152, distance: 182.4
click at [787, 152] on h5 "A bank wants to secure its IT infrastructure, specifically the communication be…" at bounding box center [769, 130] width 392 height 59
click at [748, 116] on h5 "A bank wants to secure its IT infrastructure, specifically the communication be…" at bounding box center [769, 130] width 392 height 59
drag, startPoint x: 612, startPoint y: 108, endPoint x: 800, endPoint y: 161, distance: 195.3
click at [801, 162] on div "A bank wants to secure its IT infrastructure, specifically the communication be…" at bounding box center [769, 229] width 411 height 285
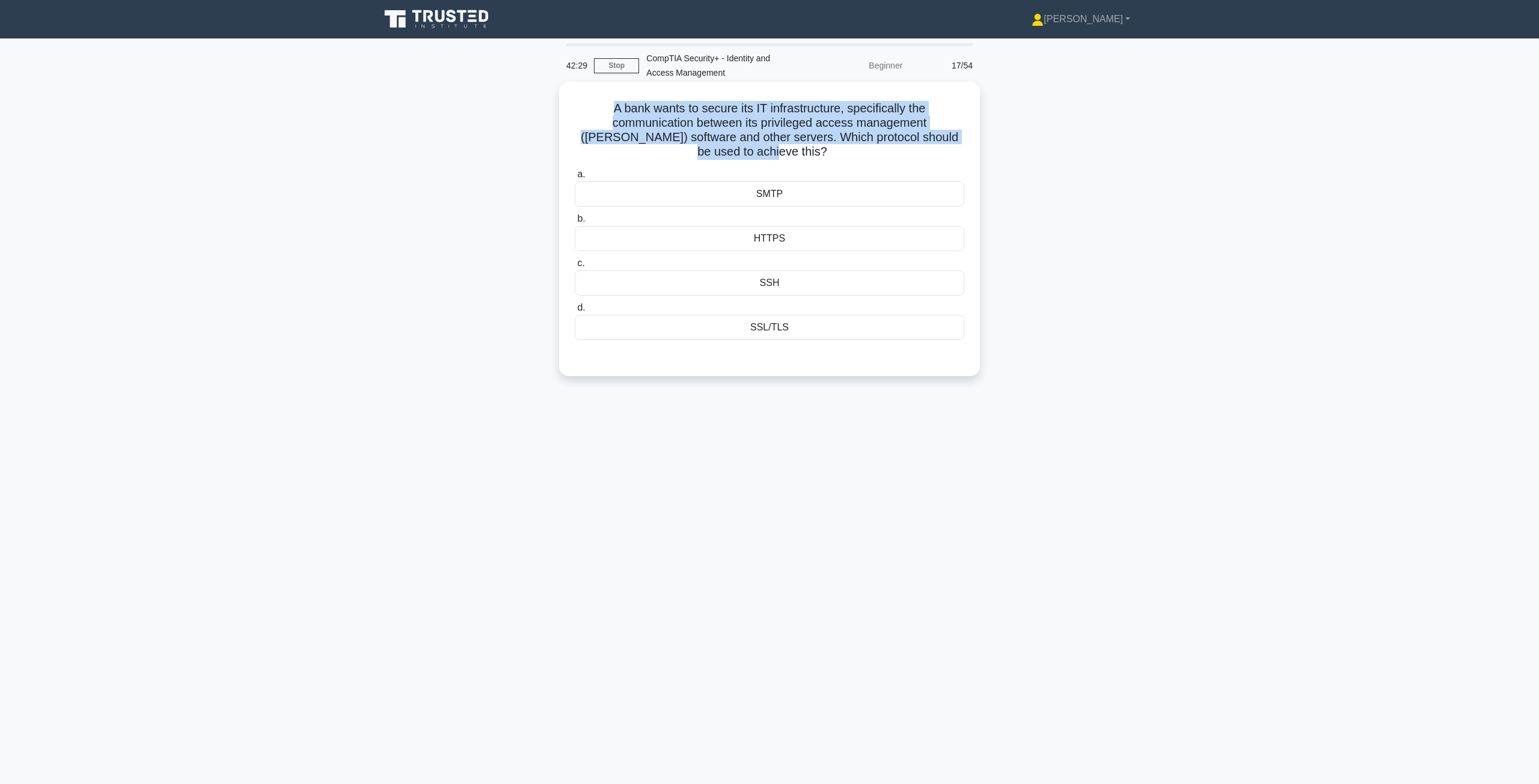
click at [759, 138] on h5 "A bank wants to secure its IT infrastructure, specifically the communication be…" at bounding box center [769, 130] width 392 height 59
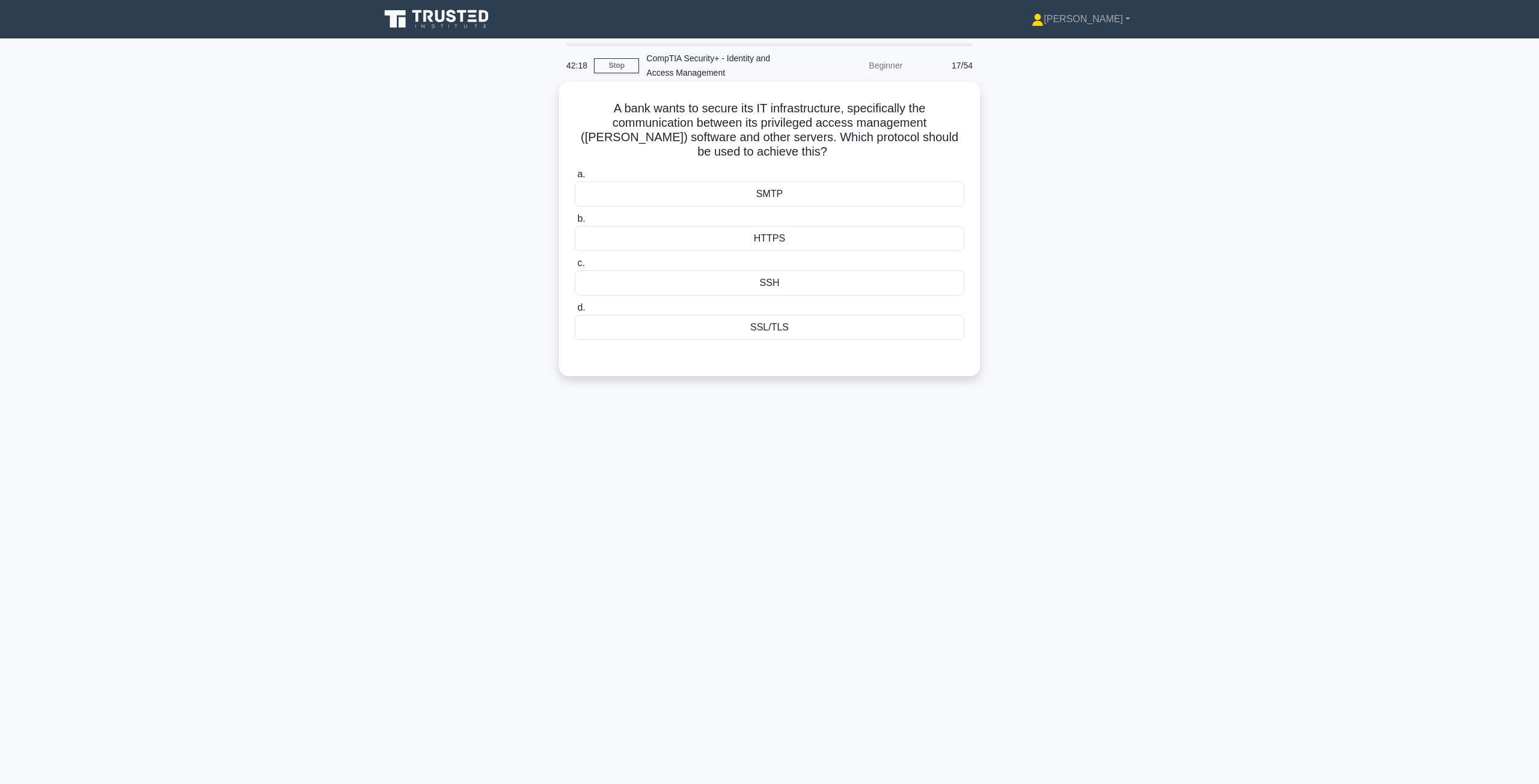
click at [773, 327] on div "SSL/TLS" at bounding box center [769, 327] width 390 height 25
click at [575, 312] on input "d. SSL/TLS" at bounding box center [575, 307] width 0 height 8
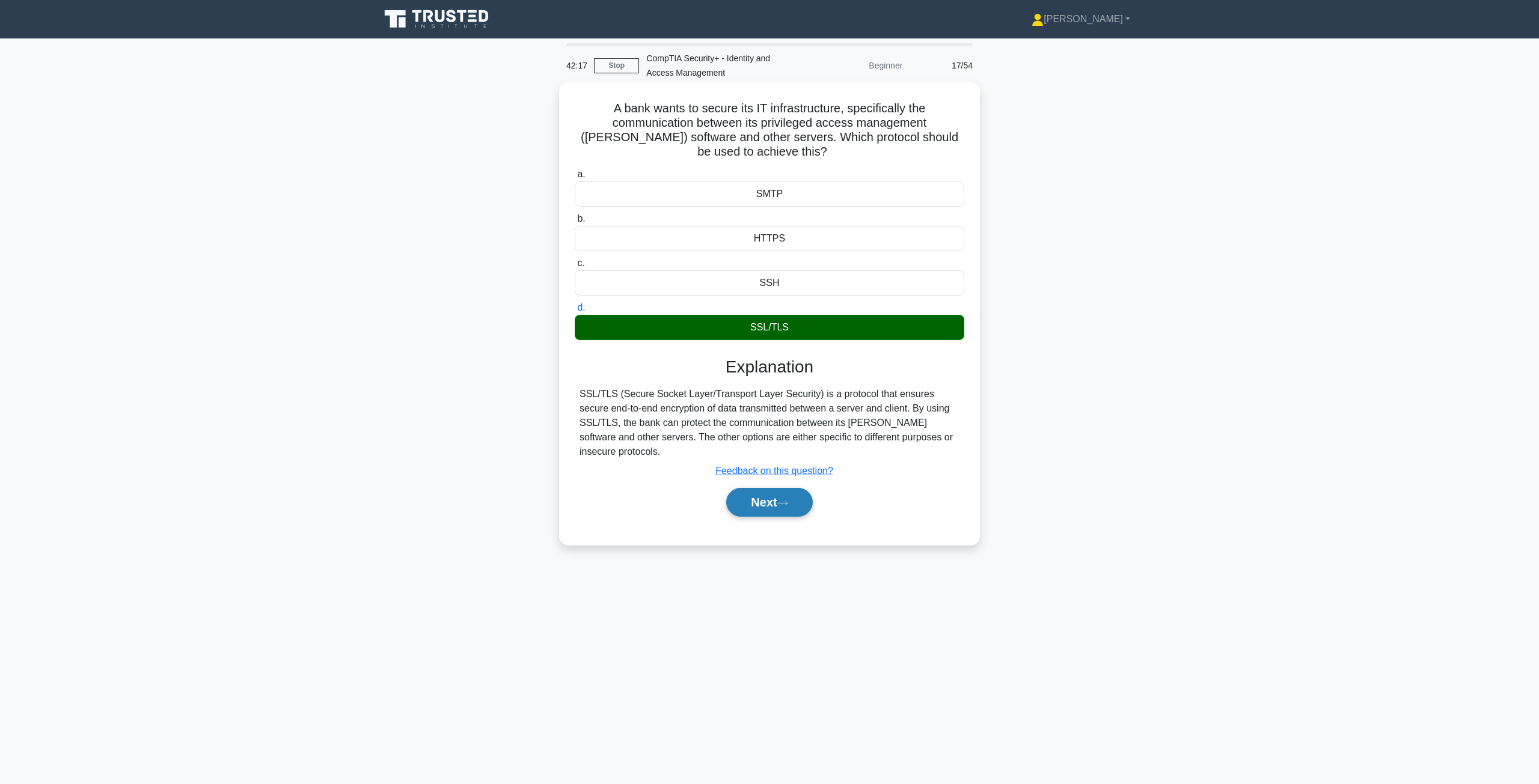
click at [750, 498] on button "Next" at bounding box center [769, 502] width 86 height 29
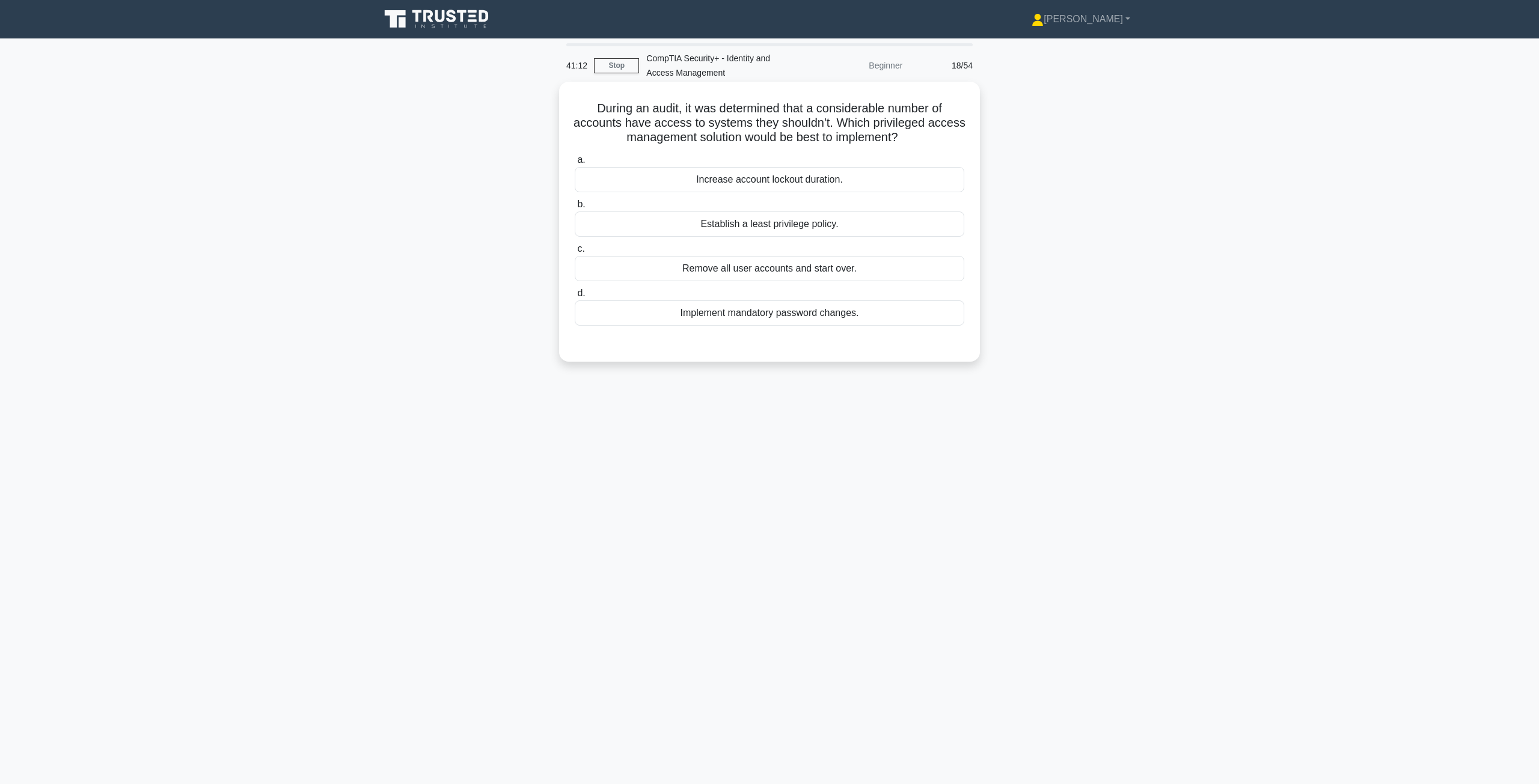
click at [759, 226] on div "Establish a least privilege policy." at bounding box center [769, 224] width 390 height 25
click at [575, 208] on input "b. Establish a least privilege policy." at bounding box center [575, 204] width 0 height 8
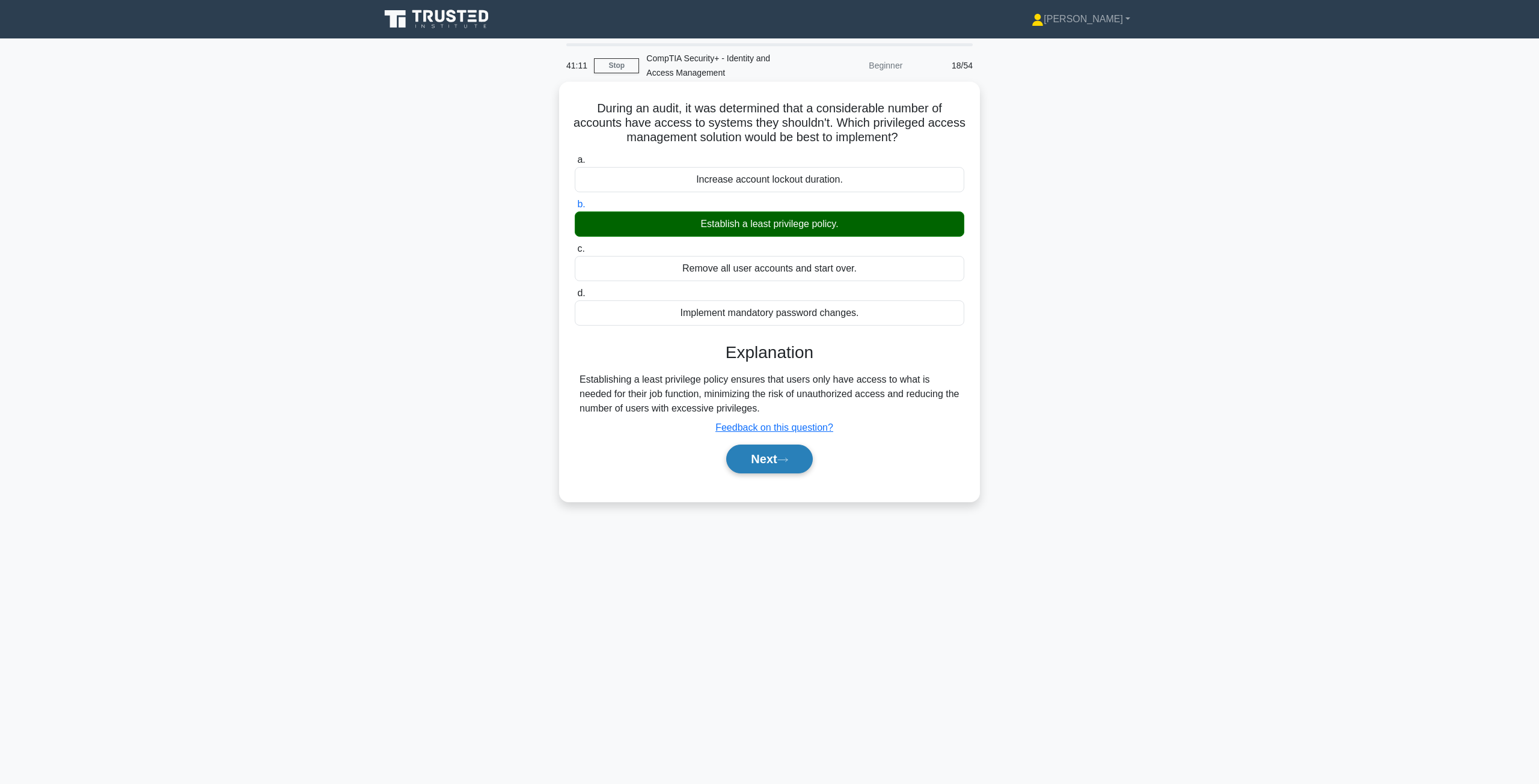
click at [768, 463] on button "Next" at bounding box center [769, 459] width 86 height 29
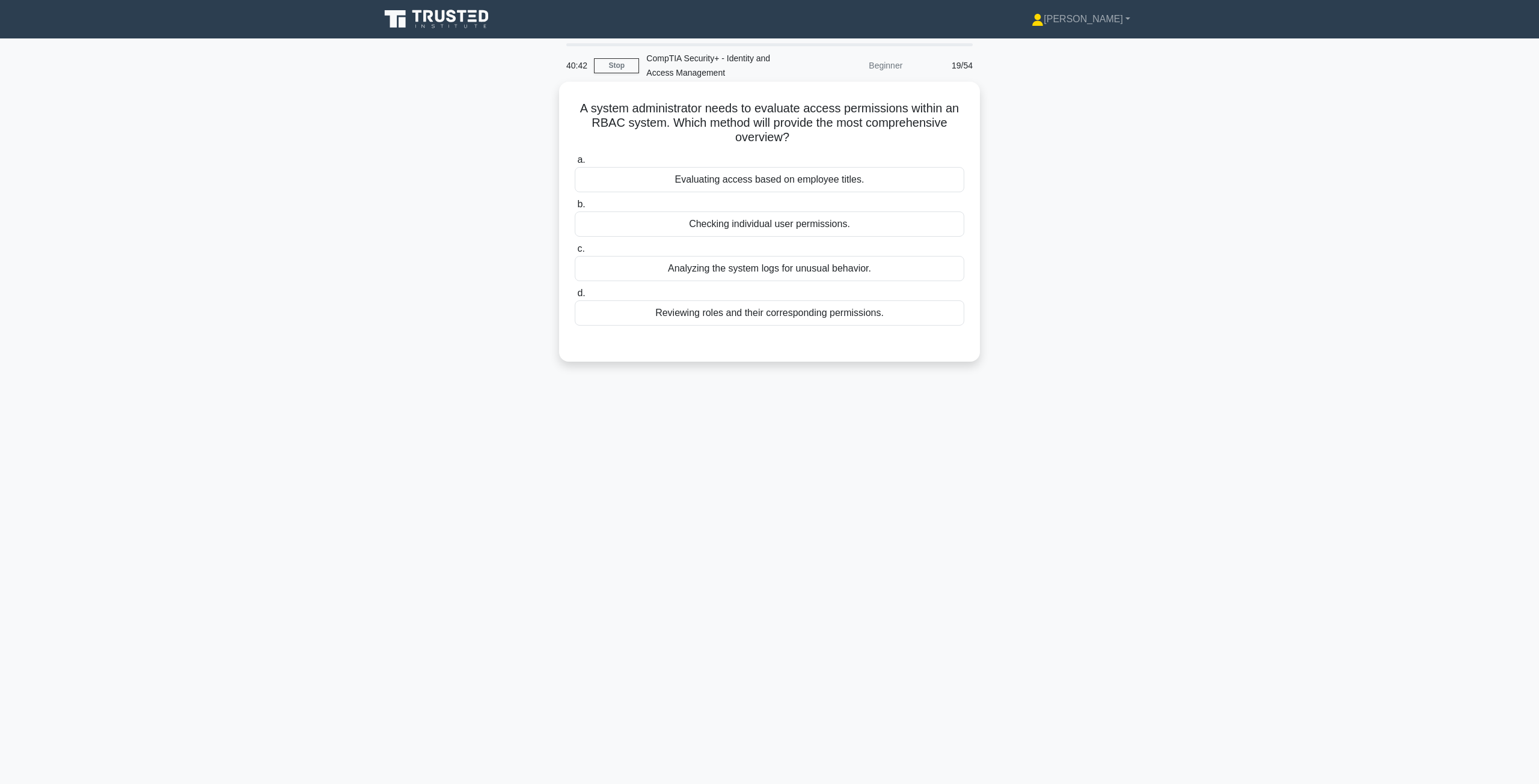
click at [759, 313] on div "Reviewing roles and their corresponding permissions." at bounding box center [769, 313] width 390 height 25
click at [575, 298] on input "d. Reviewing roles and their corresponding permissions." at bounding box center [575, 293] width 0 height 8
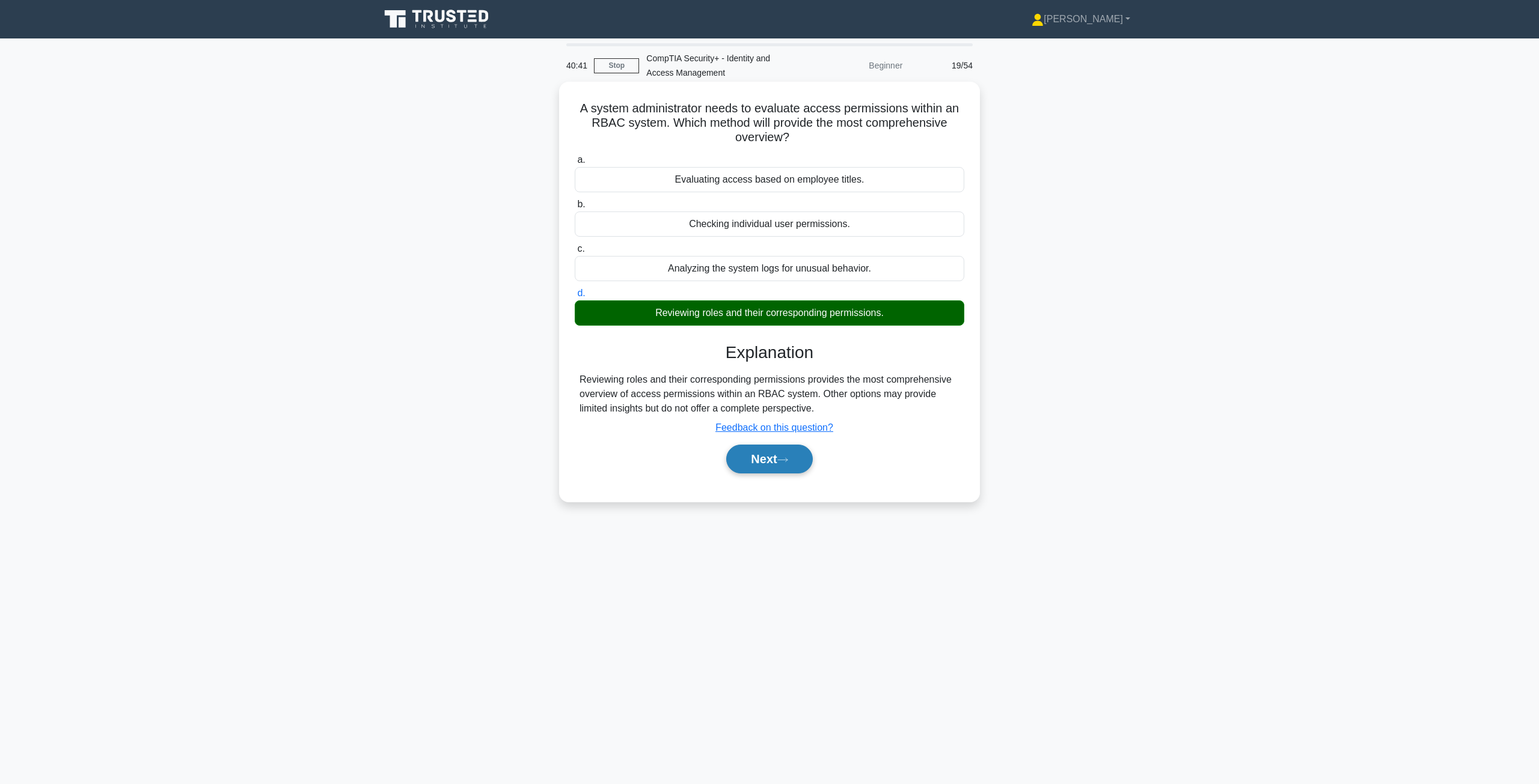
click at [758, 456] on button "Next" at bounding box center [769, 459] width 86 height 29
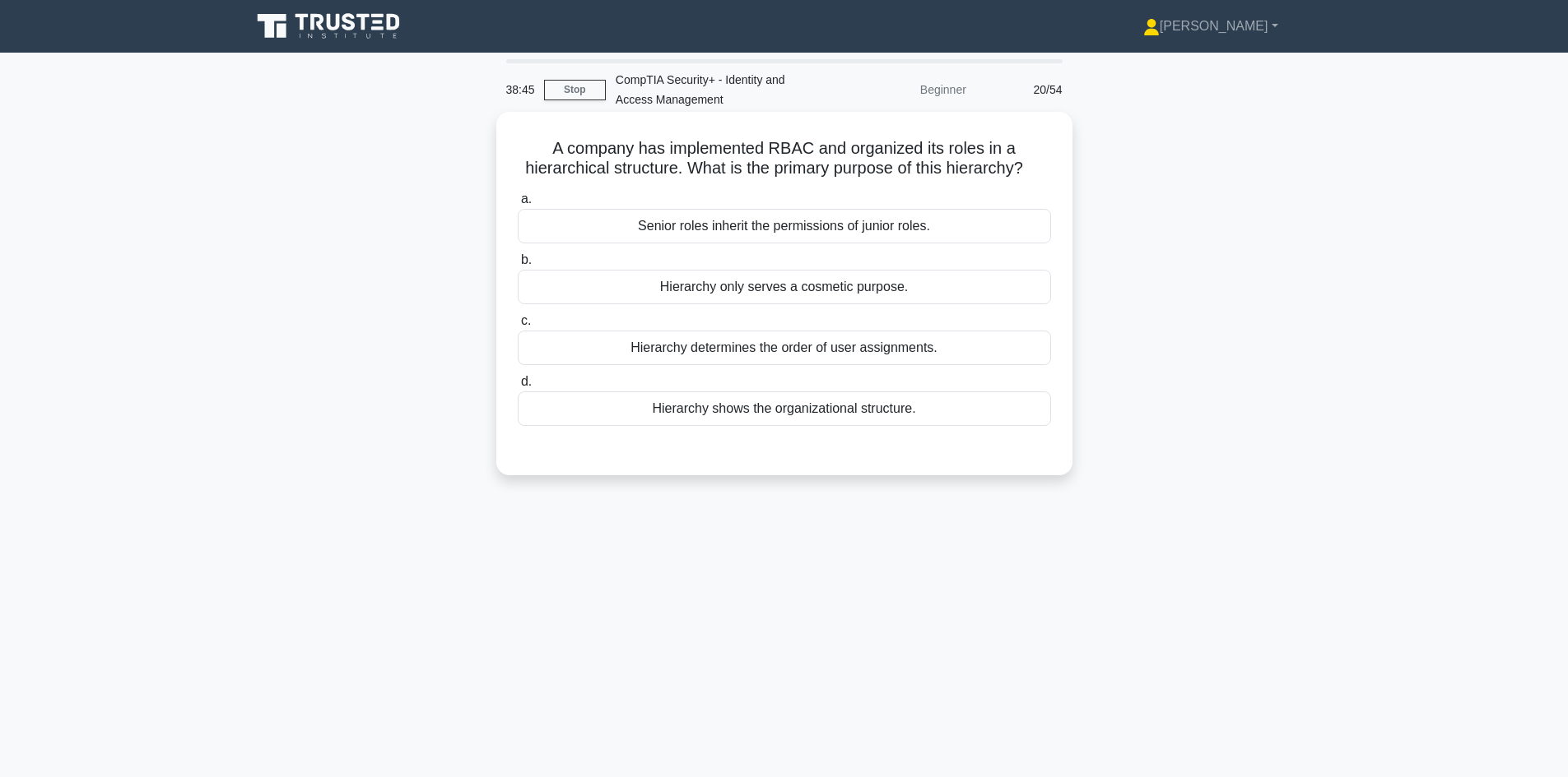
click at [791, 349] on div "Hierarchy determines the order of user assignments." at bounding box center [784, 348] width 534 height 34
click at [518, 327] on input "c. Hierarchy determines the order of user assignments." at bounding box center [518, 320] width 0 height 10
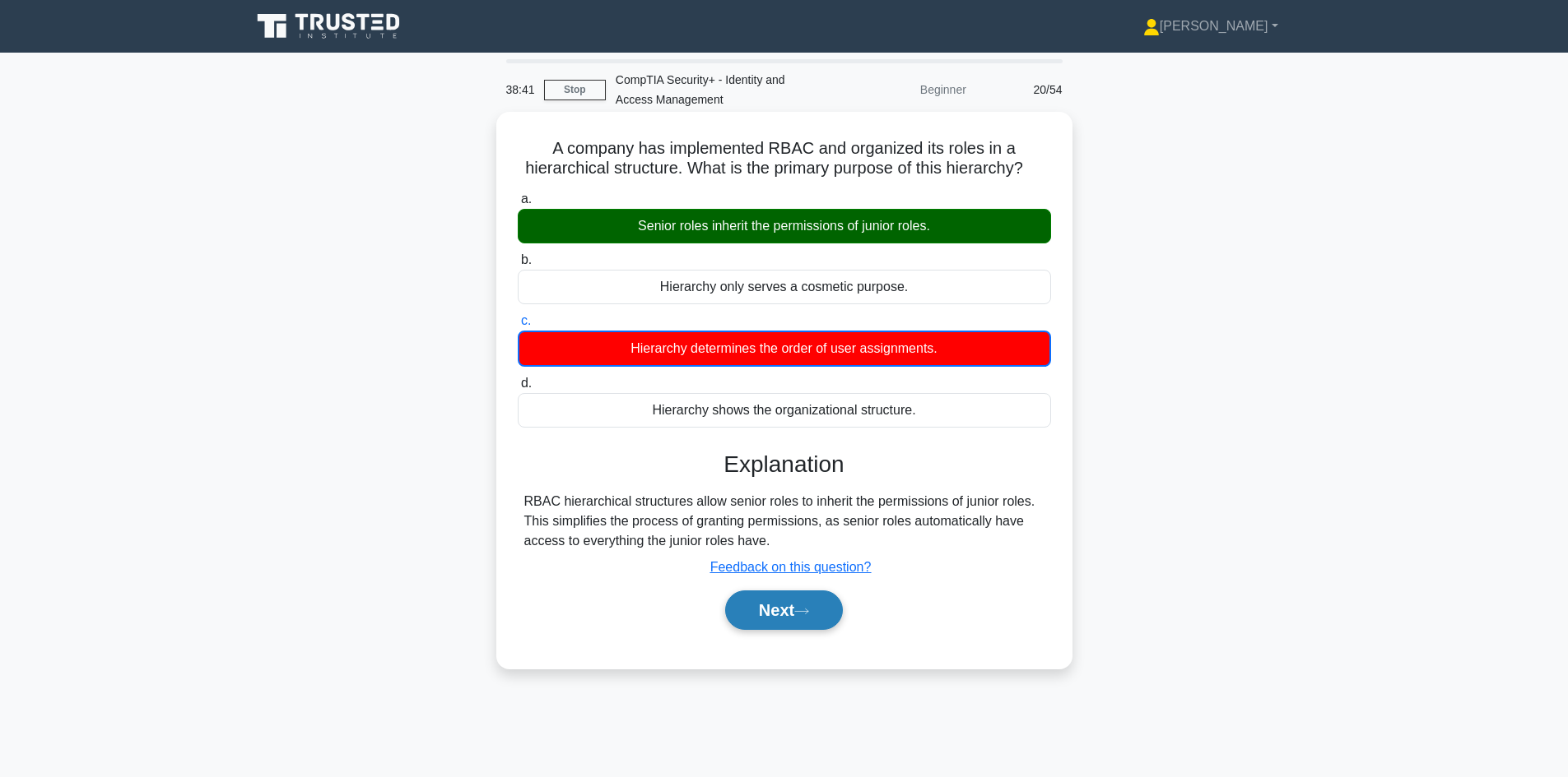
click at [780, 615] on button "Next" at bounding box center [784, 610] width 118 height 40
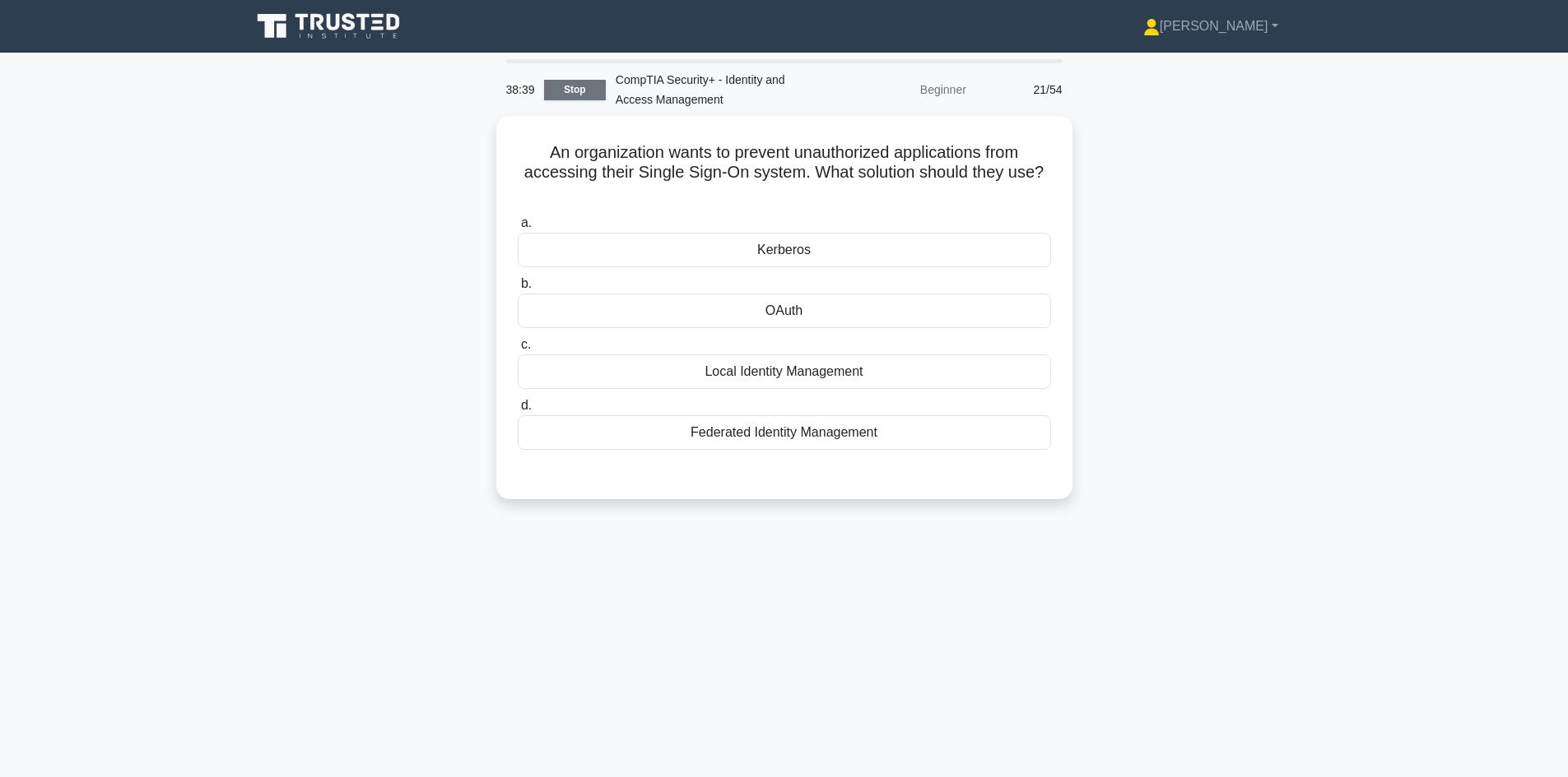
click at [572, 89] on link "Stop" at bounding box center [574, 90] width 62 height 21
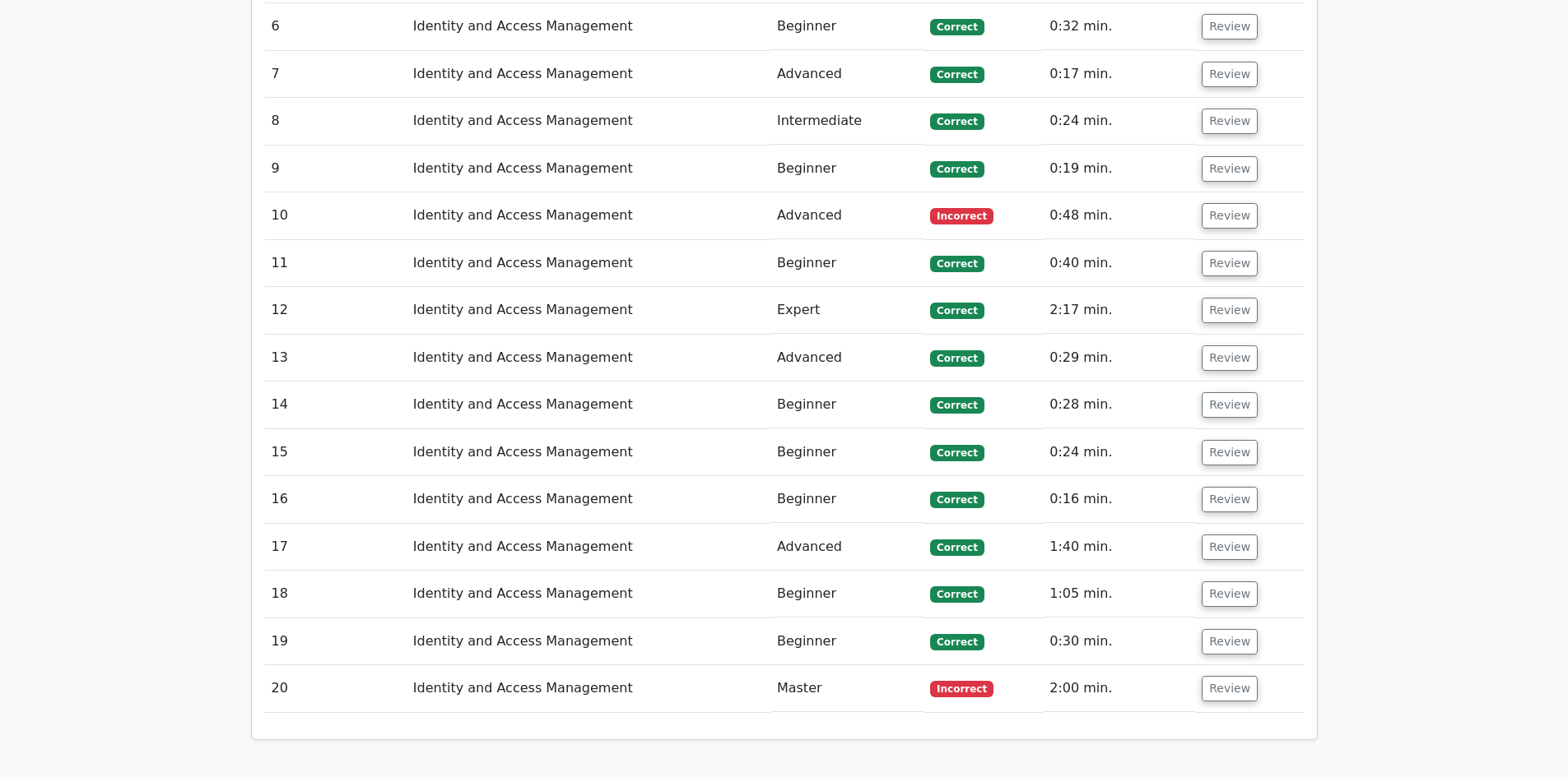
scroll to position [1645, 0]
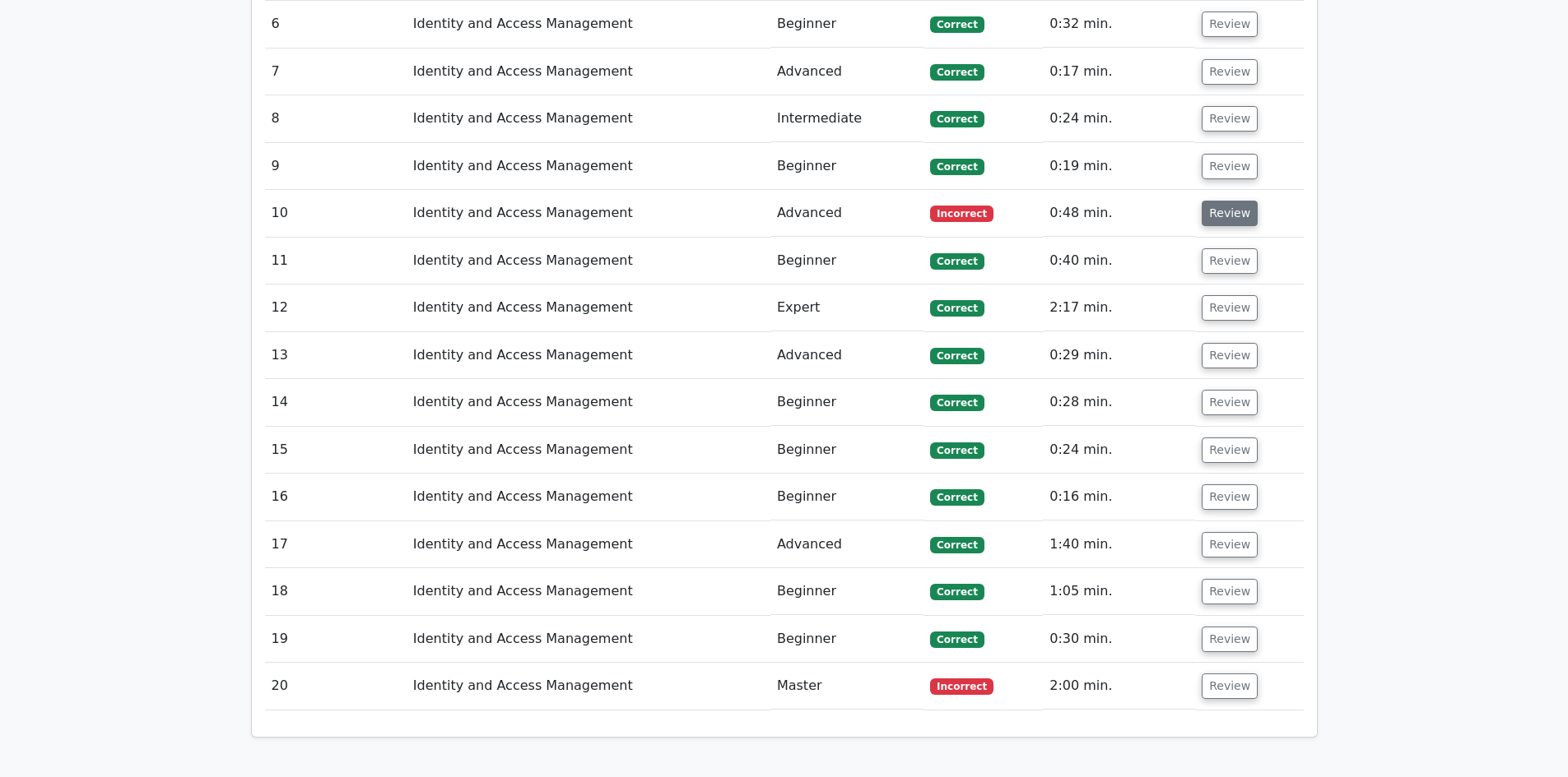
click at [1239, 201] on button "Review" at bounding box center [1230, 213] width 56 height 26
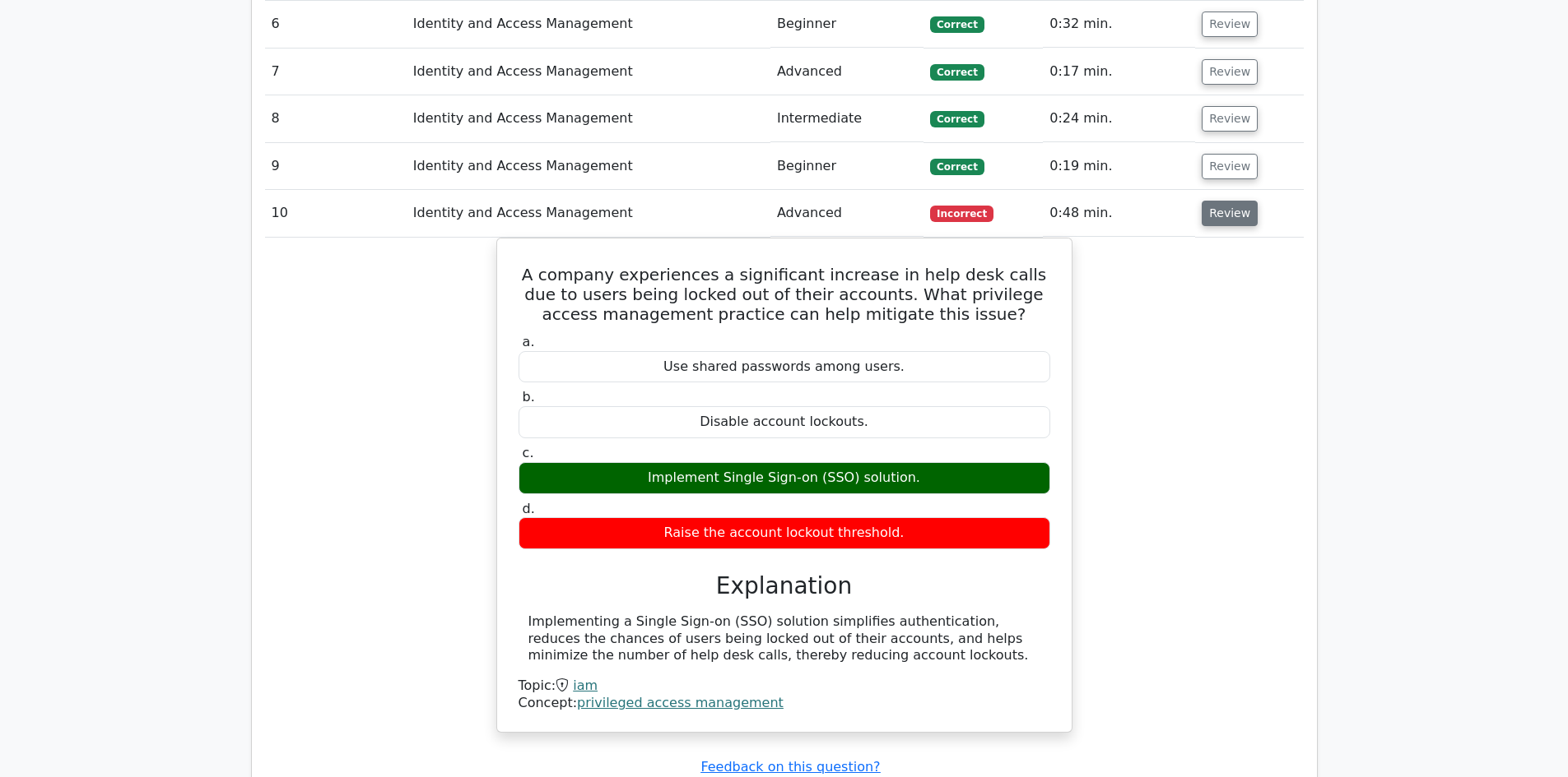
click at [1239, 201] on button "Review" at bounding box center [1230, 213] width 56 height 26
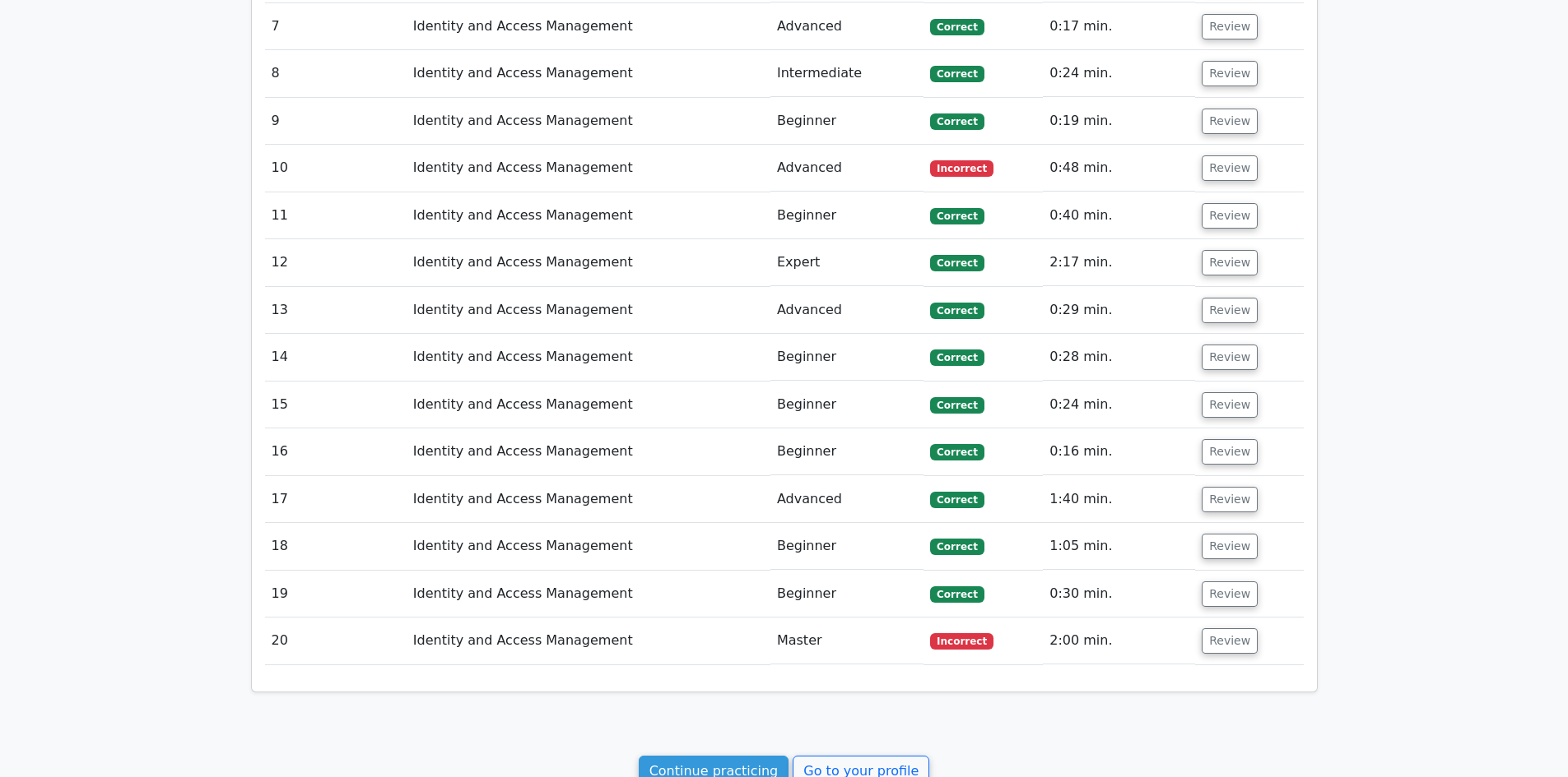
scroll to position [1727, 0]
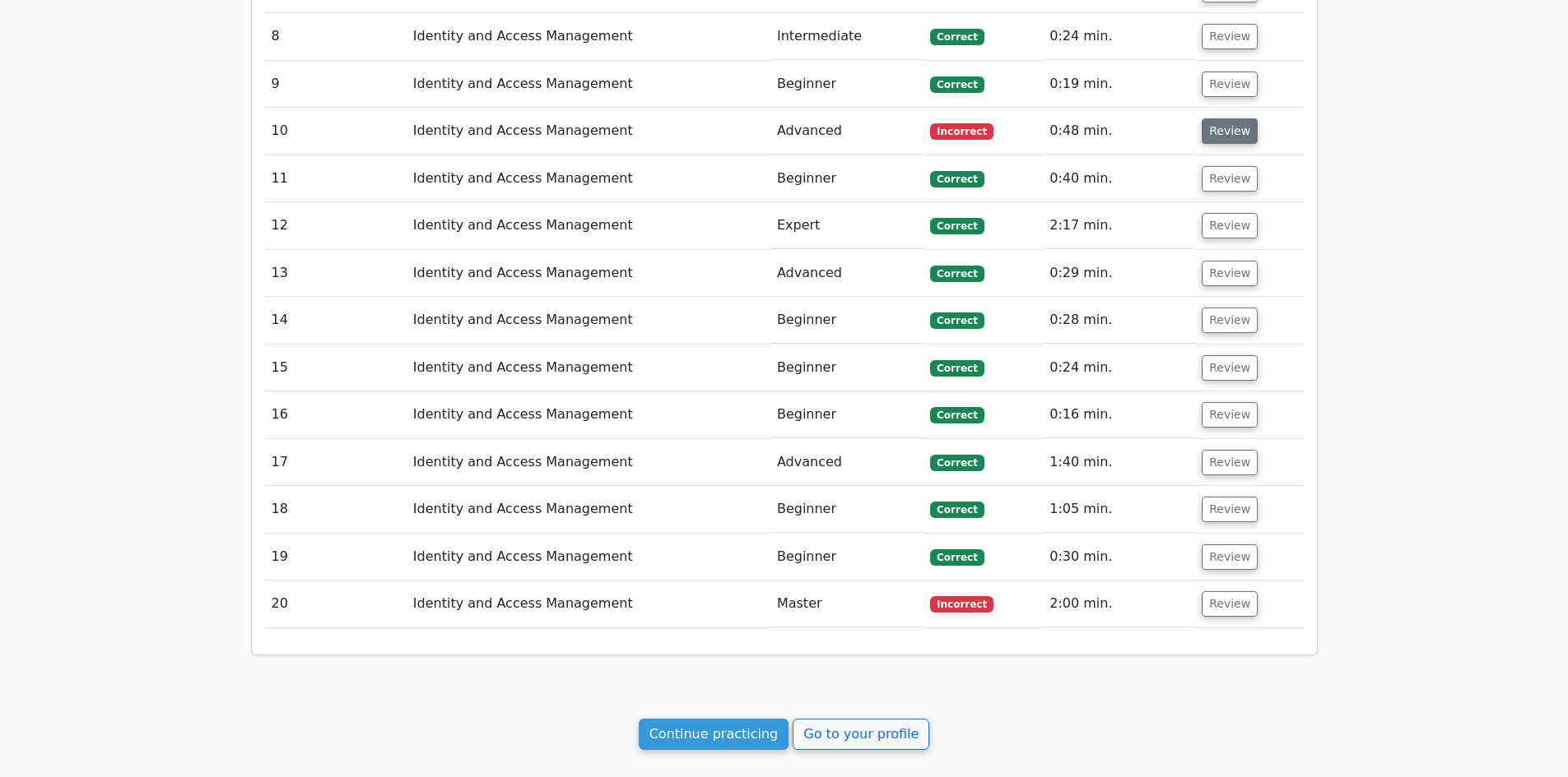
click at [1228, 123] on button "Review" at bounding box center [1230, 131] width 56 height 26
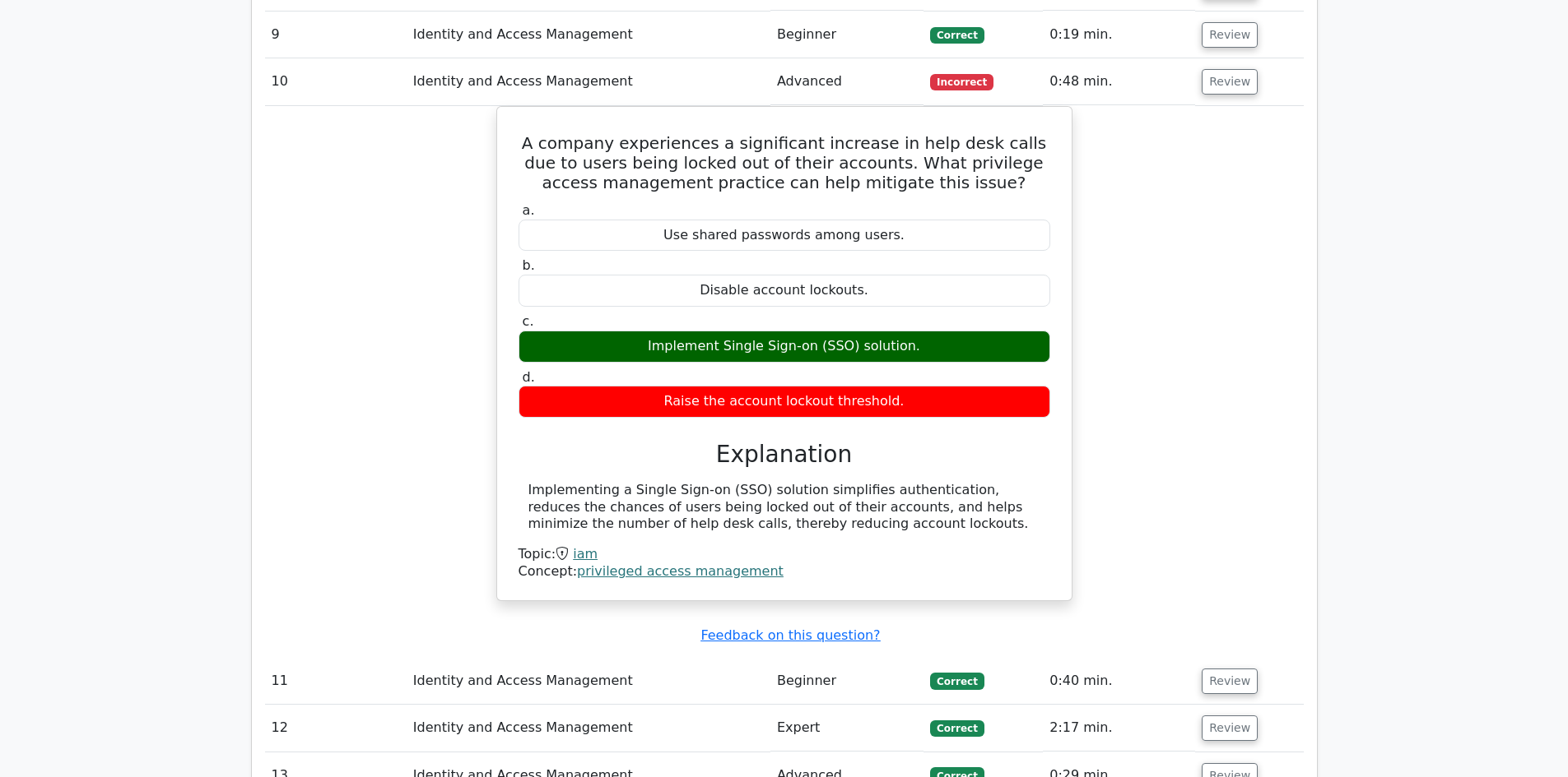
scroll to position [1810, 0]
